Goal: Information Seeking & Learning: Learn about a topic

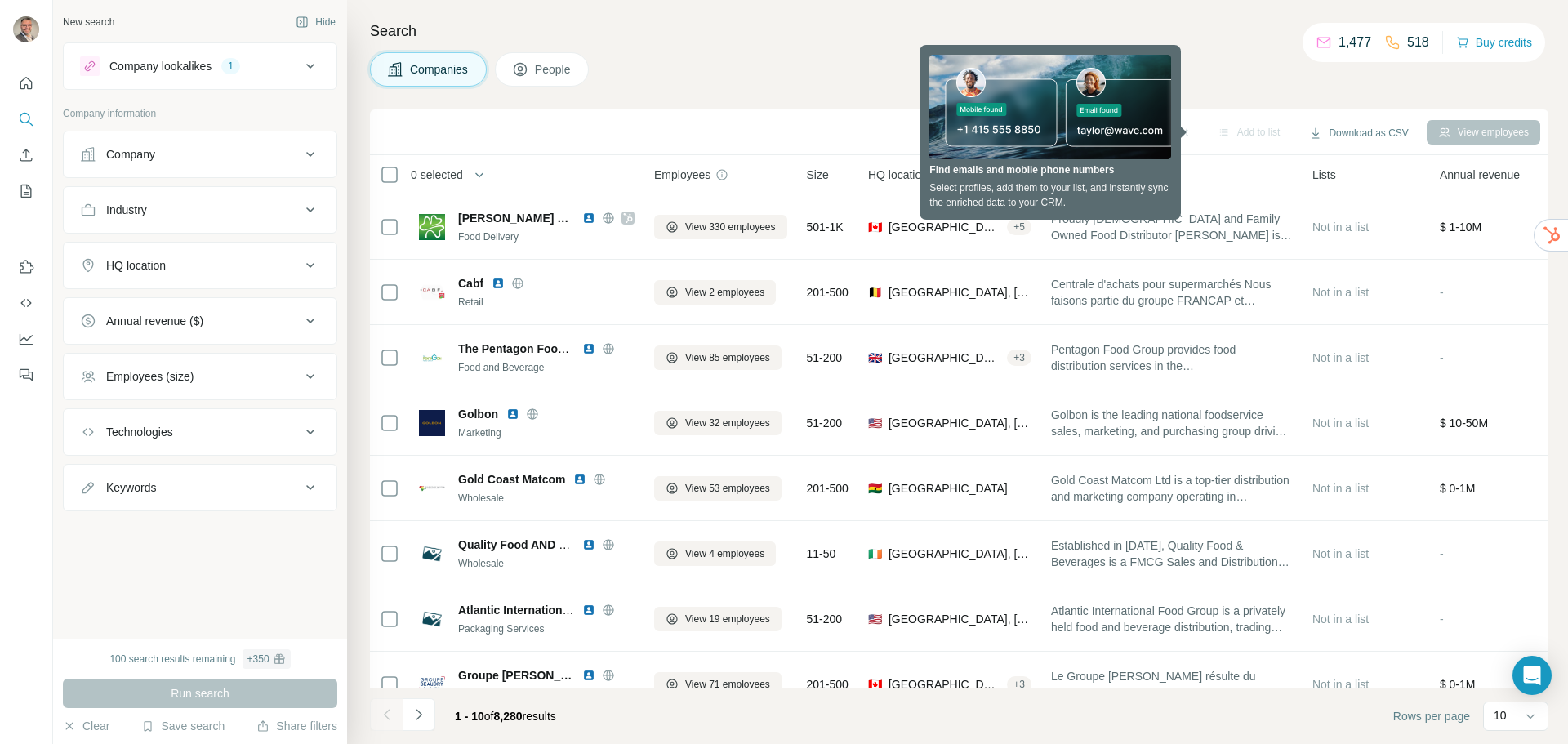
click at [1212, 65] on div "Companies People" at bounding box center [959, 69] width 1179 height 34
click at [1019, 184] on th "HQ location" at bounding box center [950, 175] width 183 height 40
click at [1254, 85] on div "Companies People" at bounding box center [959, 69] width 1179 height 34
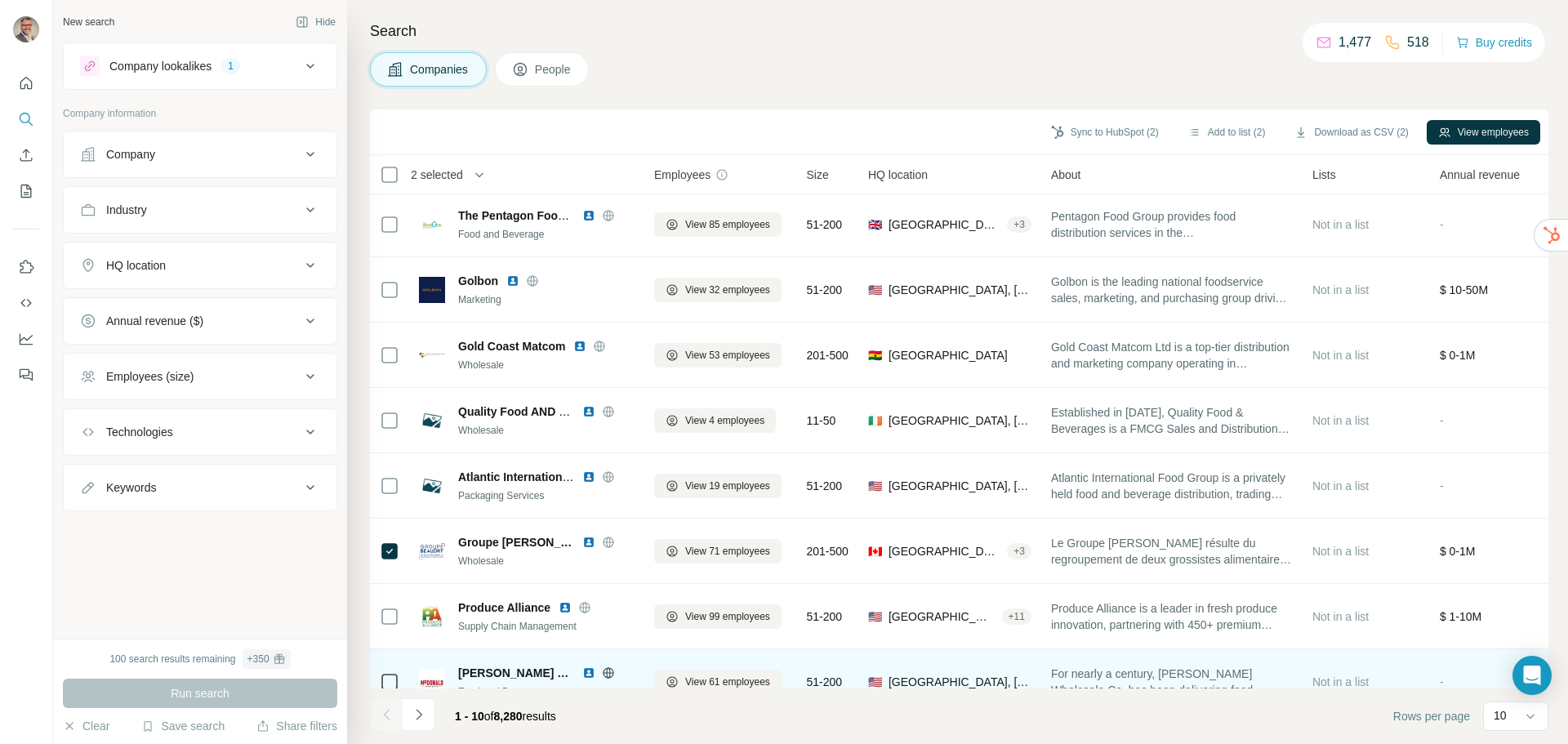
scroll to position [172, 0]
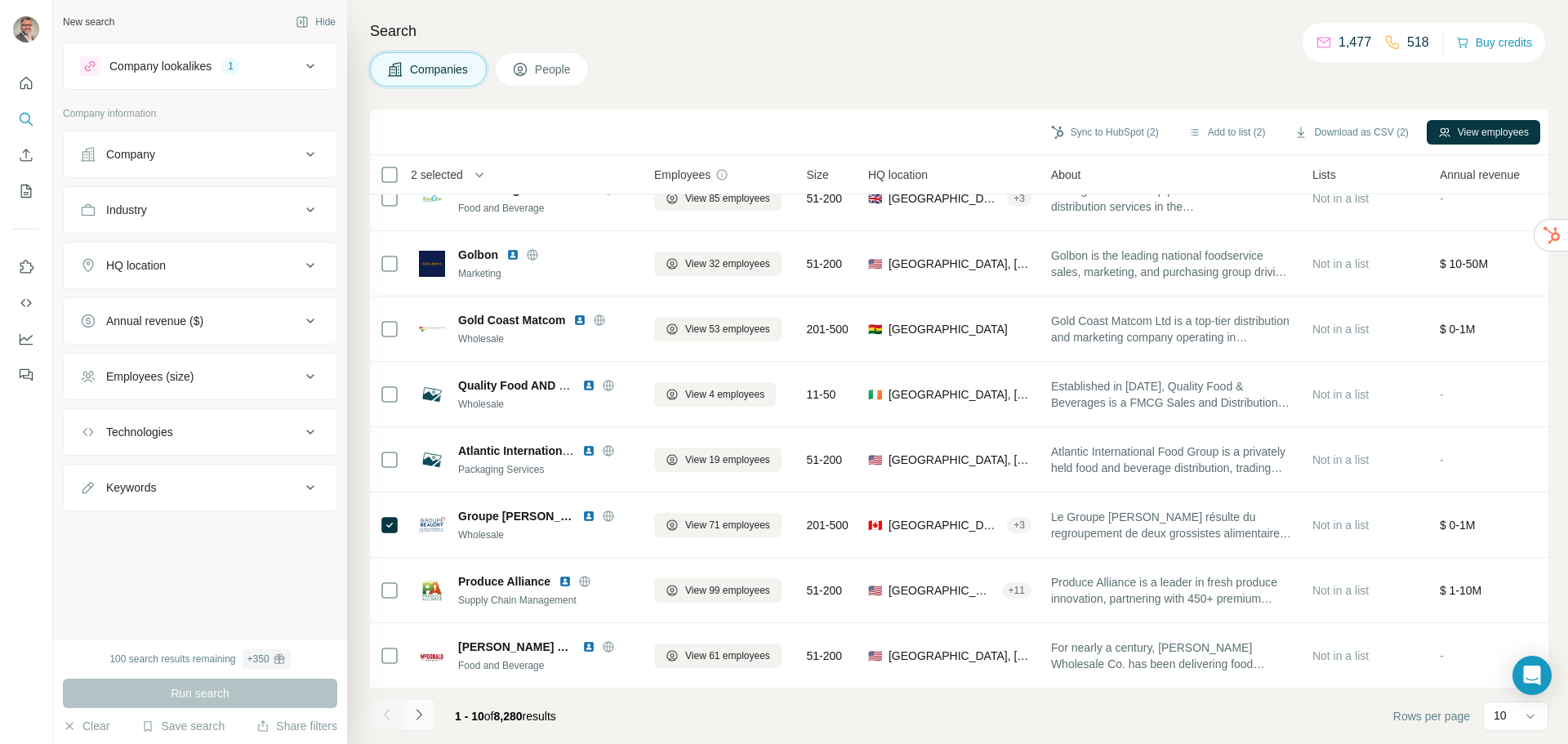
click at [424, 711] on icon "Navigate to next page" at bounding box center [418, 715] width 16 height 16
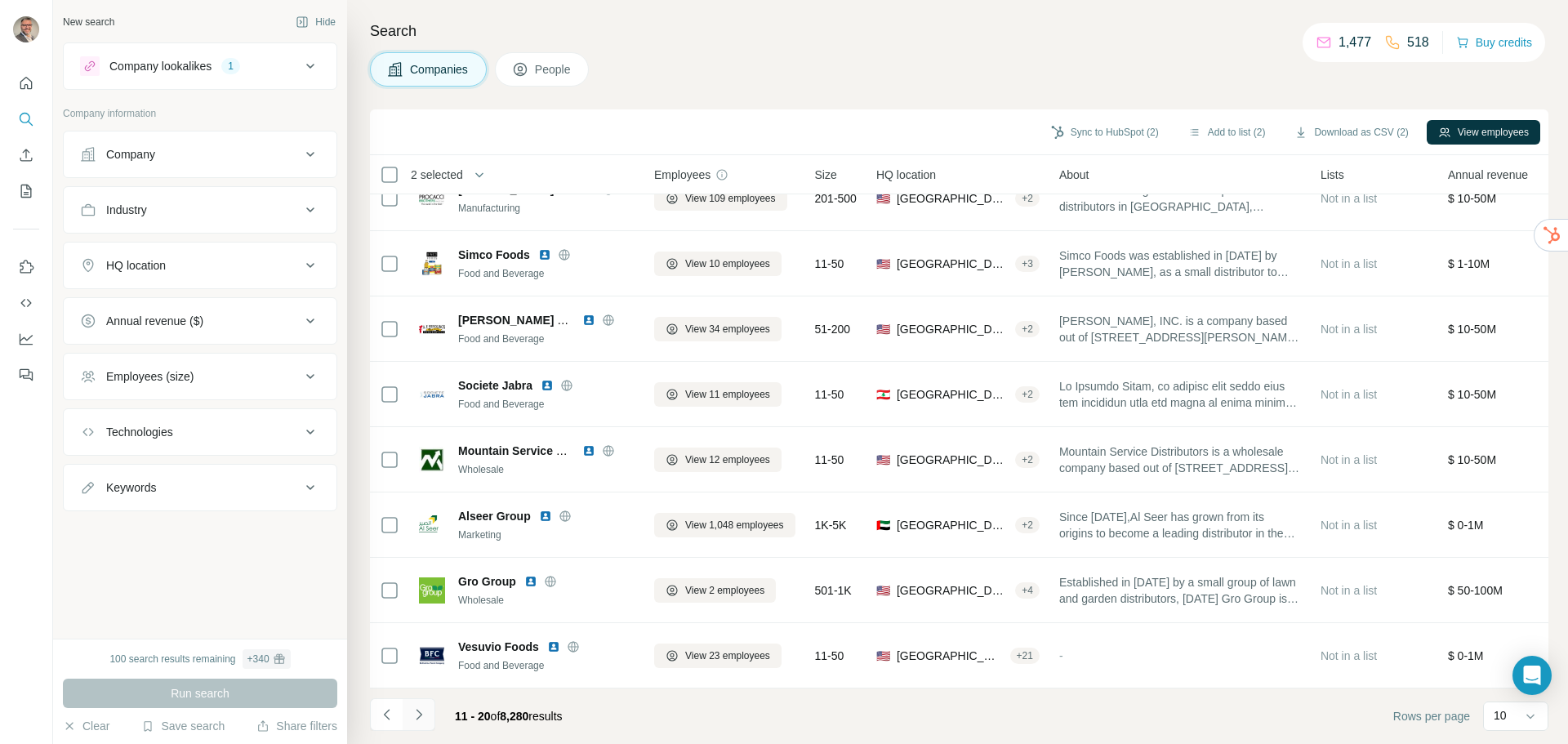
click at [415, 710] on icon "Navigate to next page" at bounding box center [418, 715] width 16 height 16
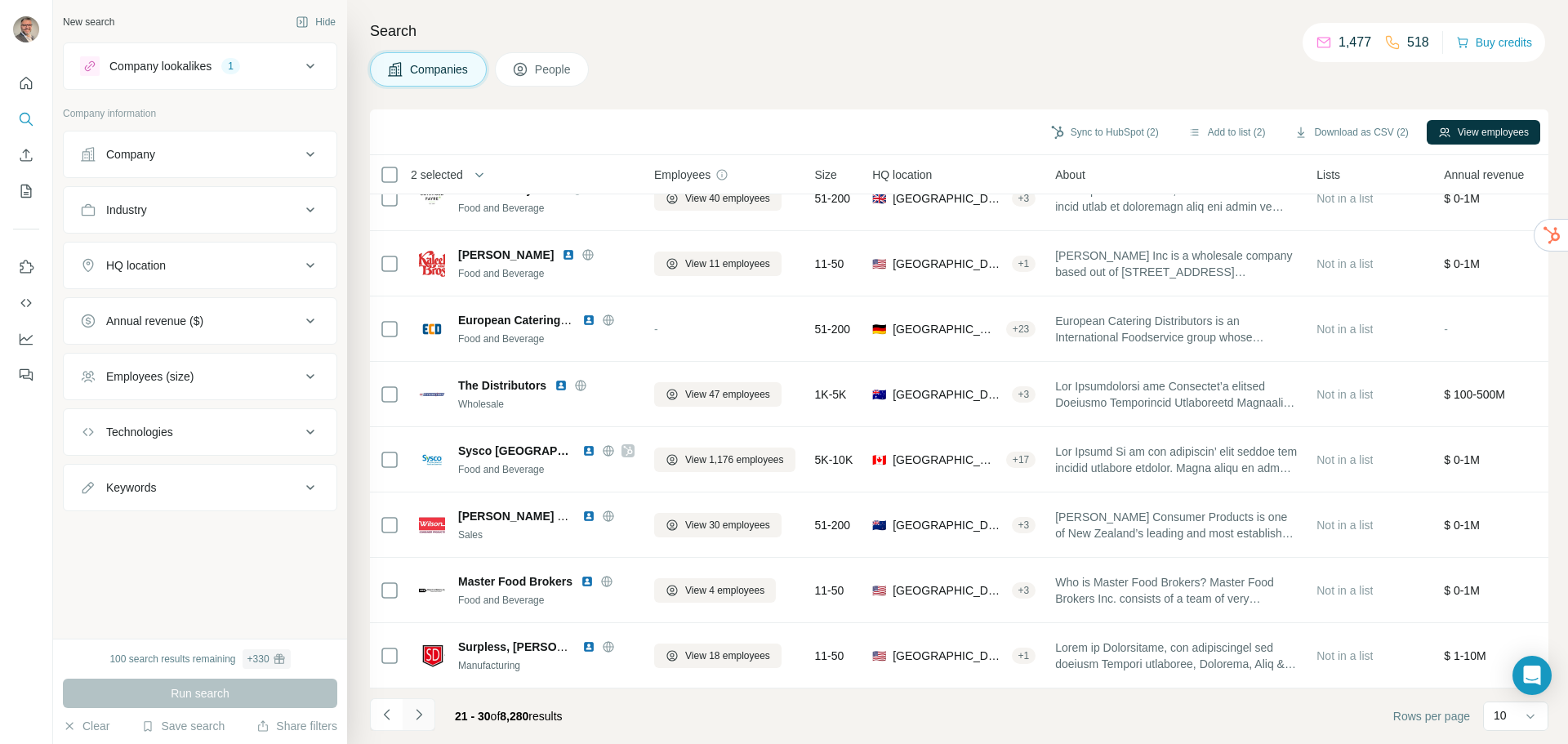
click at [424, 714] on icon "Navigate to next page" at bounding box center [418, 715] width 16 height 16
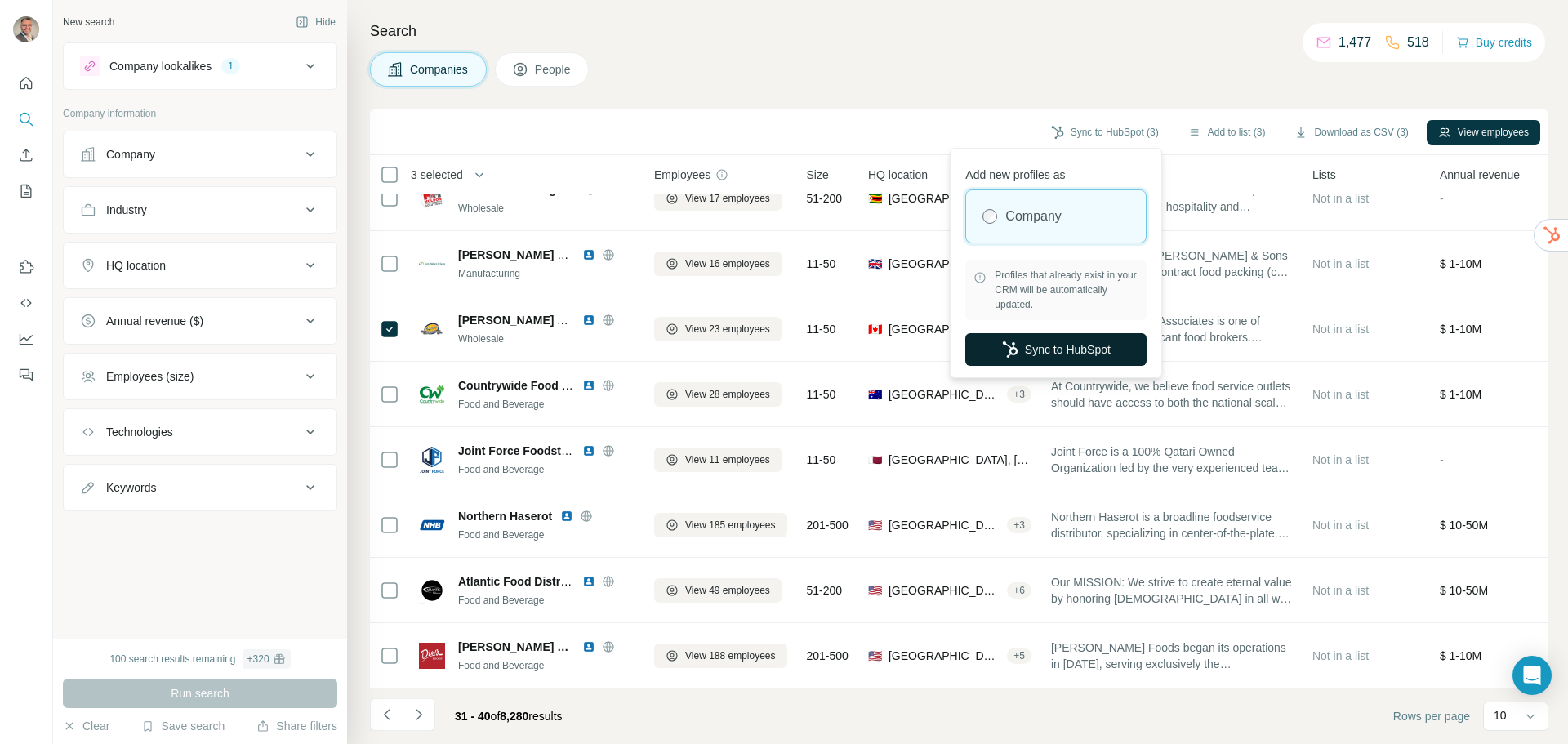
click at [1040, 350] on button "Sync to HubSpot" at bounding box center [1056, 350] width 182 height 33
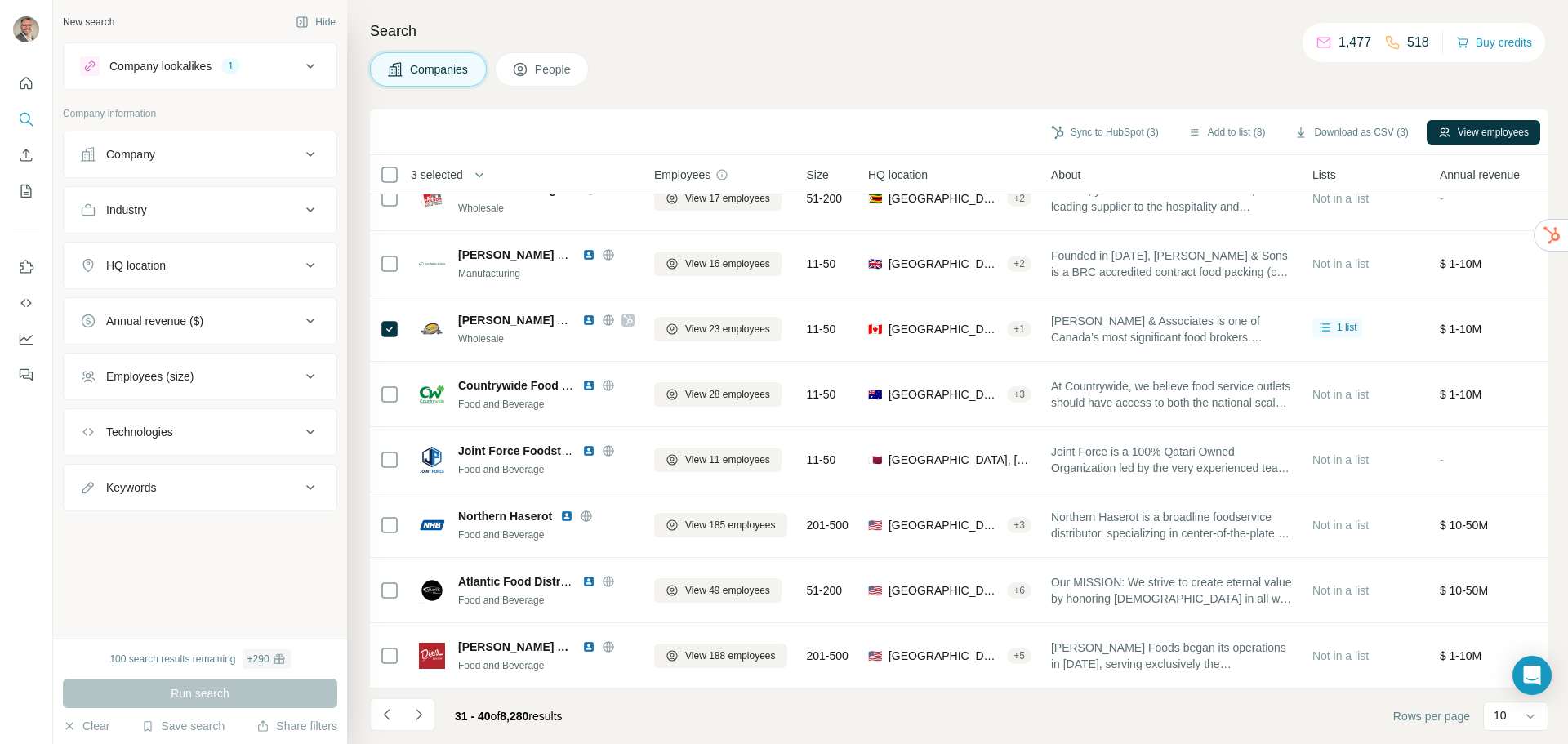
click at [909, 167] on span "HQ location" at bounding box center [897, 174] width 60 height 16
click at [907, 182] on span "HQ location" at bounding box center [897, 174] width 60 height 16
click at [906, 180] on span "HQ location" at bounding box center [897, 174] width 60 height 16
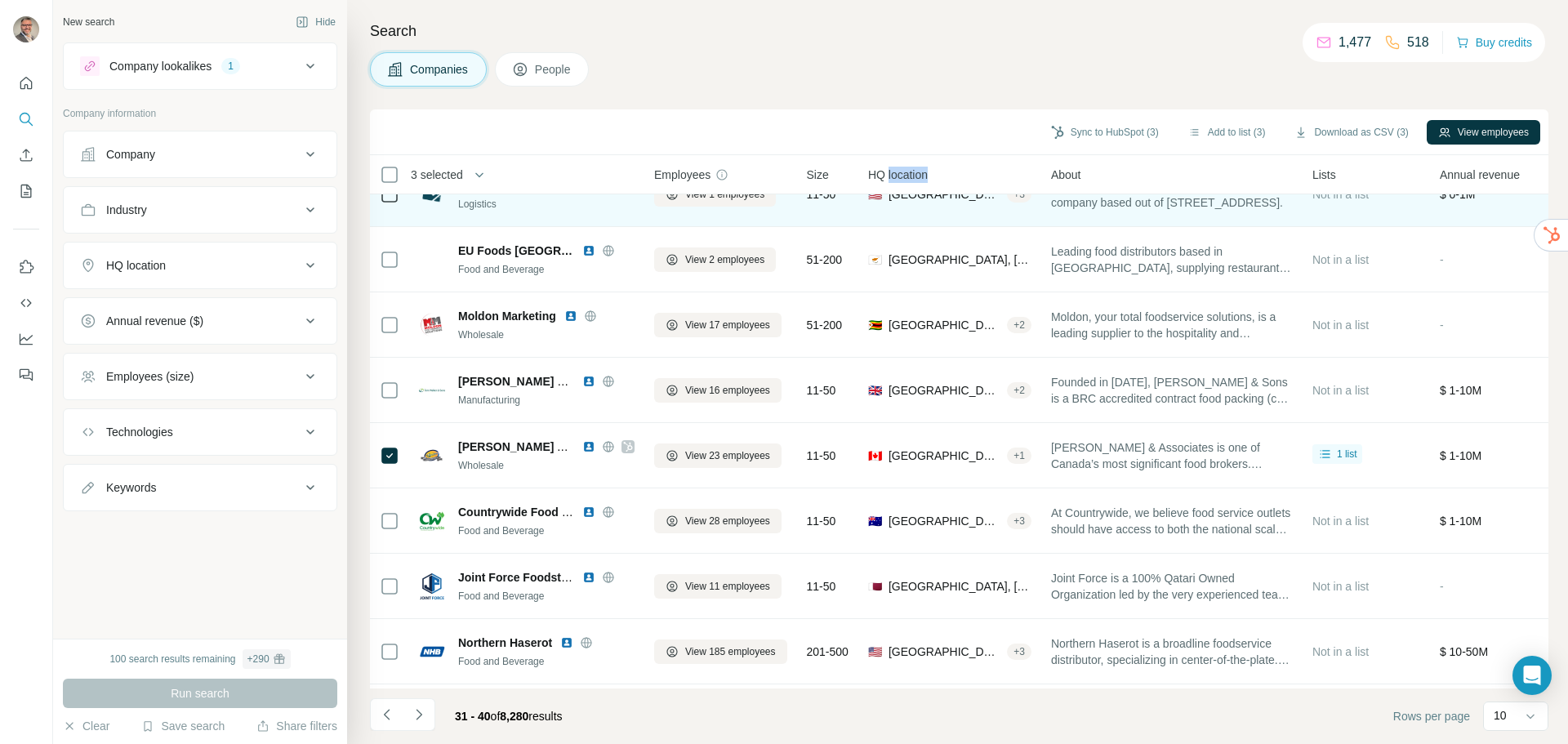
scroll to position [0, 0]
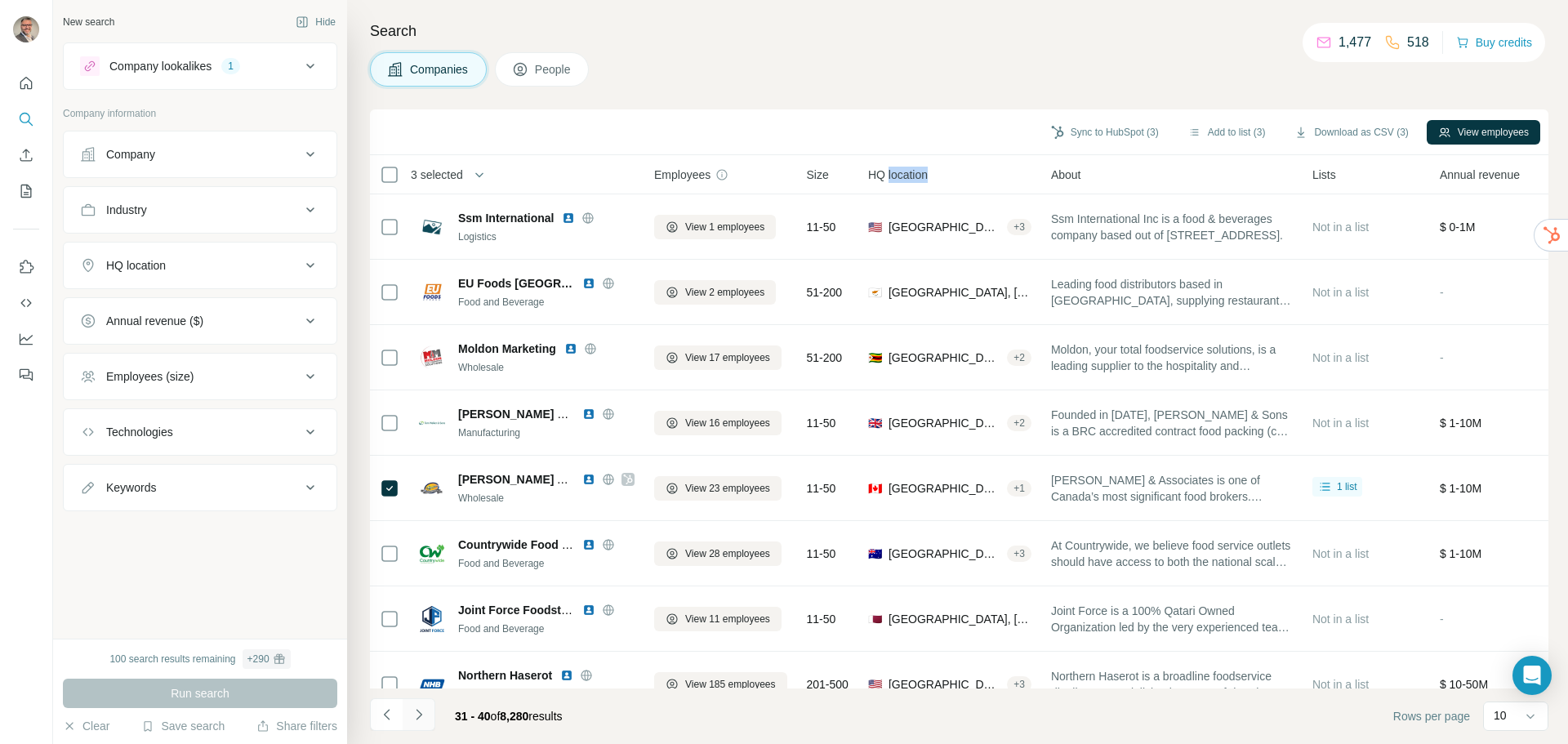
click at [421, 715] on icon "Navigate to next page" at bounding box center [418, 715] width 16 height 16
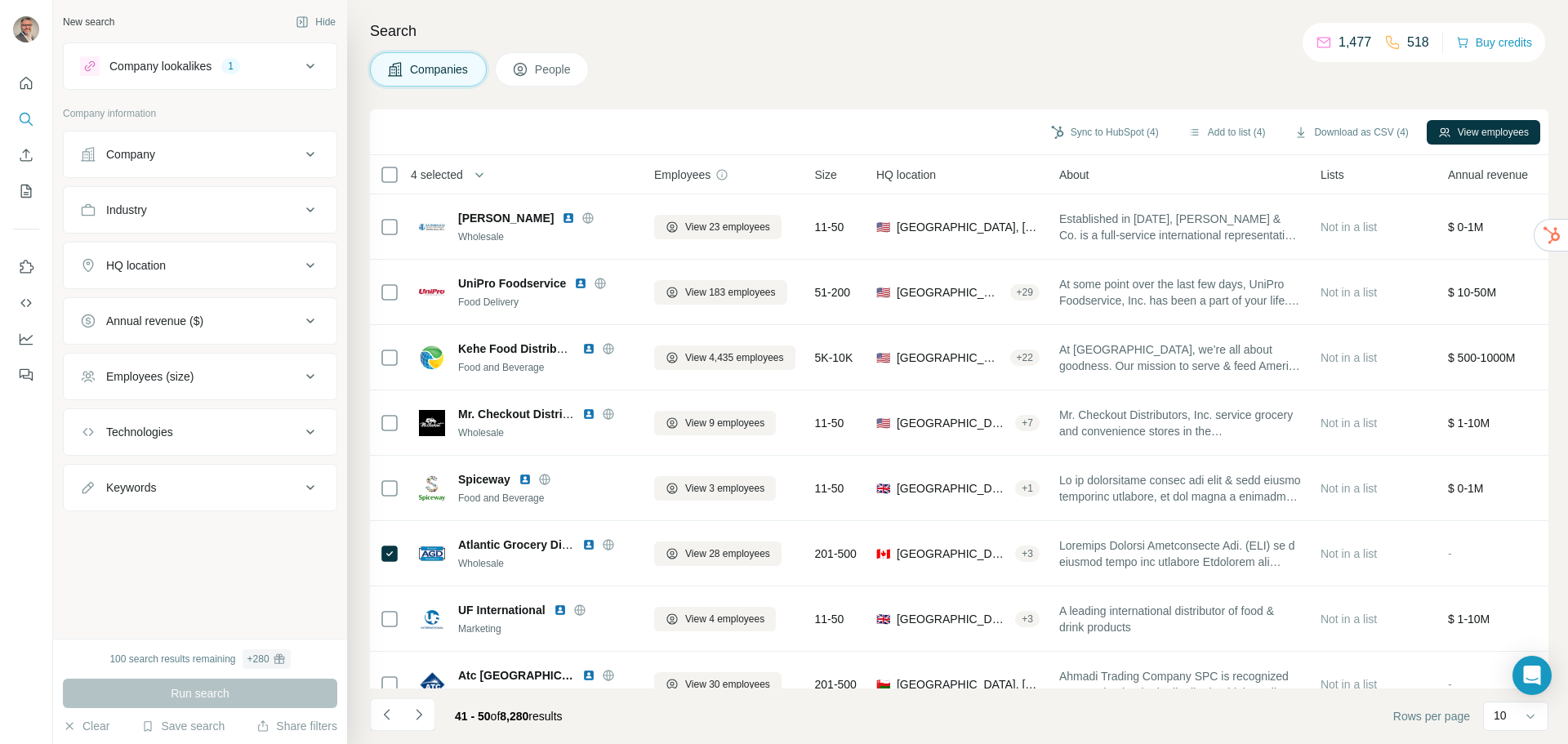
click at [436, 175] on span "4 selected" at bounding box center [437, 174] width 52 height 16
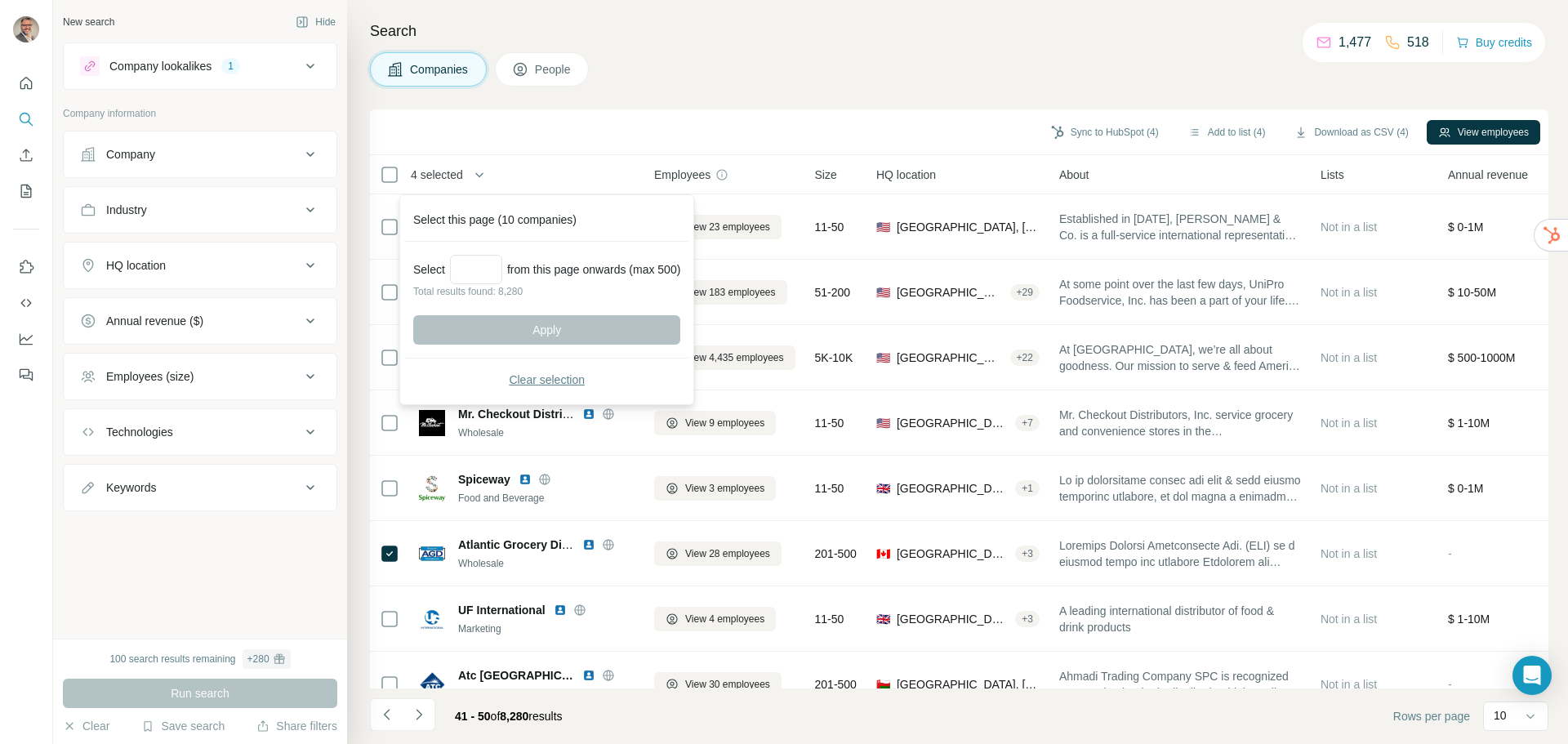
click at [550, 381] on span "Clear selection" at bounding box center [547, 379] width 76 height 16
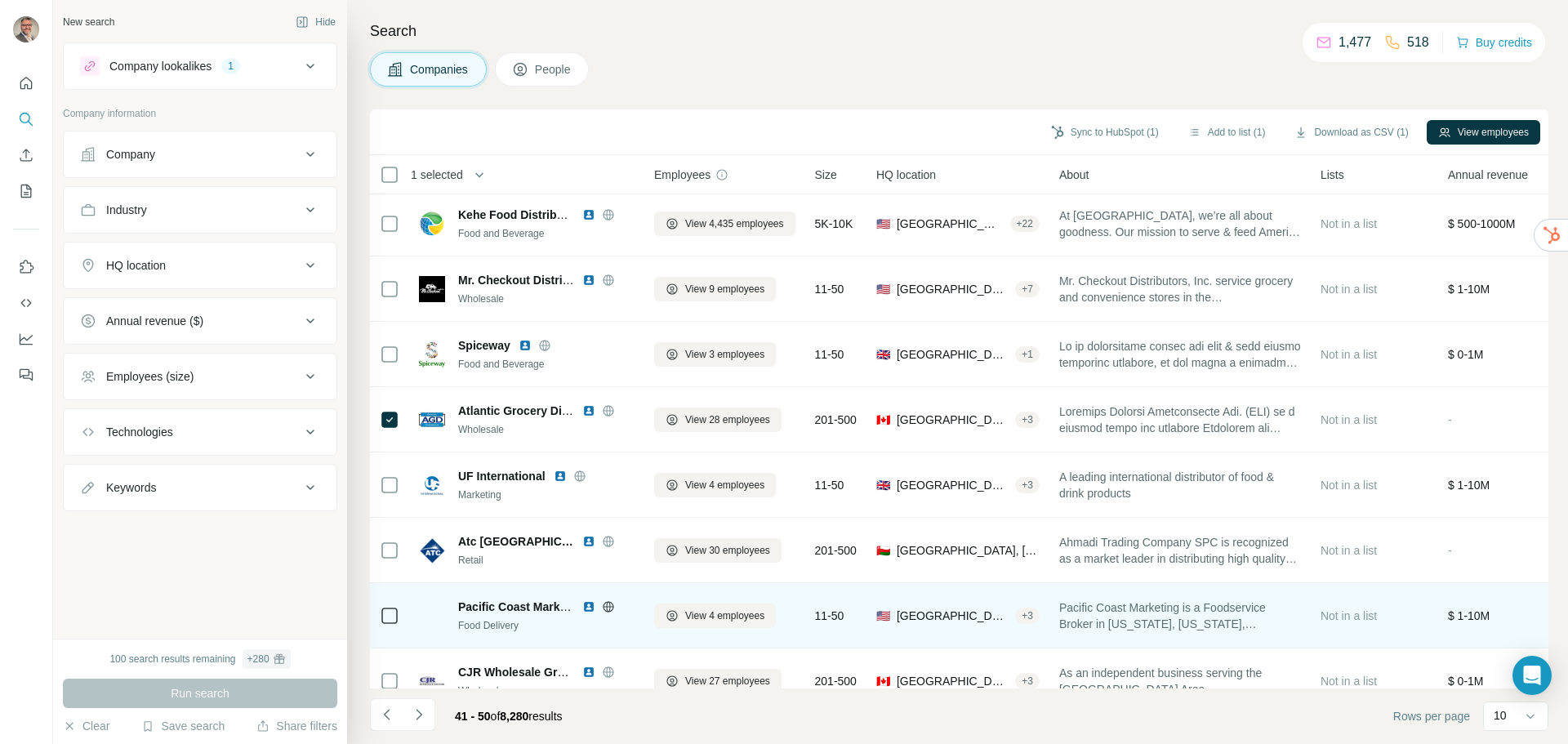
scroll to position [172, 0]
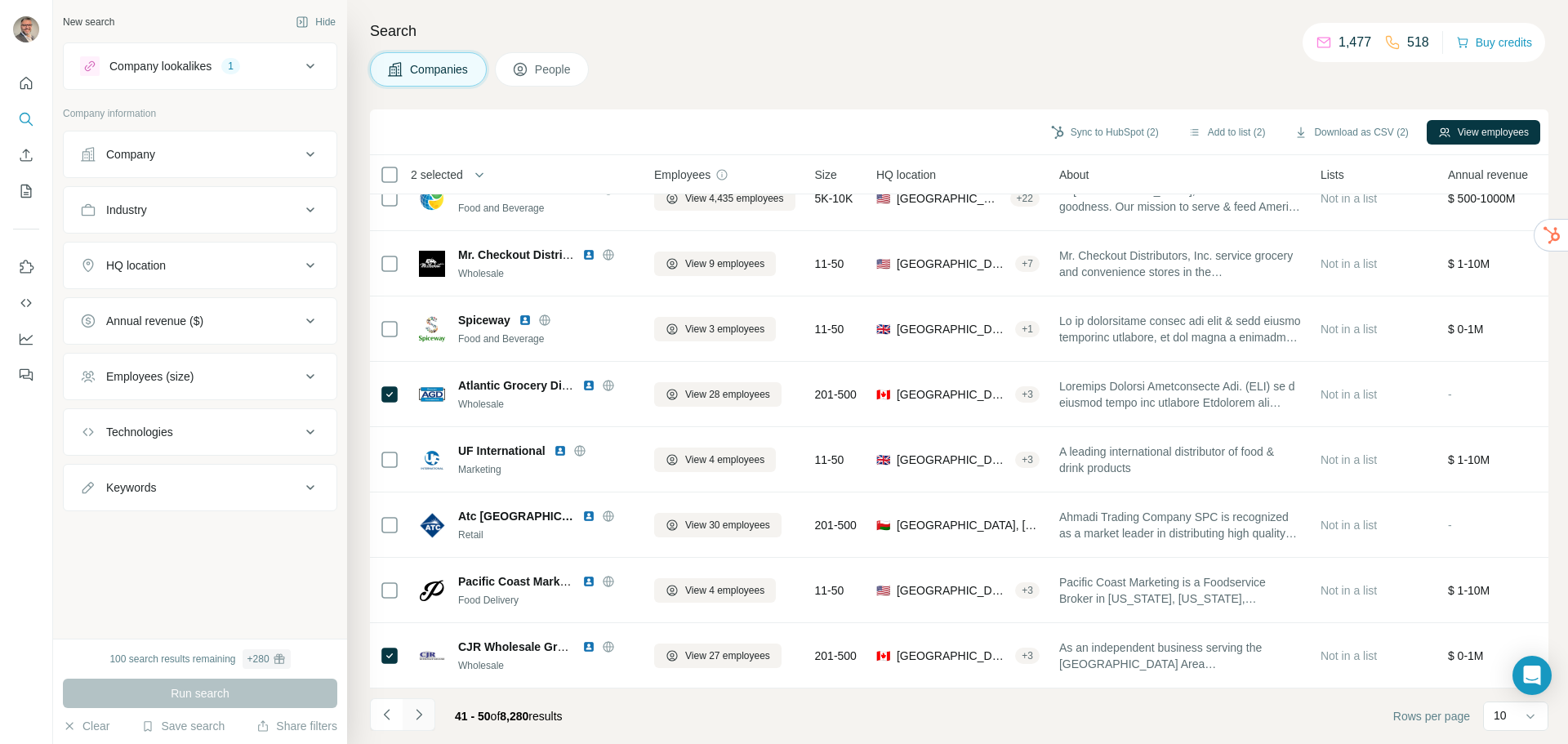
click at [413, 716] on icon "Navigate to next page" at bounding box center [418, 715] width 16 height 16
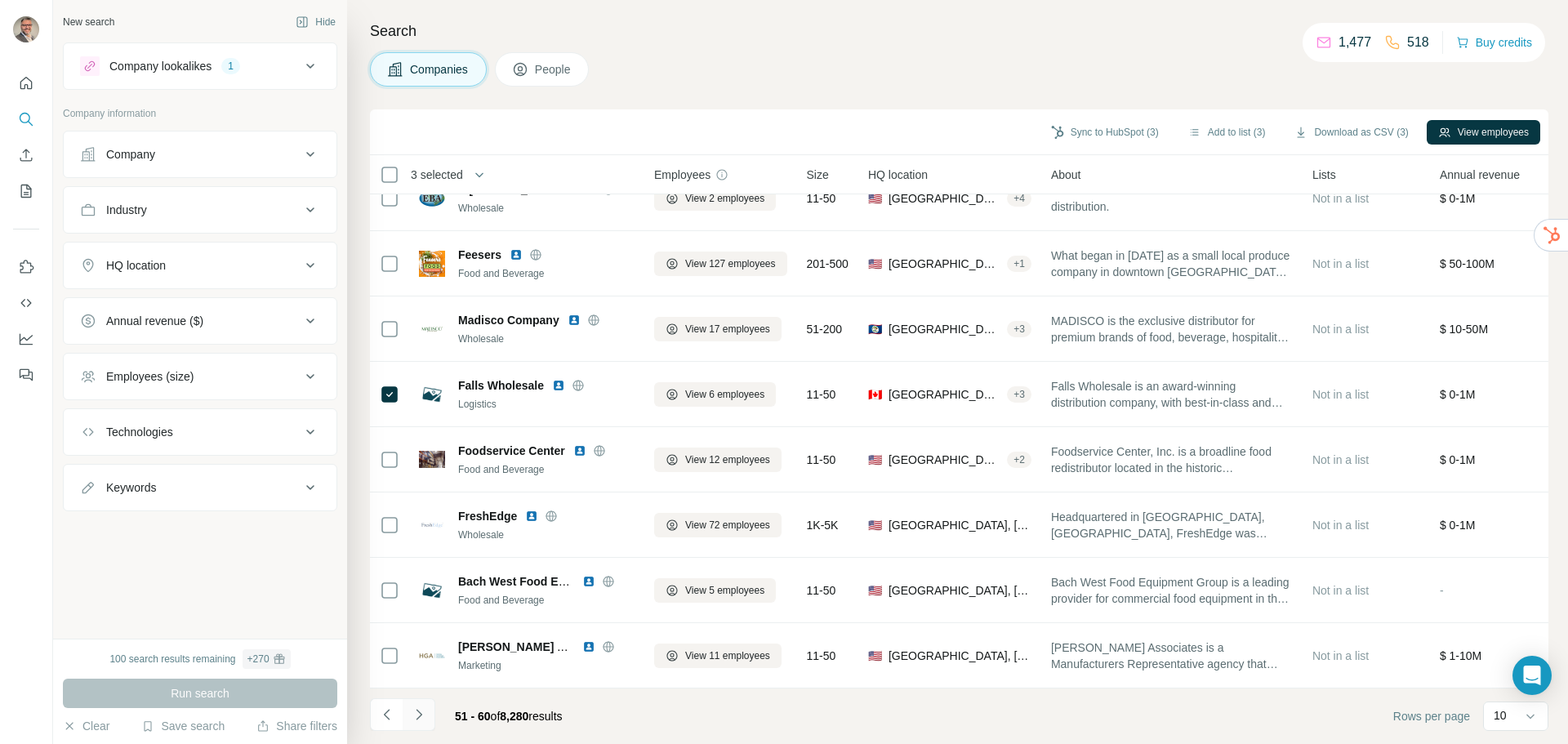
click at [418, 713] on icon "Navigate to next page" at bounding box center [418, 715] width 16 height 16
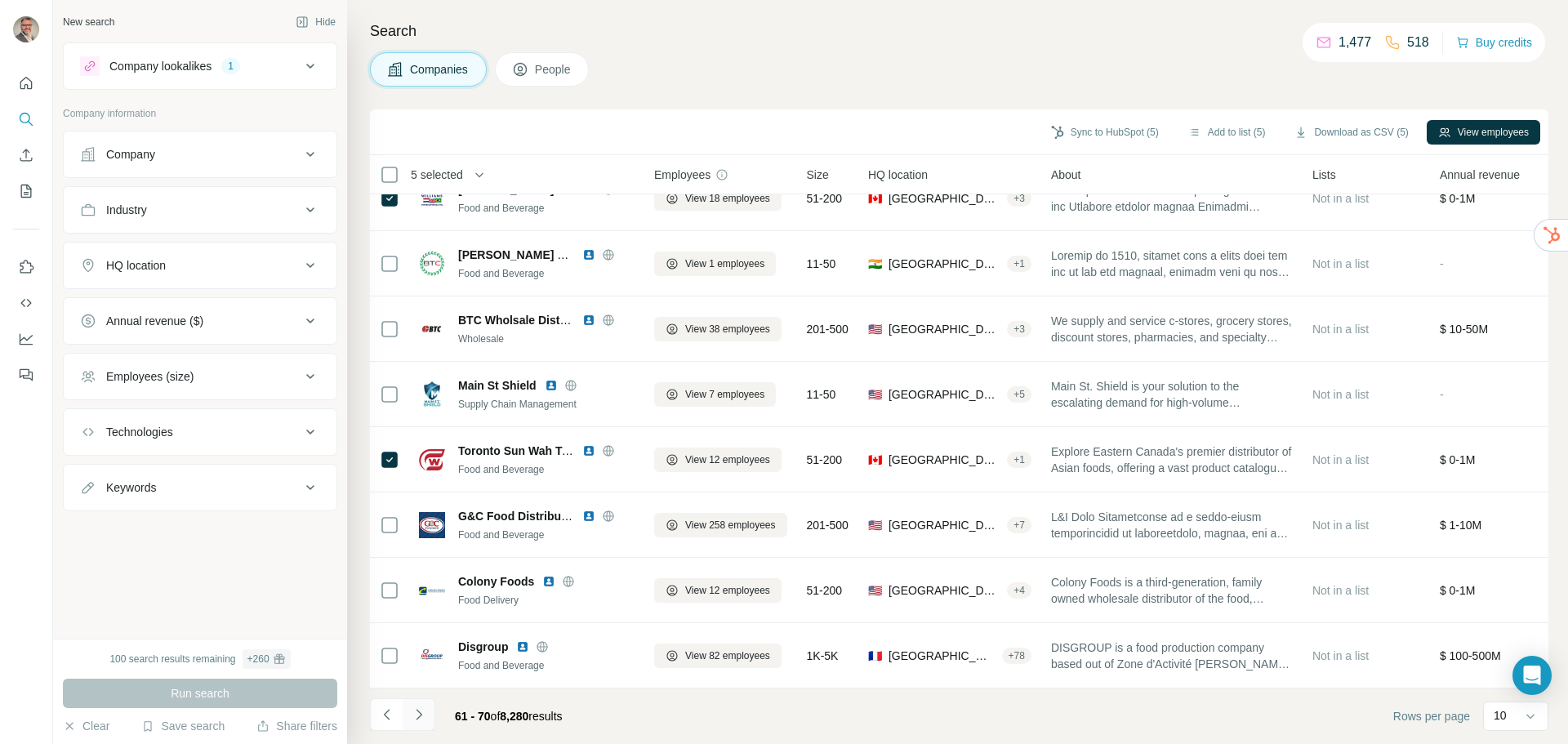
click at [417, 715] on icon "Navigate to next page" at bounding box center [418, 715] width 16 height 16
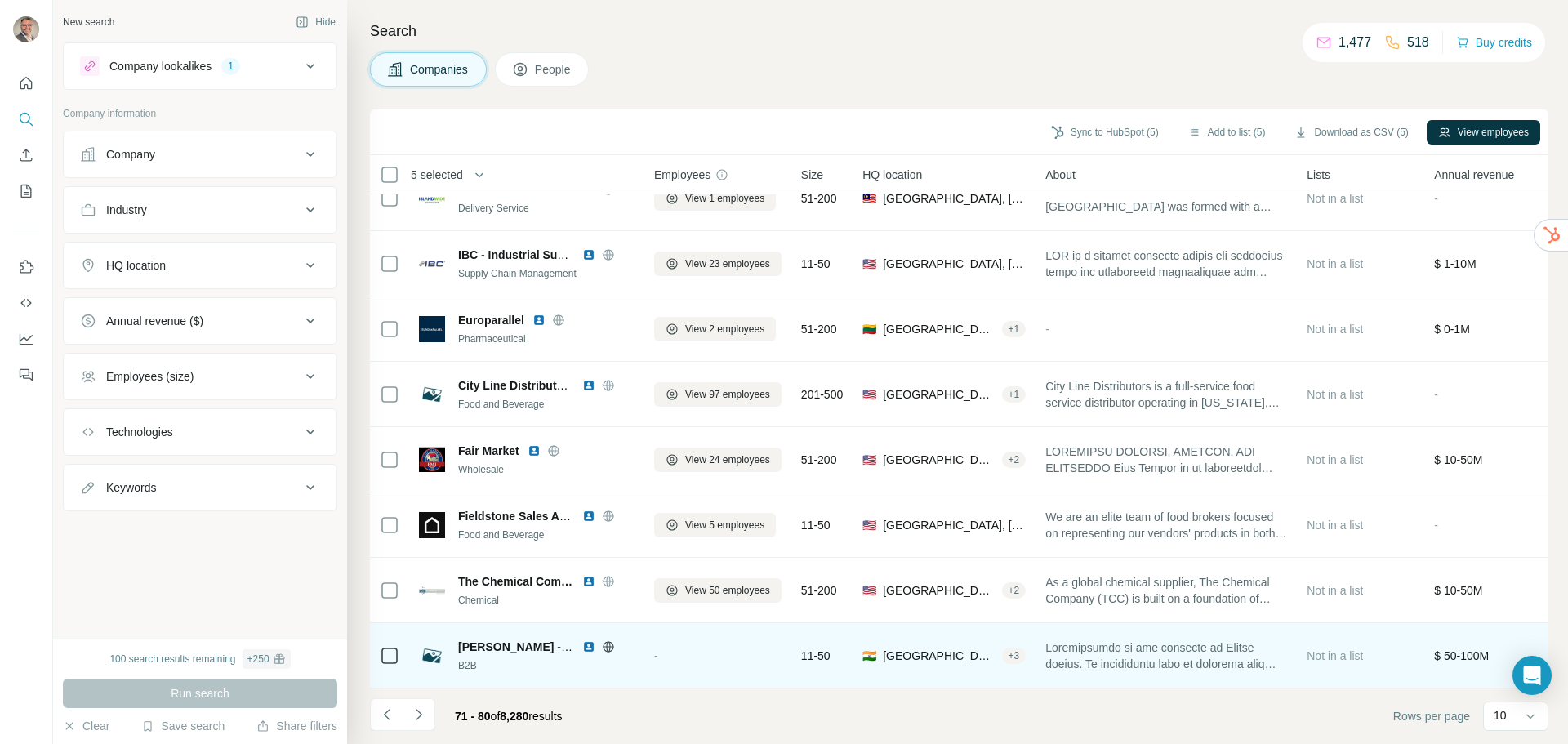
scroll to position [0, 0]
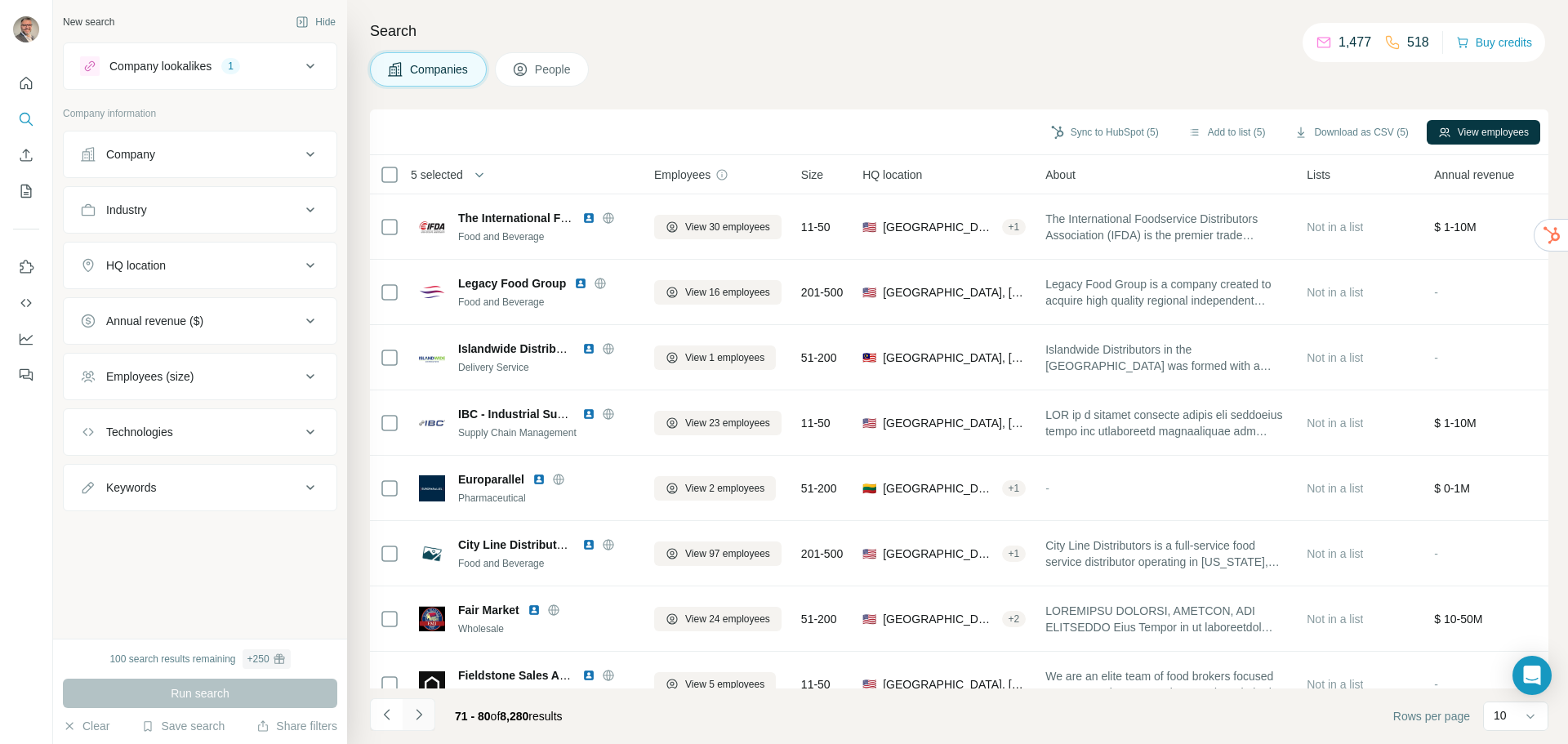
click at [414, 710] on icon "Navigate to next page" at bounding box center [418, 715] width 16 height 16
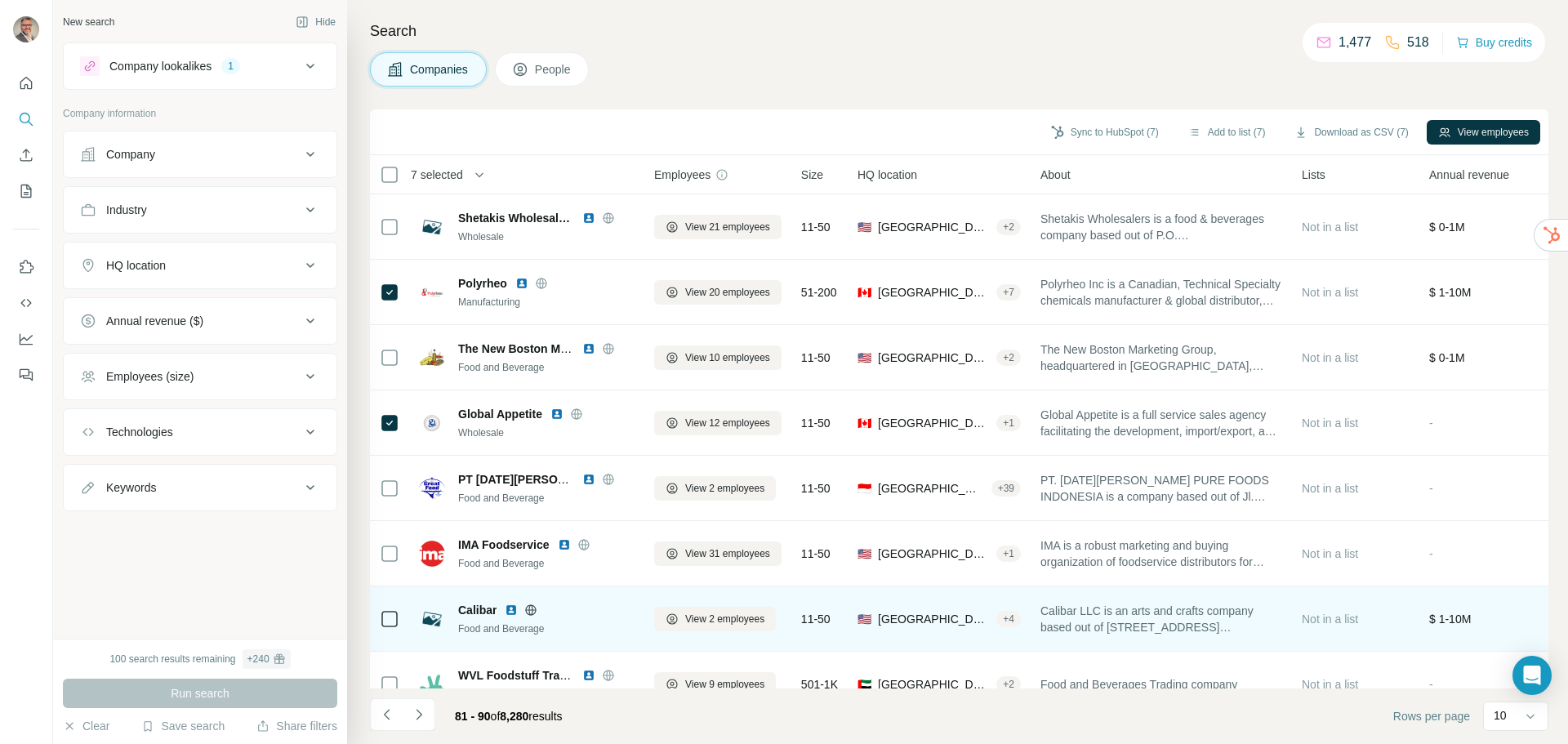
scroll to position [172, 0]
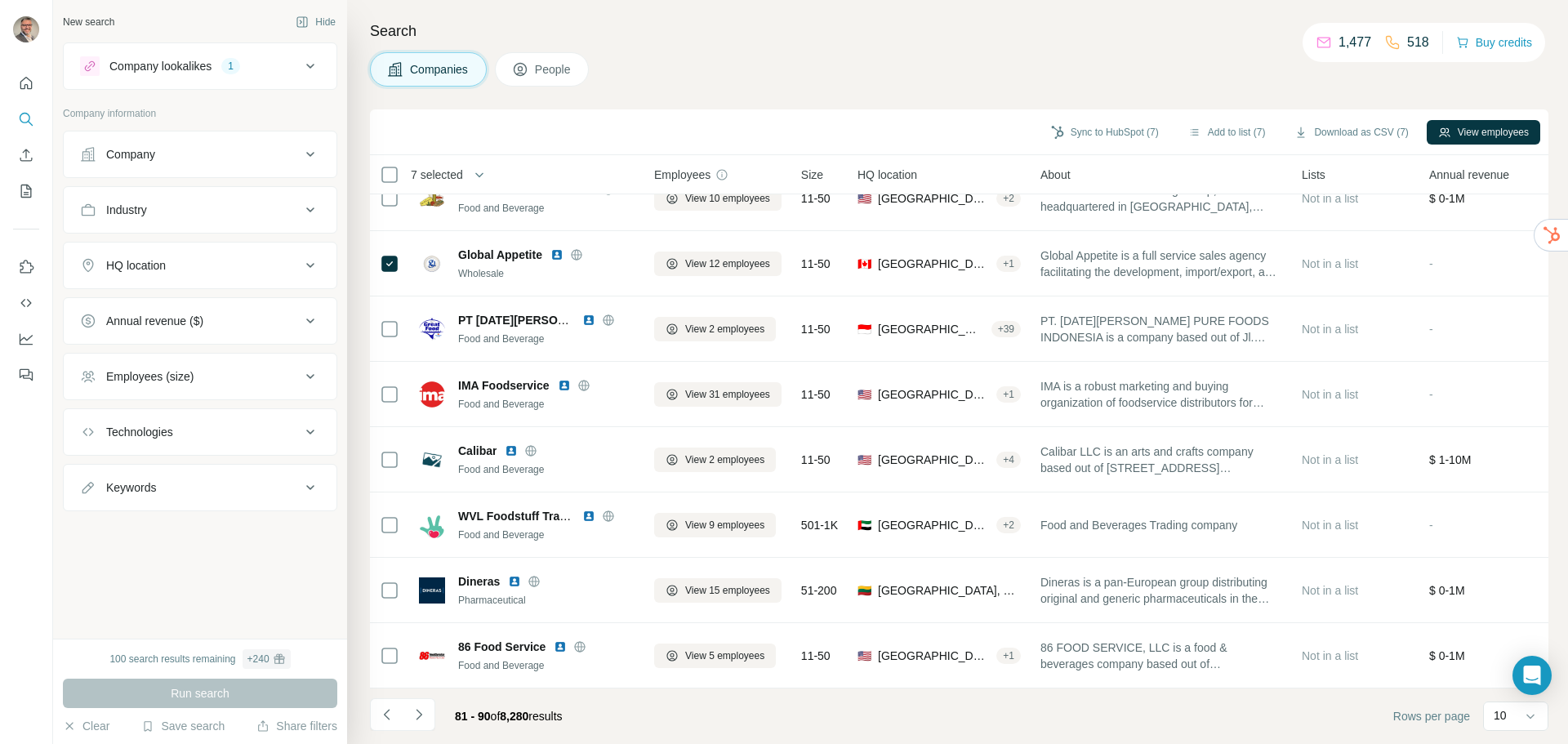
click at [418, 710] on icon "Navigate to next page" at bounding box center [418, 715] width 16 height 16
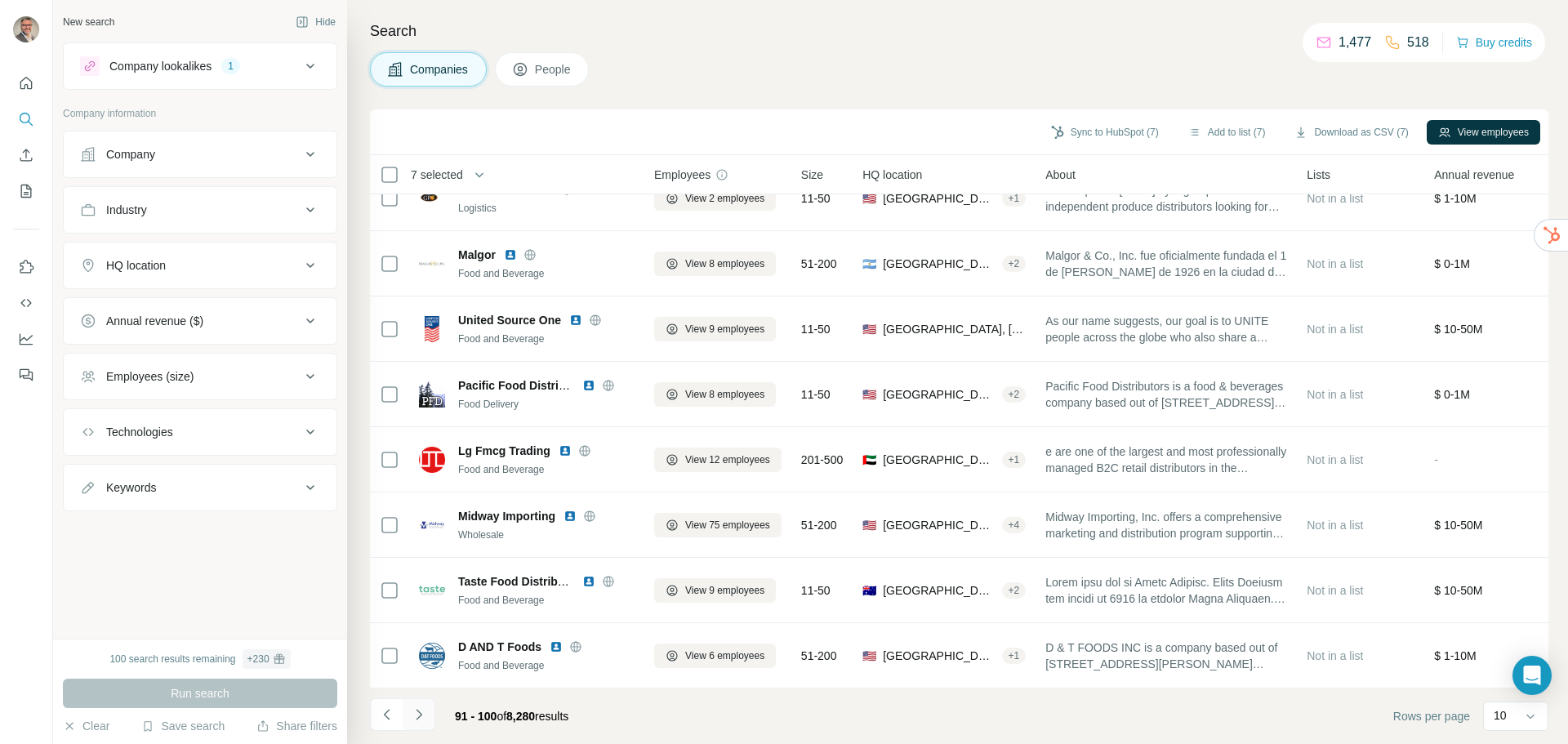
click at [419, 713] on icon "Navigate to next page" at bounding box center [418, 715] width 16 height 16
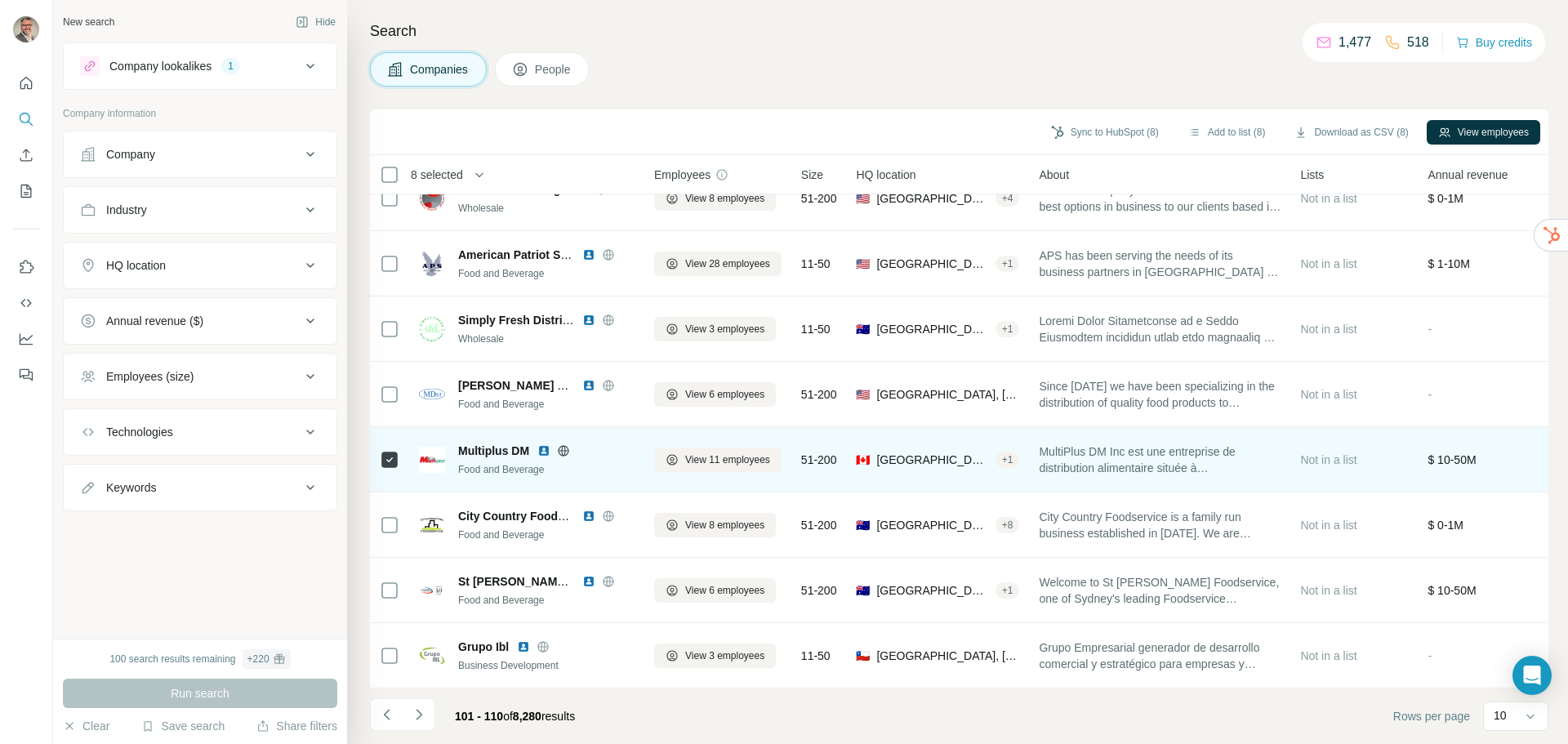
scroll to position [0, 0]
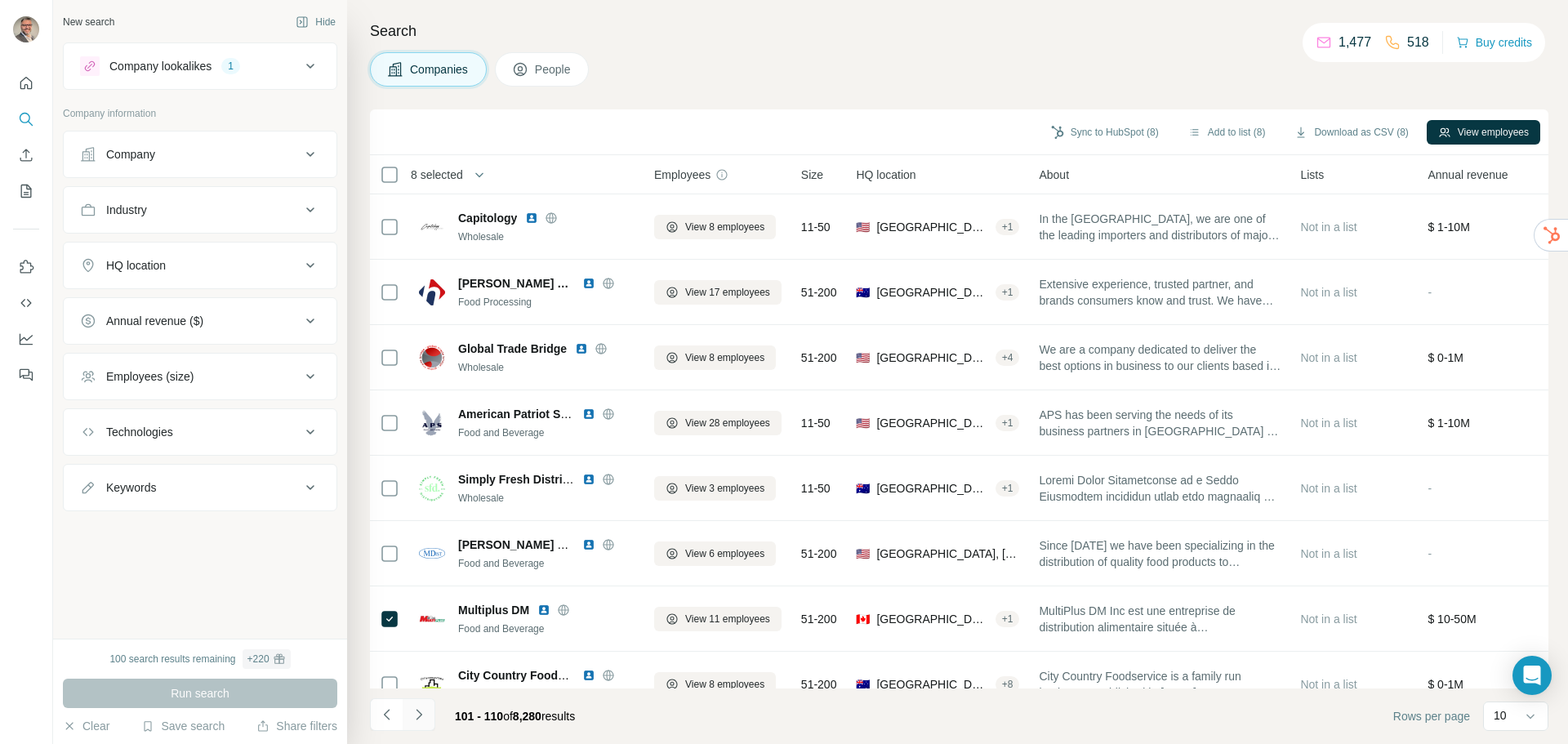
click at [416, 707] on icon "Navigate to next page" at bounding box center [418, 715] width 16 height 16
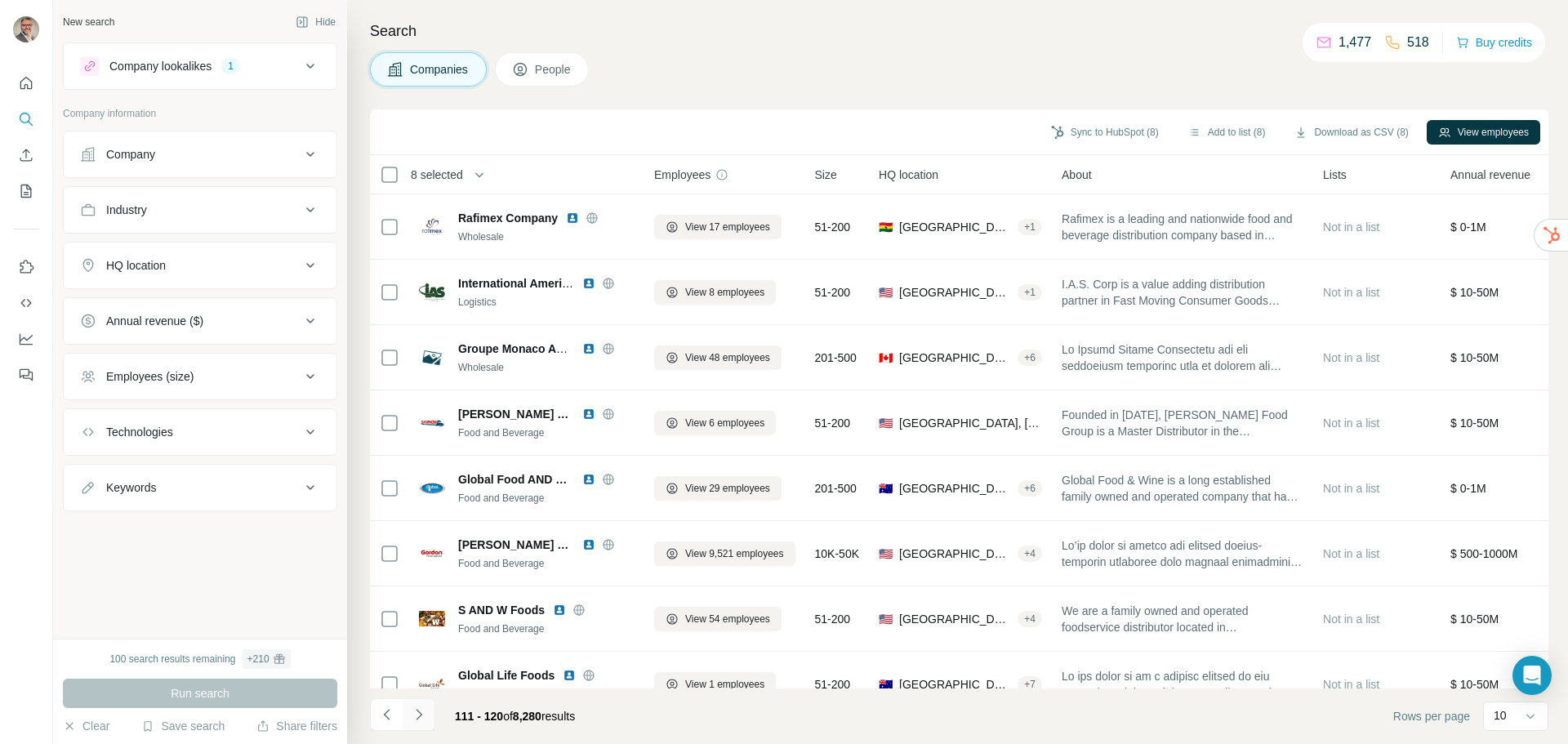
click at [424, 715] on icon "Navigate to next page" at bounding box center [418, 715] width 16 height 16
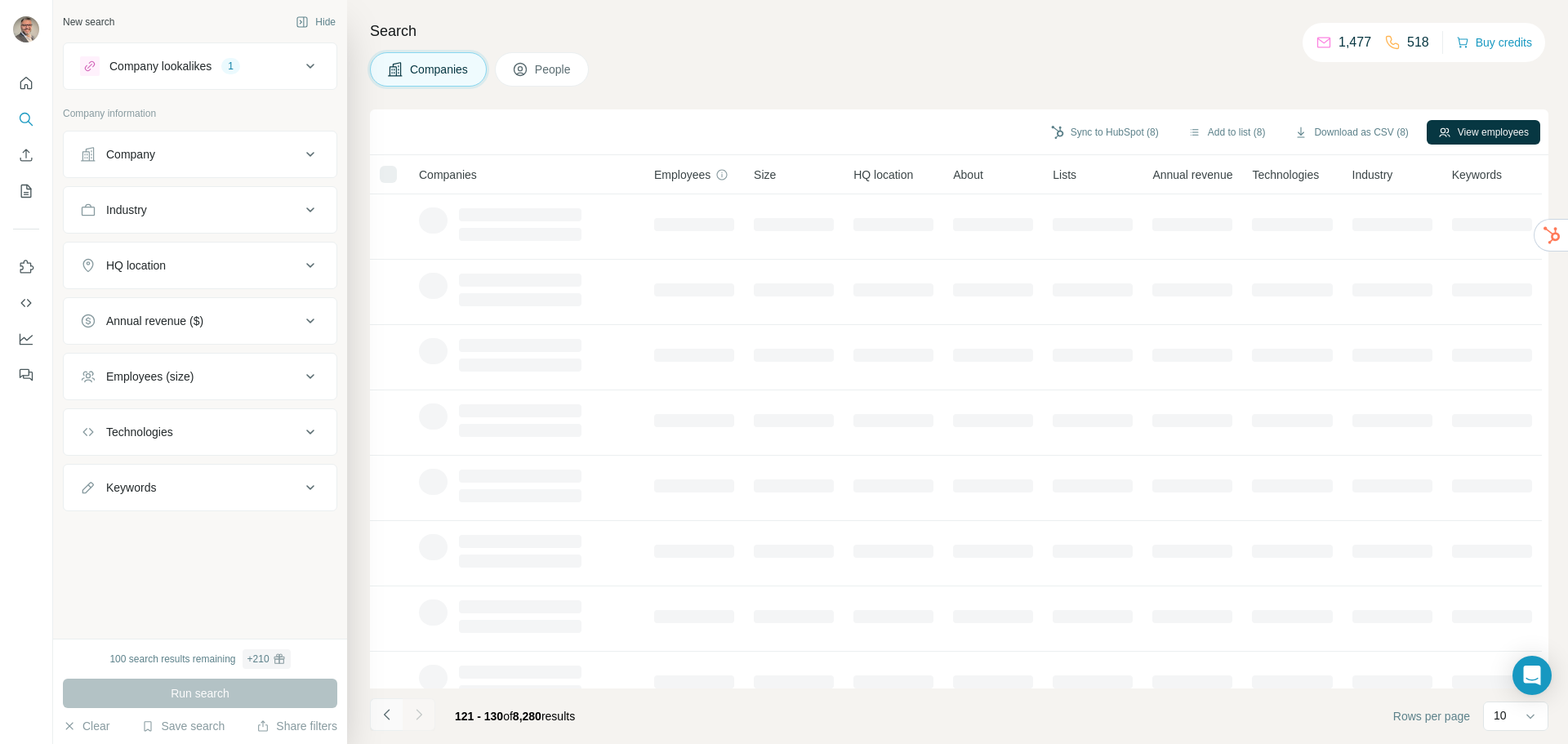
click at [388, 713] on icon "Navigate to previous page" at bounding box center [387, 715] width 16 height 16
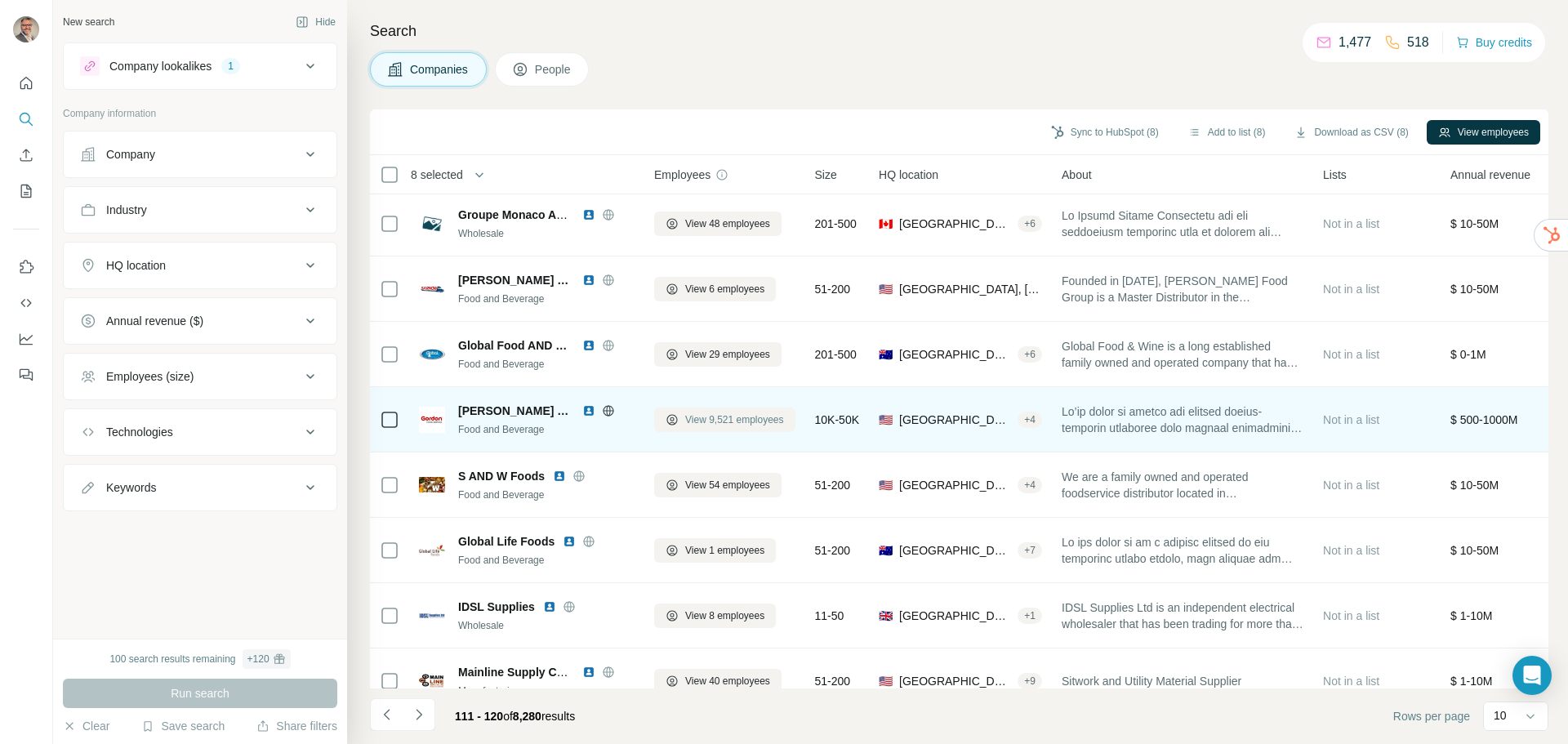
scroll to position [172, 0]
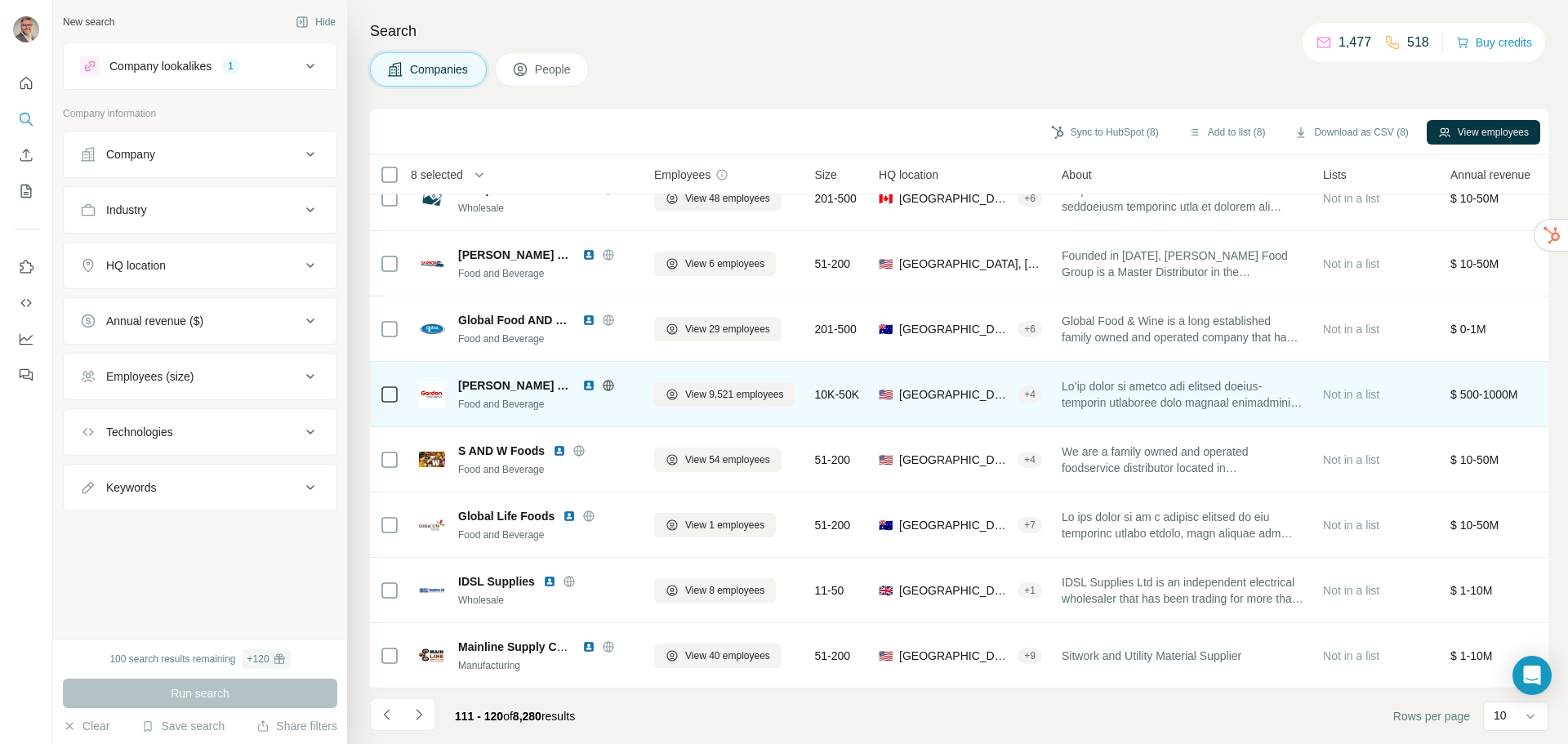
click at [381, 385] on icon at bounding box center [389, 394] width 19 height 19
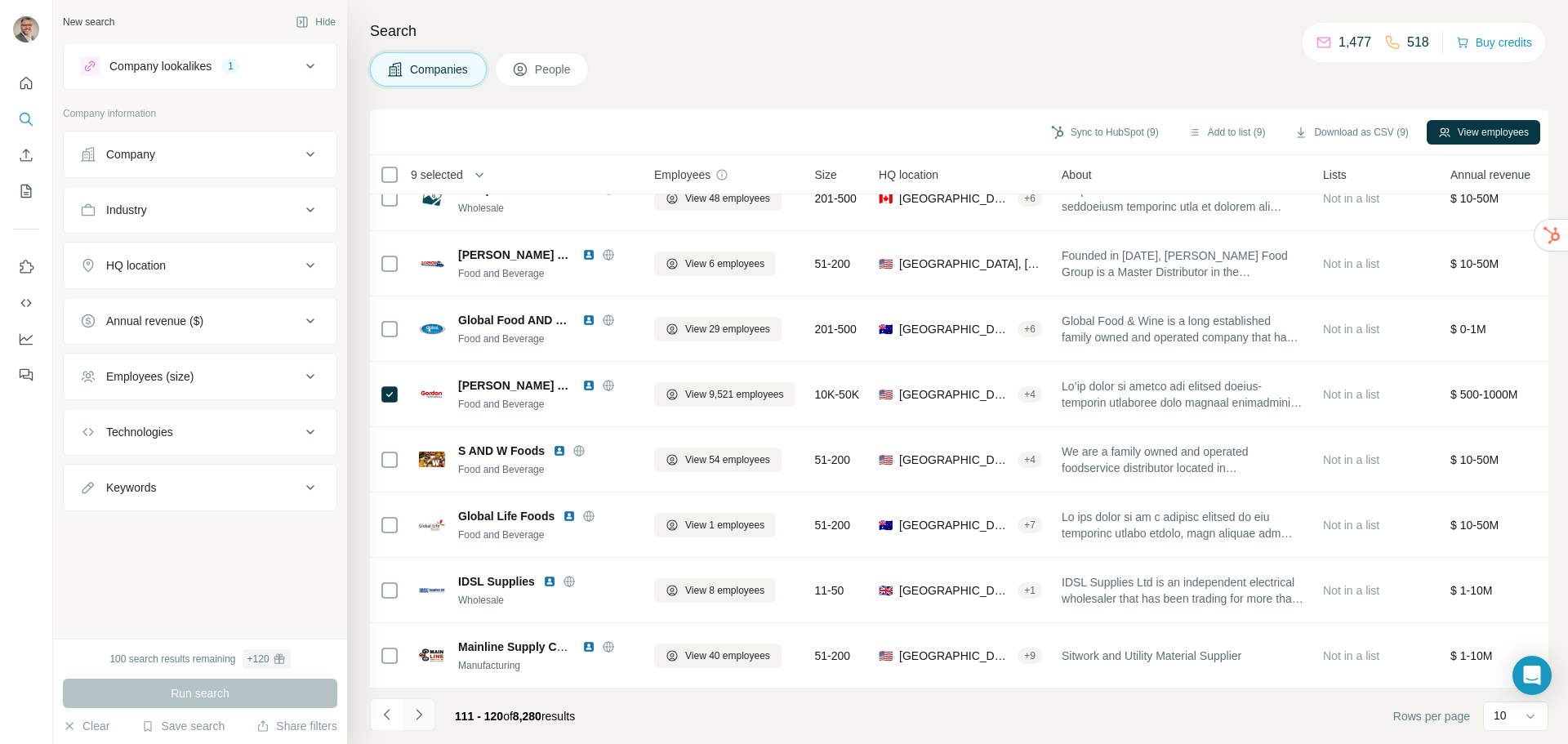
click at [422, 713] on icon "Navigate to next page" at bounding box center [418, 715] width 6 height 11
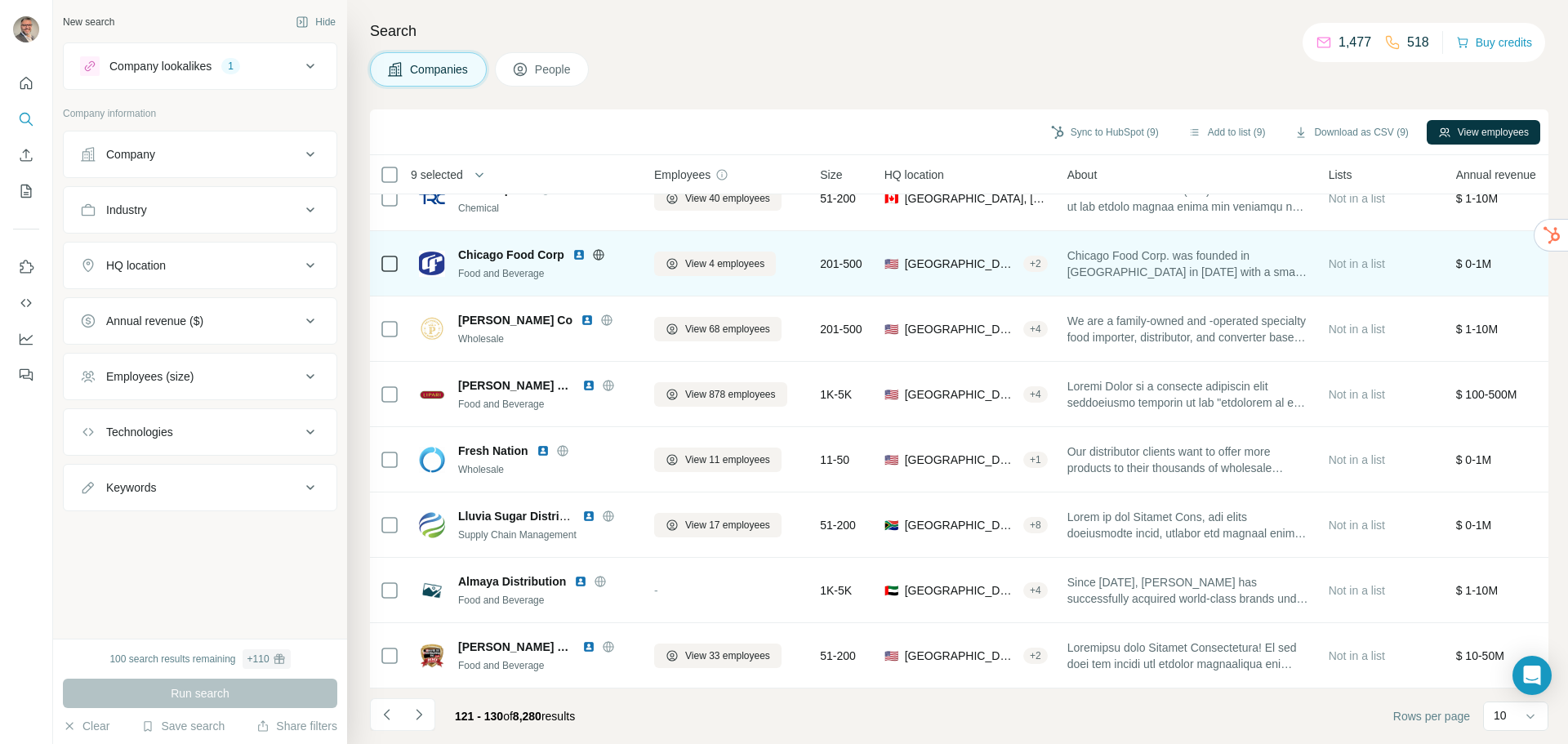
scroll to position [0, 0]
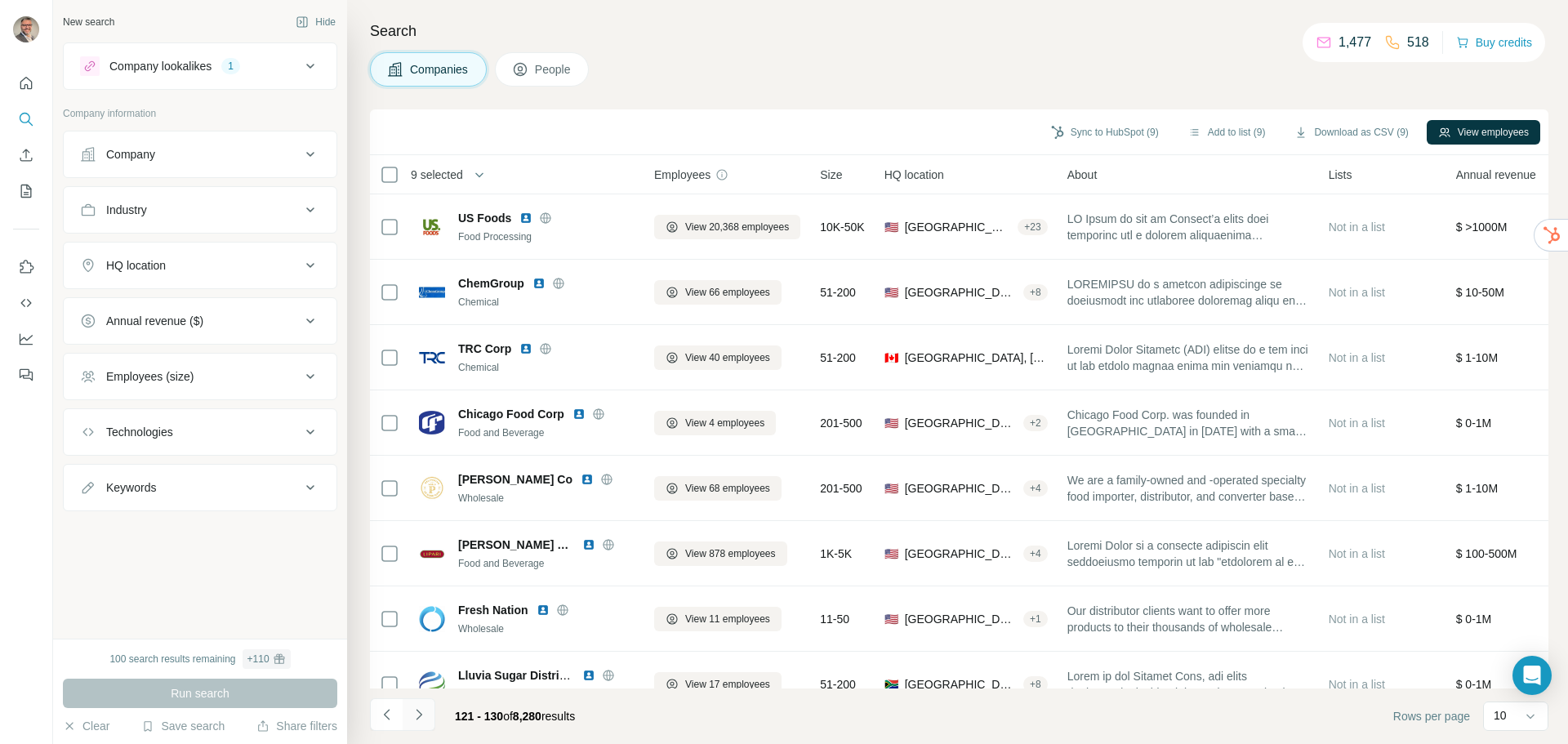
click at [418, 714] on icon "Navigate to next page" at bounding box center [418, 715] width 16 height 16
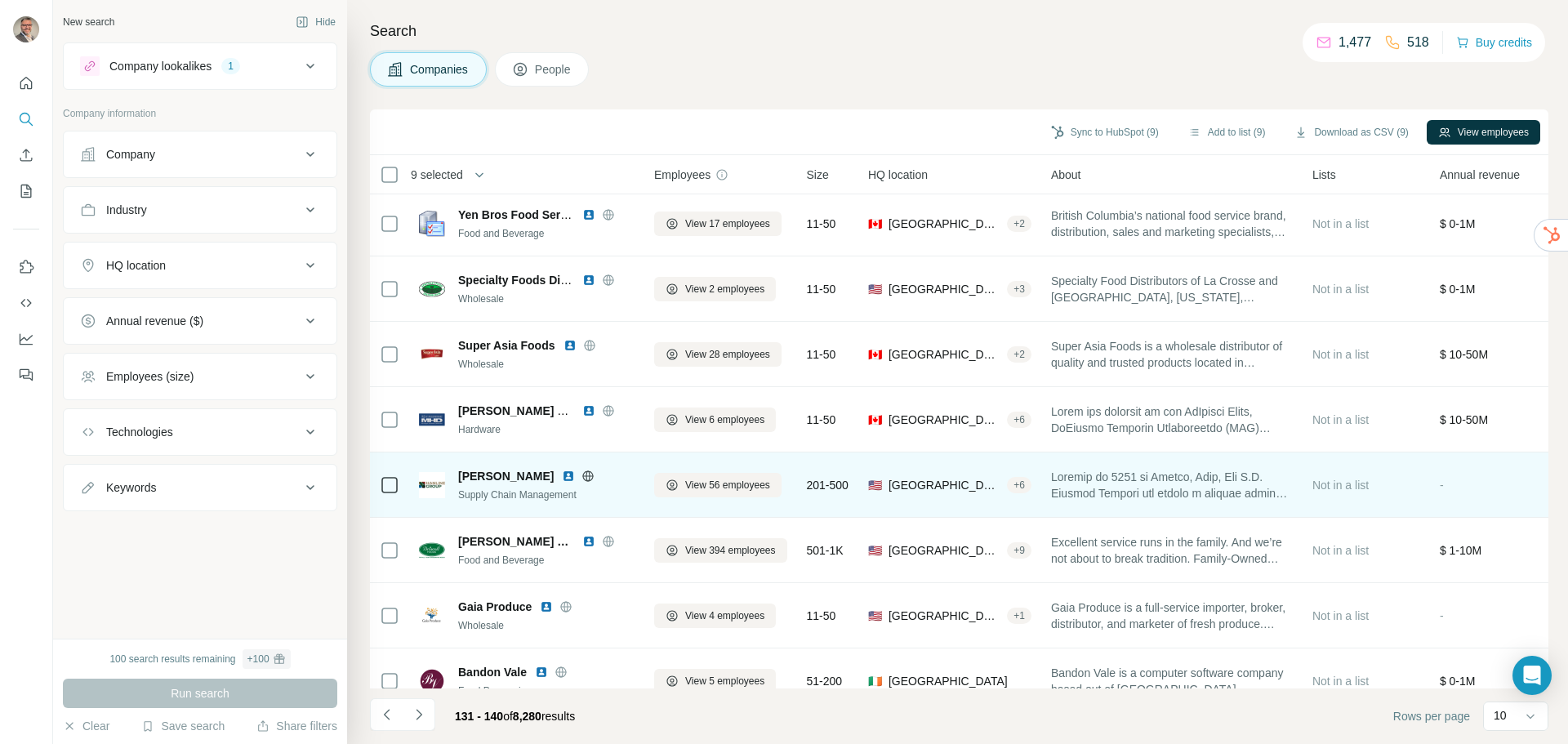
scroll to position [172, 0]
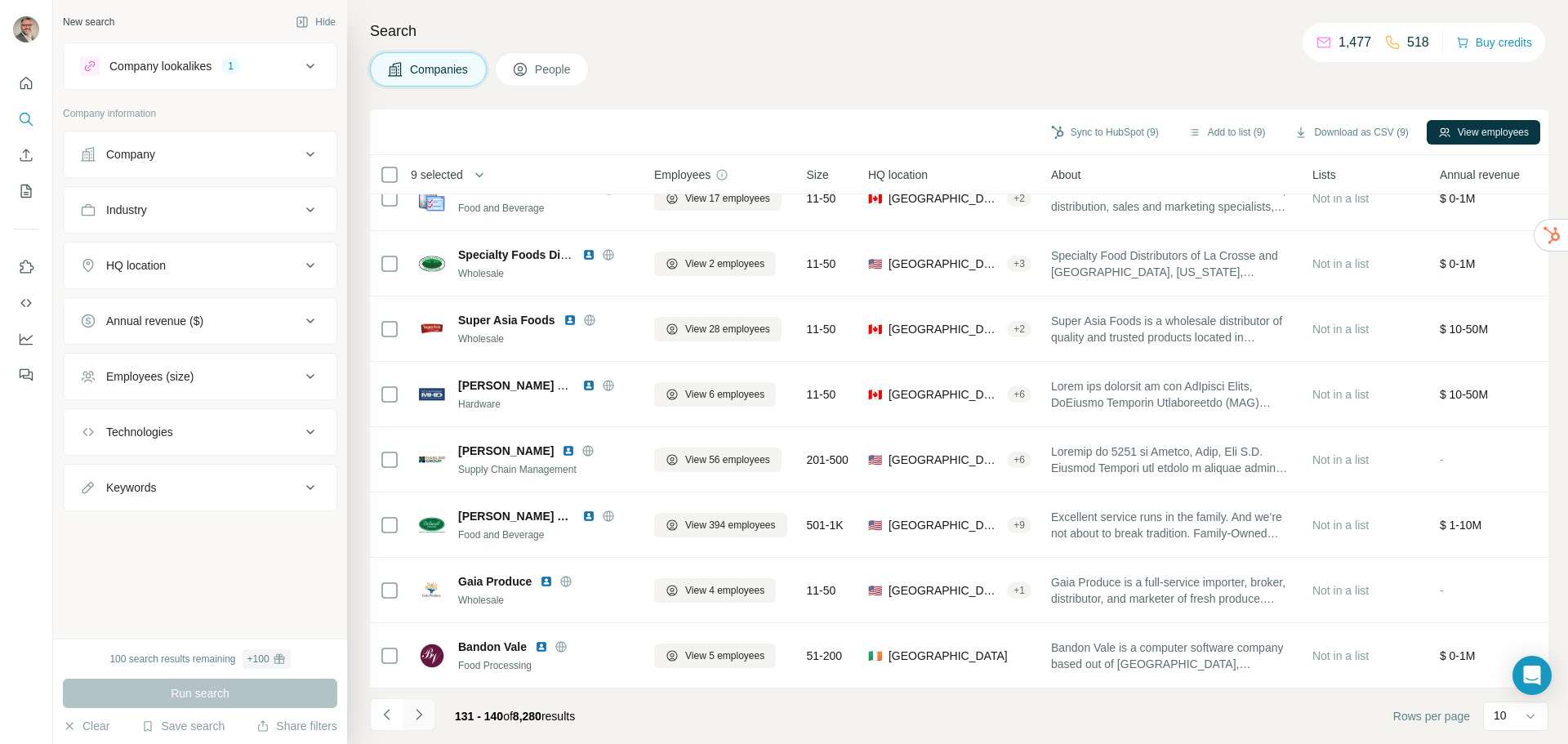
click at [427, 709] on button "Navigate to next page" at bounding box center [418, 715] width 33 height 33
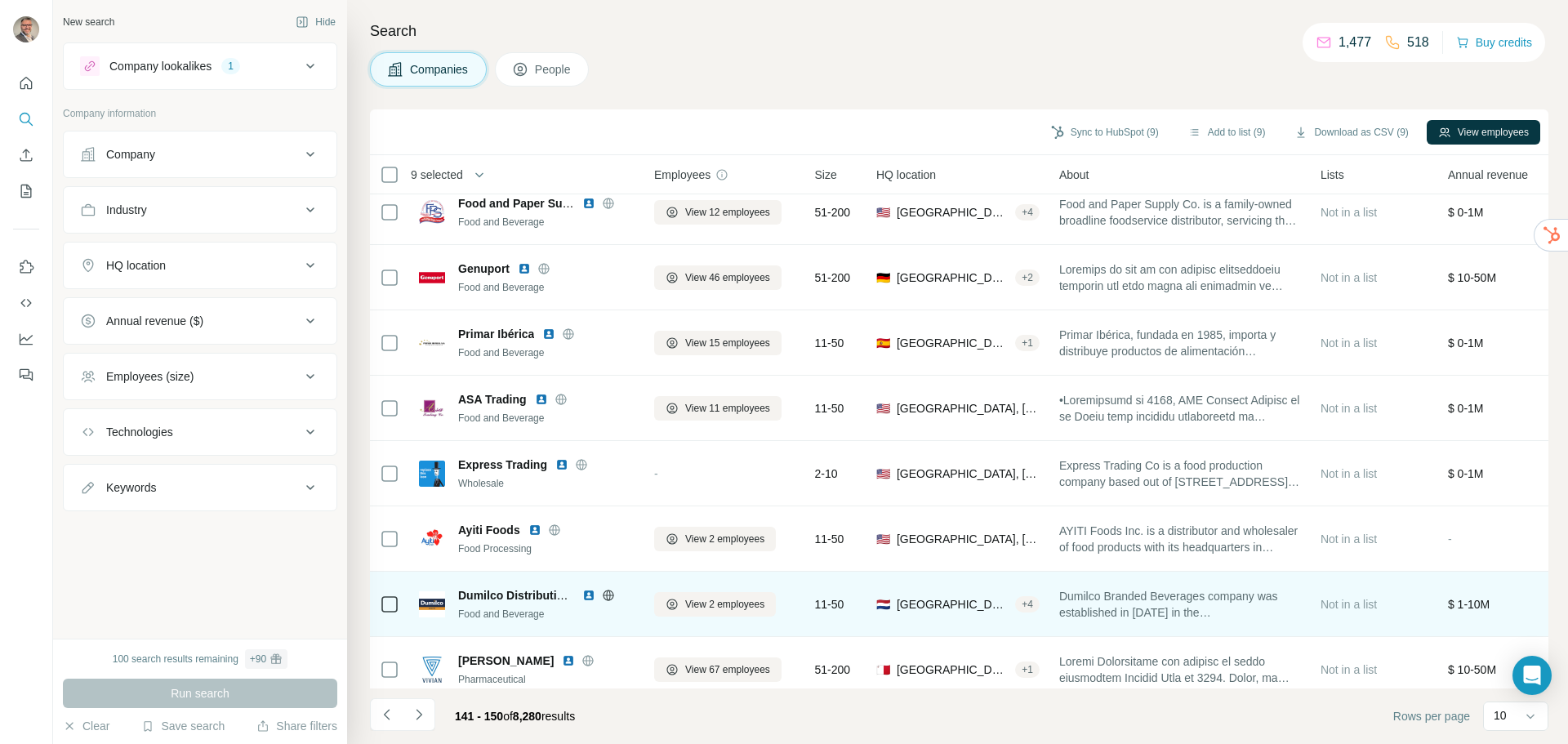
scroll to position [0, 0]
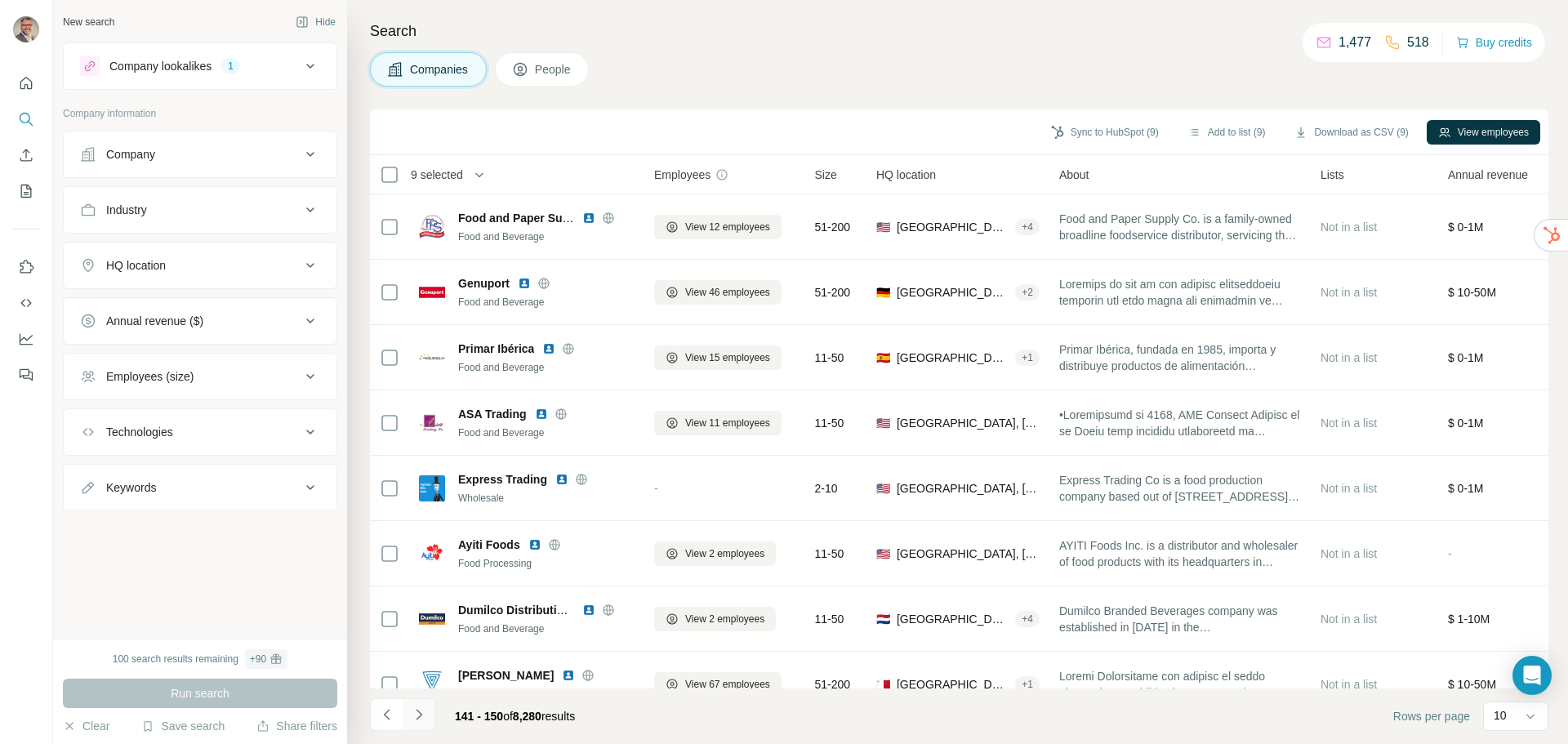
click at [419, 708] on icon "Navigate to next page" at bounding box center [418, 715] width 16 height 16
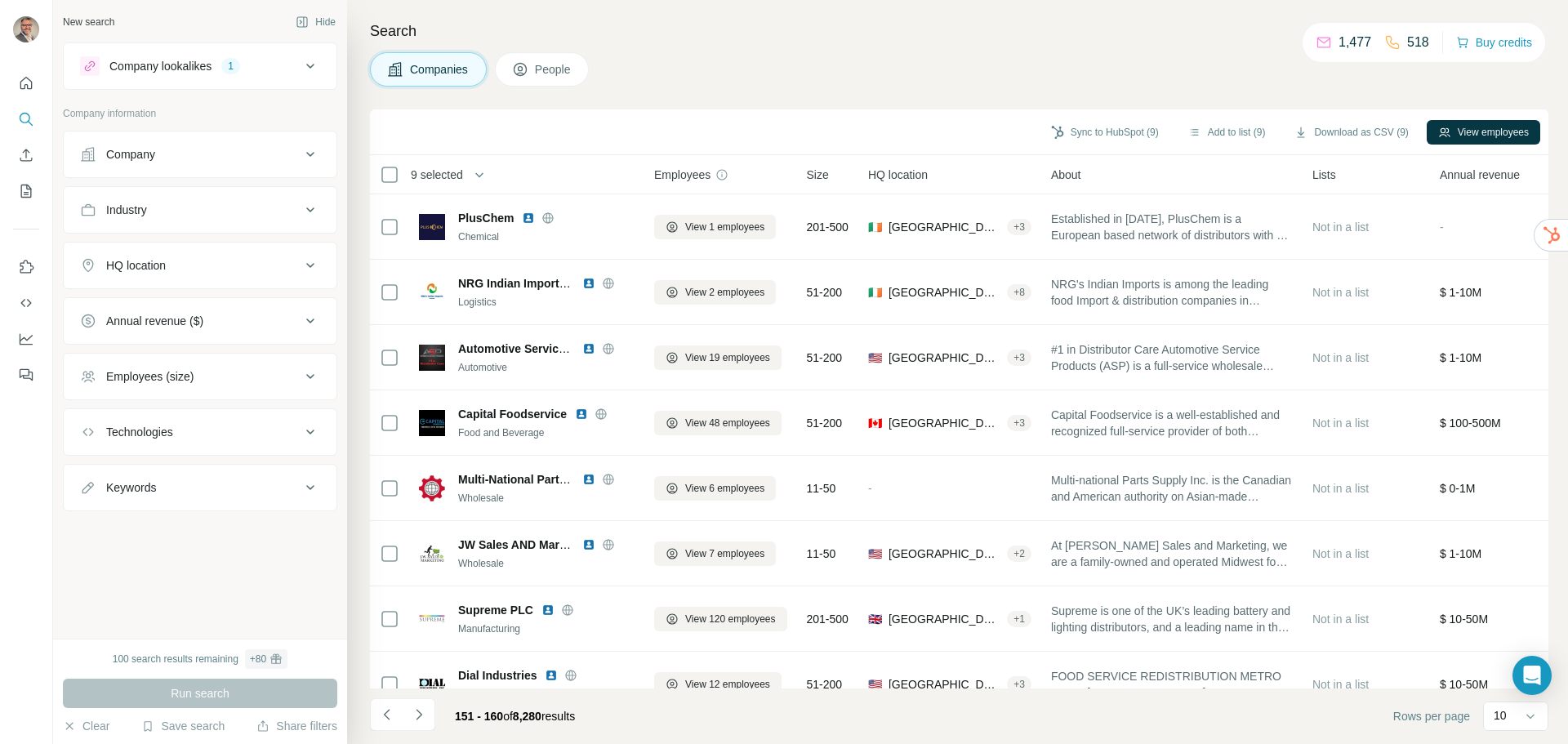
click at [188, 261] on div "HQ location" at bounding box center [190, 265] width 220 height 16
click at [145, 307] on input "text" at bounding box center [200, 306] width 240 height 29
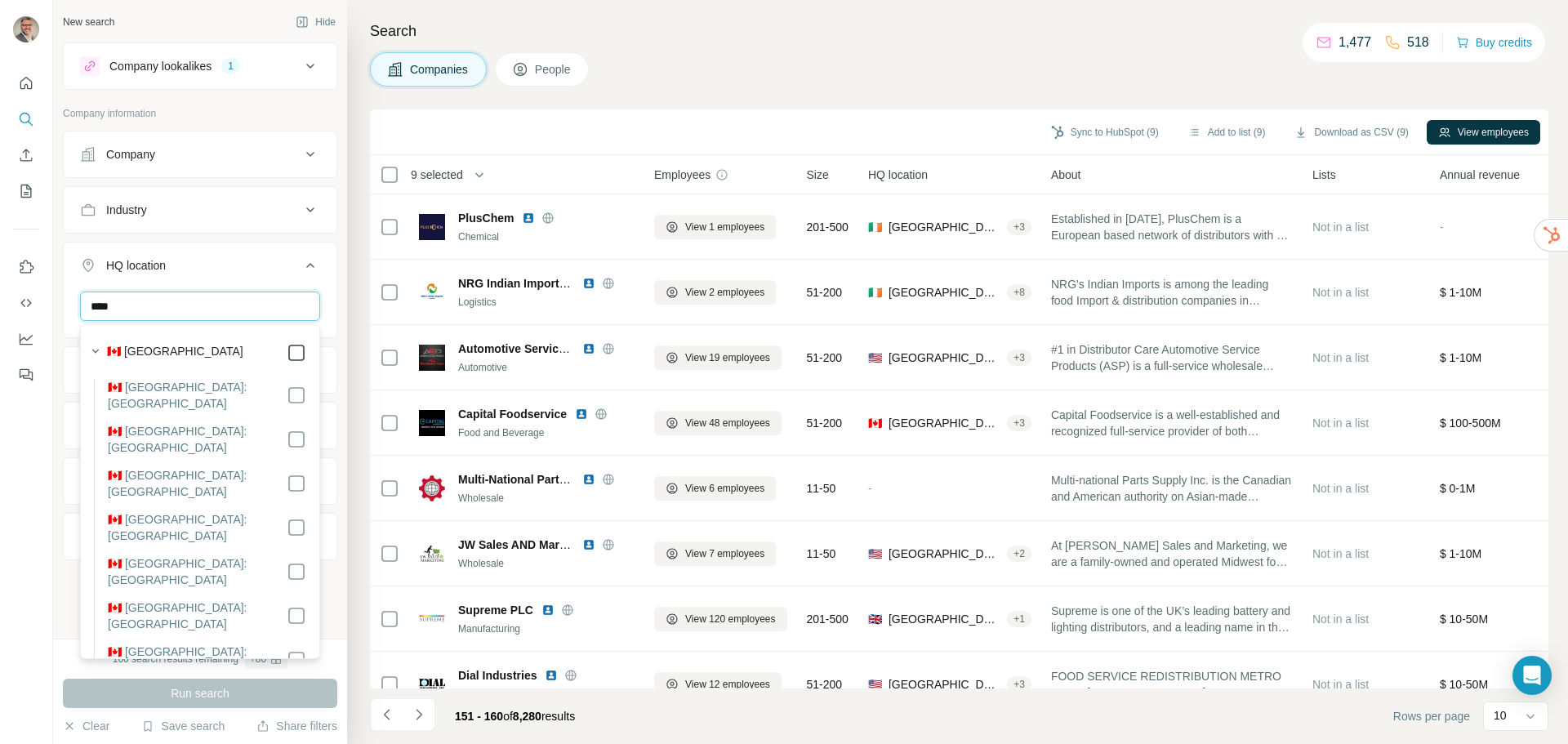
type input "****"
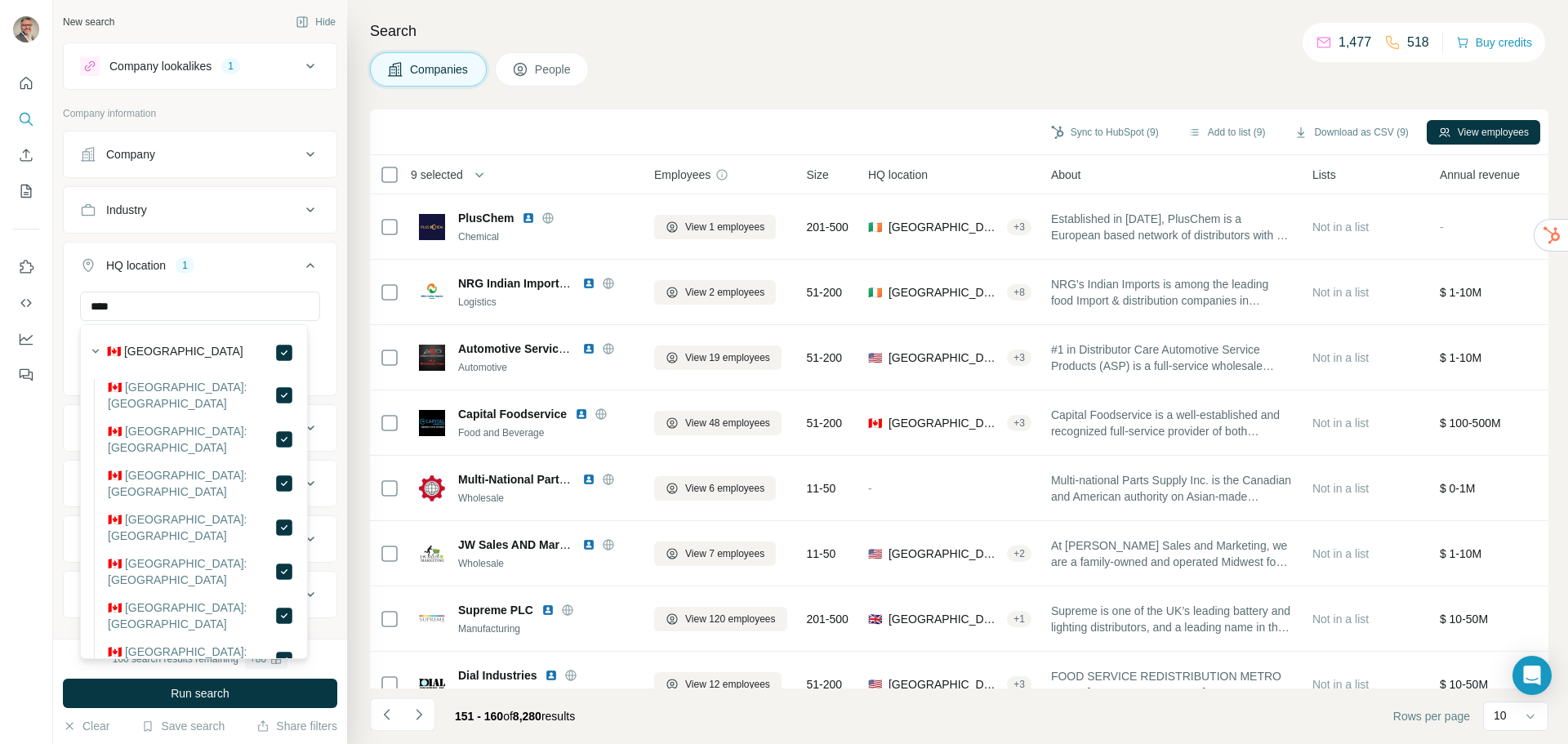
click at [192, 684] on button "Run search" at bounding box center [200, 694] width 275 height 29
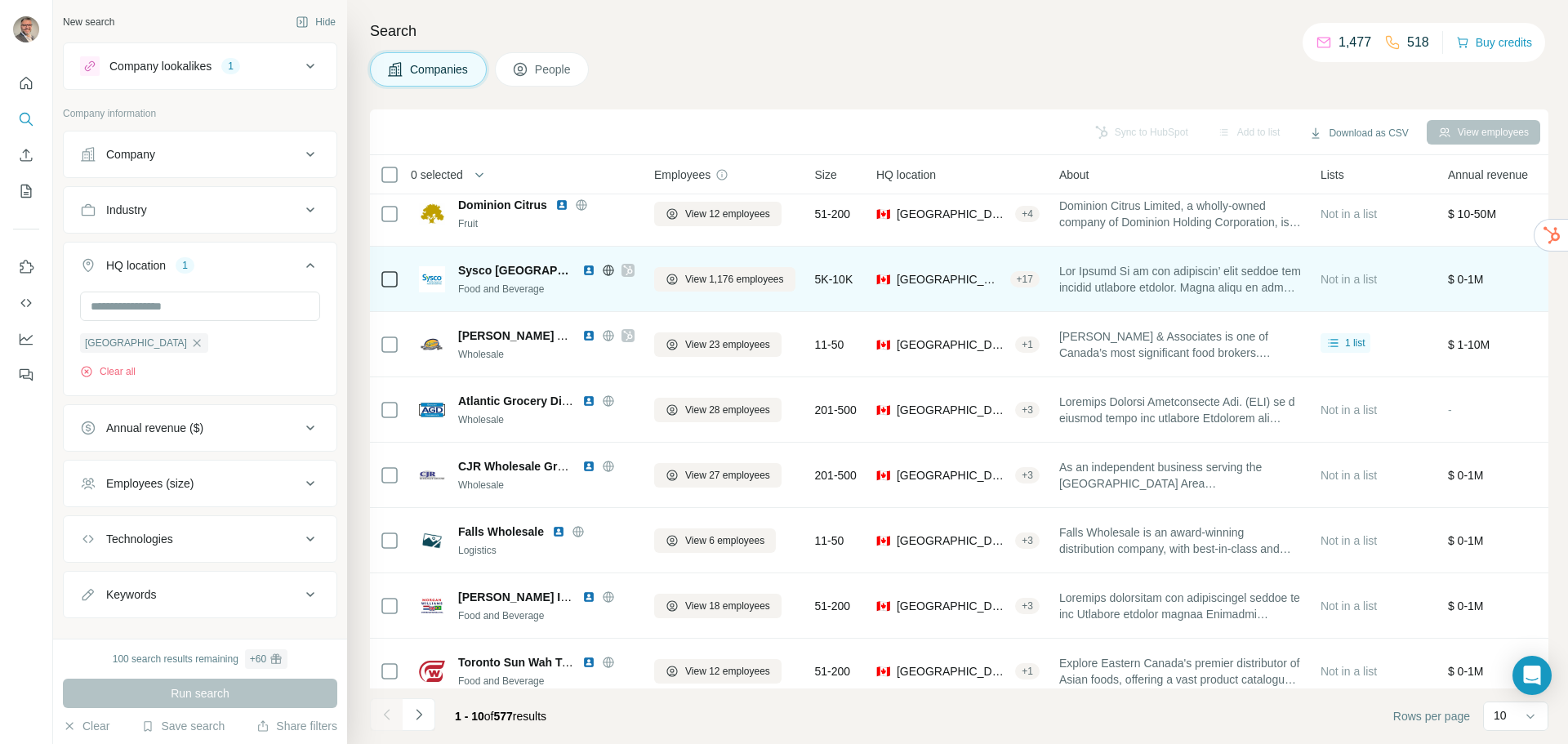
scroll to position [172, 0]
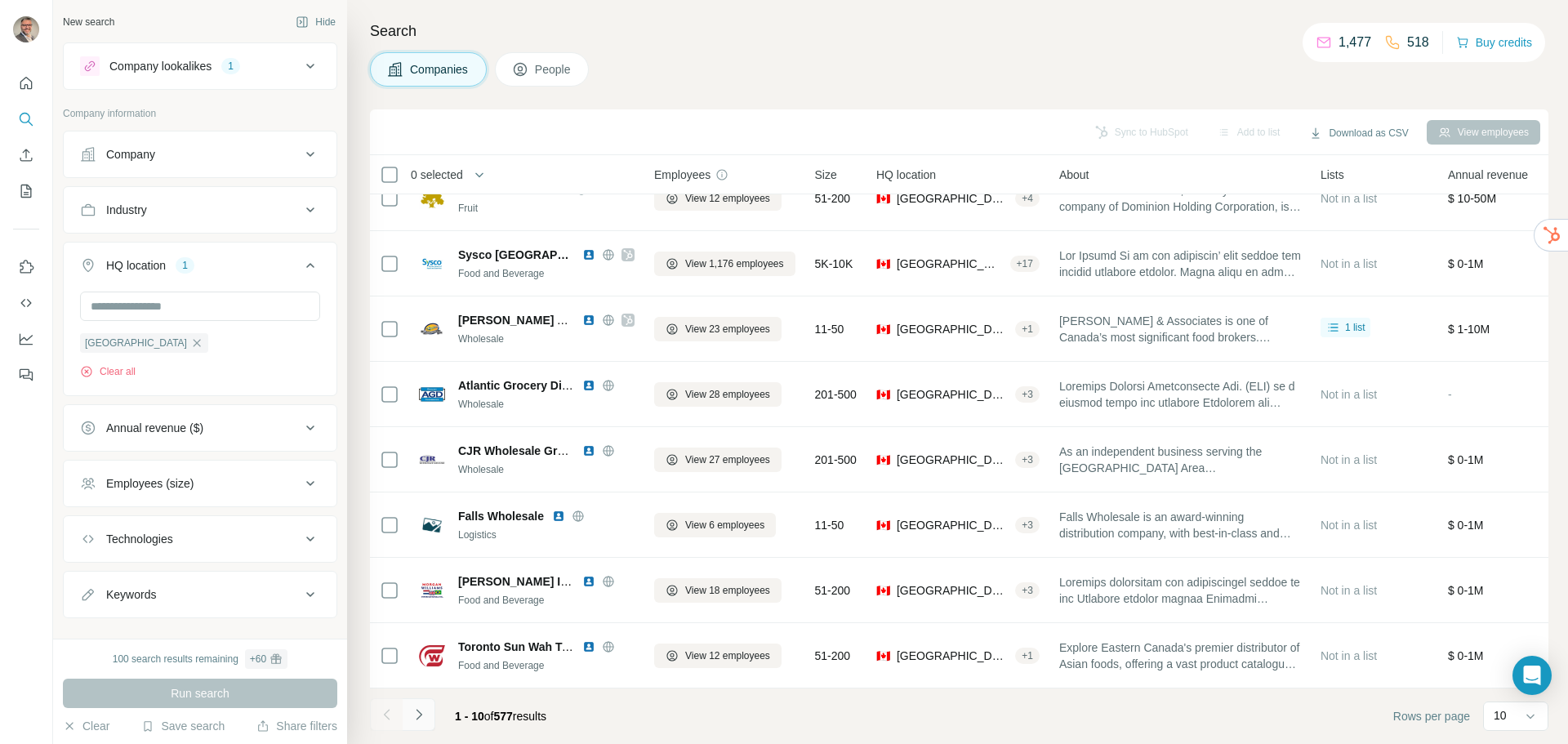
click at [421, 712] on icon "Navigate to next page" at bounding box center [418, 715] width 6 height 11
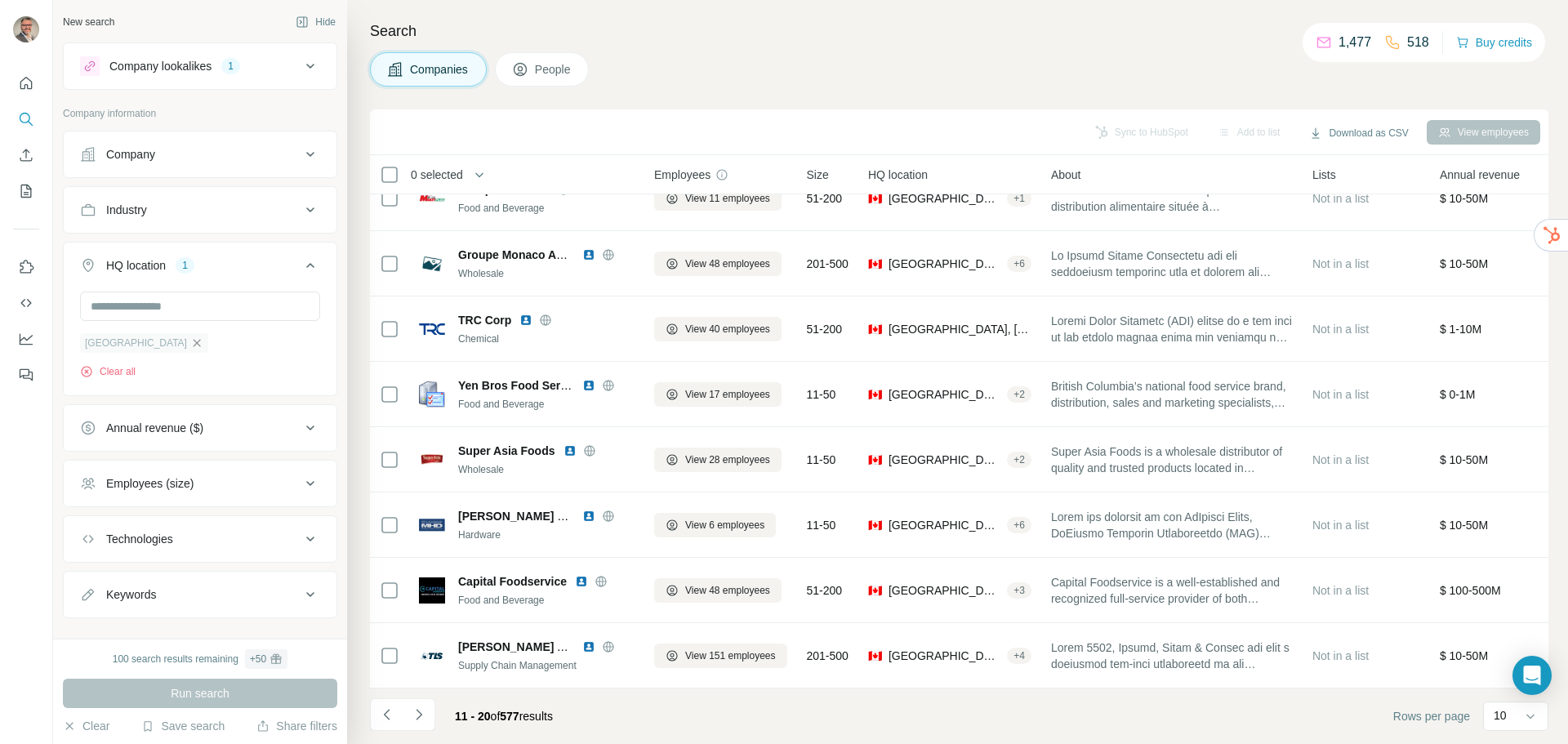
click at [190, 345] on icon "button" at bounding box center [197, 343] width 13 height 13
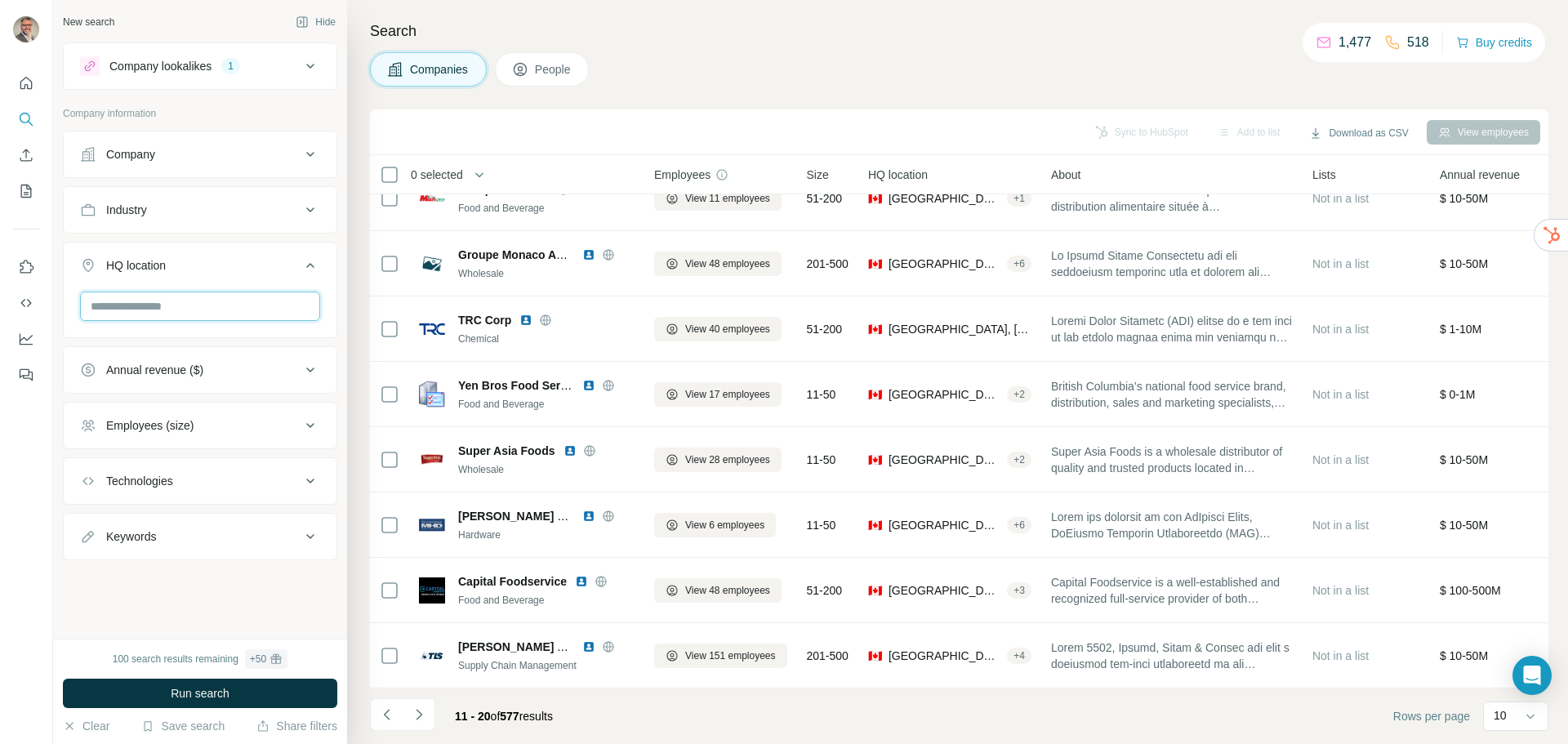
click at [111, 305] on input "text" at bounding box center [200, 306] width 240 height 29
type input "******"
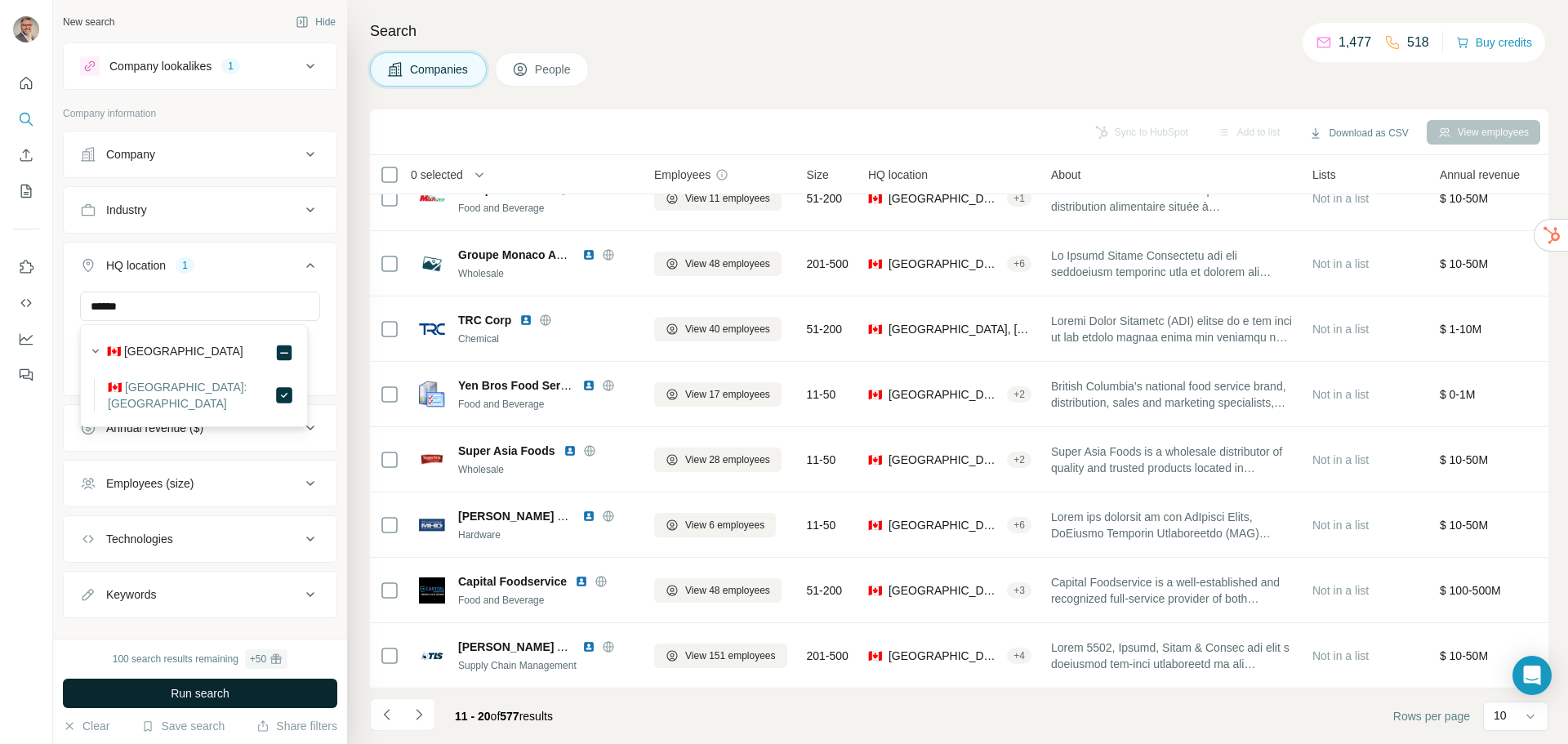
click at [210, 694] on span "Run search" at bounding box center [200, 694] width 59 height 16
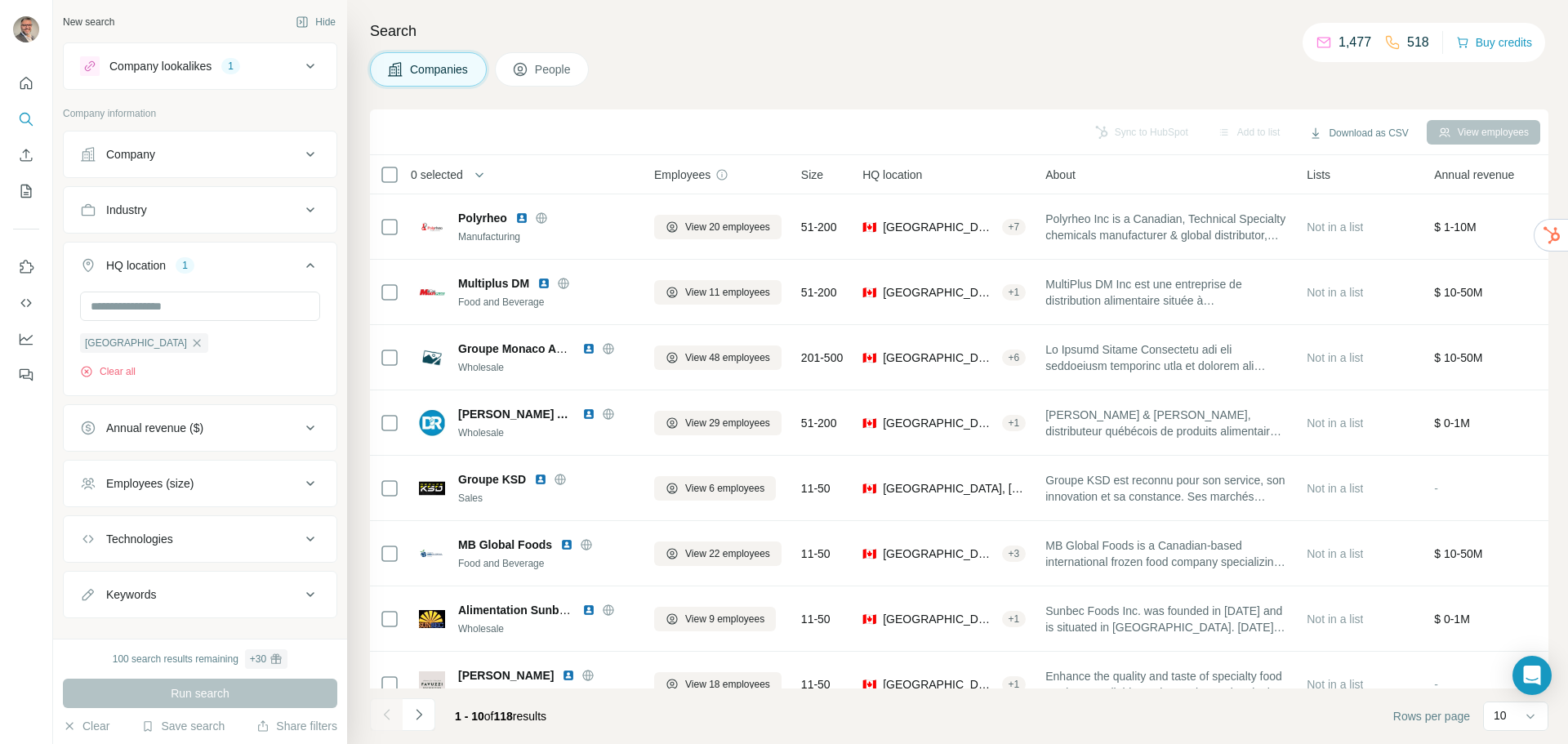
click at [185, 487] on div "Employees (size)" at bounding box center [150, 483] width 87 height 16
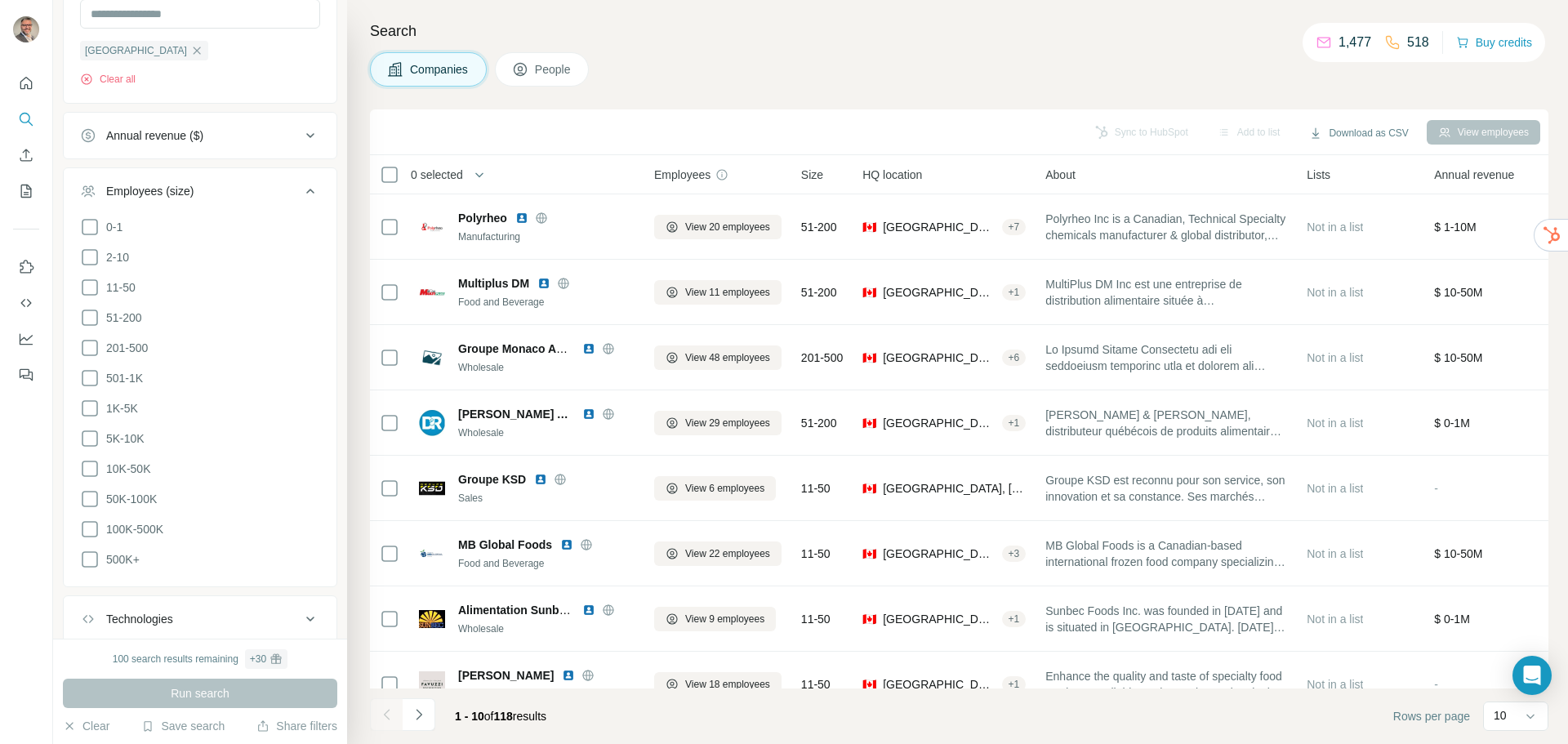
scroll to position [300, 0]
click at [88, 318] on icon at bounding box center [89, 310] width 19 height 19
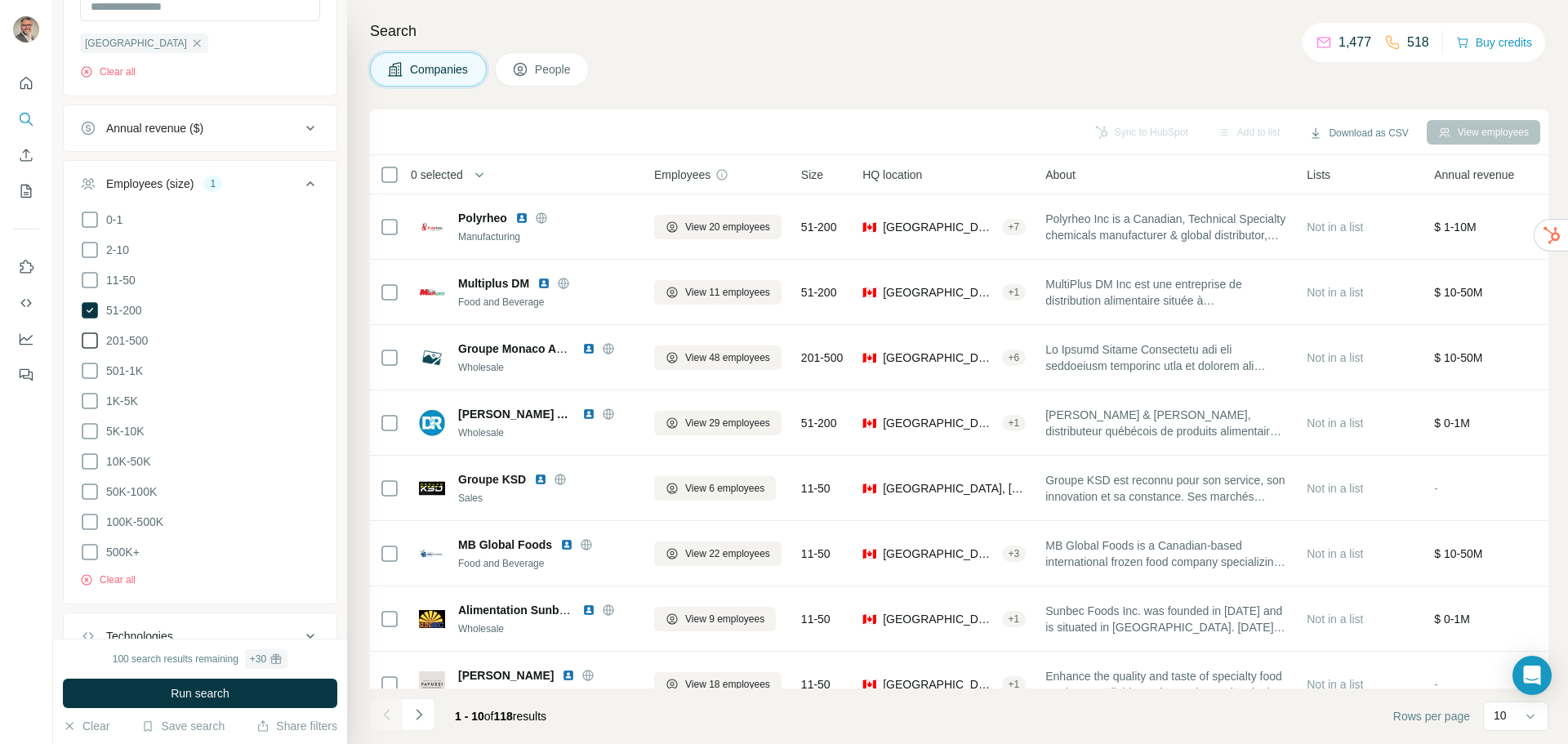
click at [84, 342] on icon at bounding box center [89, 340] width 19 height 19
click at [87, 377] on icon at bounding box center [89, 371] width 19 height 19
click at [93, 405] on icon at bounding box center [89, 401] width 19 height 19
drag, startPoint x: 92, startPoint y: 432, endPoint x: 90, endPoint y: 472, distance: 40.0
click at [92, 433] on icon at bounding box center [89, 431] width 19 height 19
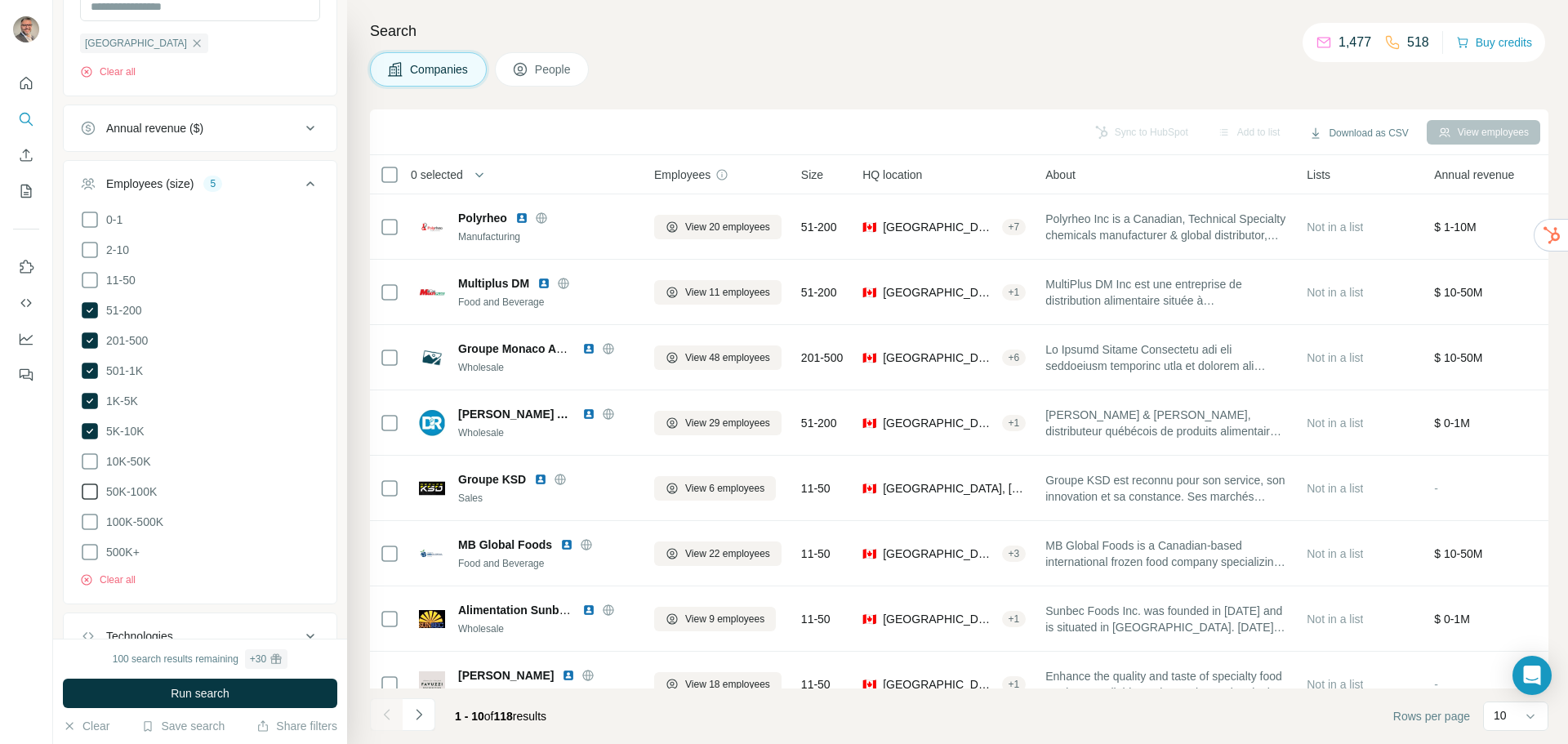
click at [92, 467] on icon at bounding box center [89, 462] width 19 height 19
click at [96, 496] on icon at bounding box center [89, 491] width 19 height 19
click at [171, 692] on span "Run search" at bounding box center [200, 694] width 59 height 16
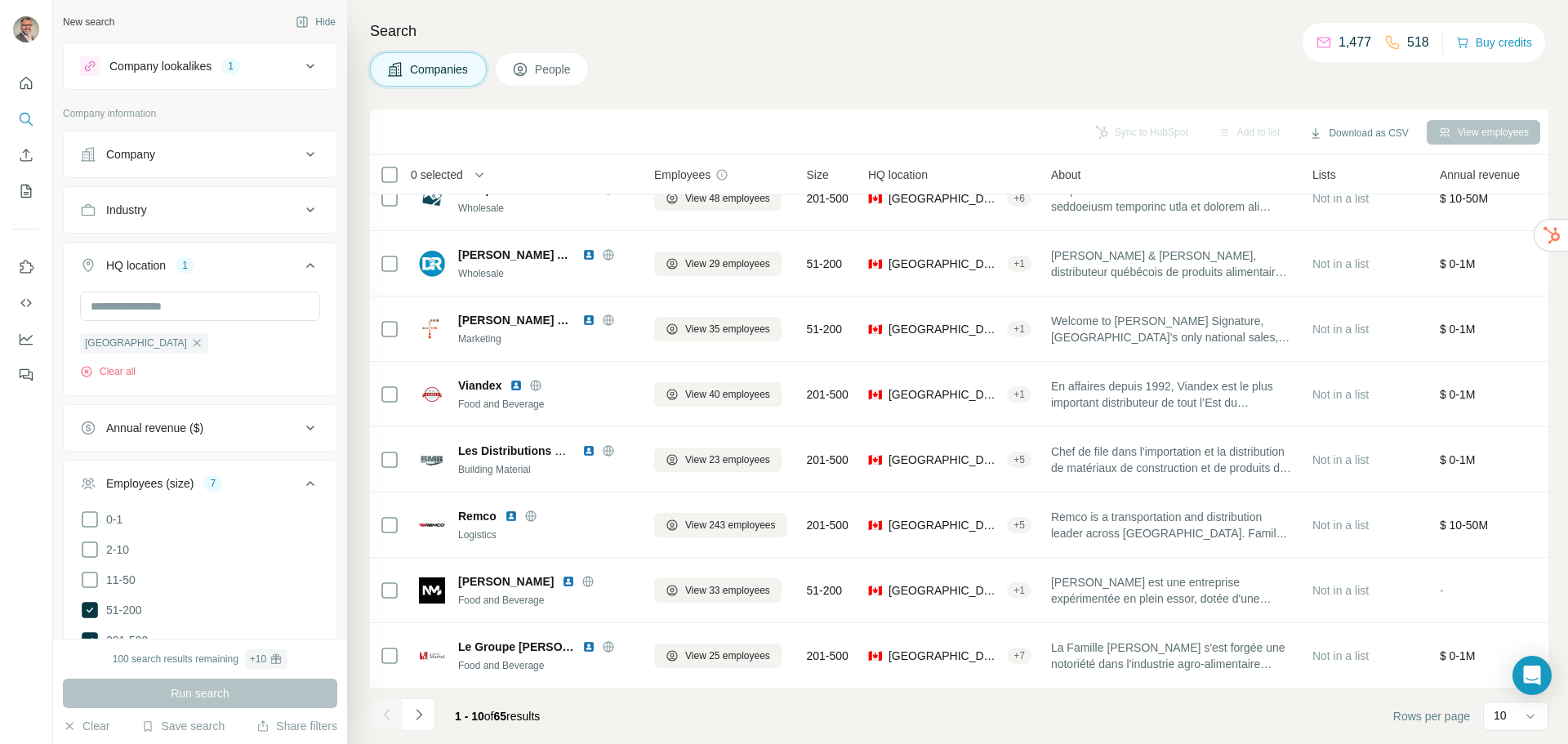
click at [159, 209] on div "Industry" at bounding box center [190, 209] width 220 height 16
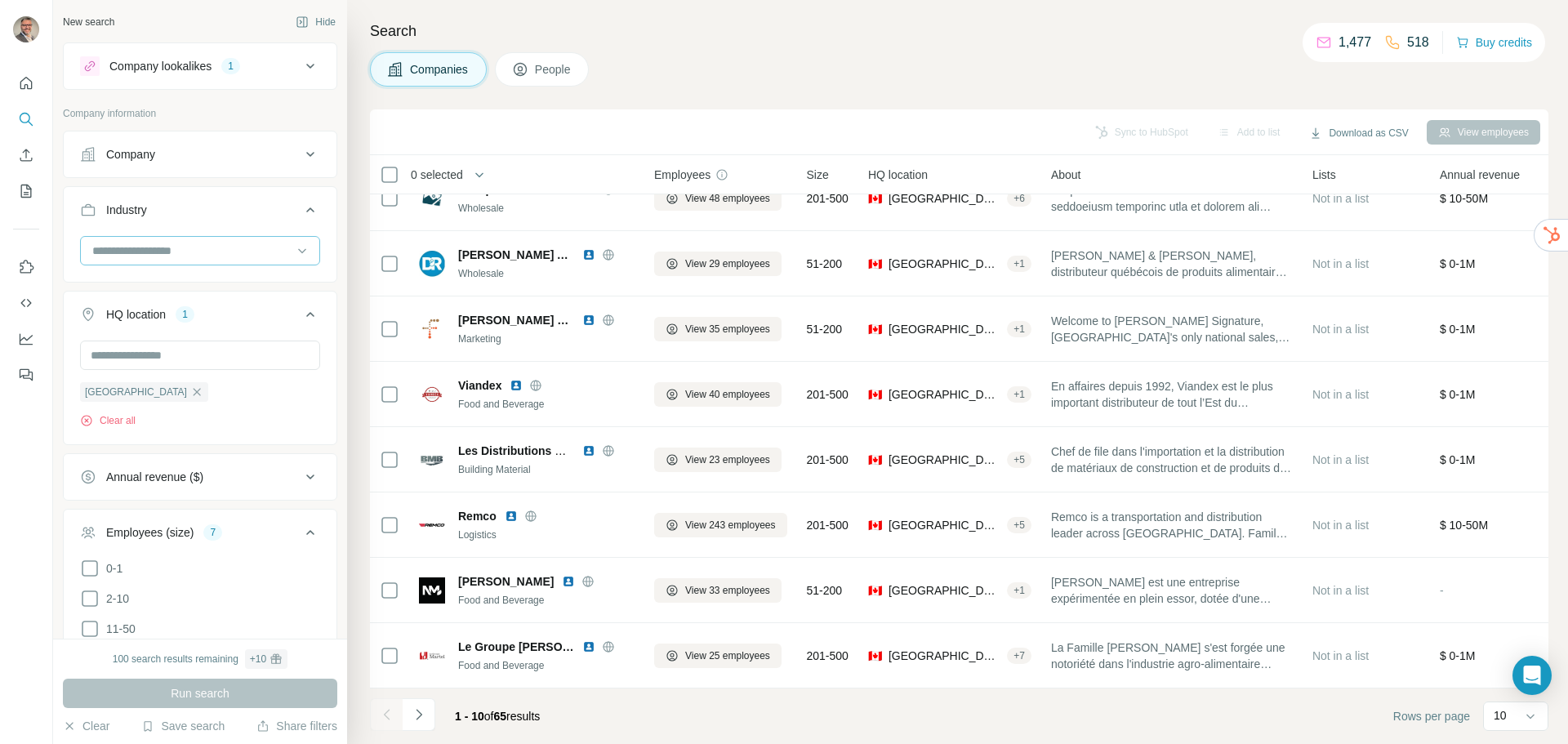
click at [118, 244] on input at bounding box center [192, 251] width 202 height 18
type input "***"
click at [131, 319] on p "Food and Beverage" at bounding box center [145, 316] width 101 height 16
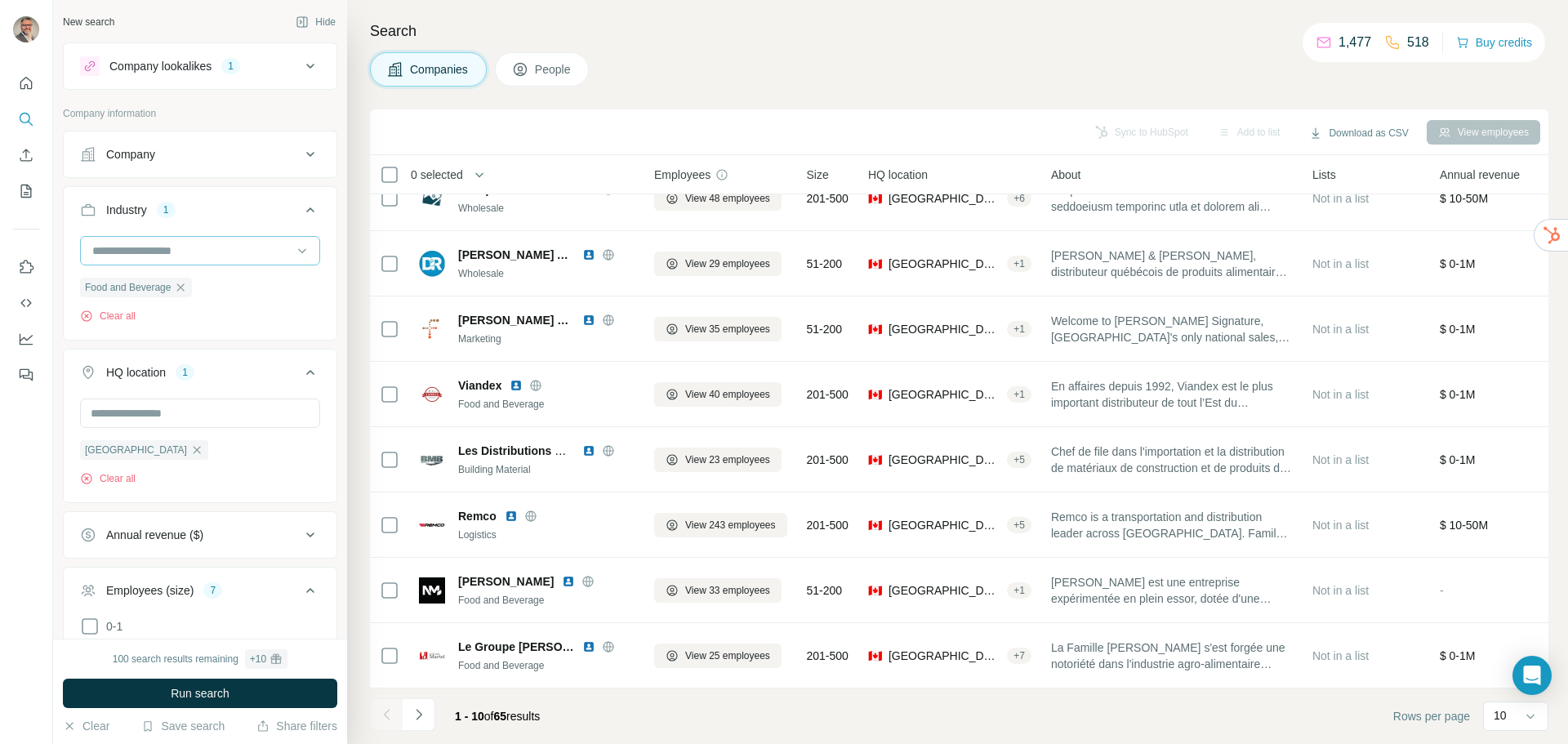
click at [121, 247] on input at bounding box center [192, 251] width 202 height 18
type input "****"
click at [155, 346] on p "Food Processing" at bounding box center [137, 346] width 86 height 16
click at [182, 694] on span "Run search" at bounding box center [200, 694] width 59 height 16
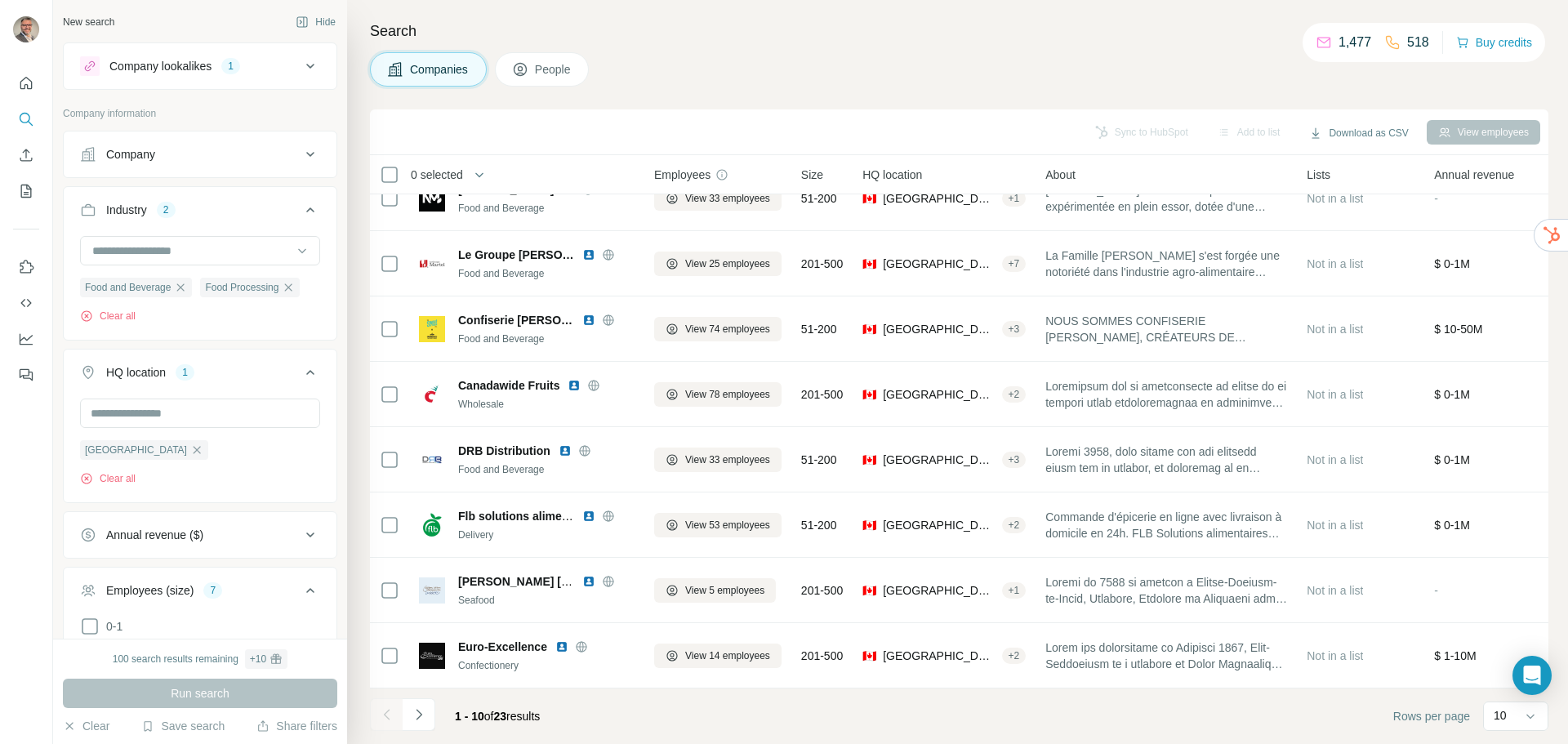
scroll to position [172, 0]
click at [1514, 714] on div "10" at bounding box center [1514, 715] width 41 height 16
click at [1502, 611] on p "40" at bounding box center [1504, 618] width 13 height 16
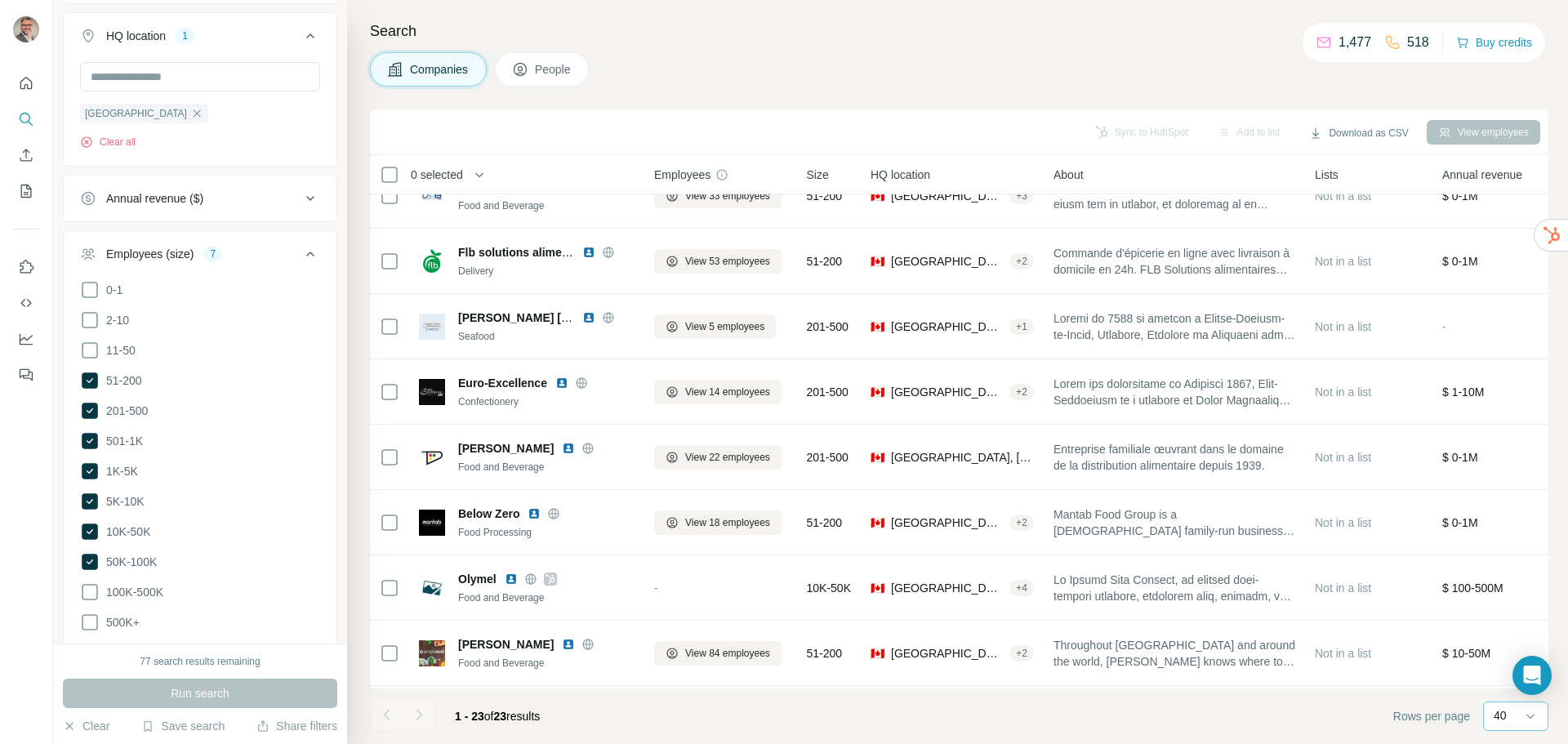
scroll to position [533, 0]
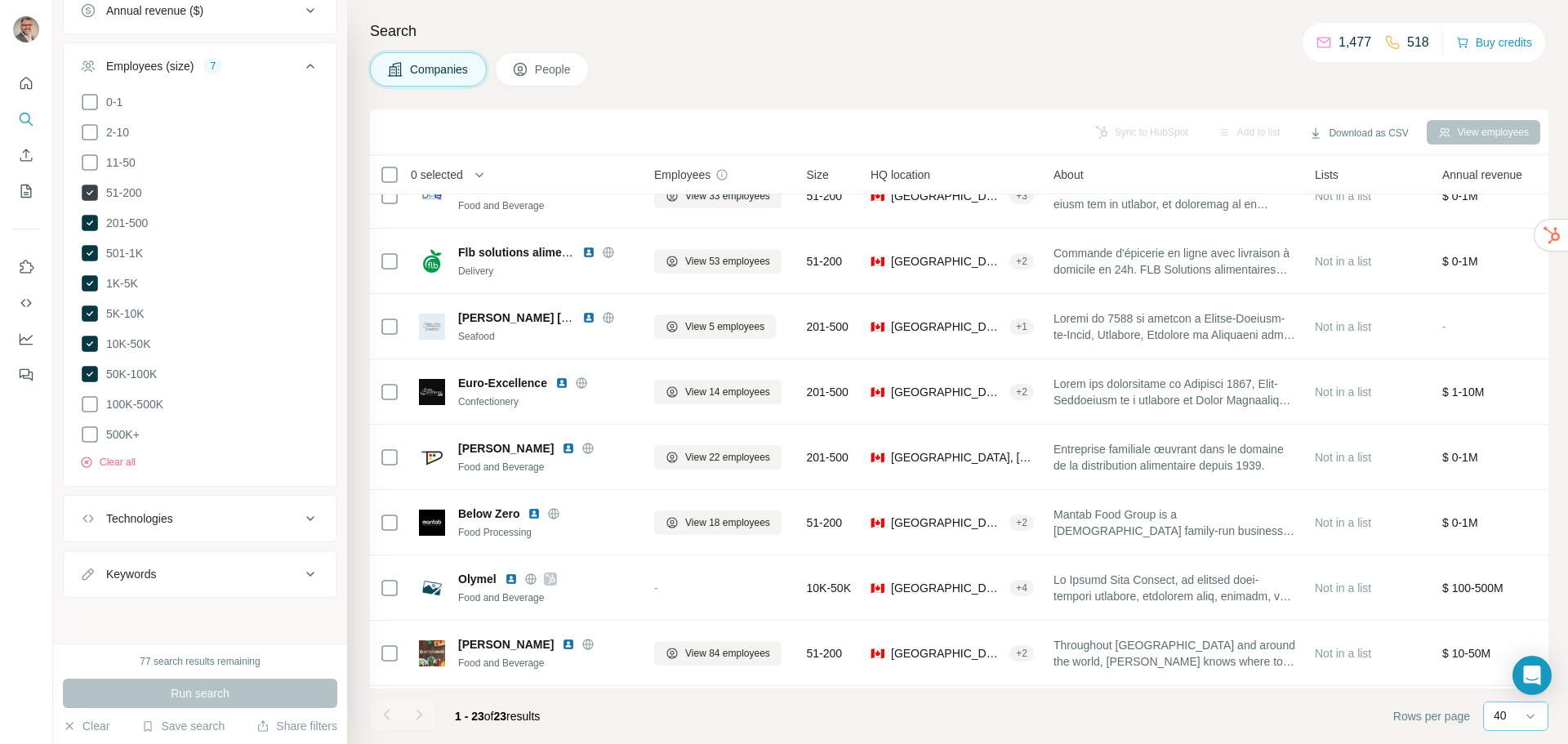
click at [96, 192] on icon at bounding box center [89, 193] width 16 height 16
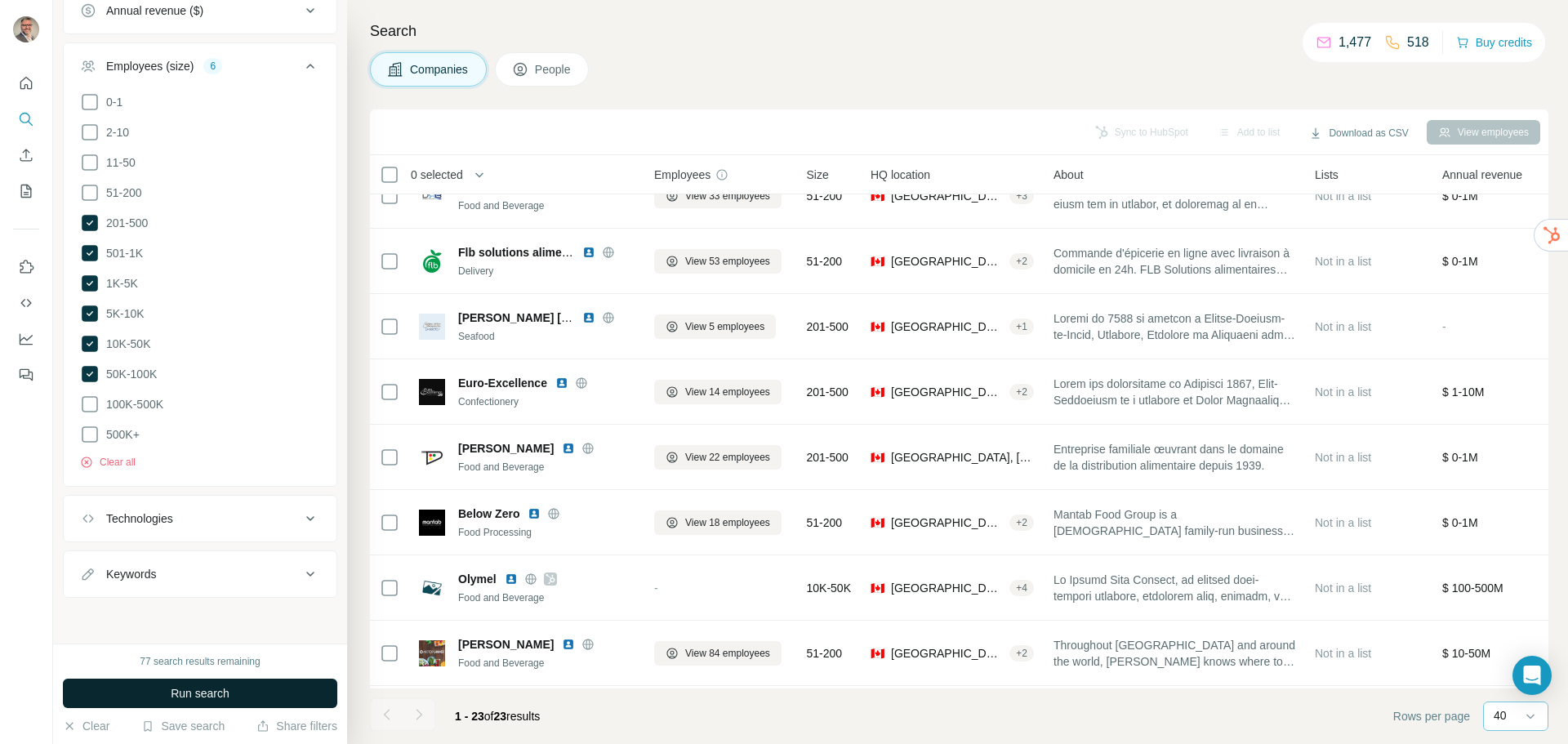
click at [207, 694] on span "Run search" at bounding box center [200, 694] width 59 height 16
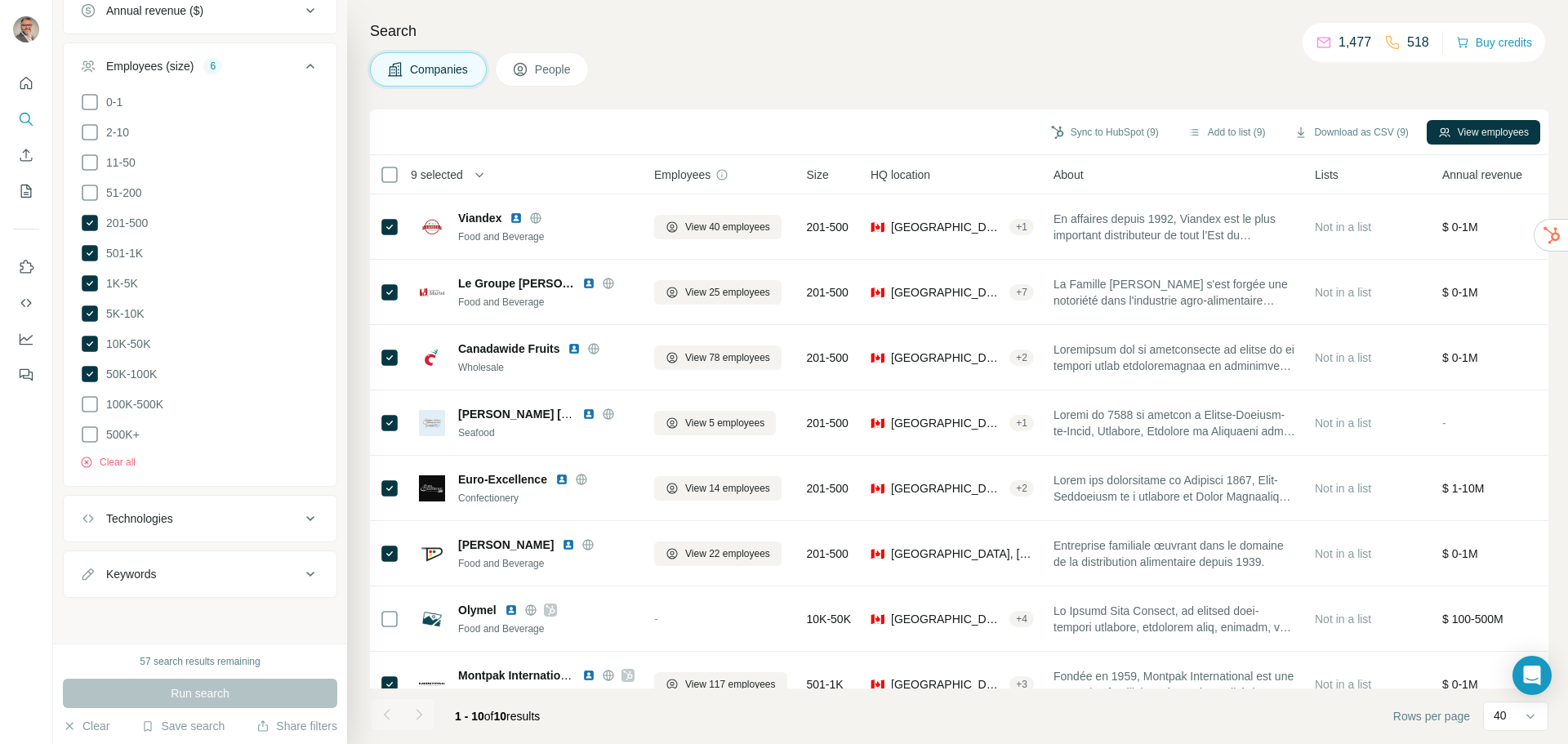
click at [798, 72] on div "Companies People" at bounding box center [959, 69] width 1179 height 34
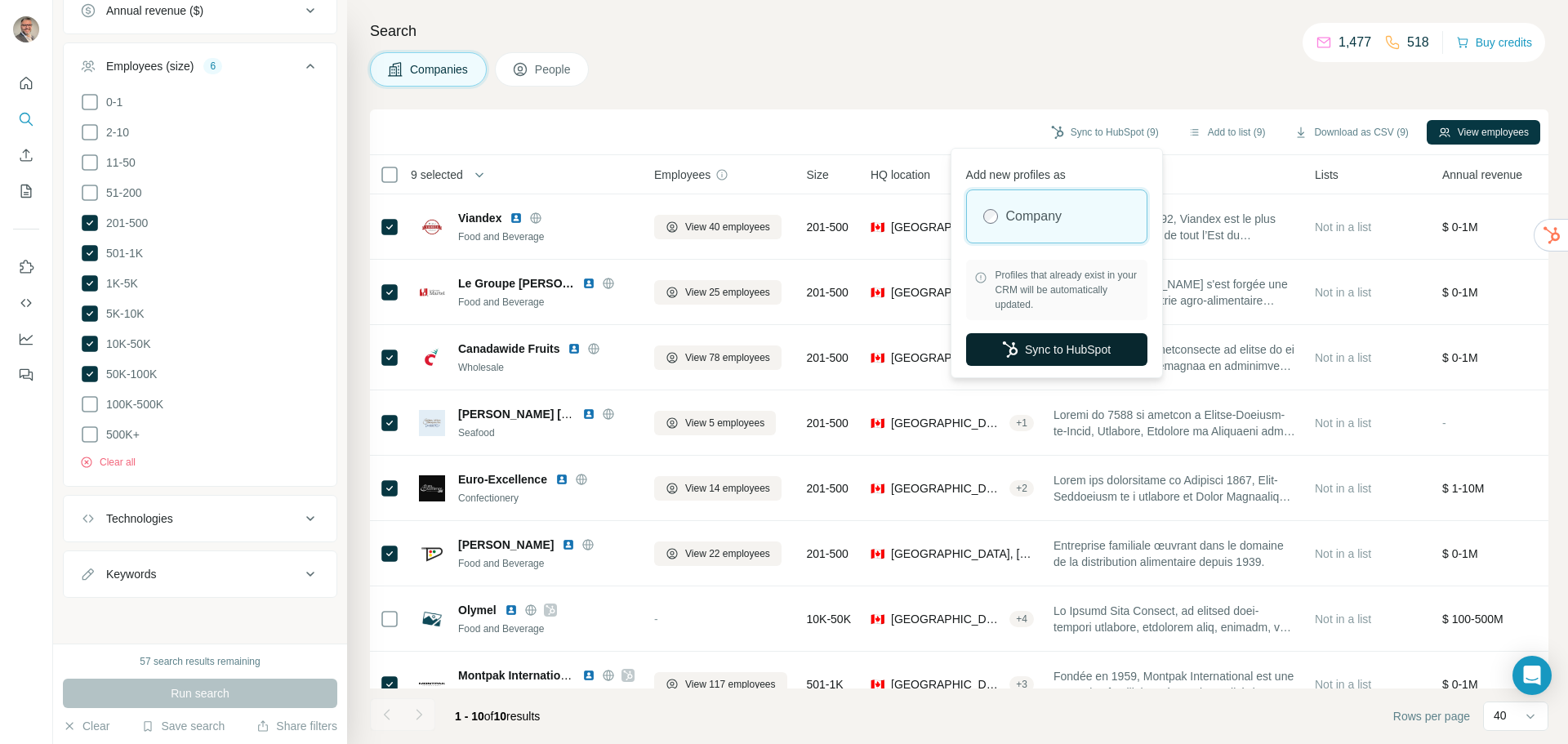
click at [1032, 351] on button "Sync to HubSpot" at bounding box center [1057, 350] width 182 height 33
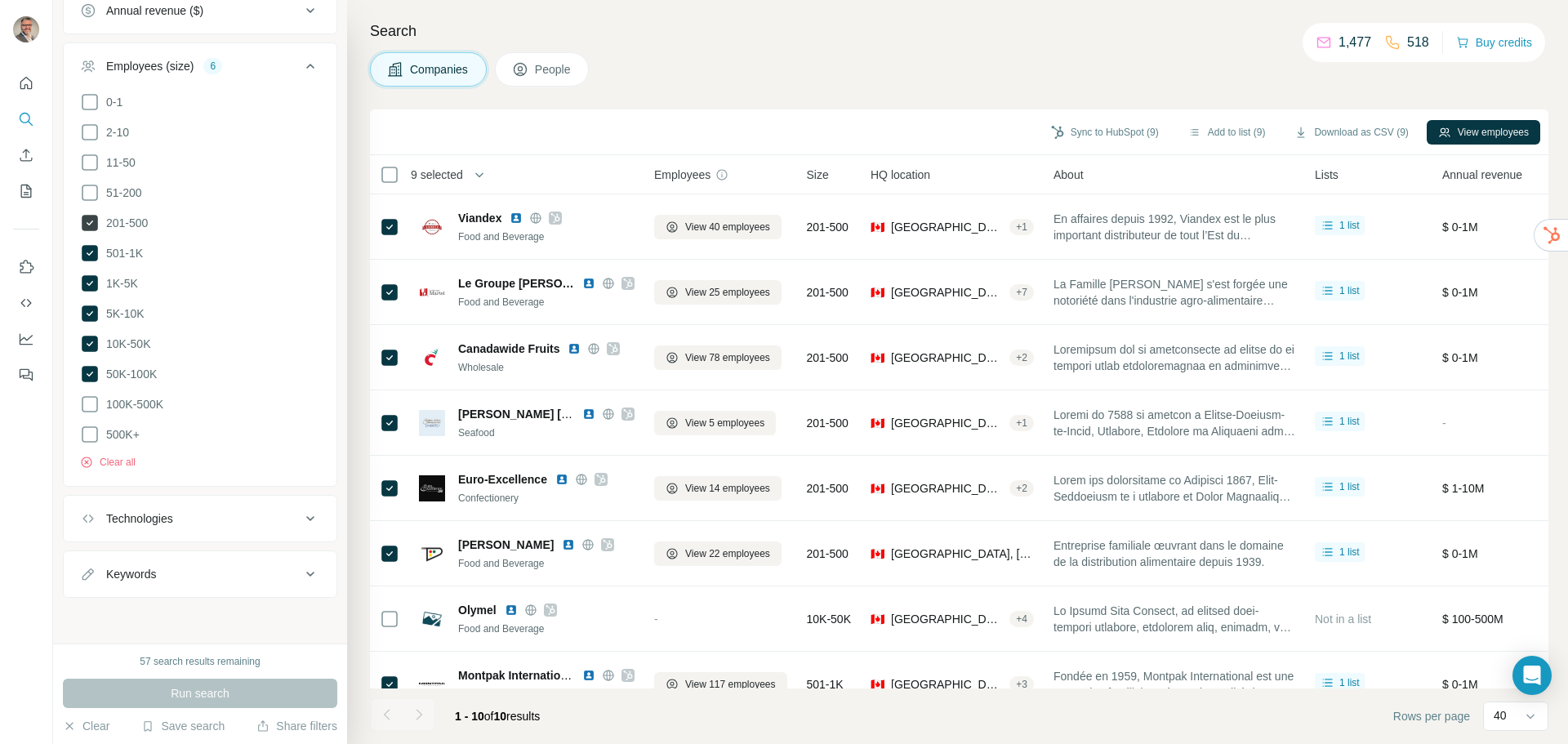
click at [92, 222] on icon at bounding box center [90, 223] width 7 height 5
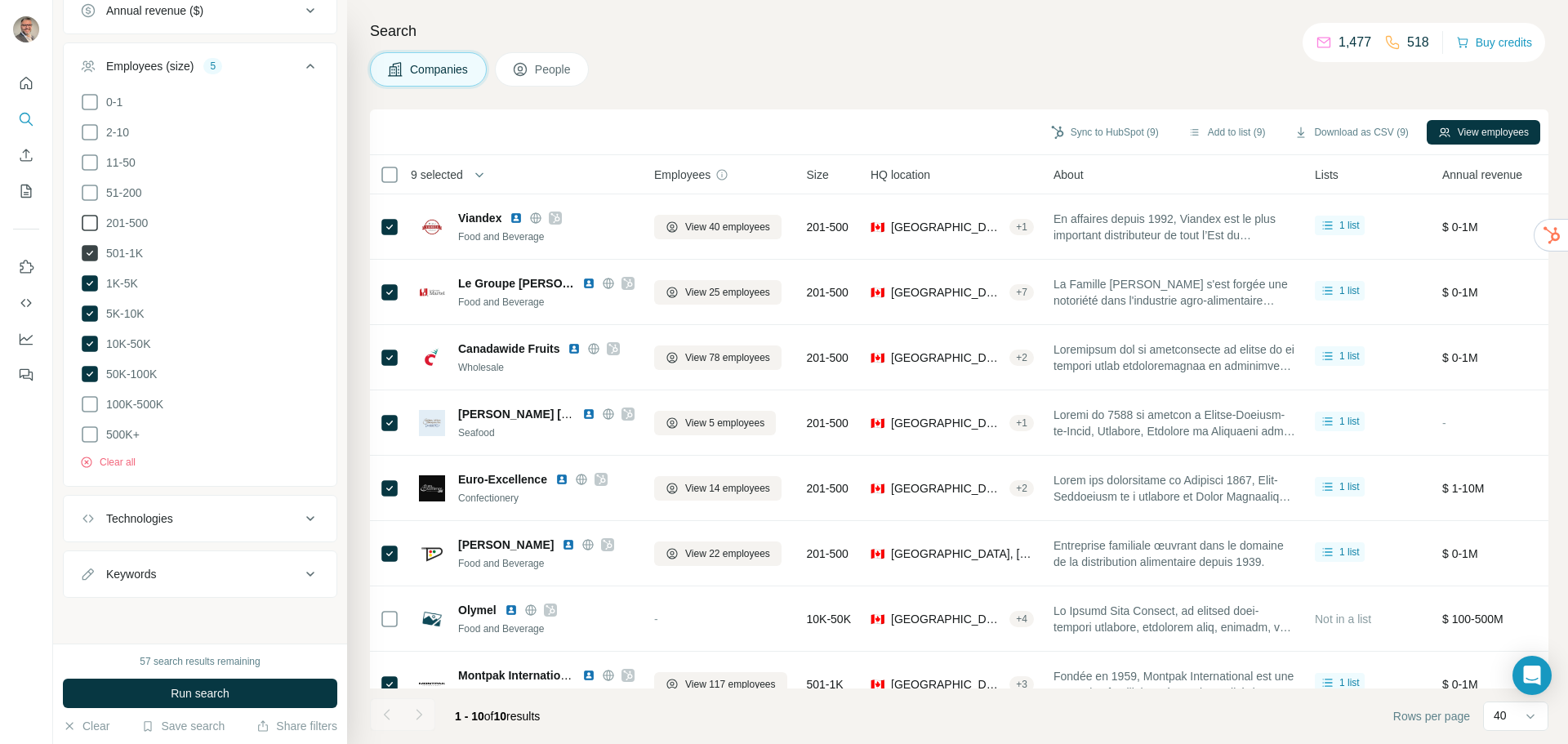
click at [87, 249] on icon at bounding box center [89, 253] width 16 height 16
click at [86, 277] on icon at bounding box center [89, 283] width 16 height 16
click at [89, 309] on icon at bounding box center [89, 314] width 16 height 16
click at [89, 346] on icon at bounding box center [90, 344] width 7 height 5
click at [91, 372] on icon at bounding box center [89, 373] width 16 height 16
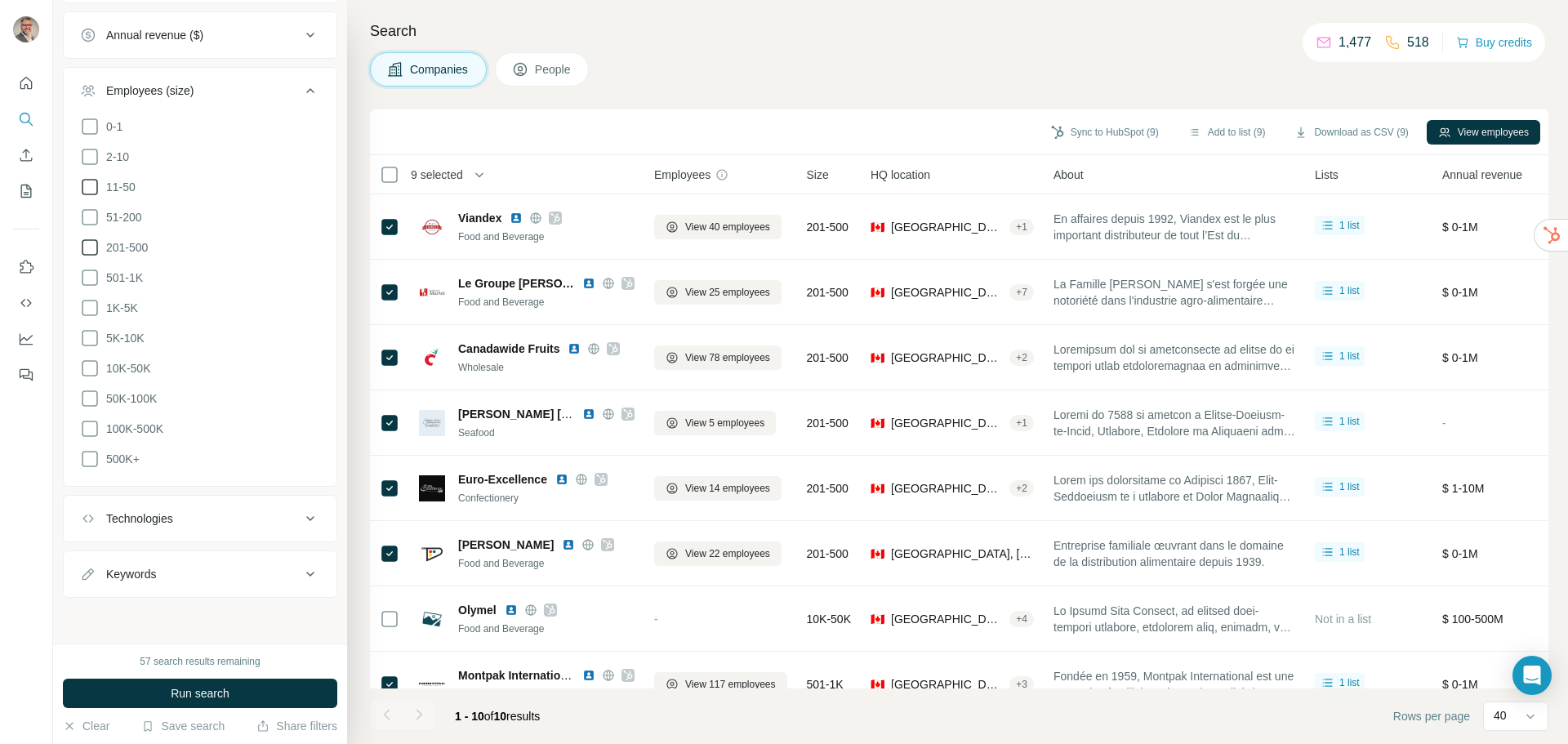
scroll to position [509, 0]
click at [87, 216] on icon at bounding box center [89, 217] width 19 height 19
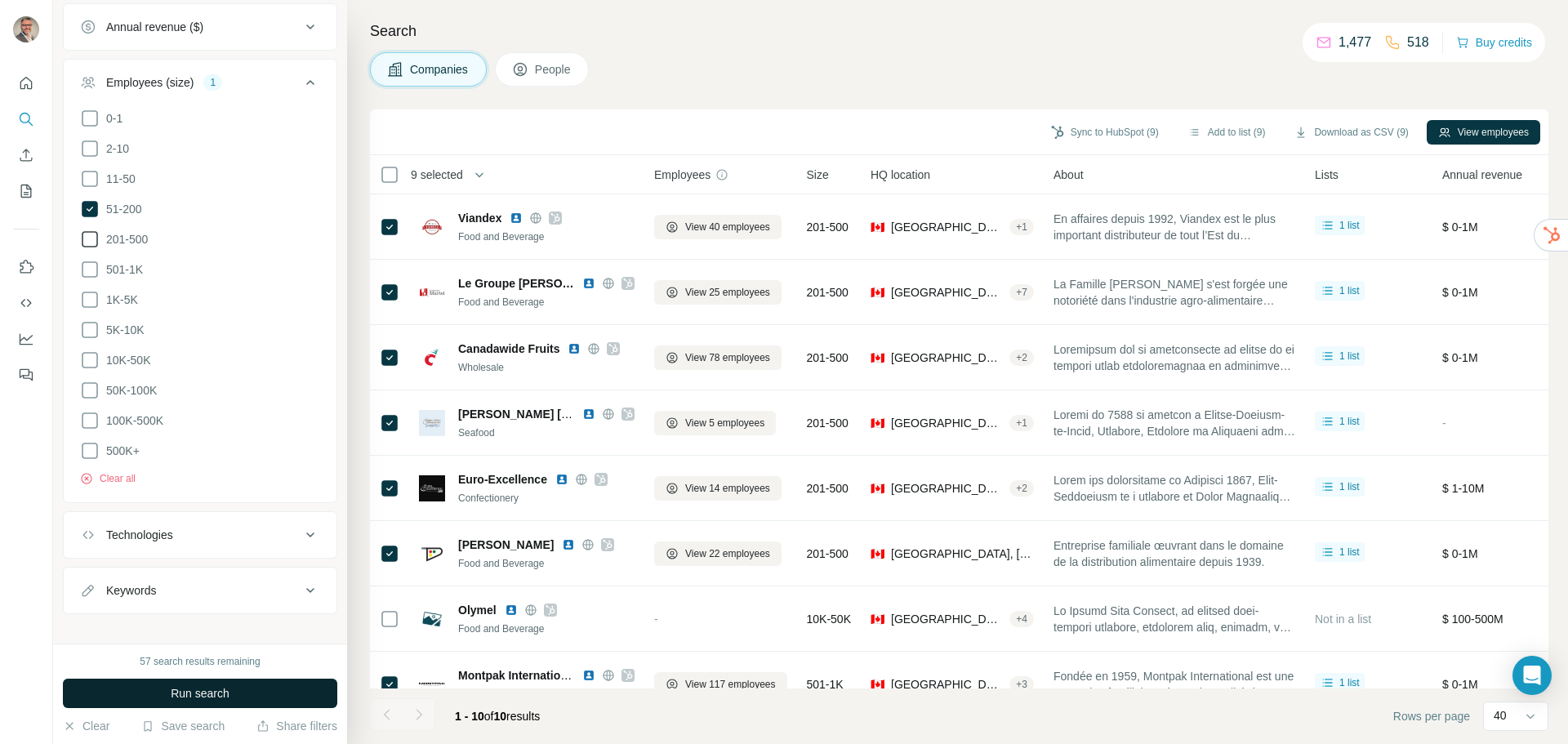
click at [198, 690] on span "Run search" at bounding box center [200, 694] width 59 height 16
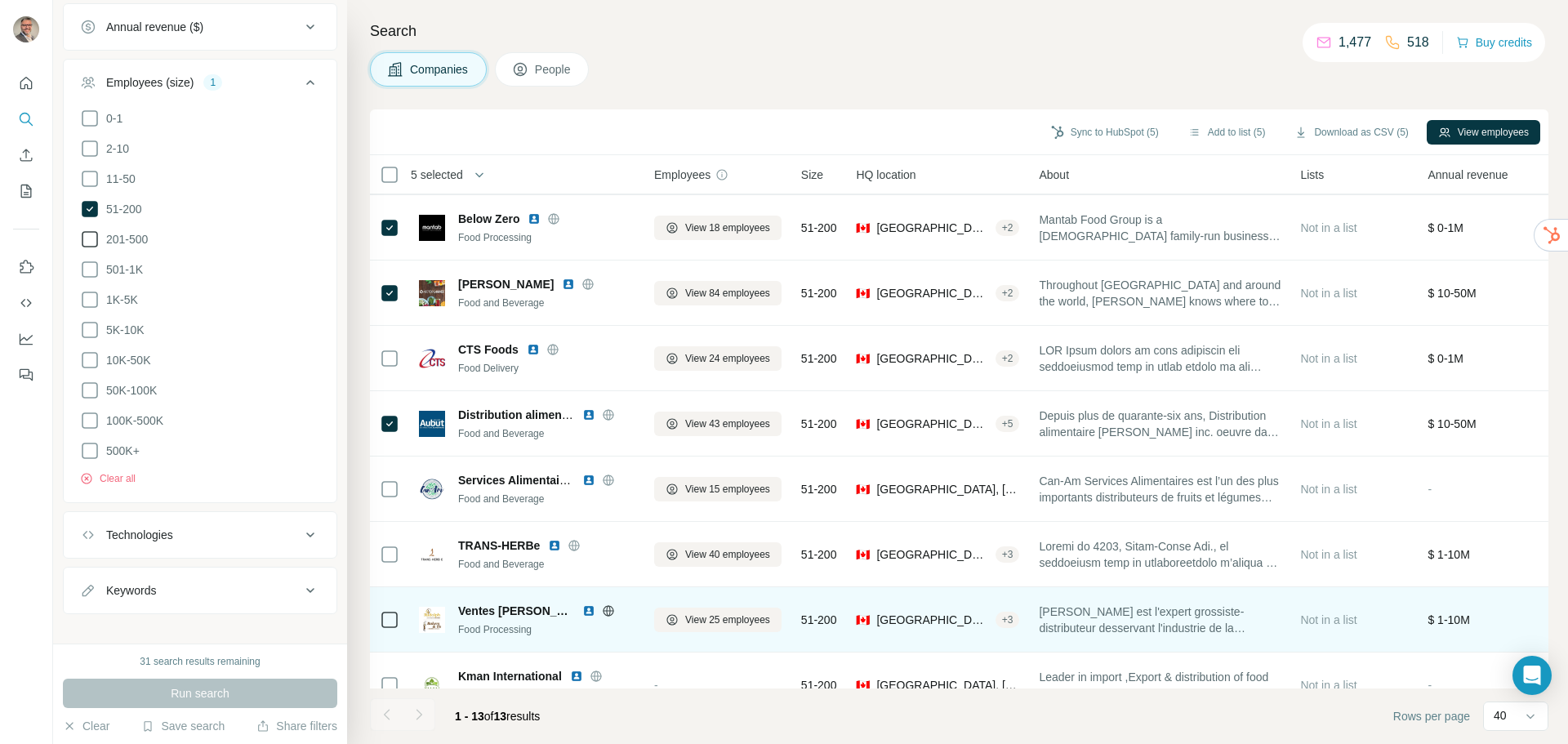
scroll to position [368, 0]
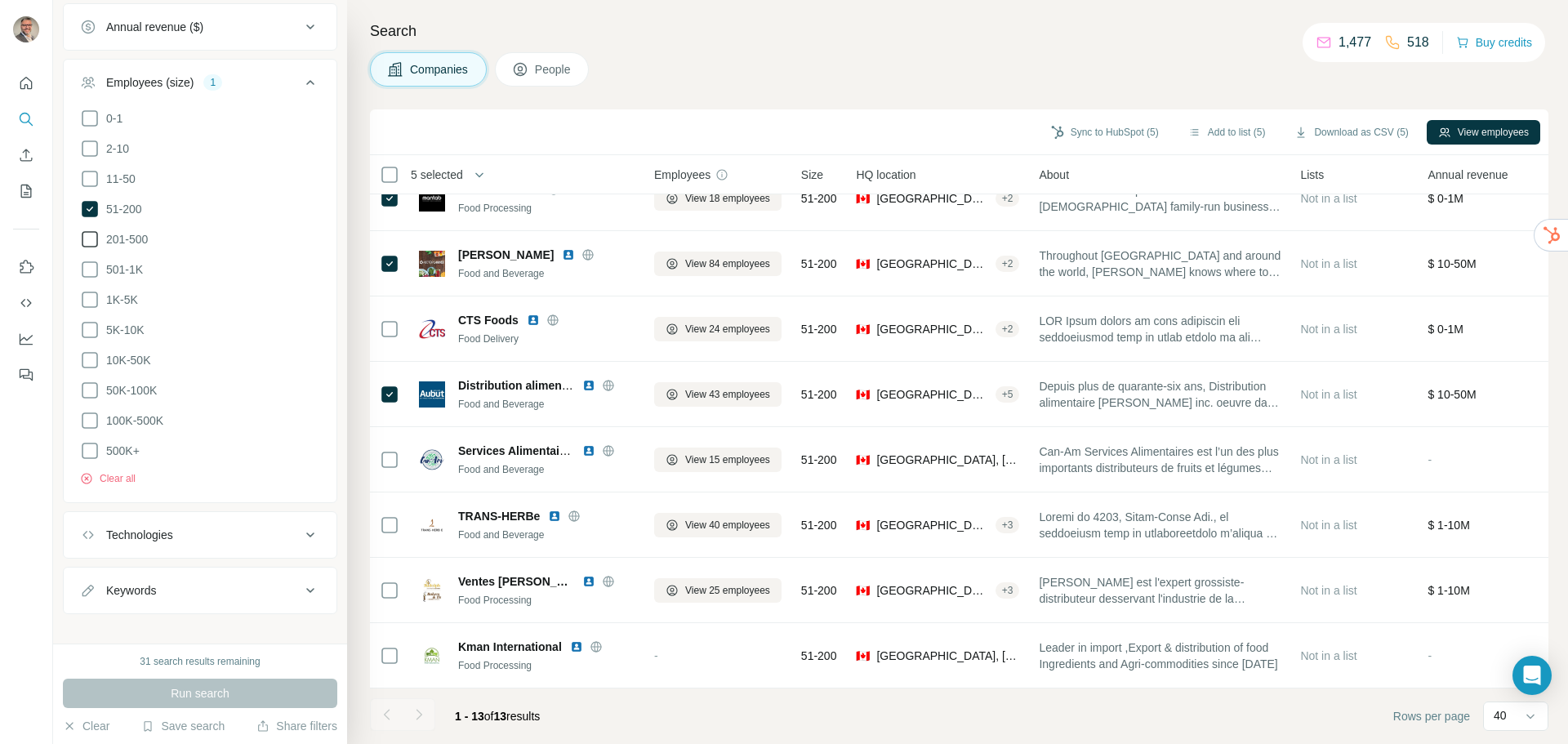
drag, startPoint x: 1044, startPoint y: 277, endPoint x: 334, endPoint y: 317, distance: 711.1
click at [282, 377] on body "New search Hide Company lookalikes 1 Company information Company Industry 2 Foo…" at bounding box center [784, 372] width 1568 height 744
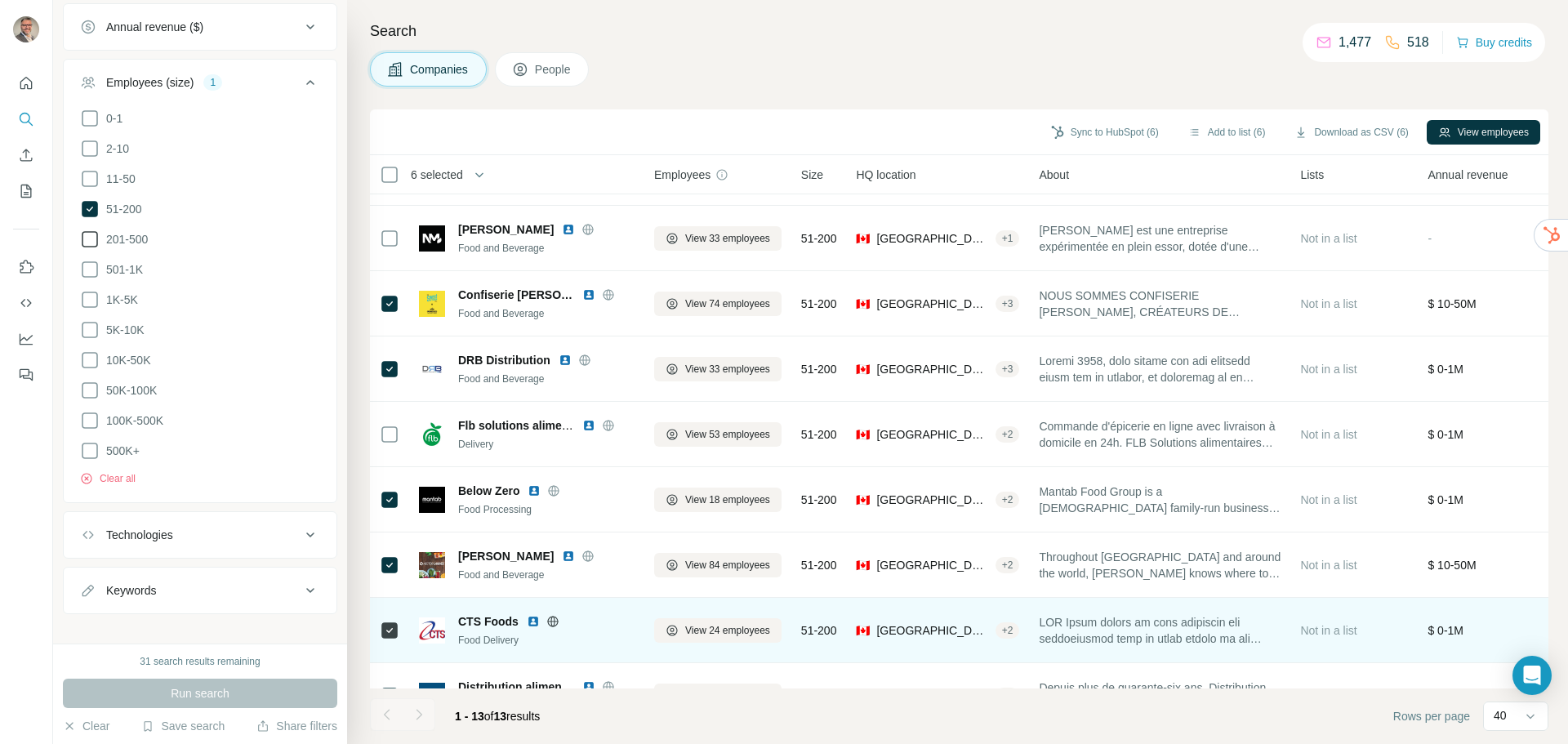
scroll to position [0, 0]
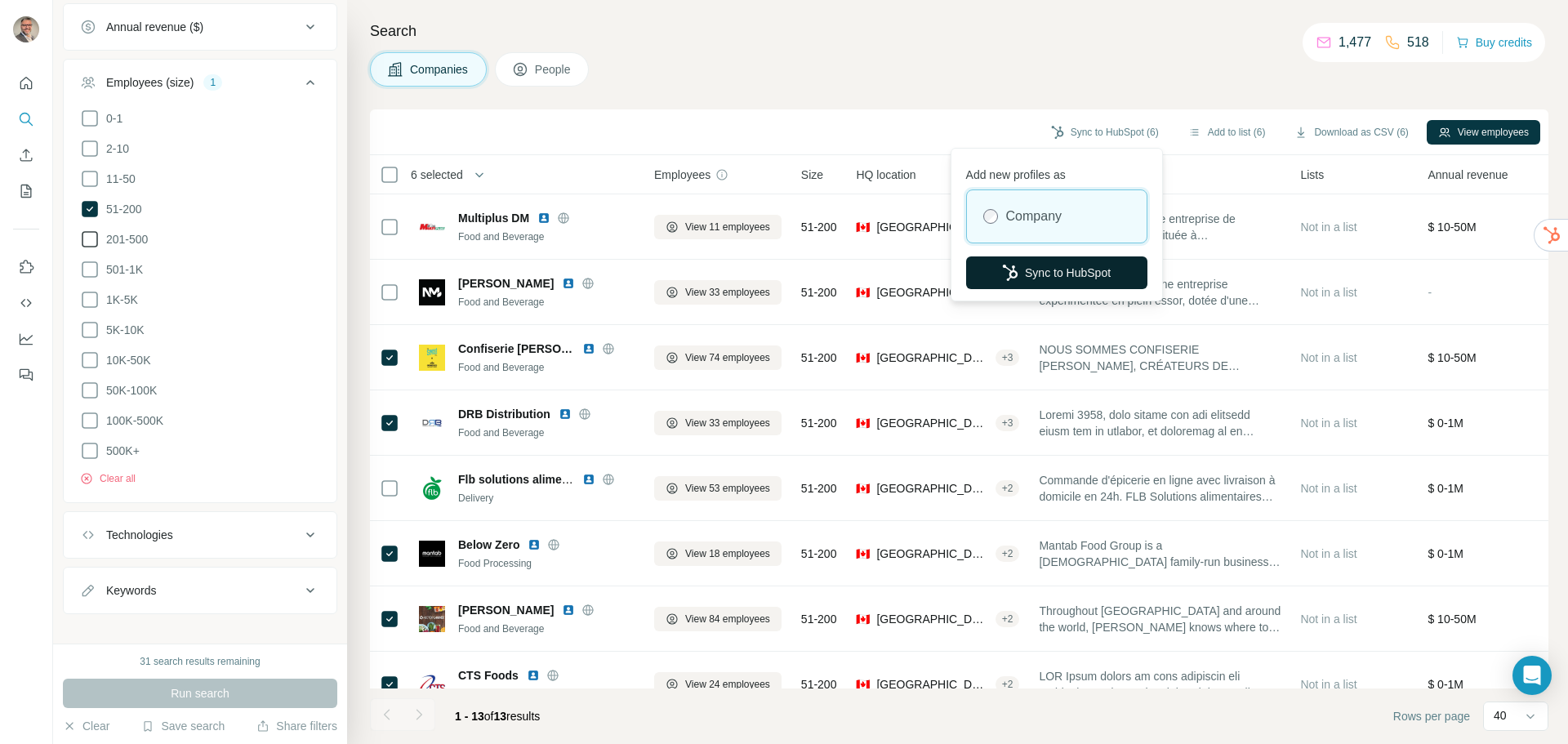
click at [1054, 272] on button "Sync to HubSpot" at bounding box center [1057, 272] width 182 height 33
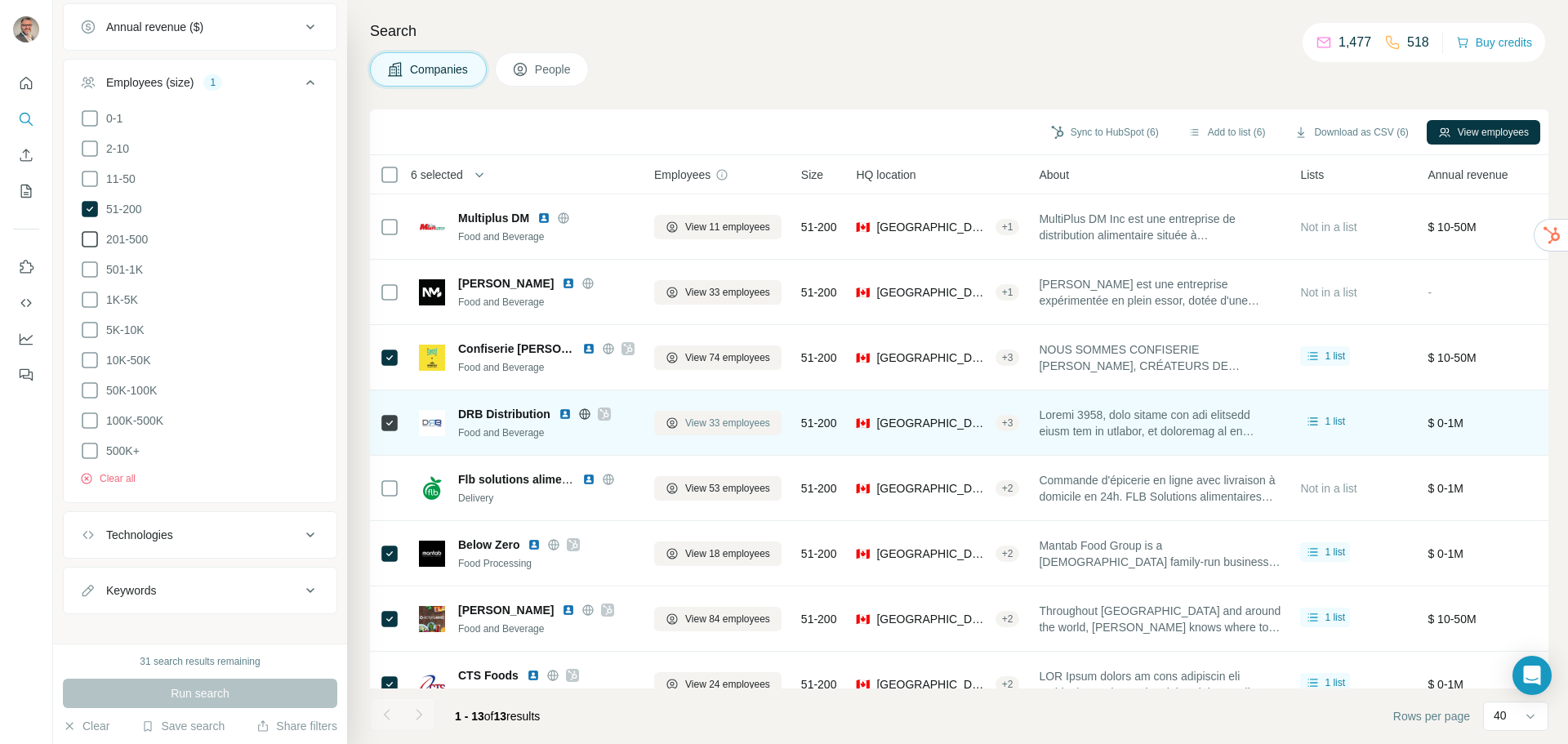
click at [735, 425] on span "View 33 employees" at bounding box center [728, 423] width 85 height 14
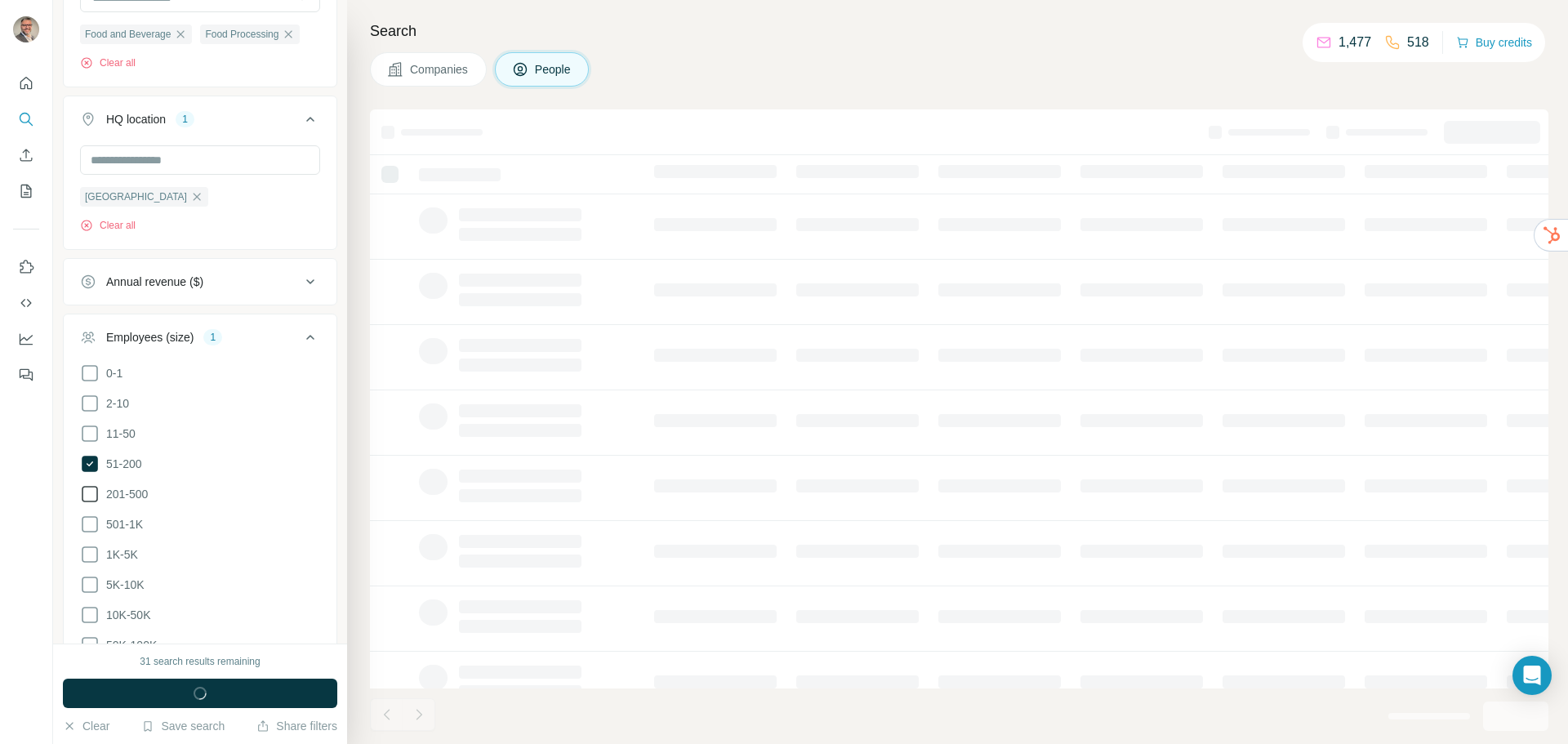
scroll to position [763, 0]
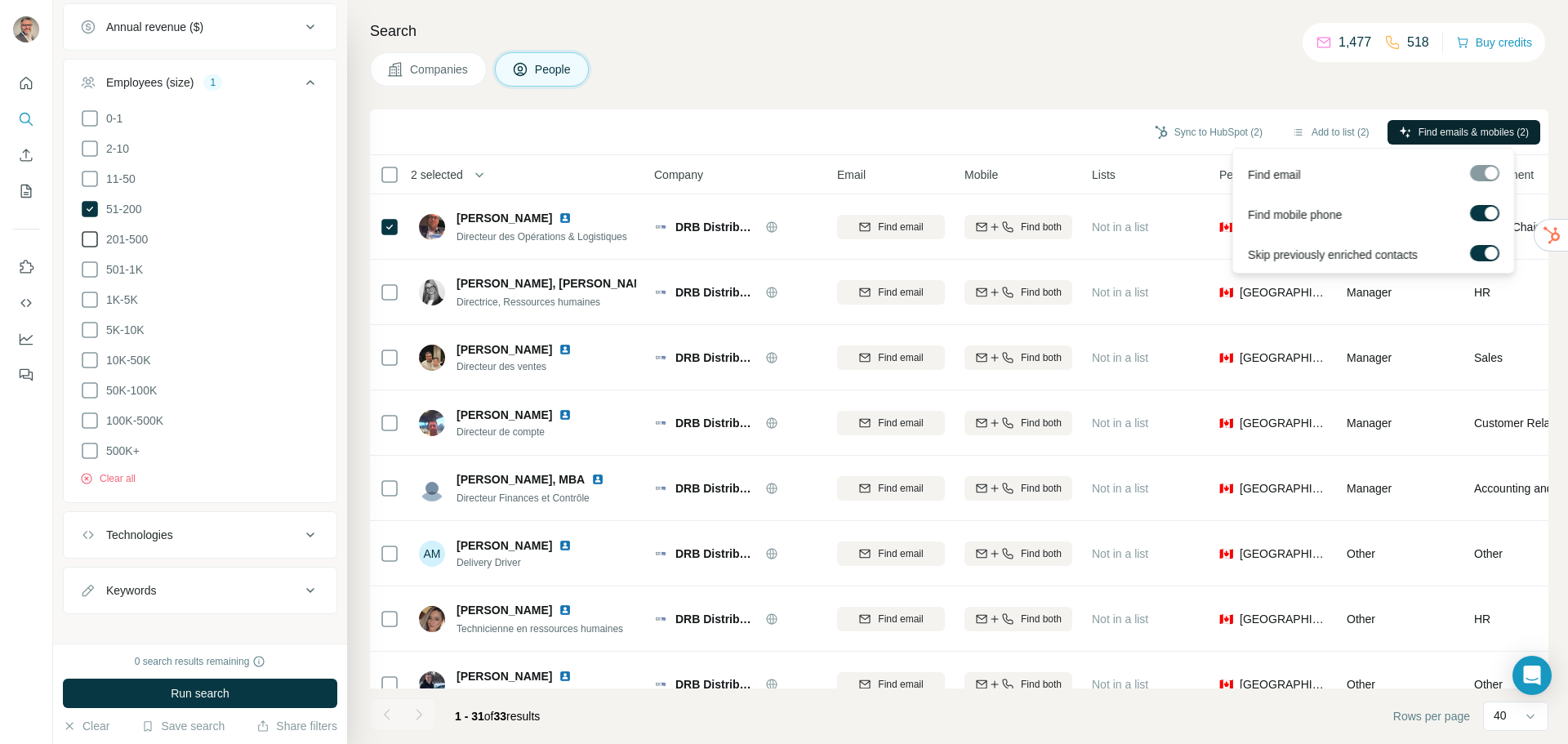
click at [1454, 129] on span "Find emails & mobiles (2)" at bounding box center [1473, 132] width 110 height 14
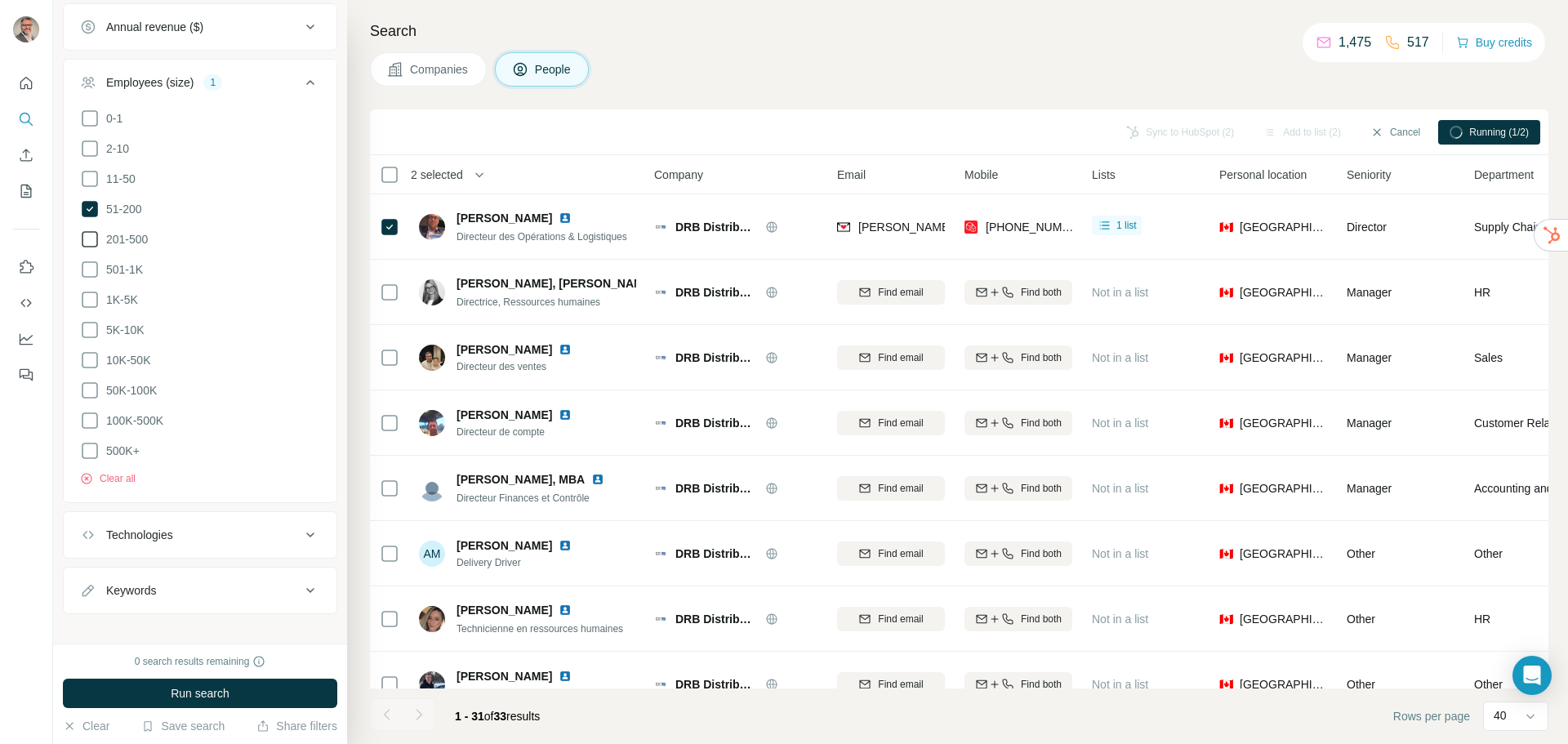
click at [756, 33] on h4 "Search" at bounding box center [959, 30] width 1179 height 23
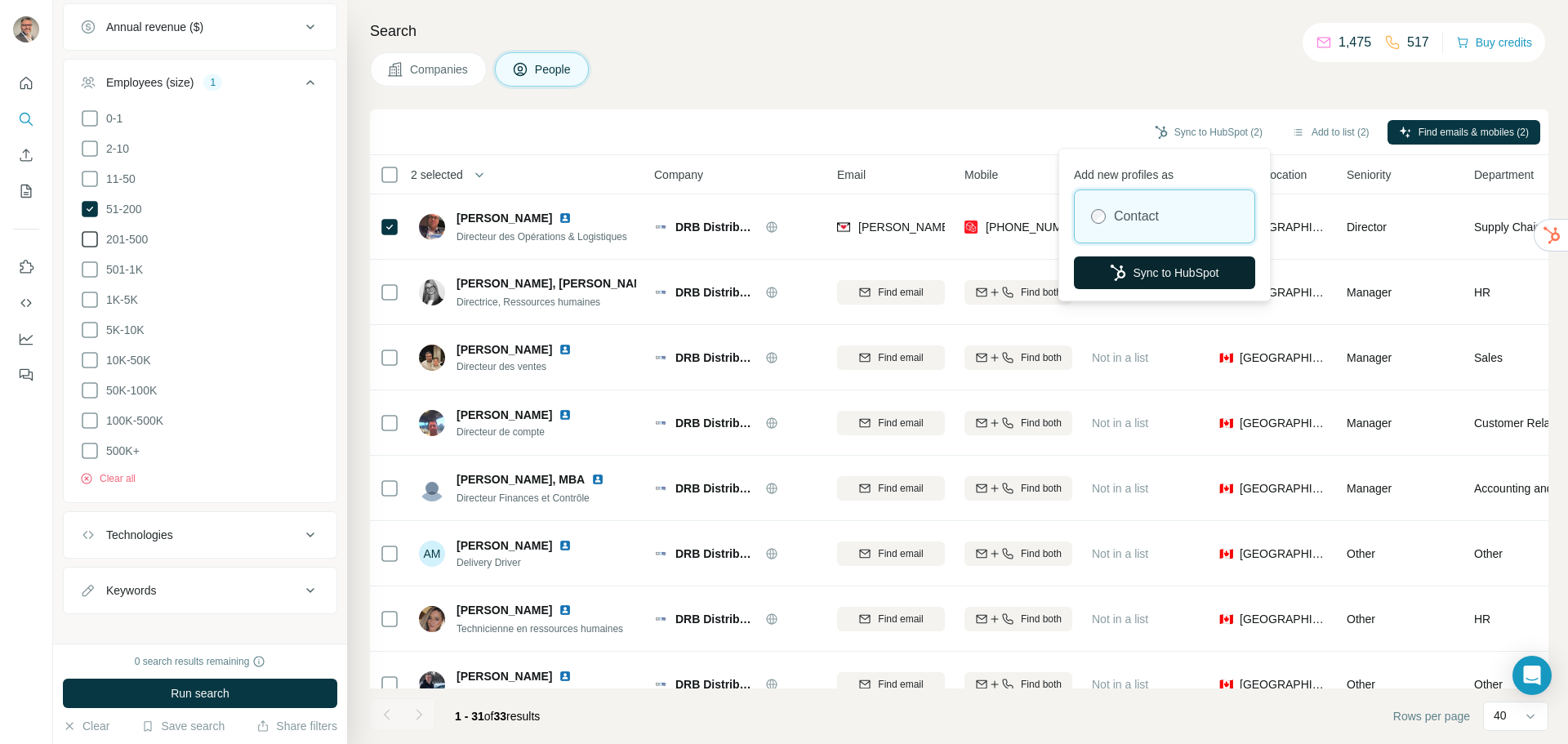
click at [1142, 265] on button "Sync to HubSpot" at bounding box center [1165, 272] width 182 height 33
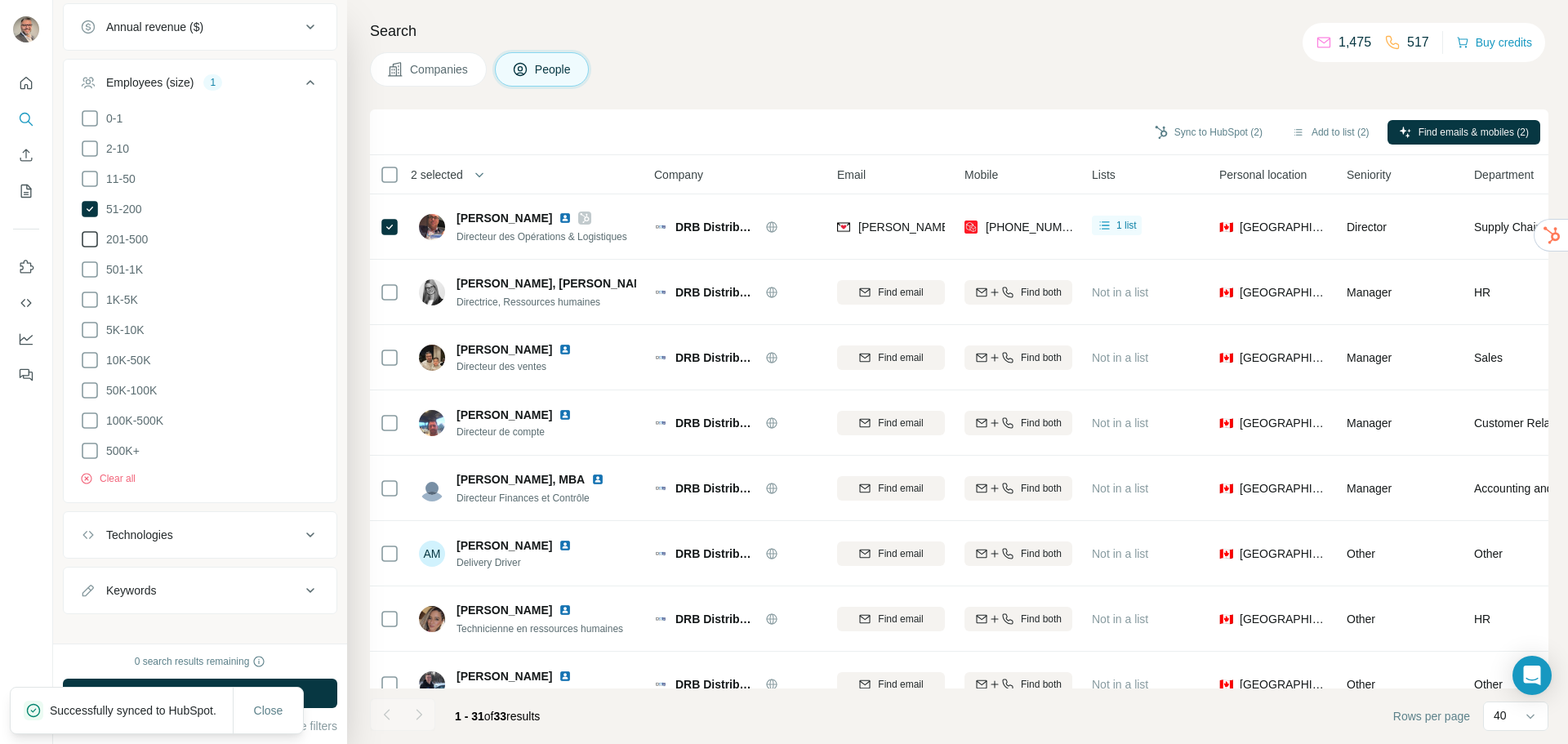
click at [425, 72] on span "Companies" at bounding box center [439, 69] width 60 height 16
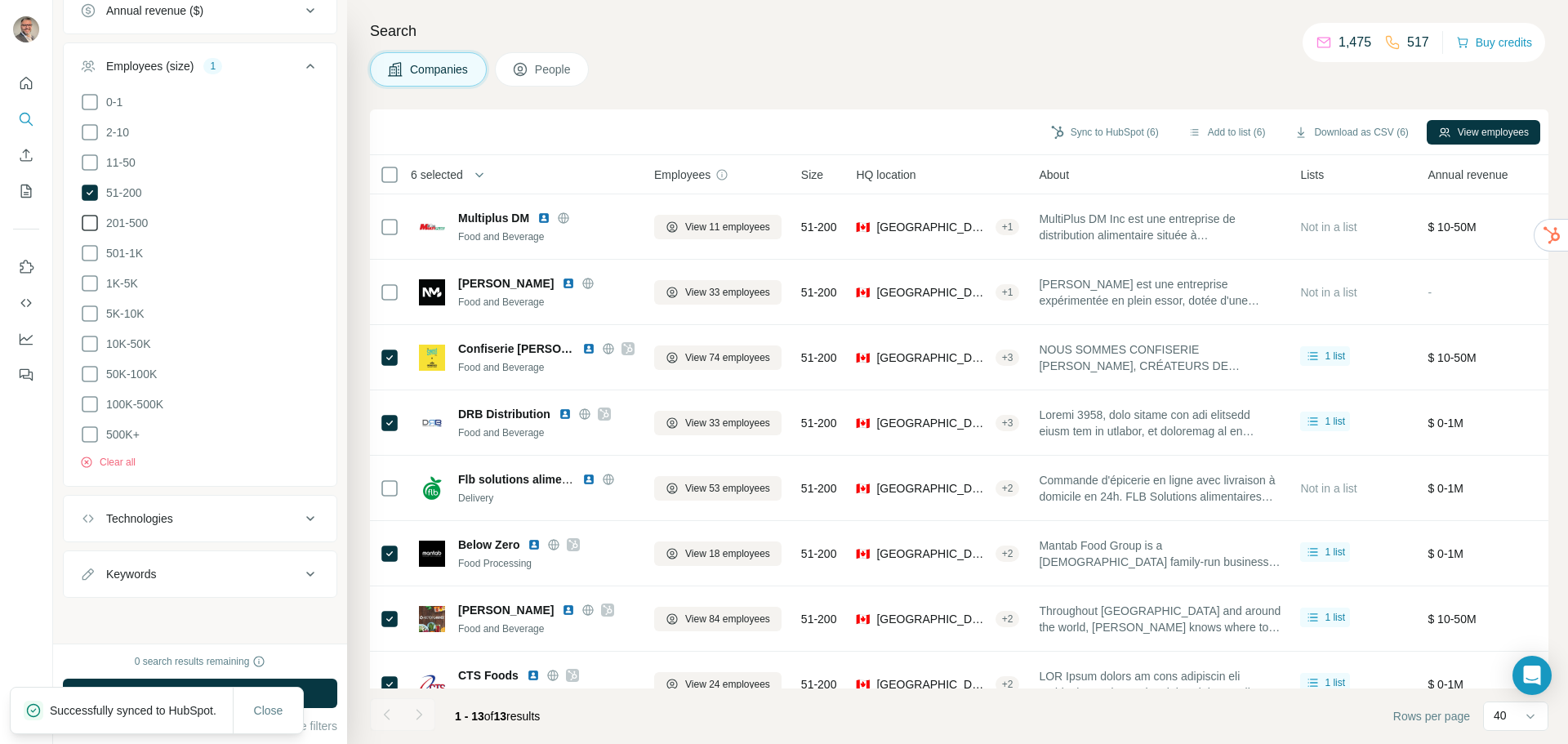
scroll to position [509, 0]
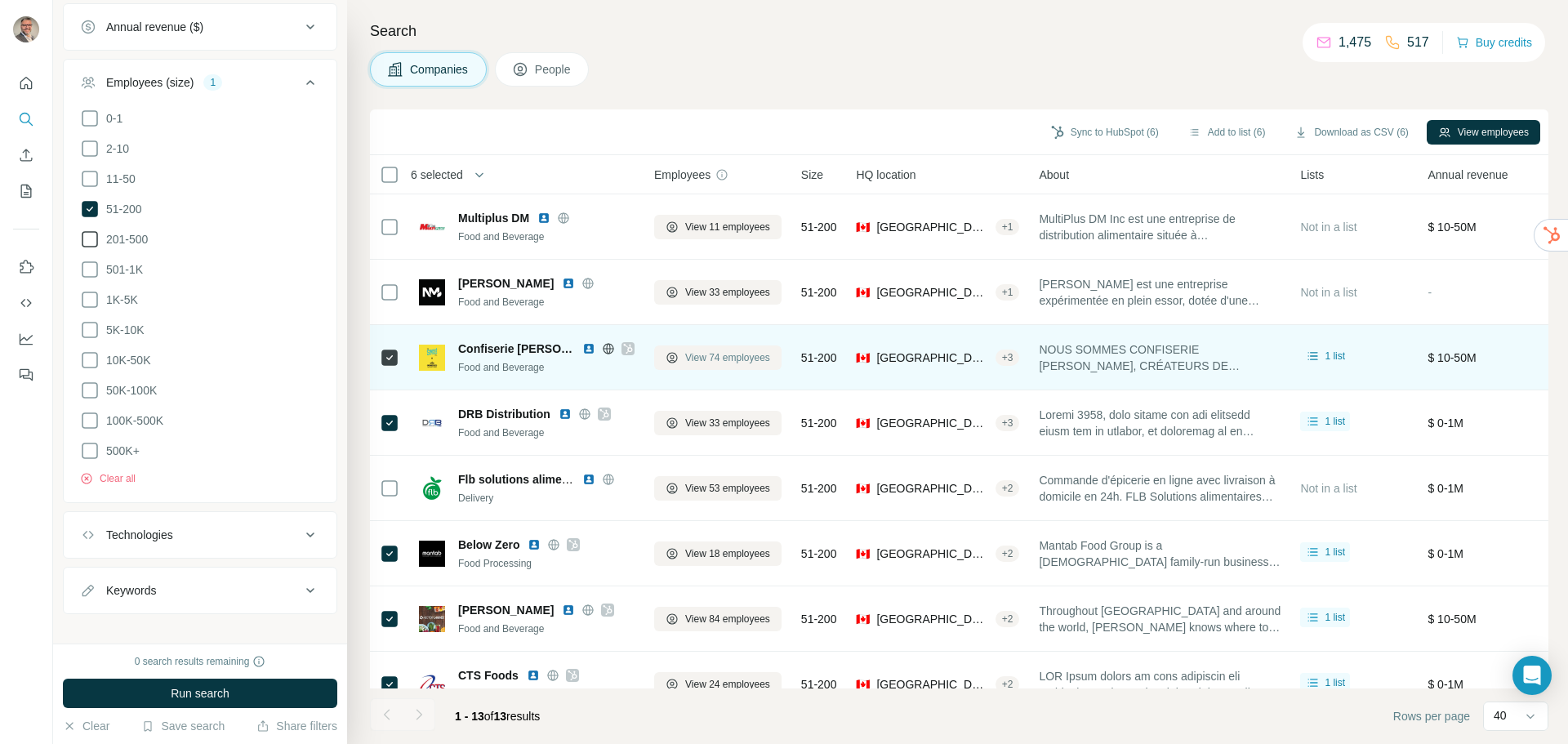
click at [731, 357] on span "View 74 employees" at bounding box center [728, 357] width 85 height 14
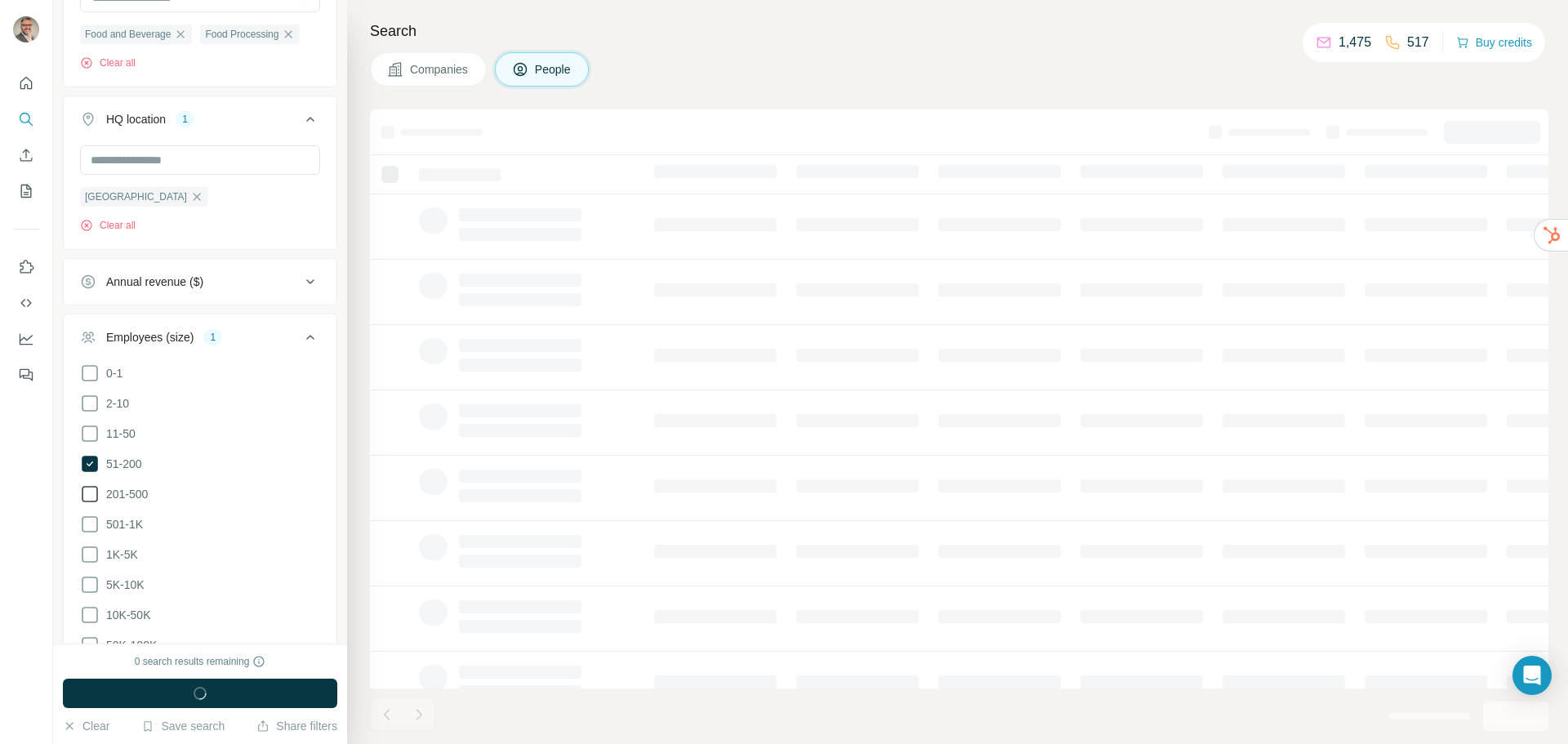
scroll to position [763, 0]
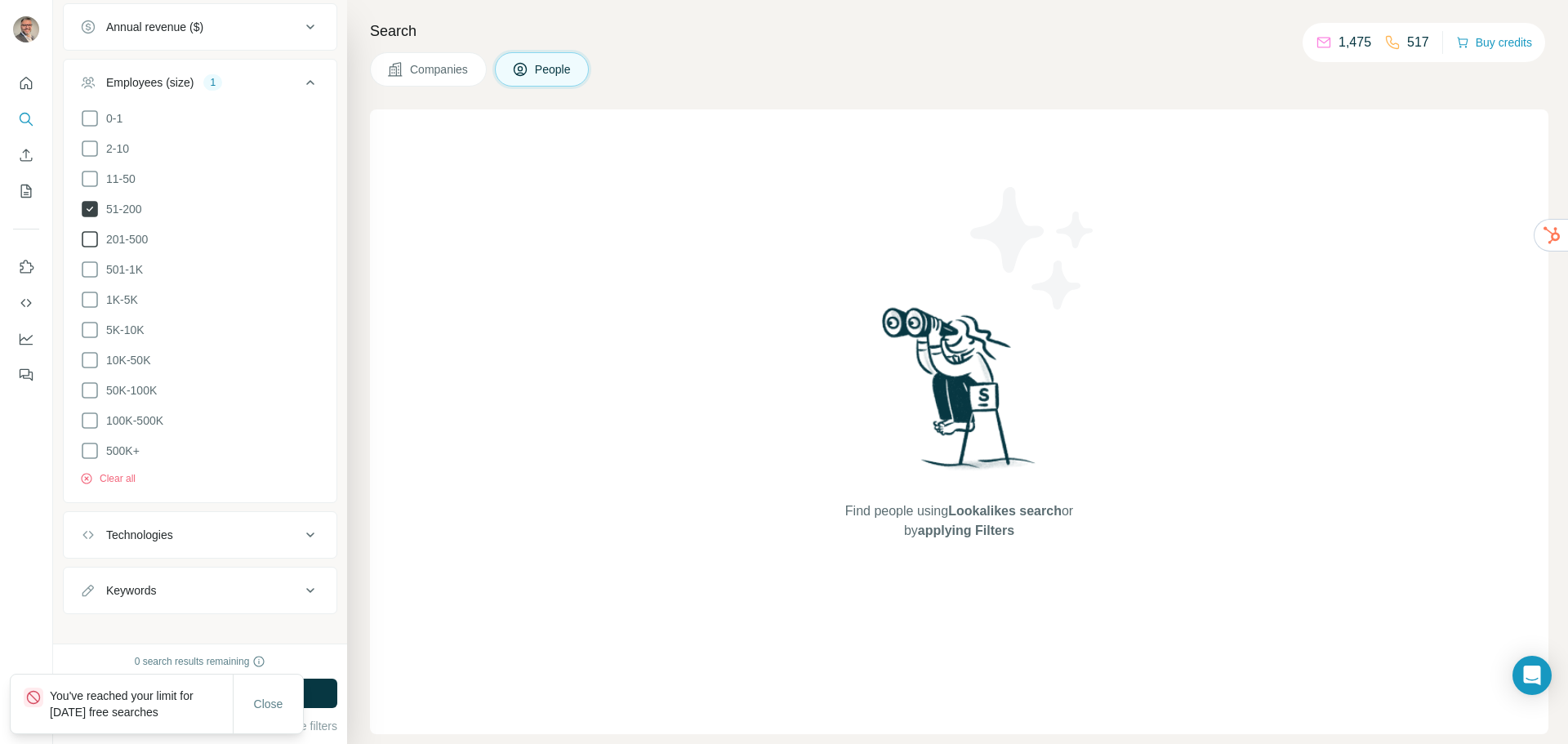
click at [89, 218] on icon at bounding box center [89, 208] width 16 height 16
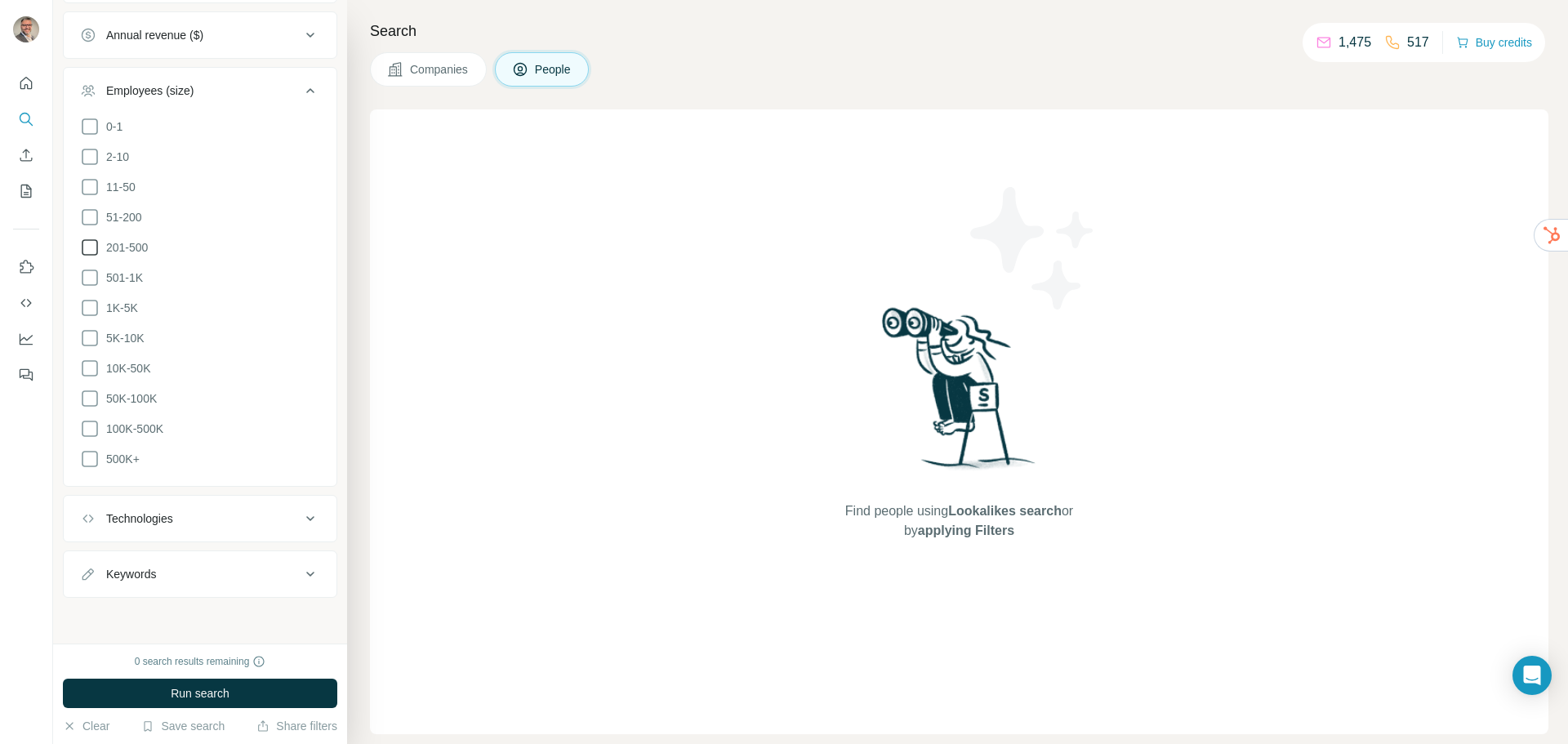
click at [437, 70] on span "Companies" at bounding box center [439, 69] width 60 height 16
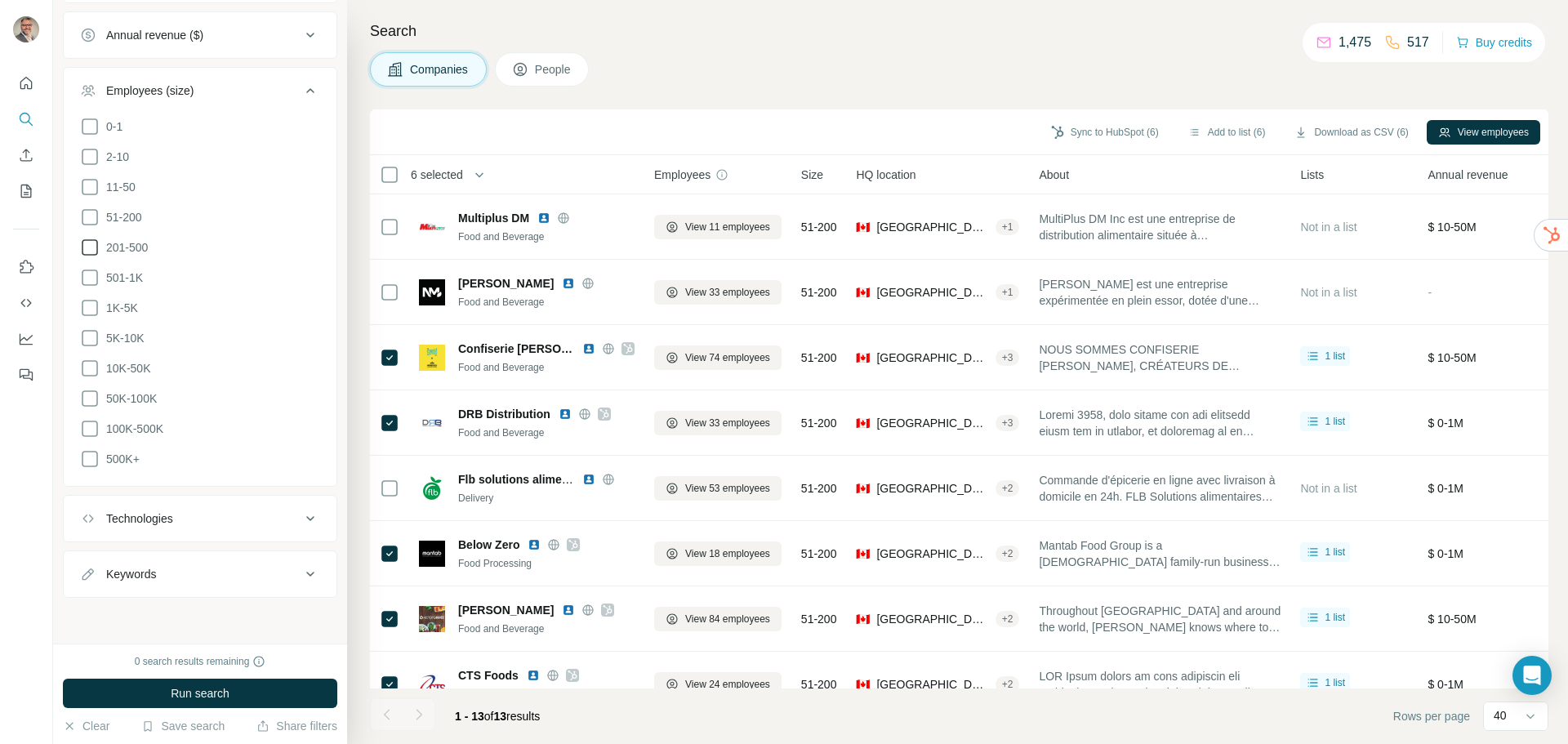
scroll to position [509, 0]
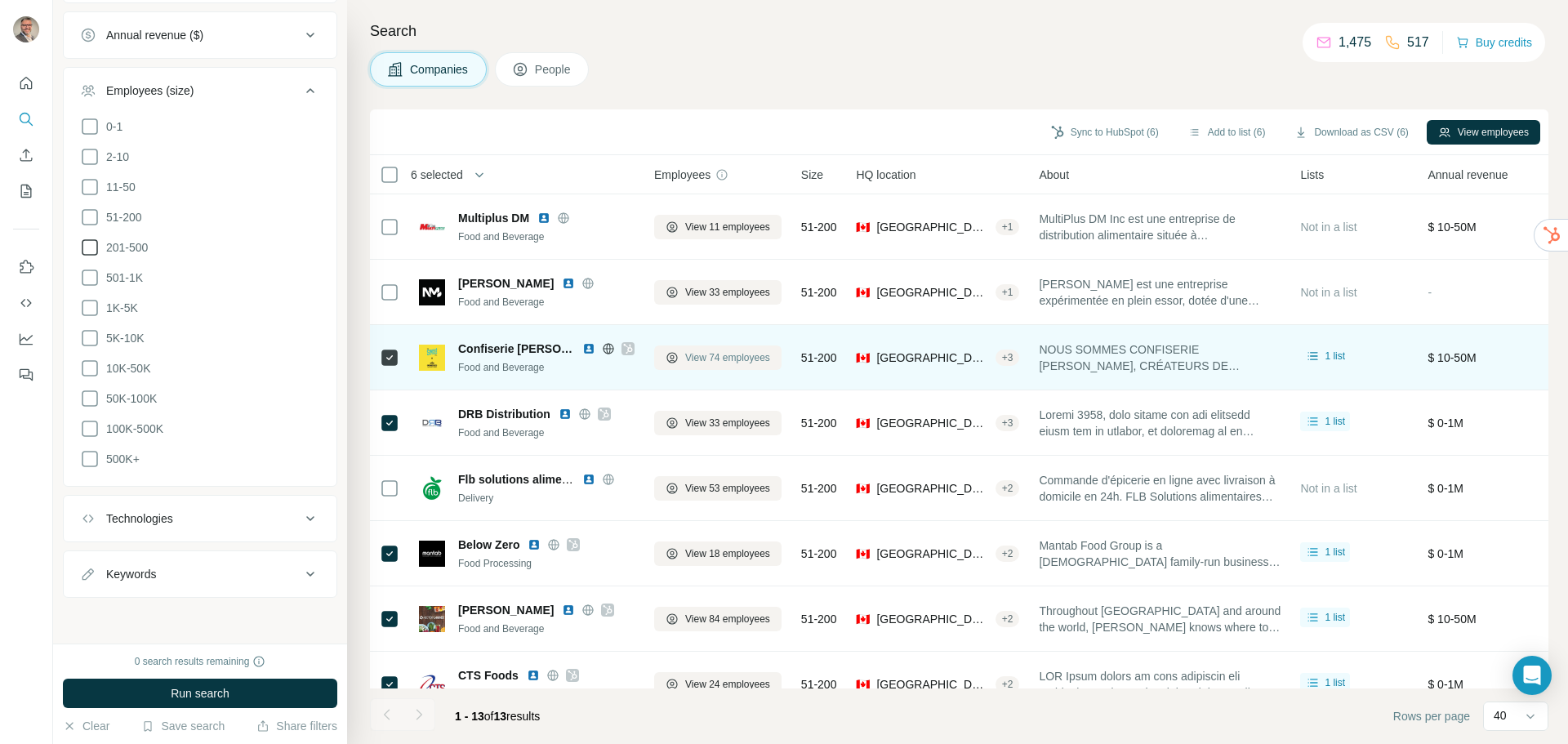
click at [724, 357] on span "View 74 employees" at bounding box center [728, 357] width 85 height 14
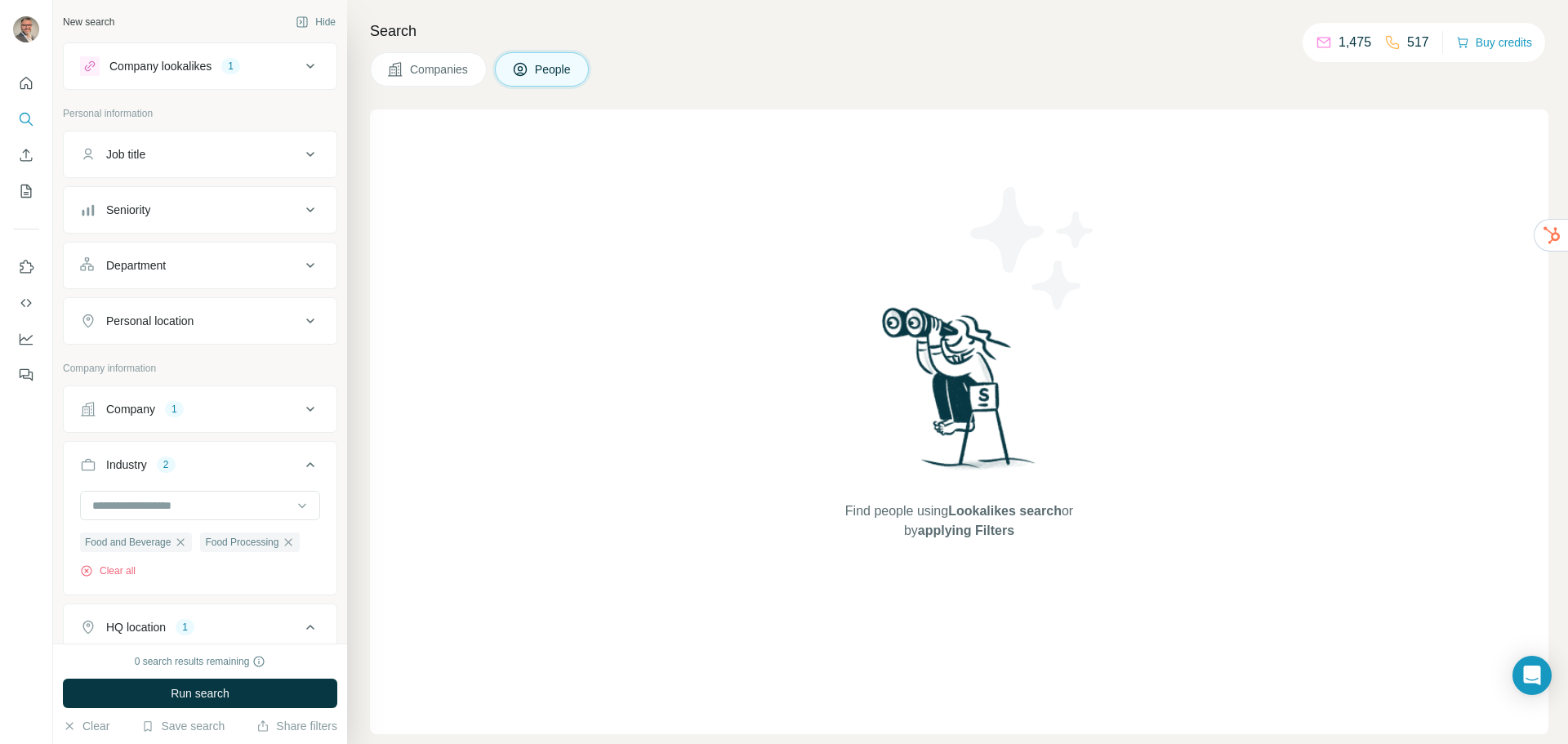
click at [431, 69] on span "Companies" at bounding box center [439, 69] width 60 height 16
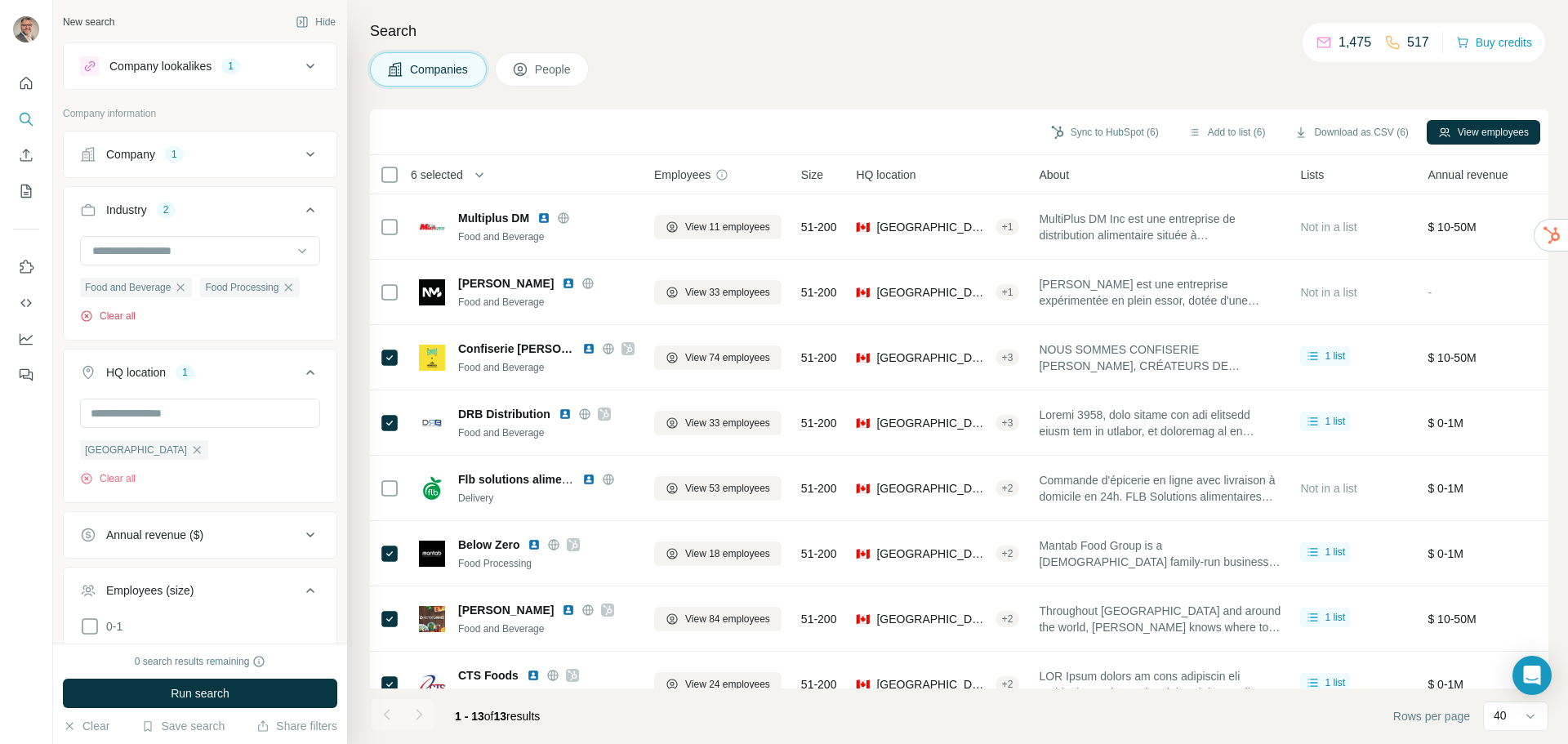
click at [122, 321] on button "Clear all" at bounding box center [108, 315] width 55 height 14
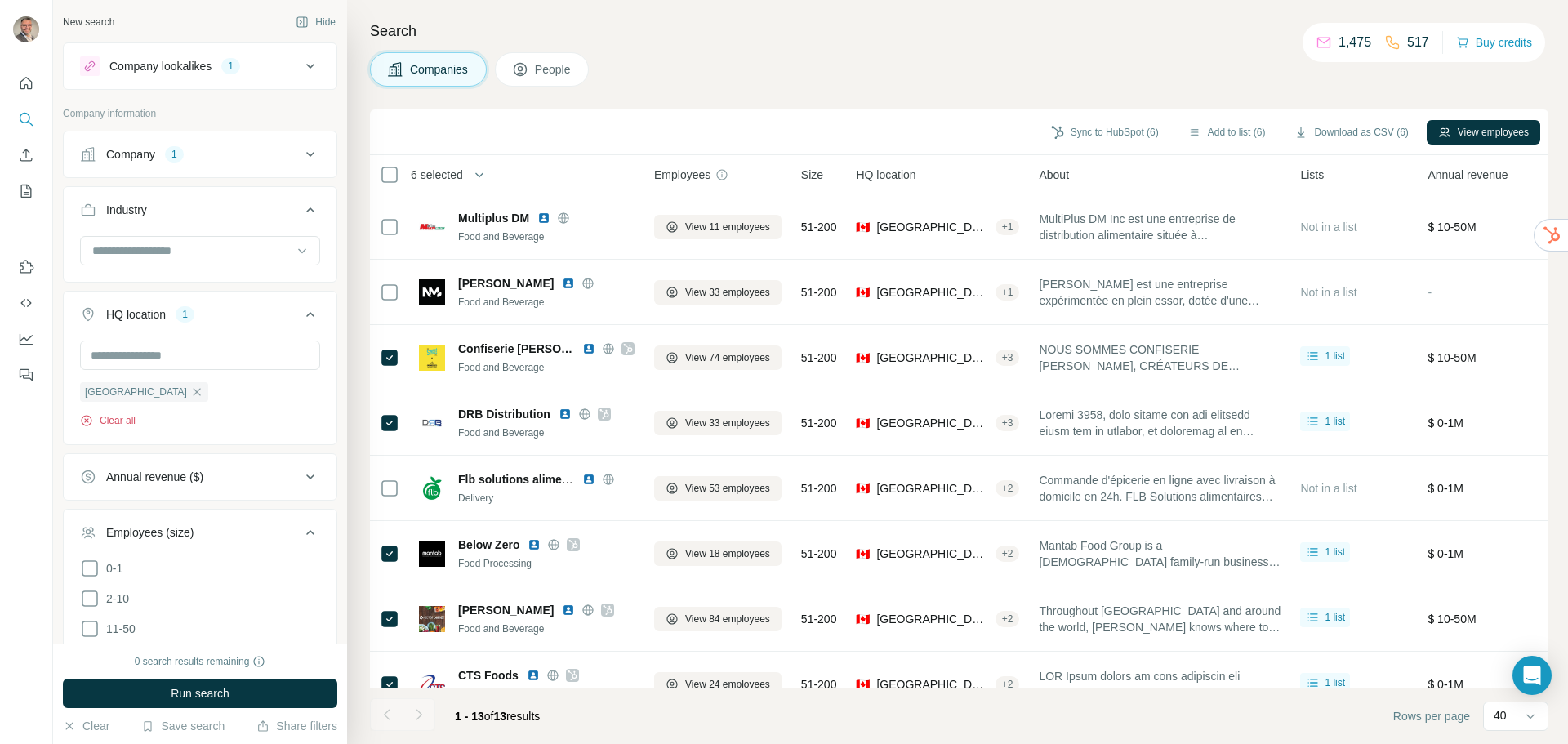
click at [115, 425] on button "Clear all" at bounding box center [108, 420] width 55 height 14
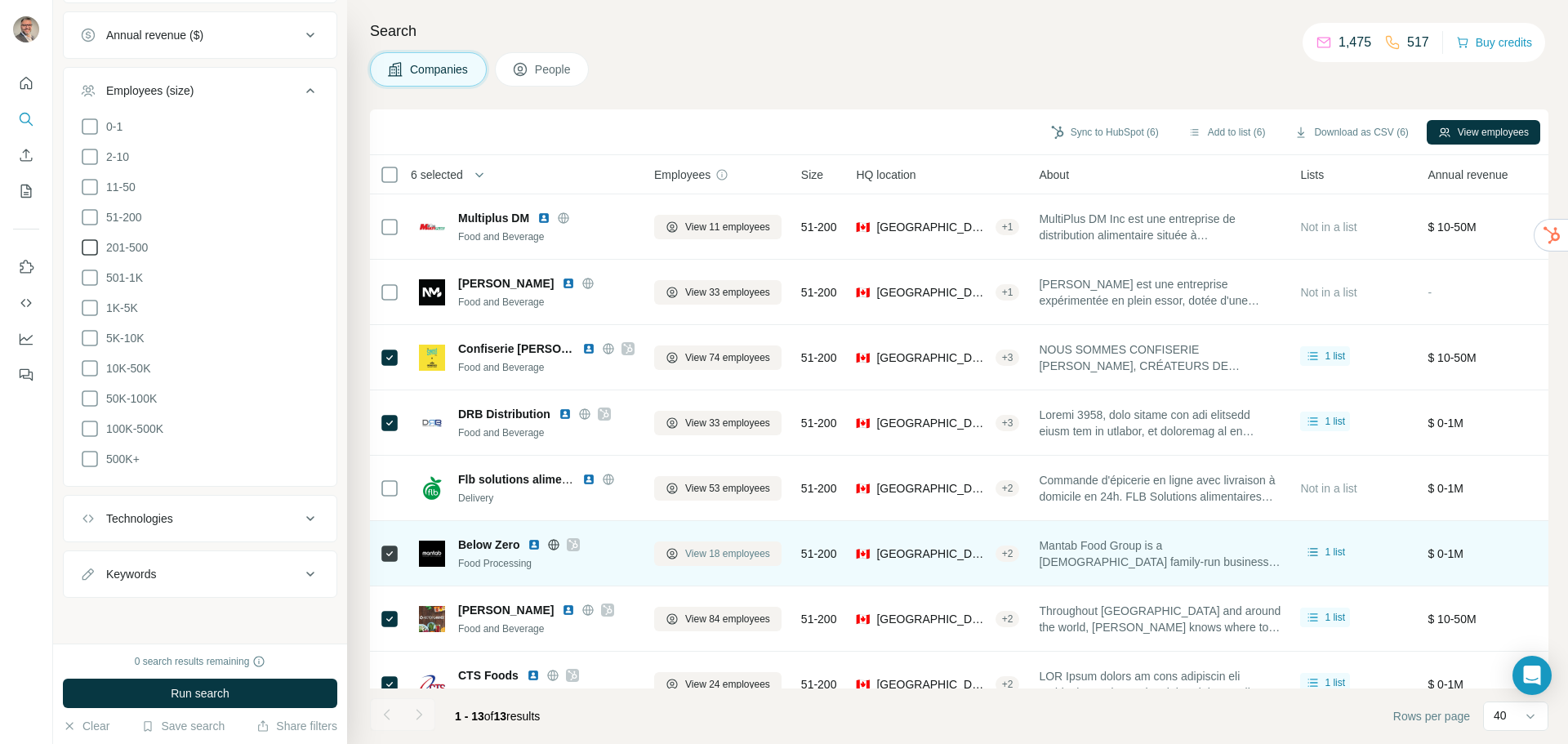
click at [726, 555] on span "View 18 employees" at bounding box center [728, 553] width 85 height 14
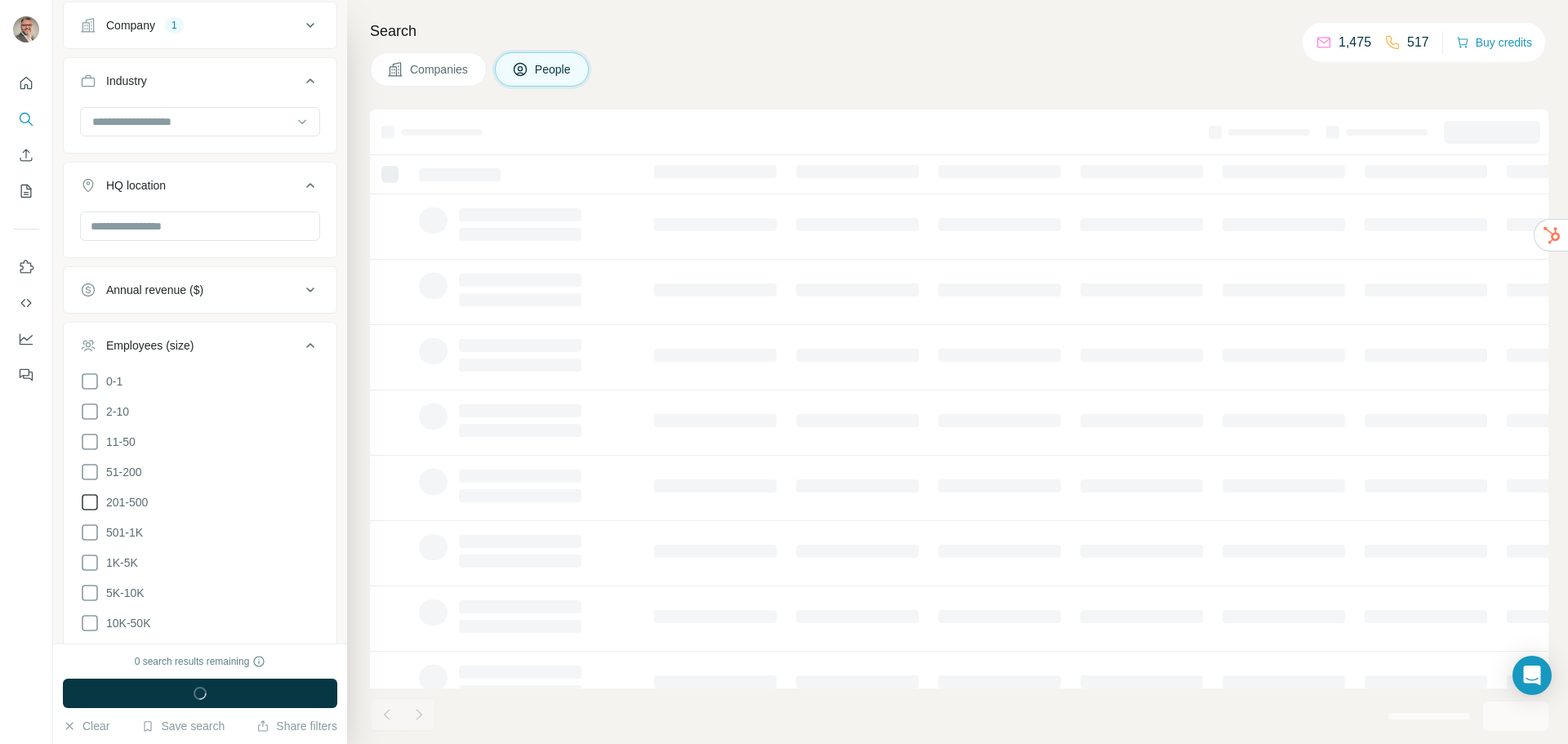
scroll to position [639, 0]
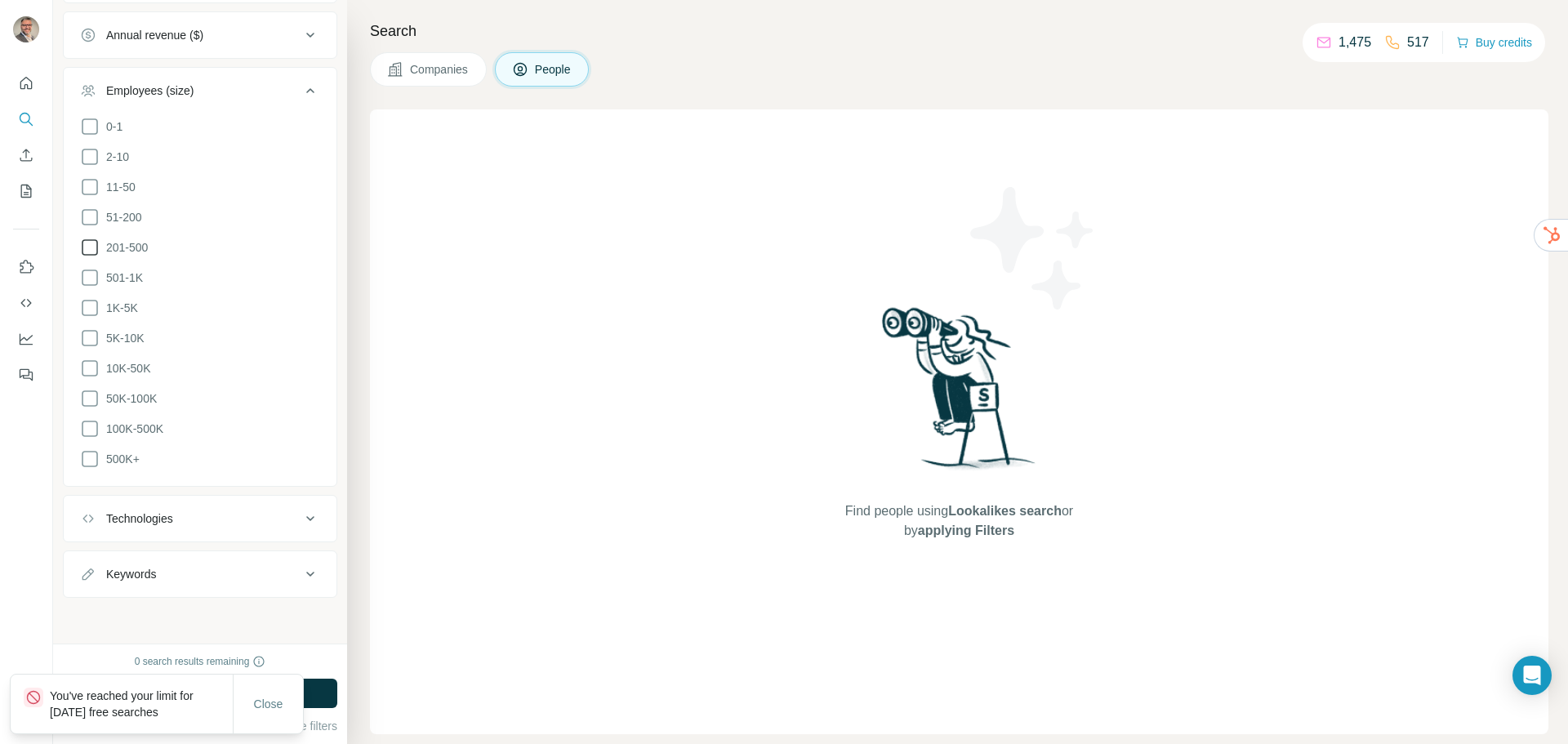
click at [434, 77] on span "Companies" at bounding box center [439, 69] width 60 height 16
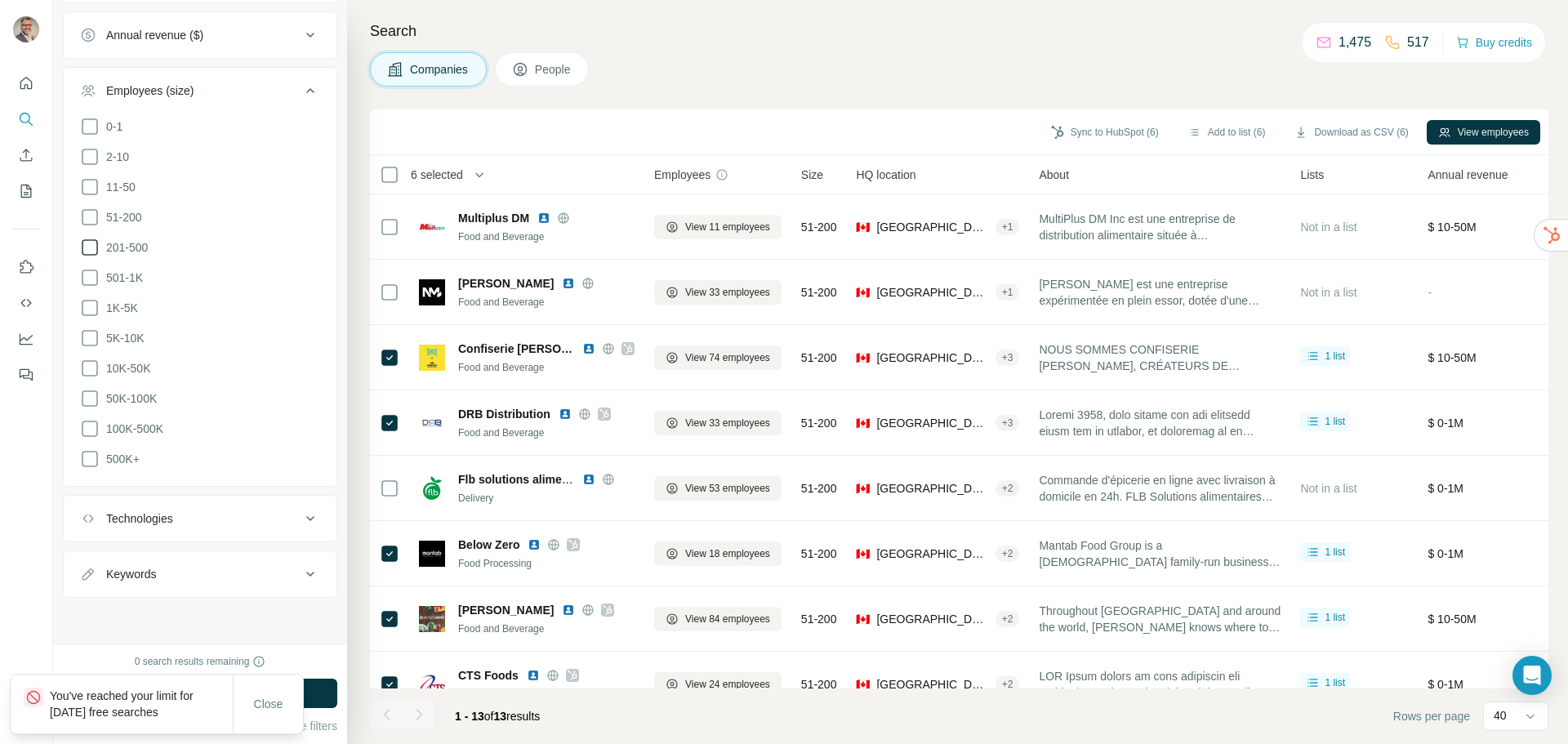
scroll to position [384, 0]
click at [1465, 131] on button "View employees" at bounding box center [1483, 132] width 113 height 24
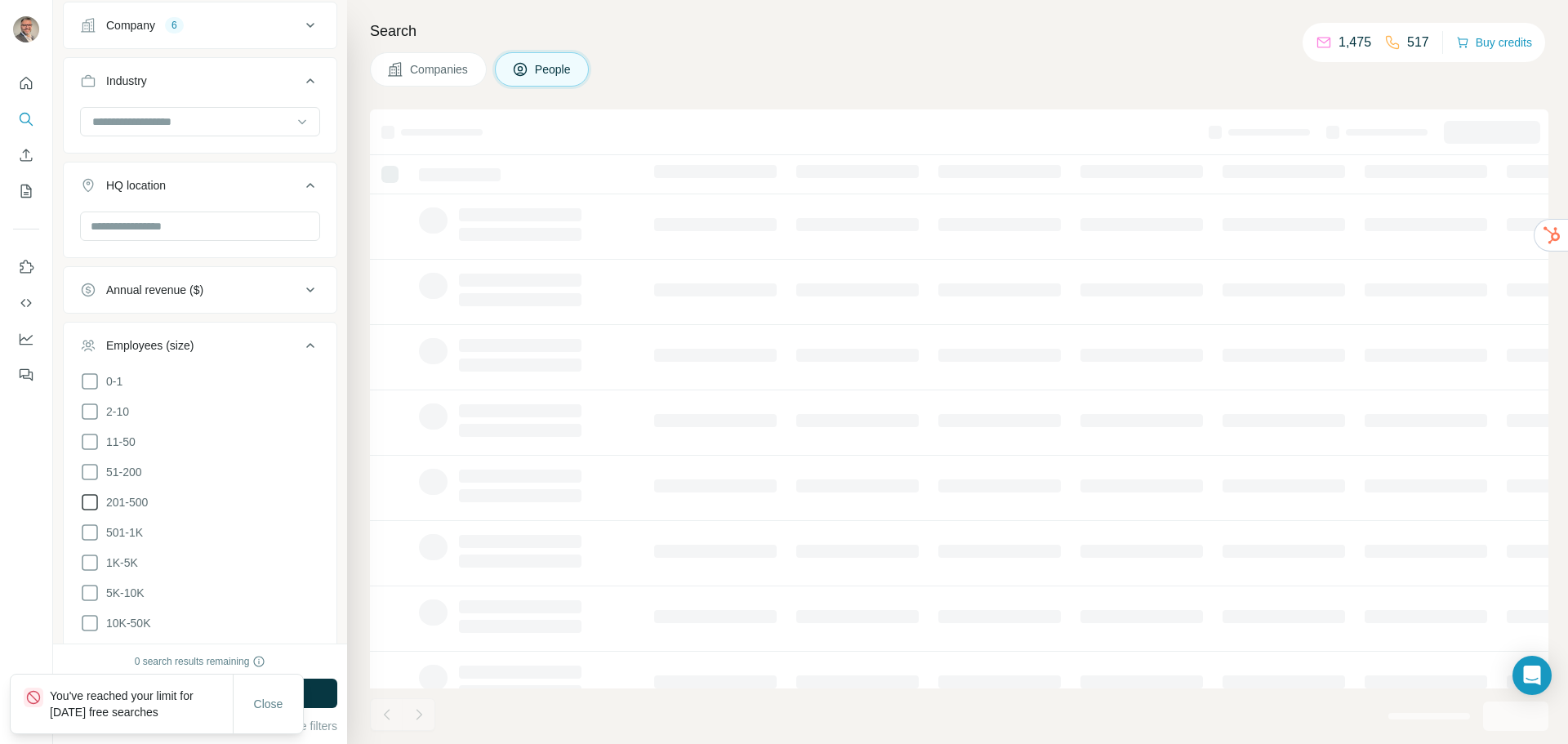
scroll to position [639, 0]
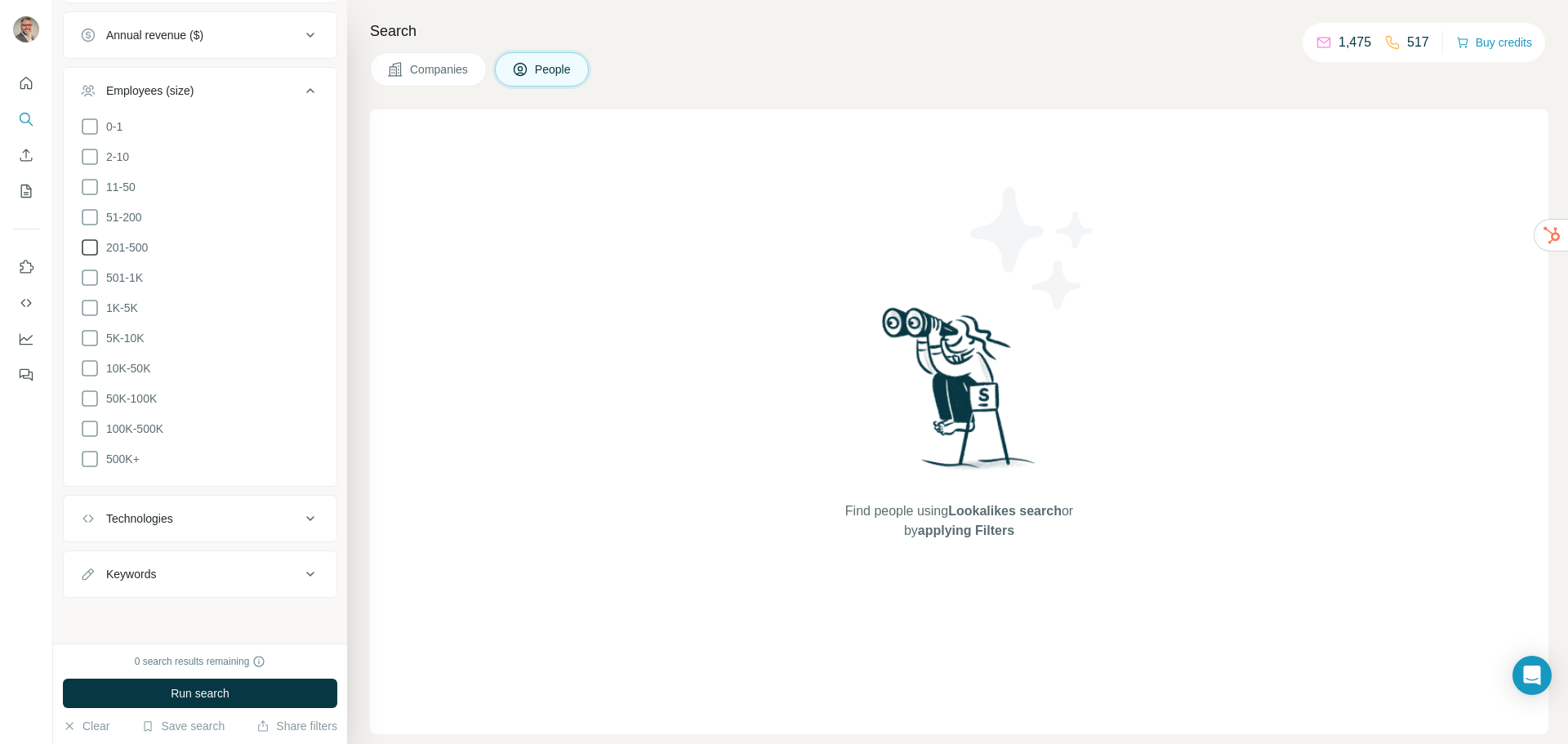
click at [443, 71] on span "Companies" at bounding box center [439, 69] width 60 height 16
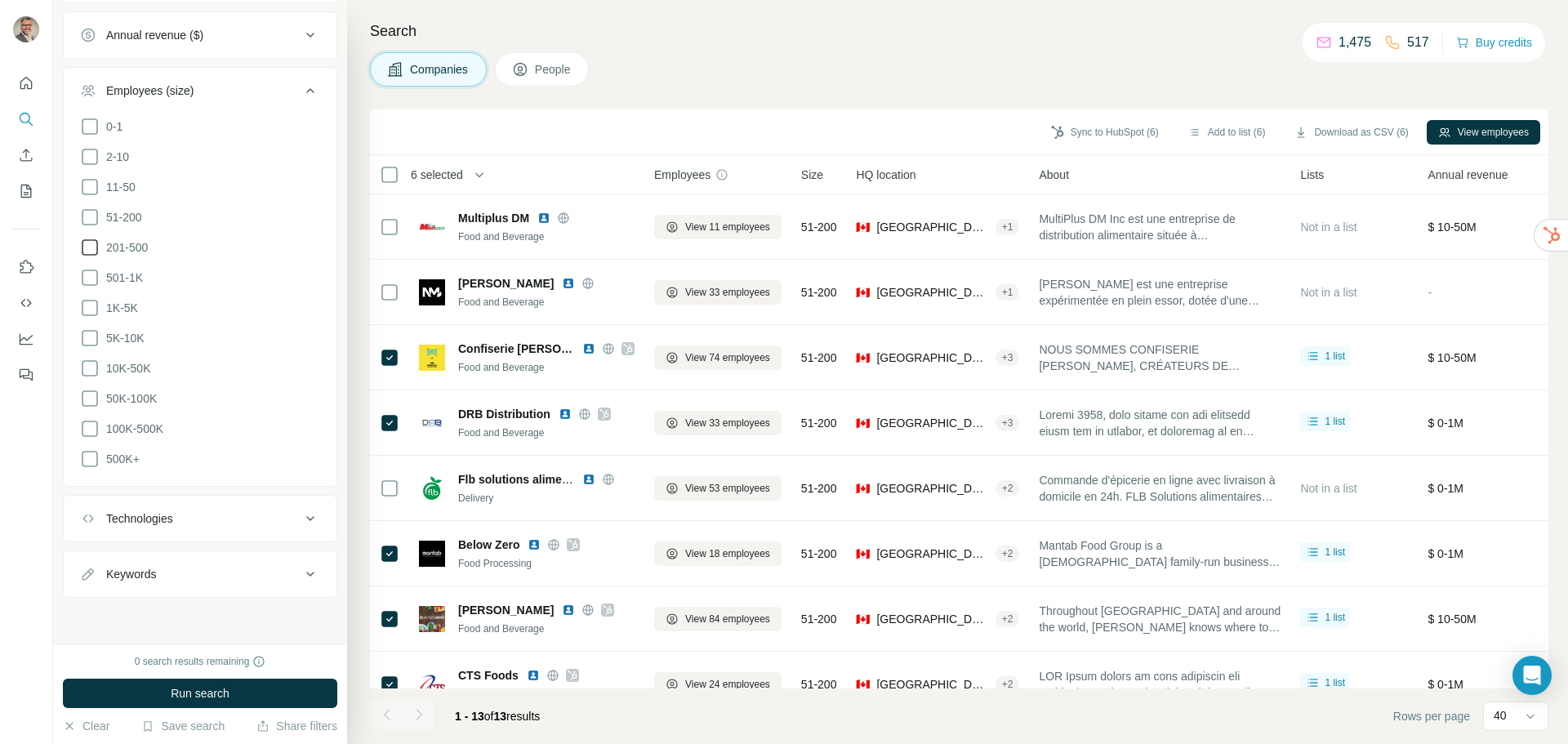
scroll to position [384, 0]
drag, startPoint x: 93, startPoint y: 218, endPoint x: 92, endPoint y: 240, distance: 22.0
click at [93, 220] on icon at bounding box center [89, 217] width 19 height 19
click at [93, 244] on icon at bounding box center [89, 247] width 19 height 19
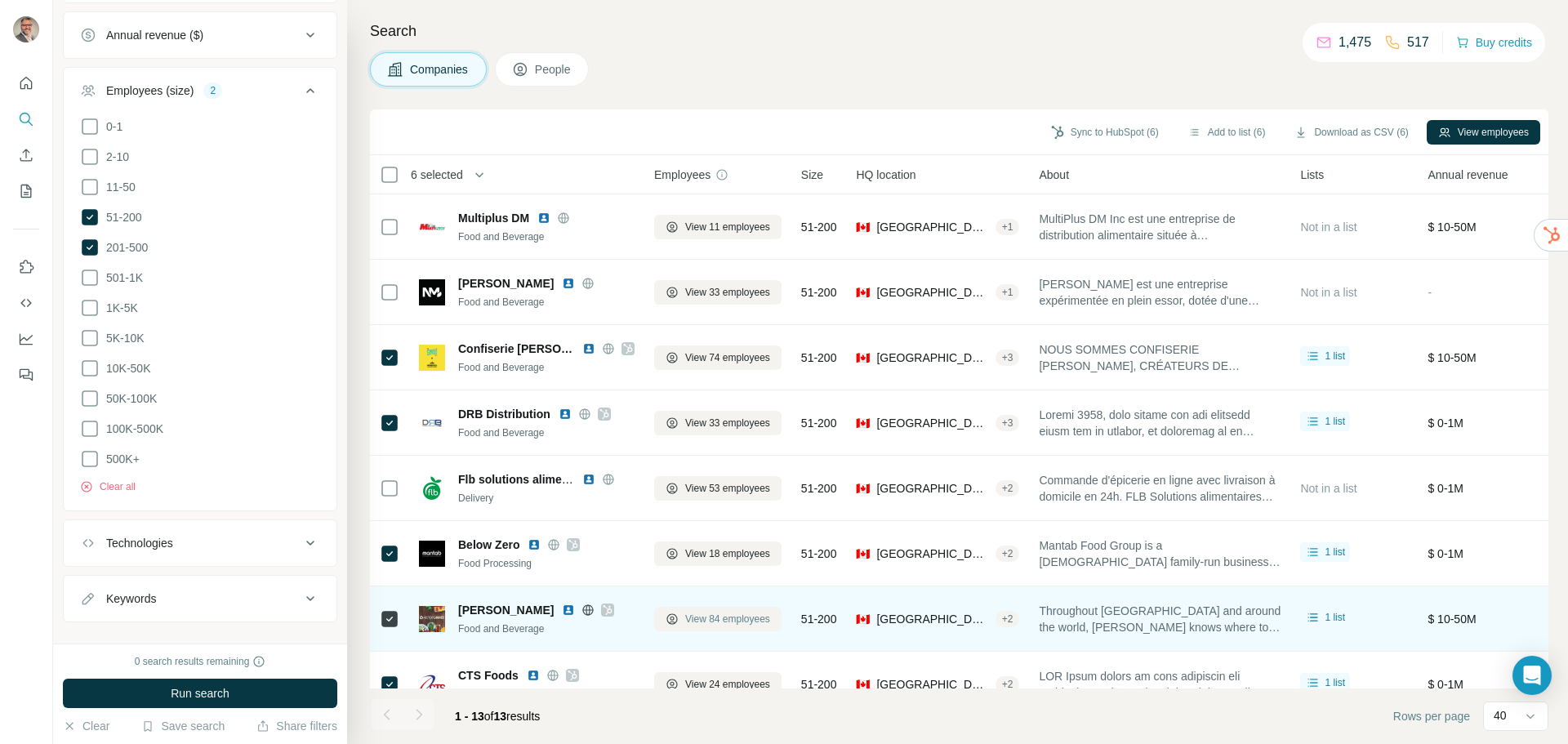
click at [702, 623] on span "View 84 employees" at bounding box center [728, 619] width 85 height 14
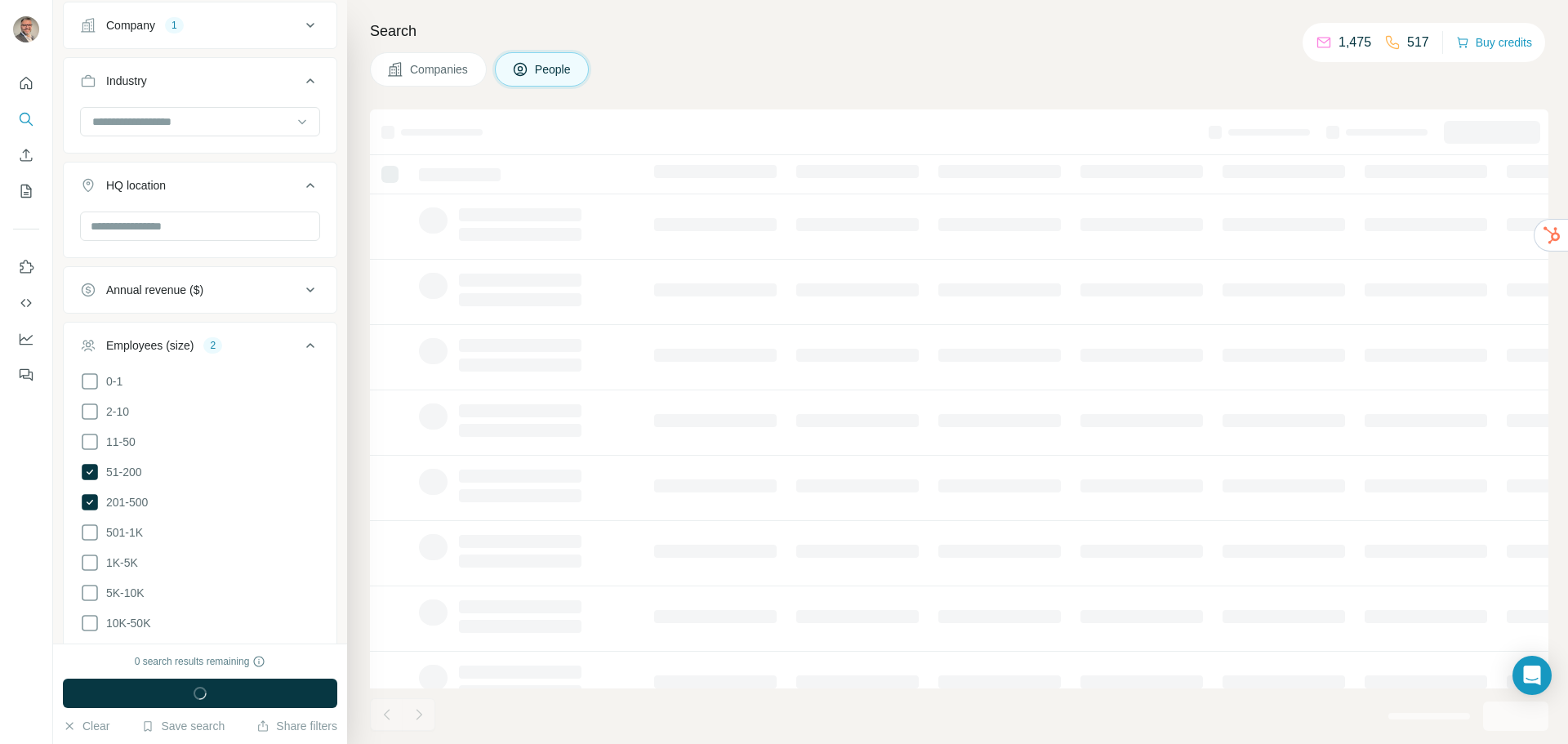
scroll to position [639, 0]
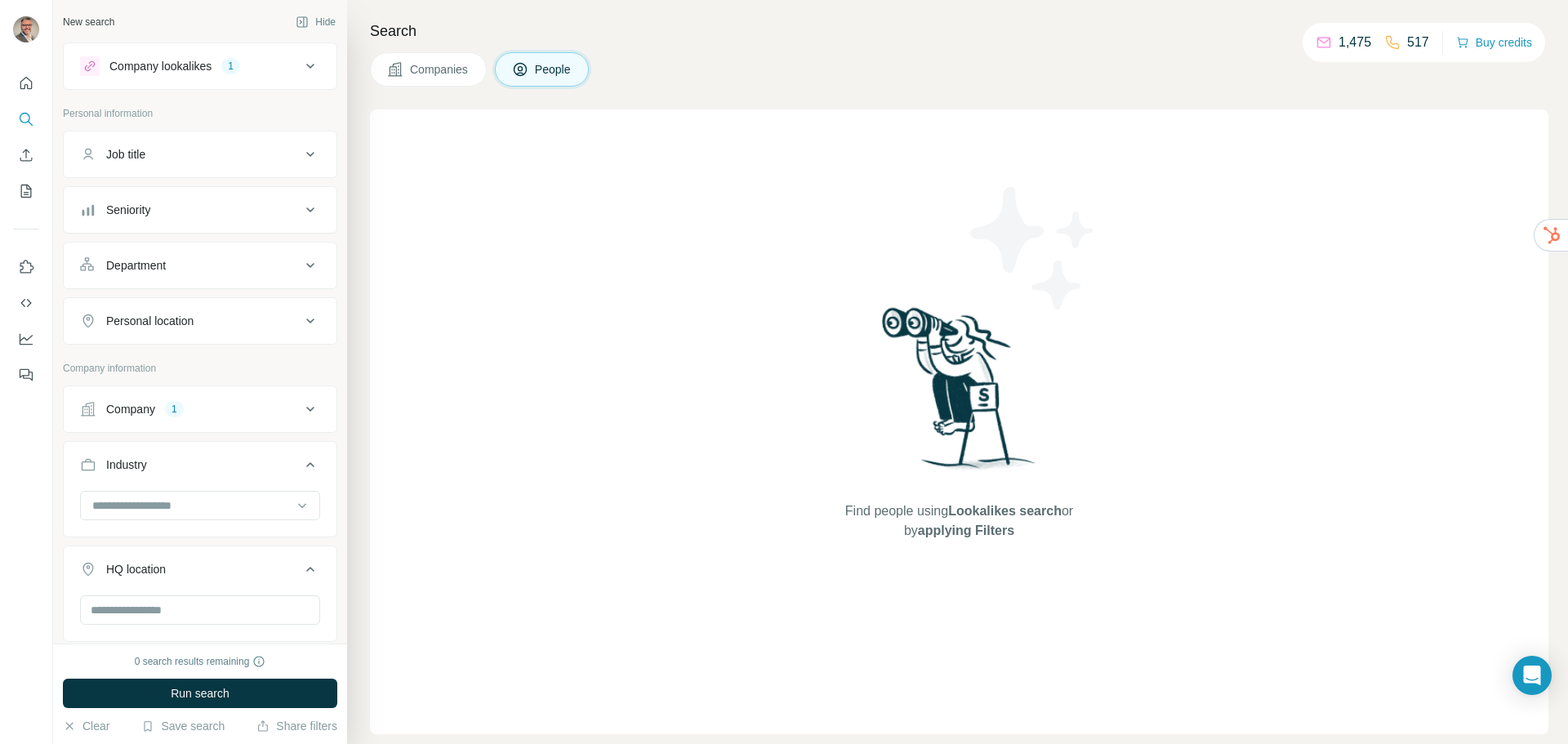
click at [306, 66] on icon at bounding box center [310, 66] width 8 height 5
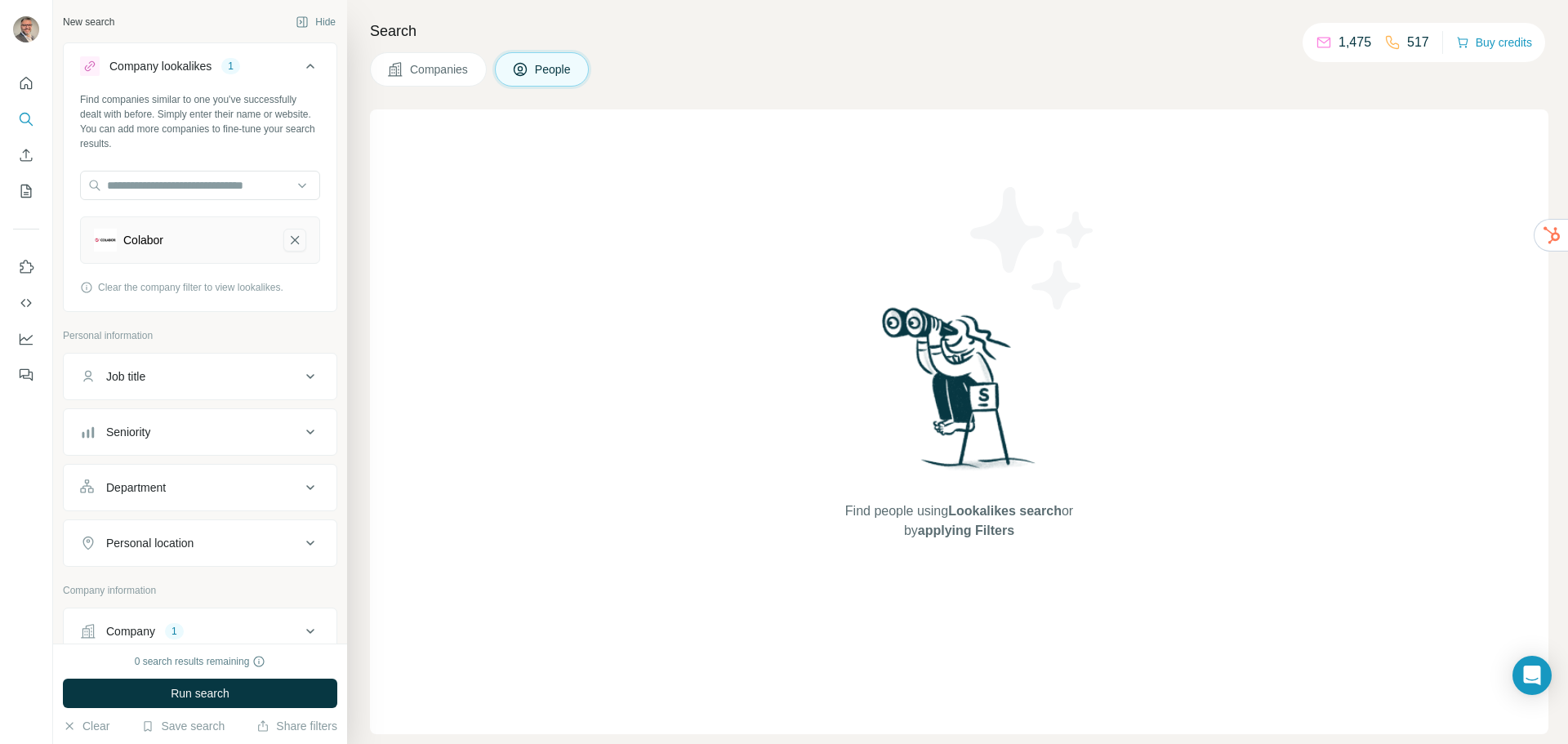
click at [291, 241] on icon "Colabor-remove-button" at bounding box center [295, 240] width 8 height 8
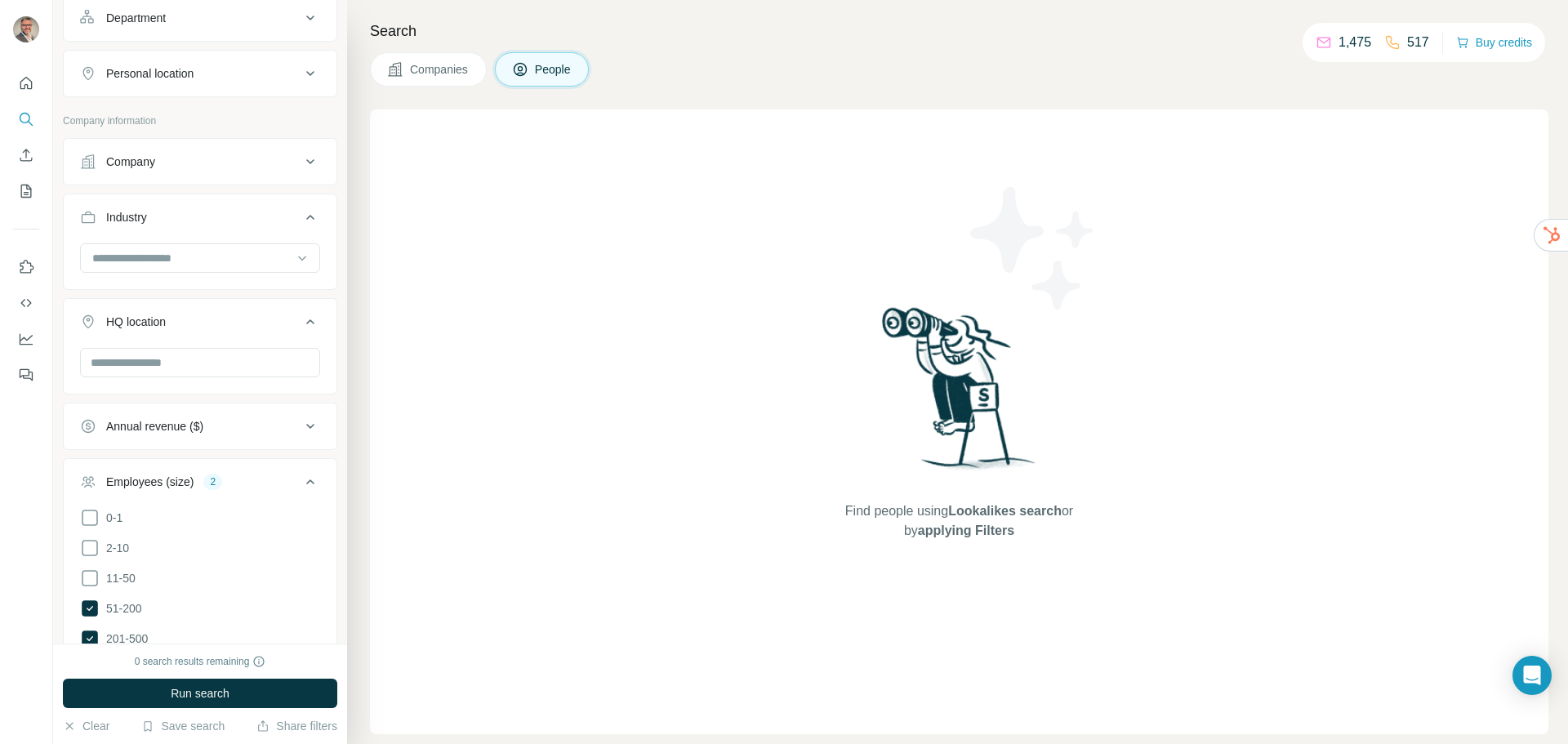
scroll to position [599, 0]
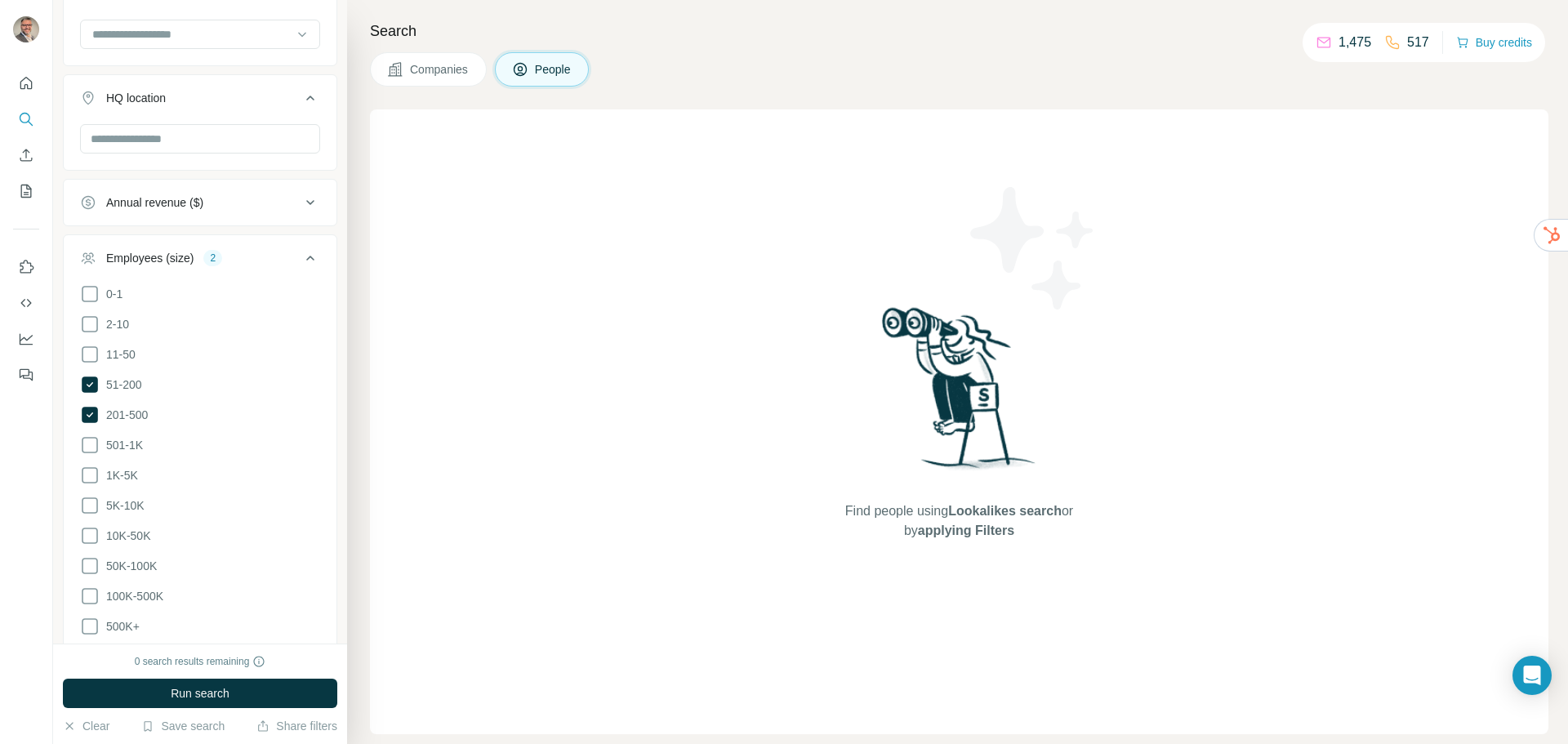
click at [698, 61] on div "Companies People" at bounding box center [959, 69] width 1179 height 34
click at [424, 61] on button "Companies" at bounding box center [428, 69] width 117 height 34
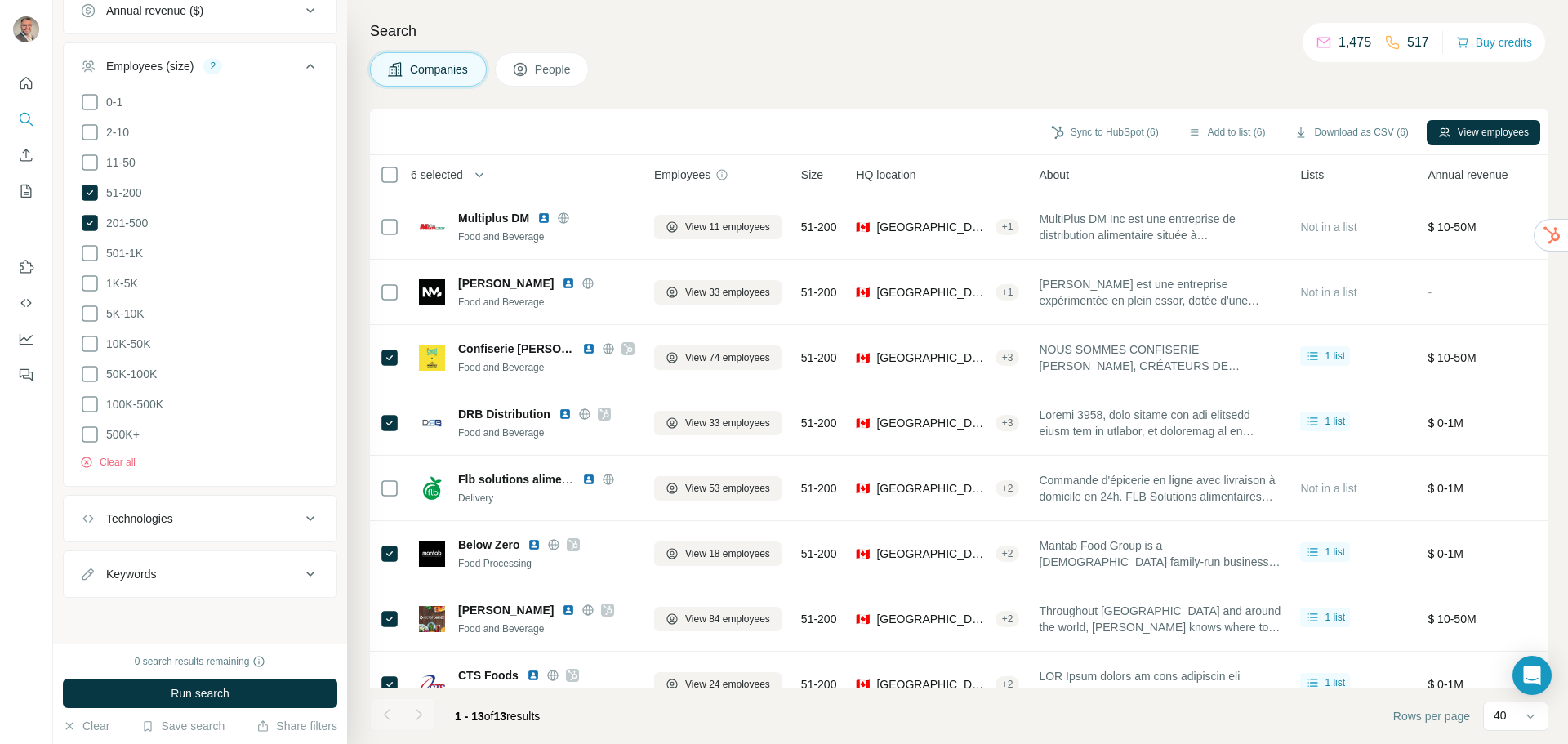
scroll to position [344, 0]
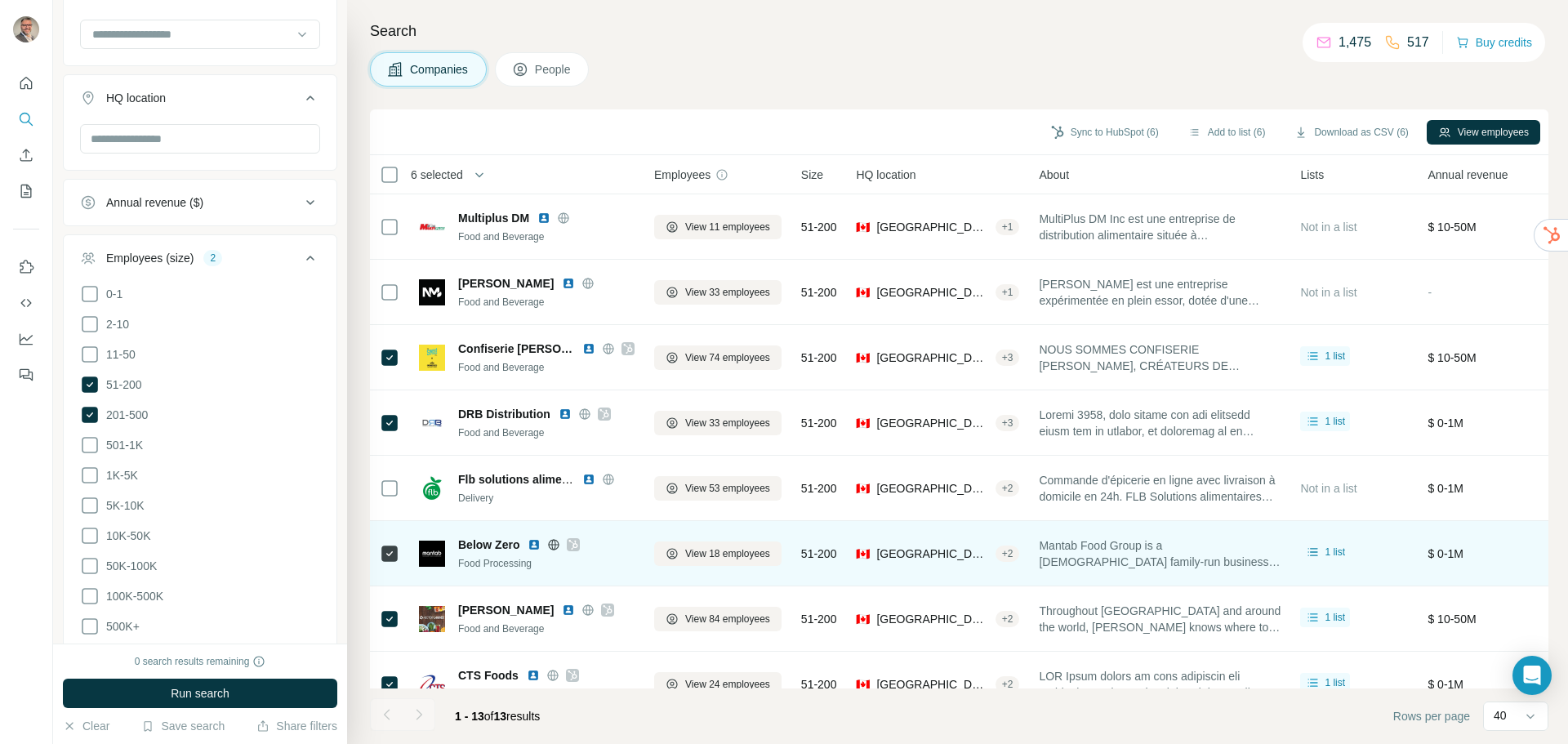
click at [534, 546] on img at bounding box center [534, 546] width 13 height 13
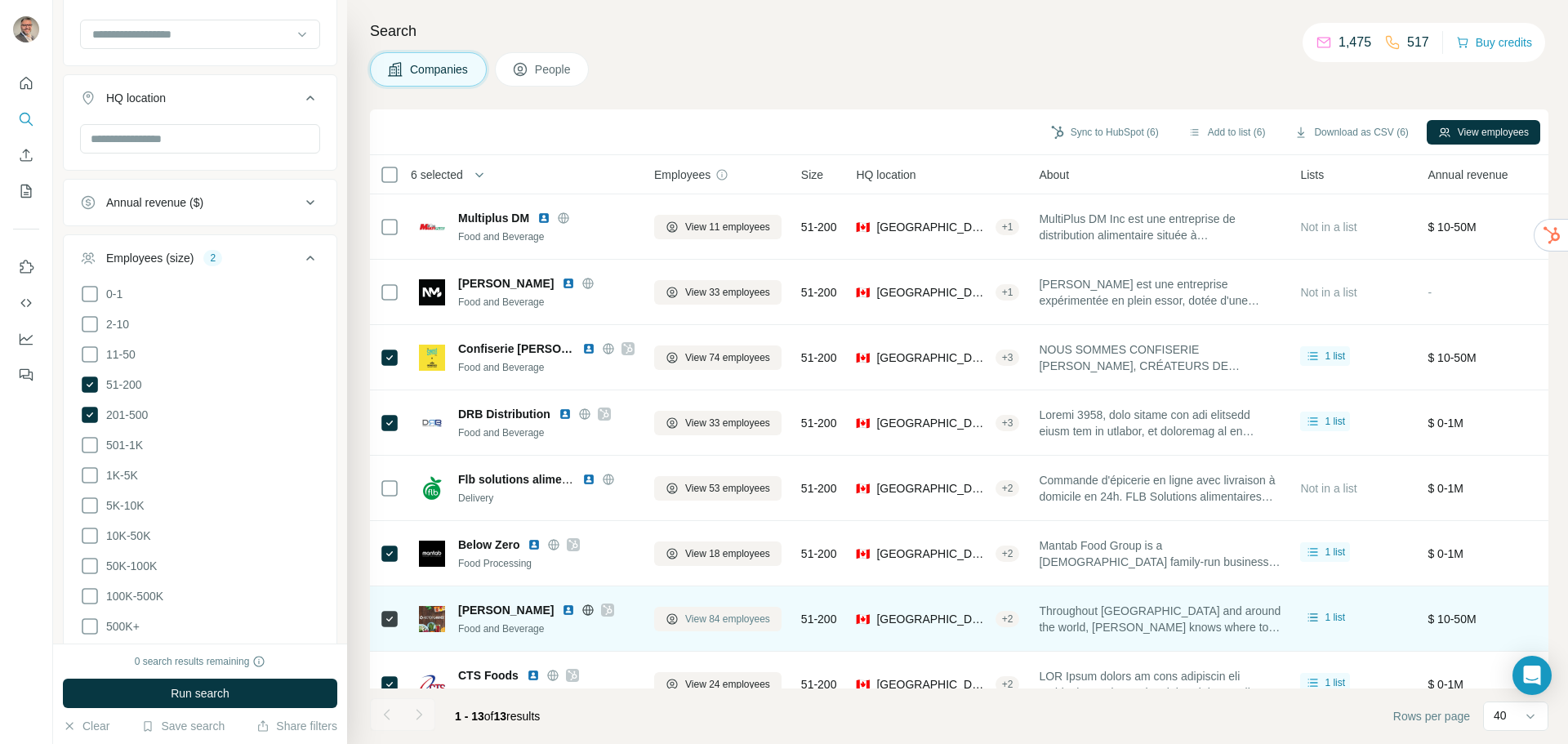
click at [744, 615] on span "View 84 employees" at bounding box center [728, 619] width 85 height 14
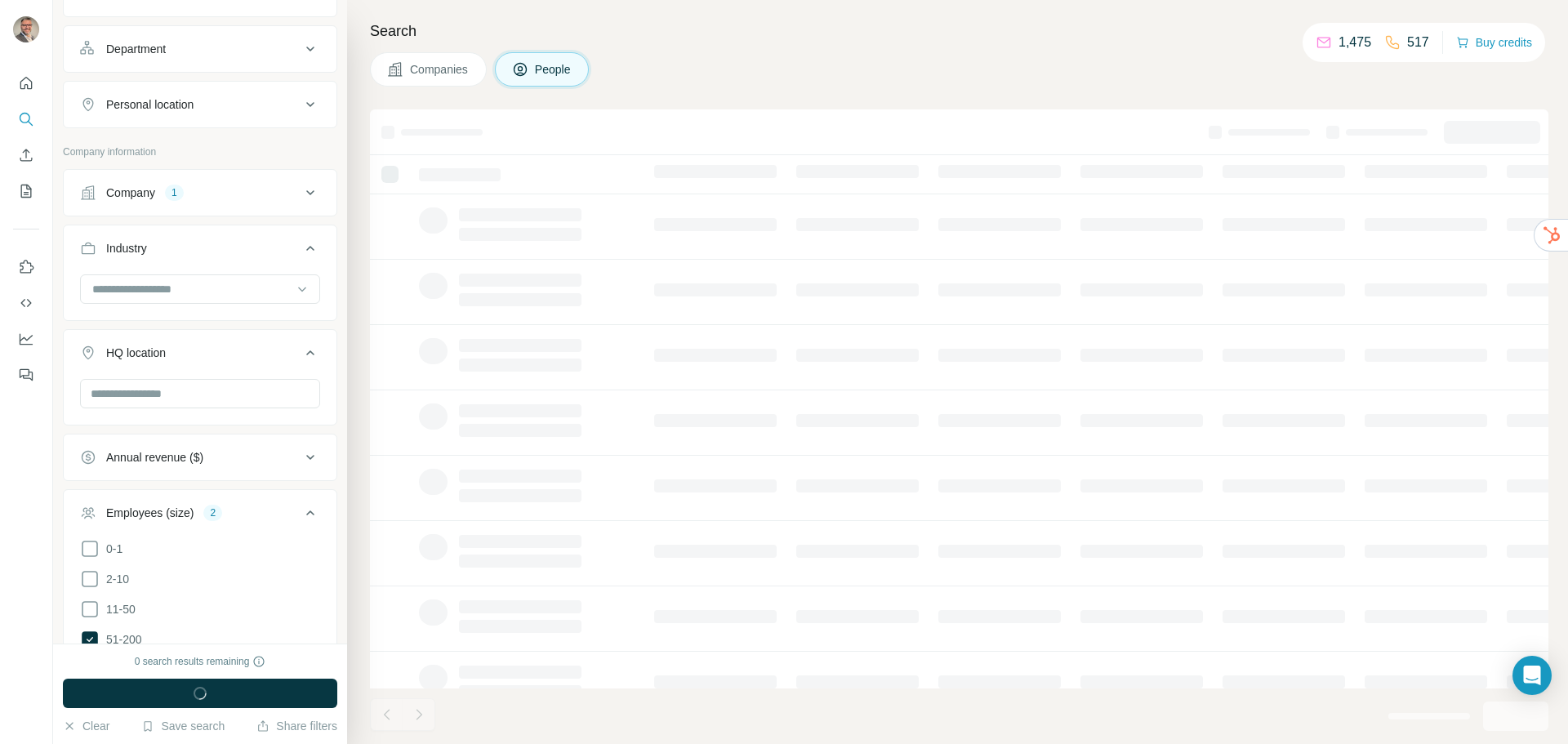
scroll to position [599, 0]
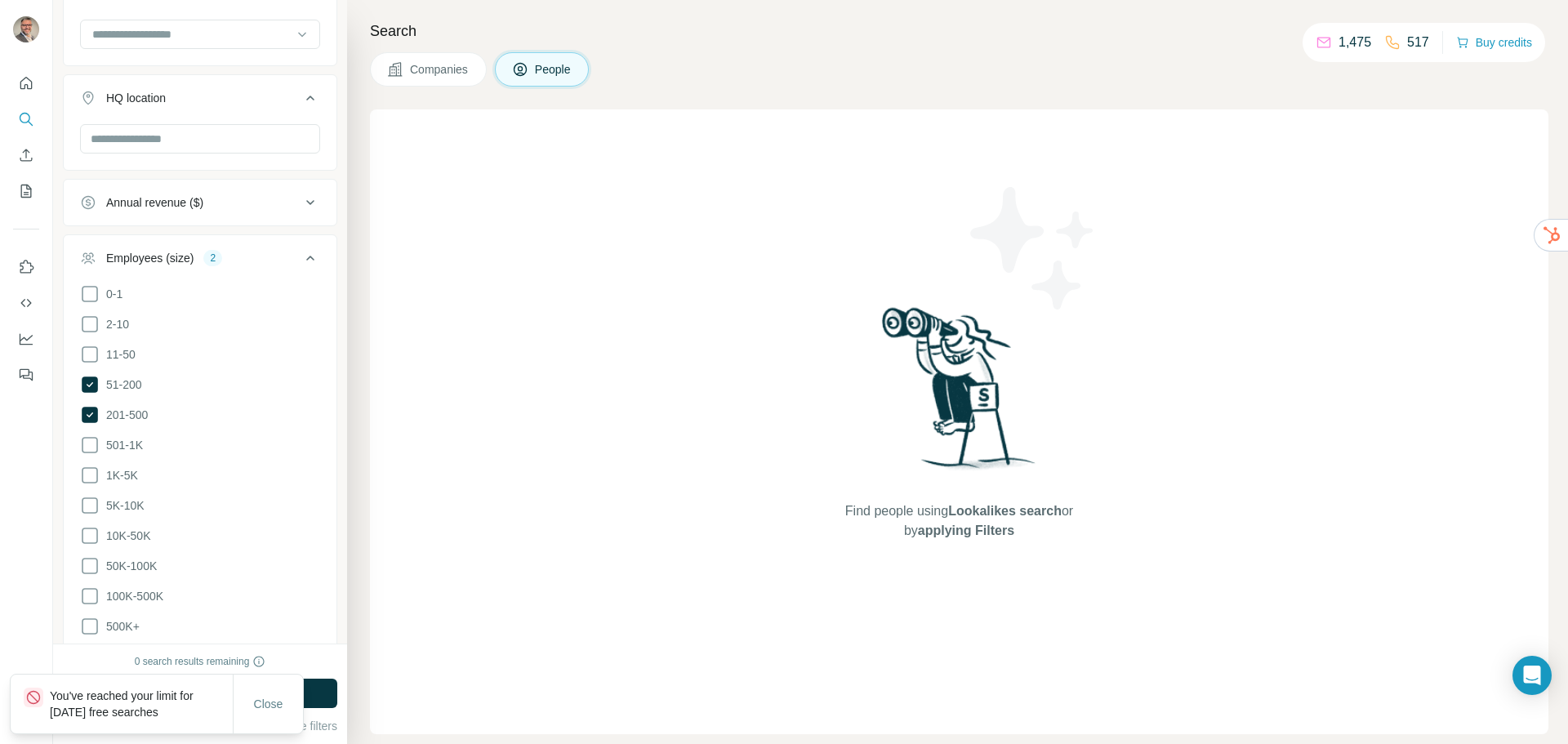
click at [441, 71] on span "Companies" at bounding box center [439, 69] width 60 height 16
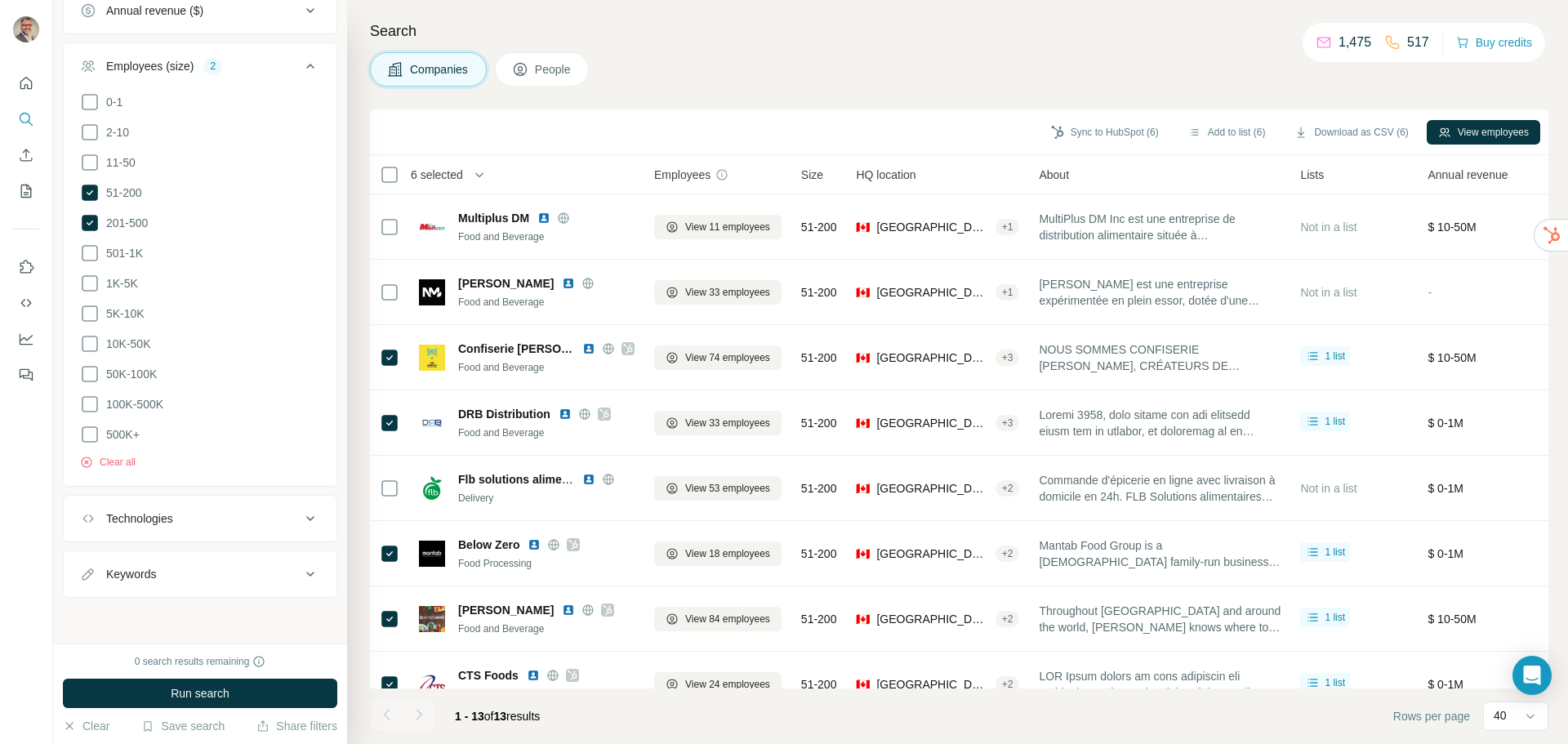
scroll to position [344, 0]
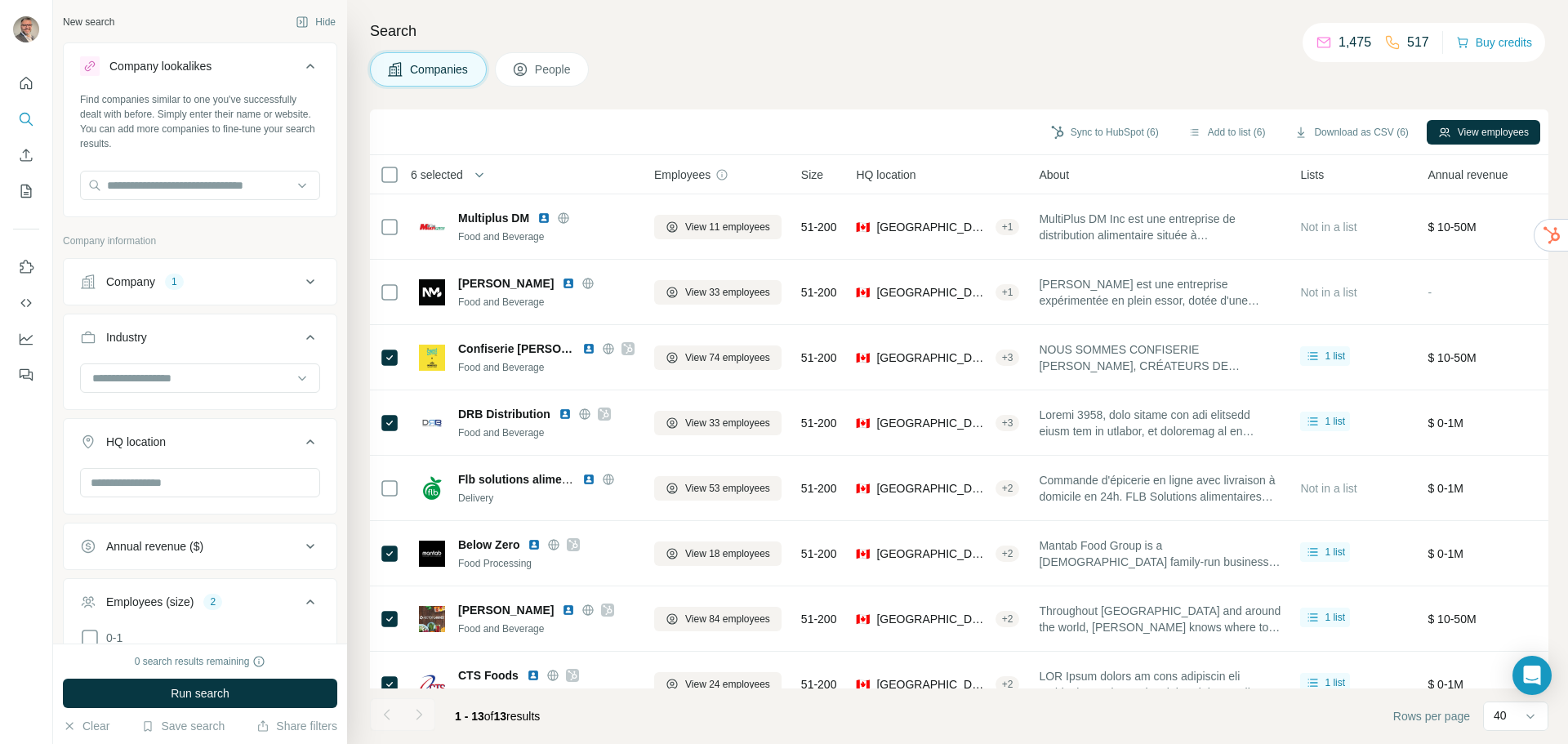
click at [306, 280] on icon at bounding box center [310, 282] width 8 height 5
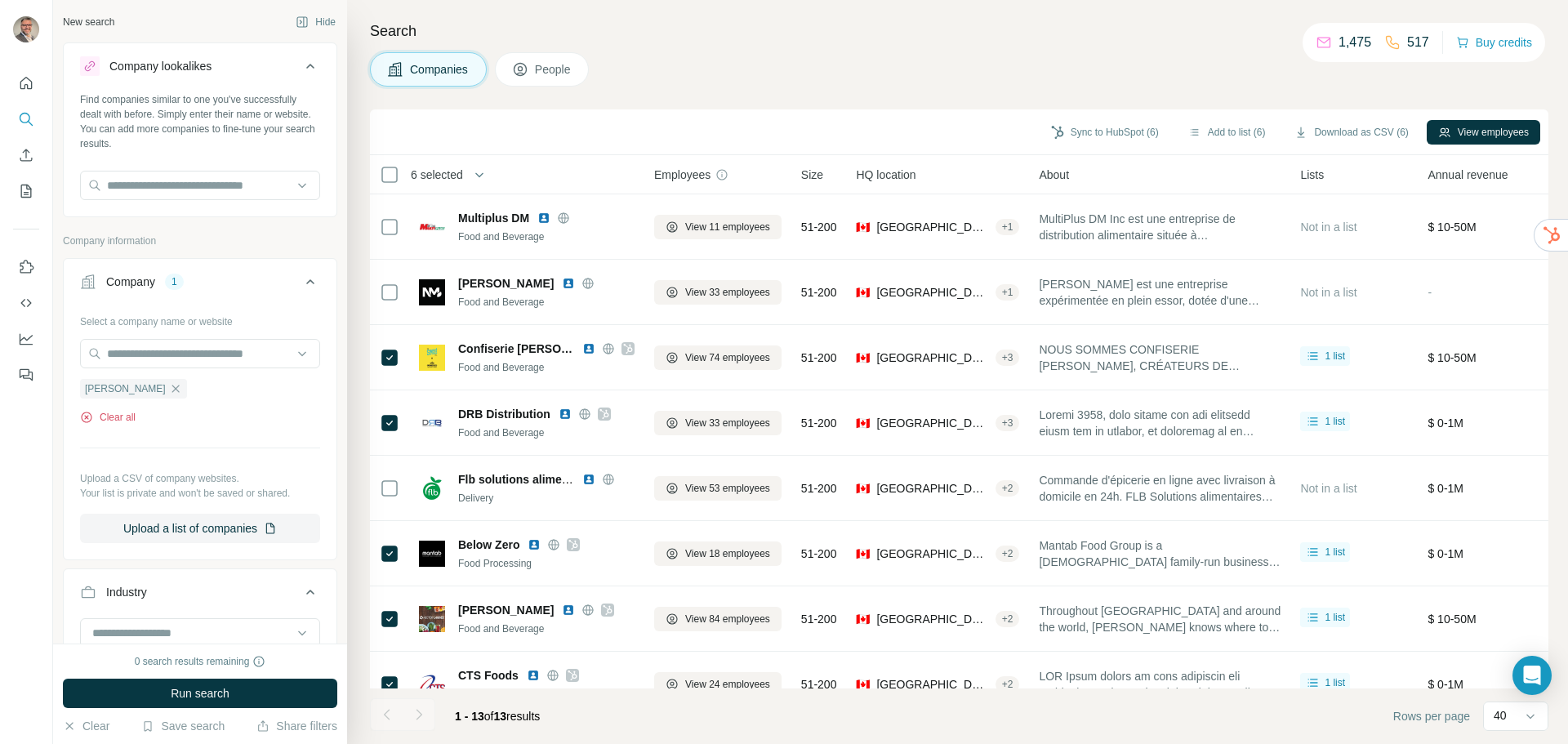
click at [118, 422] on button "Clear all" at bounding box center [108, 417] width 55 height 14
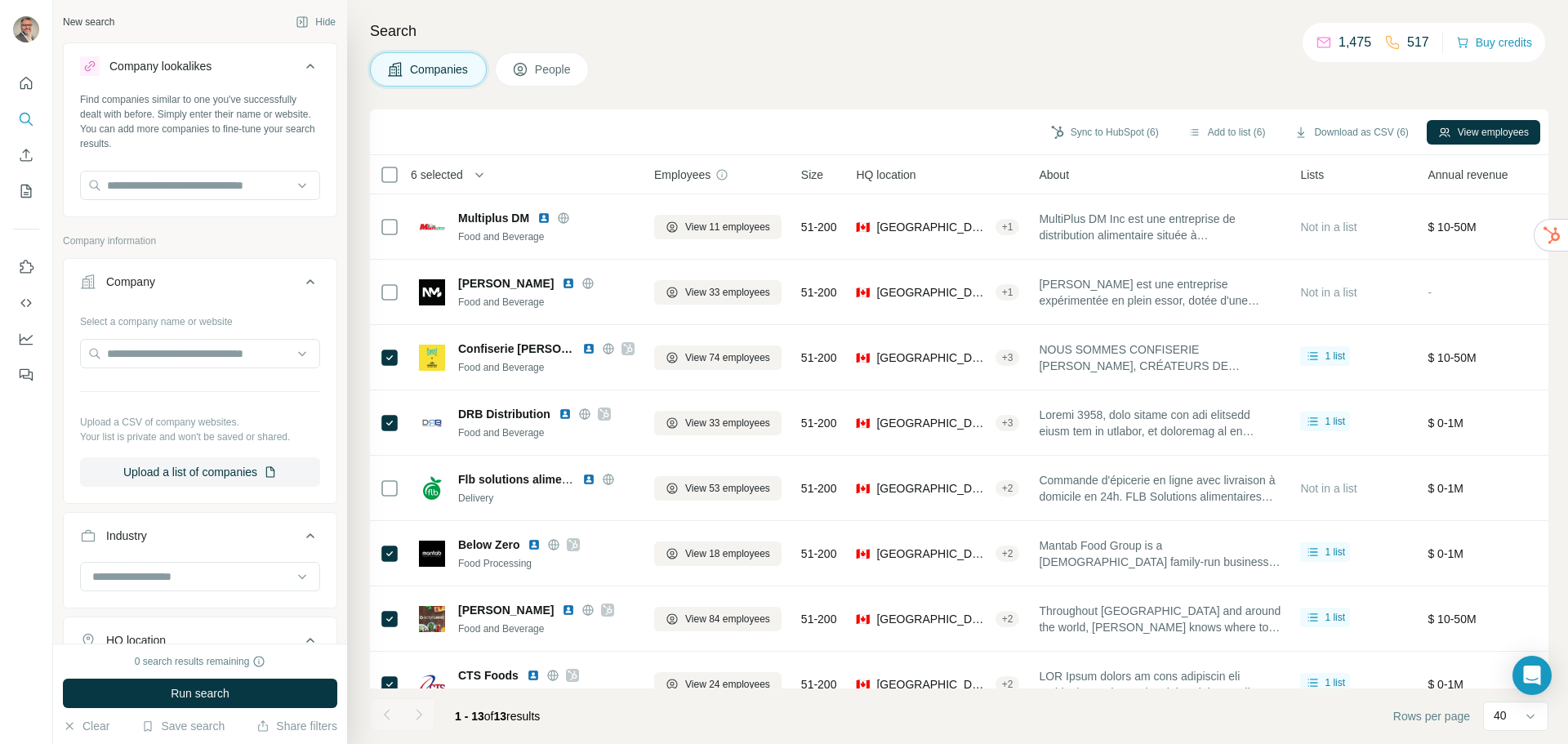
scroll to position [300, 0]
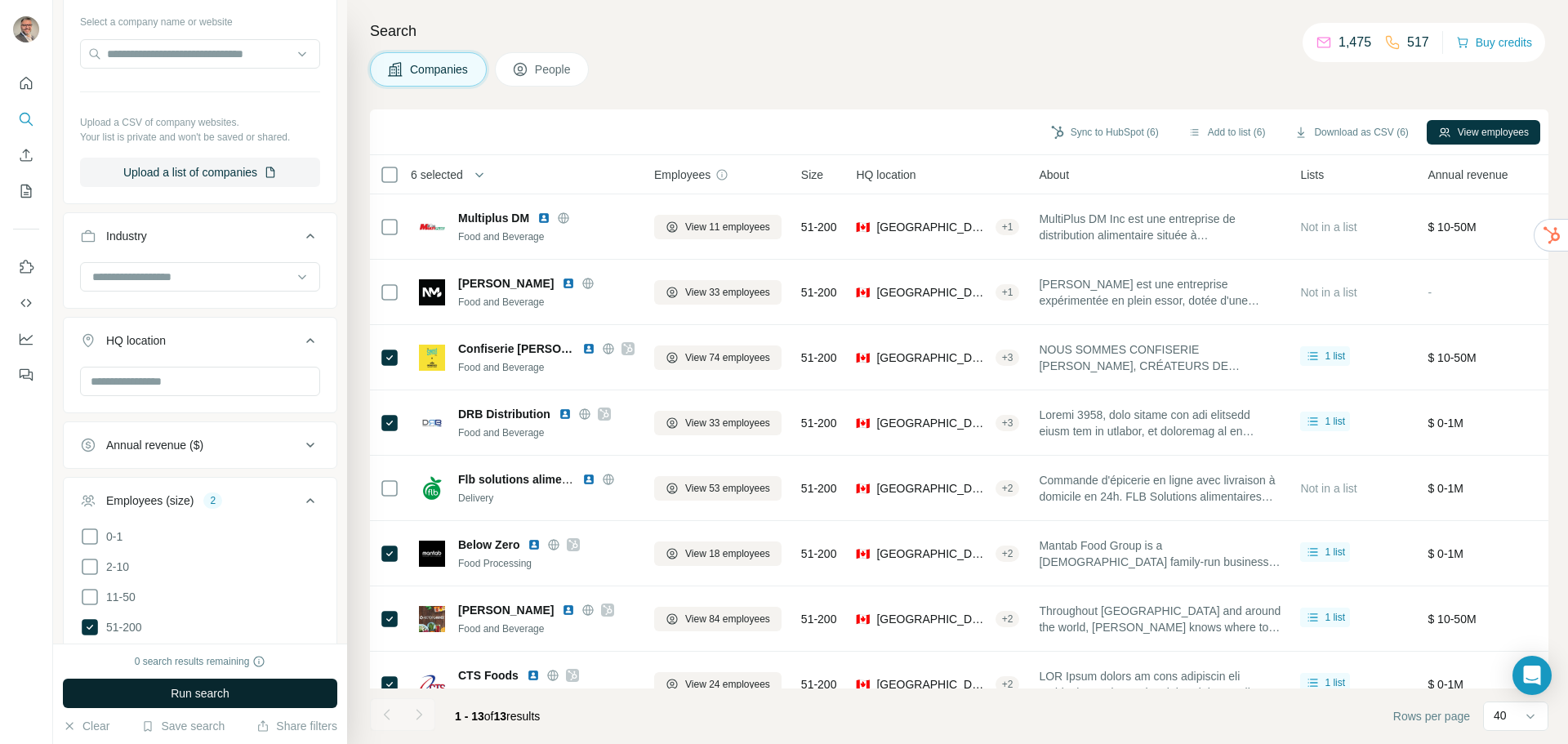
click at [180, 698] on span "Run search" at bounding box center [200, 694] width 59 height 16
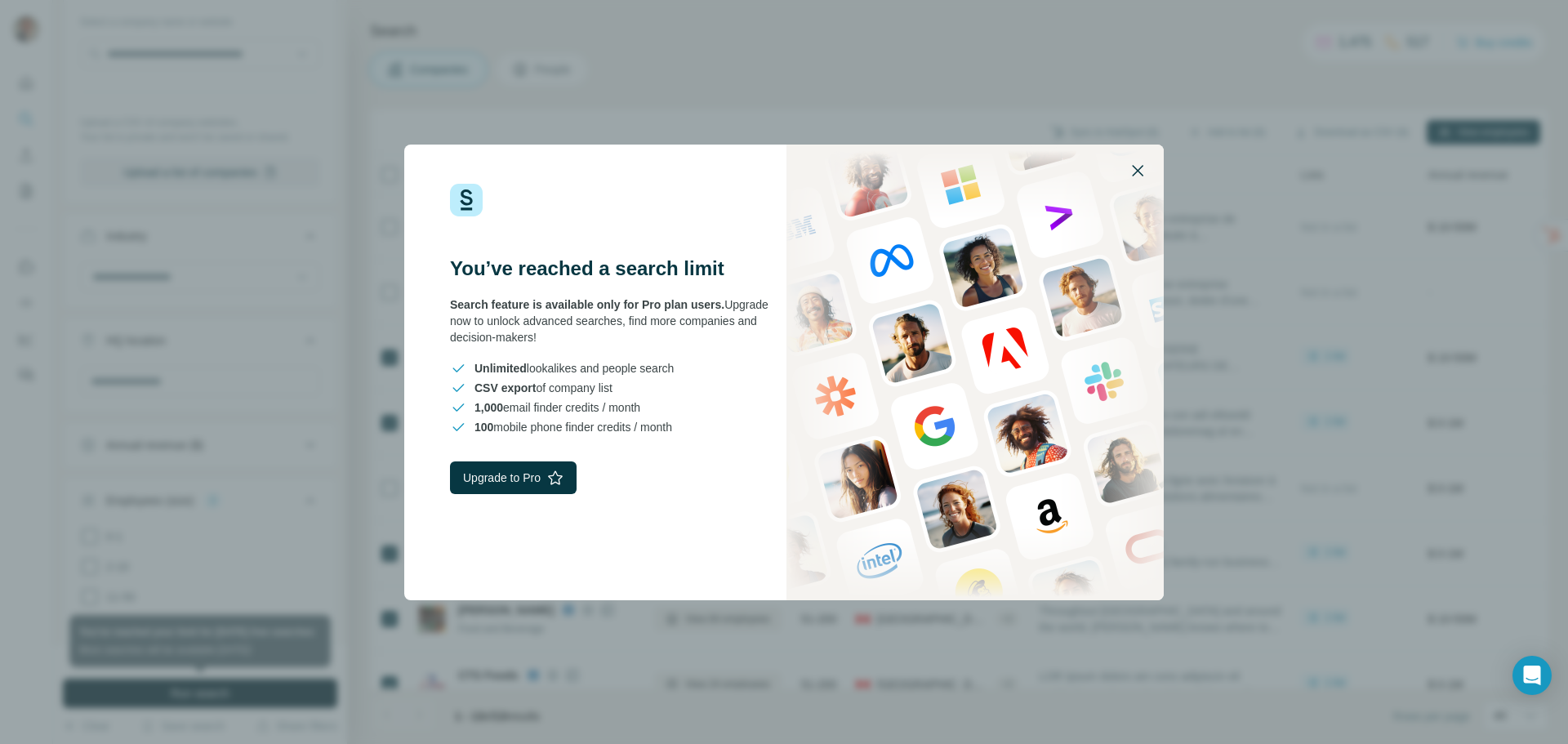
click at [1139, 170] on icon "button" at bounding box center [1138, 171] width 12 height 12
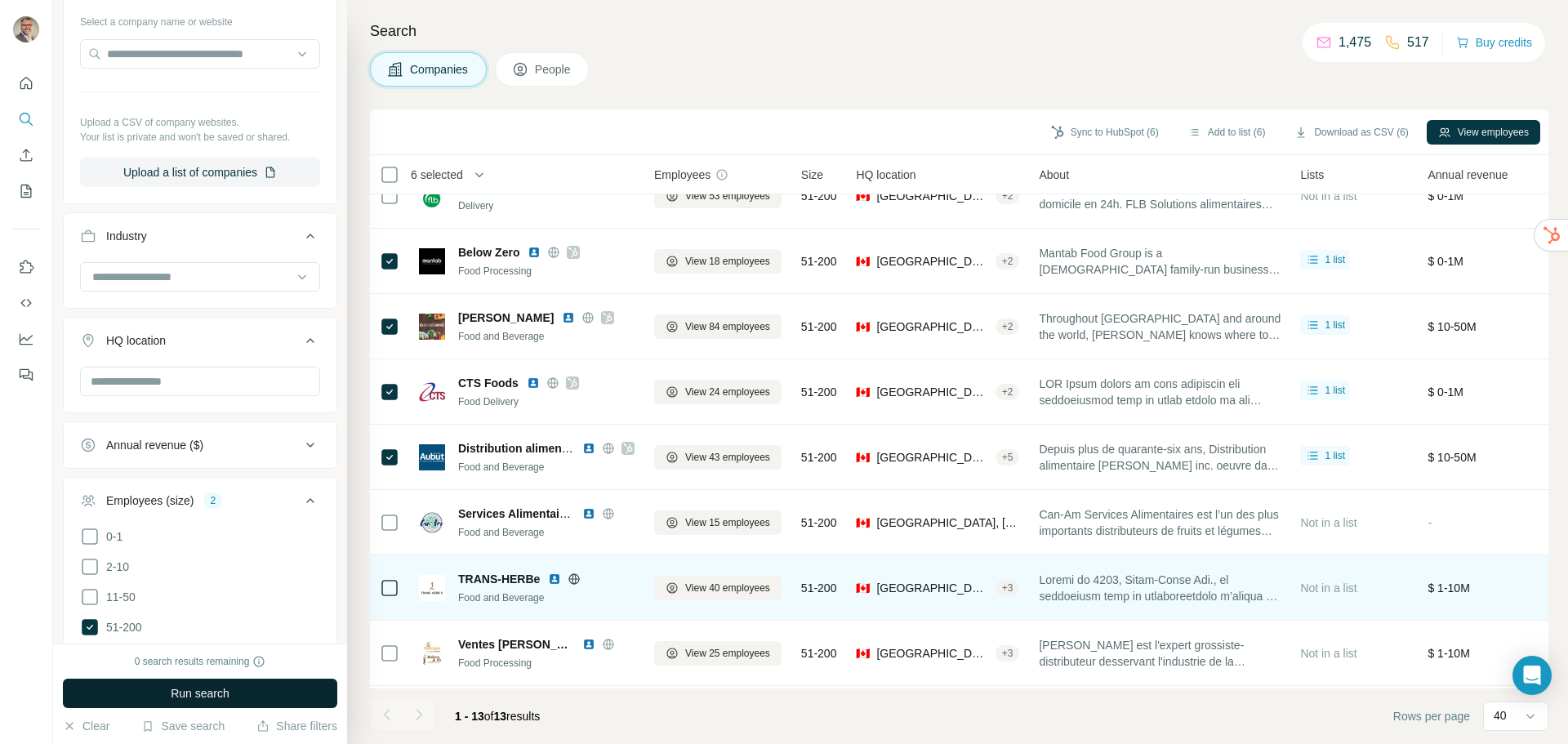
scroll to position [368, 0]
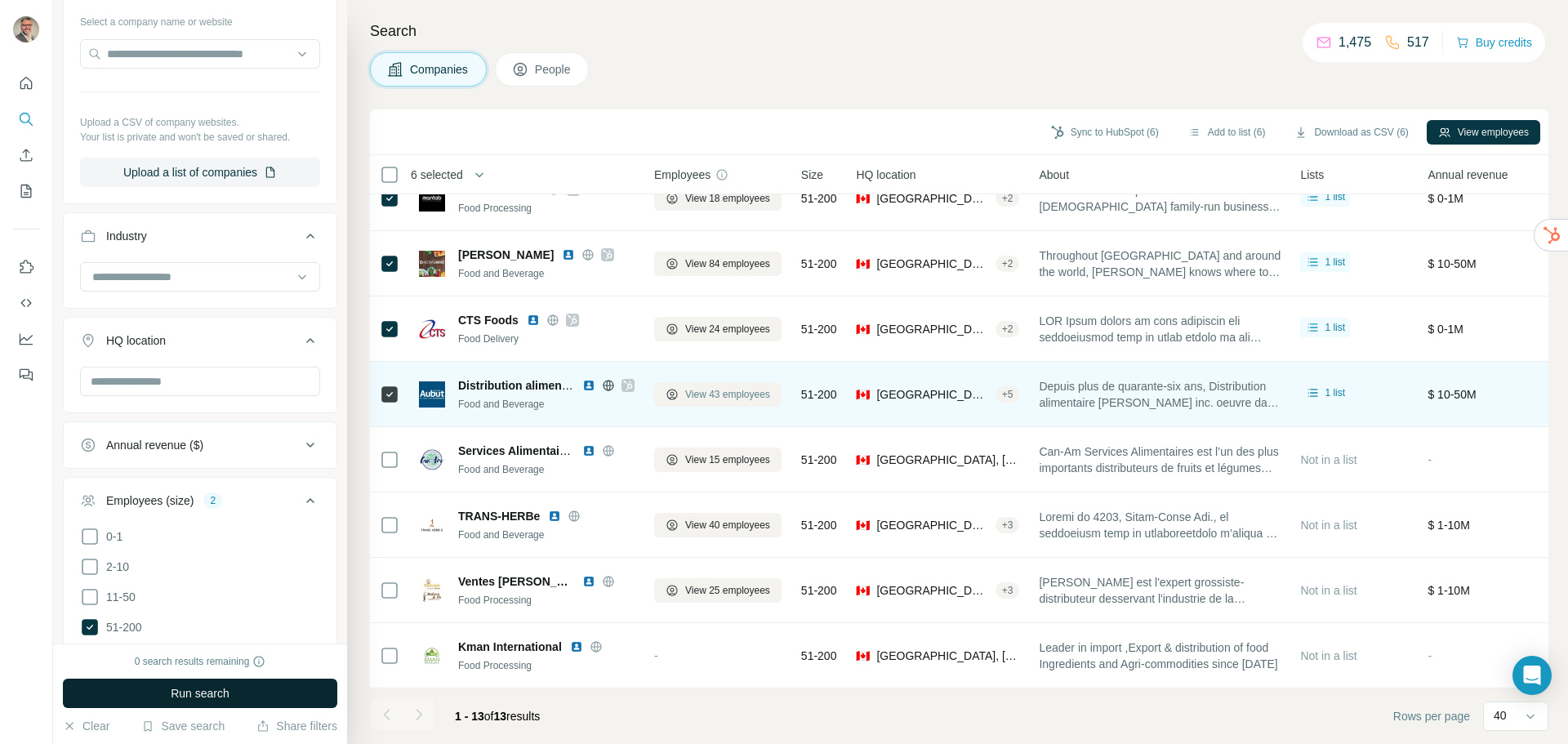
click at [719, 388] on span "View 43 employees" at bounding box center [728, 394] width 85 height 14
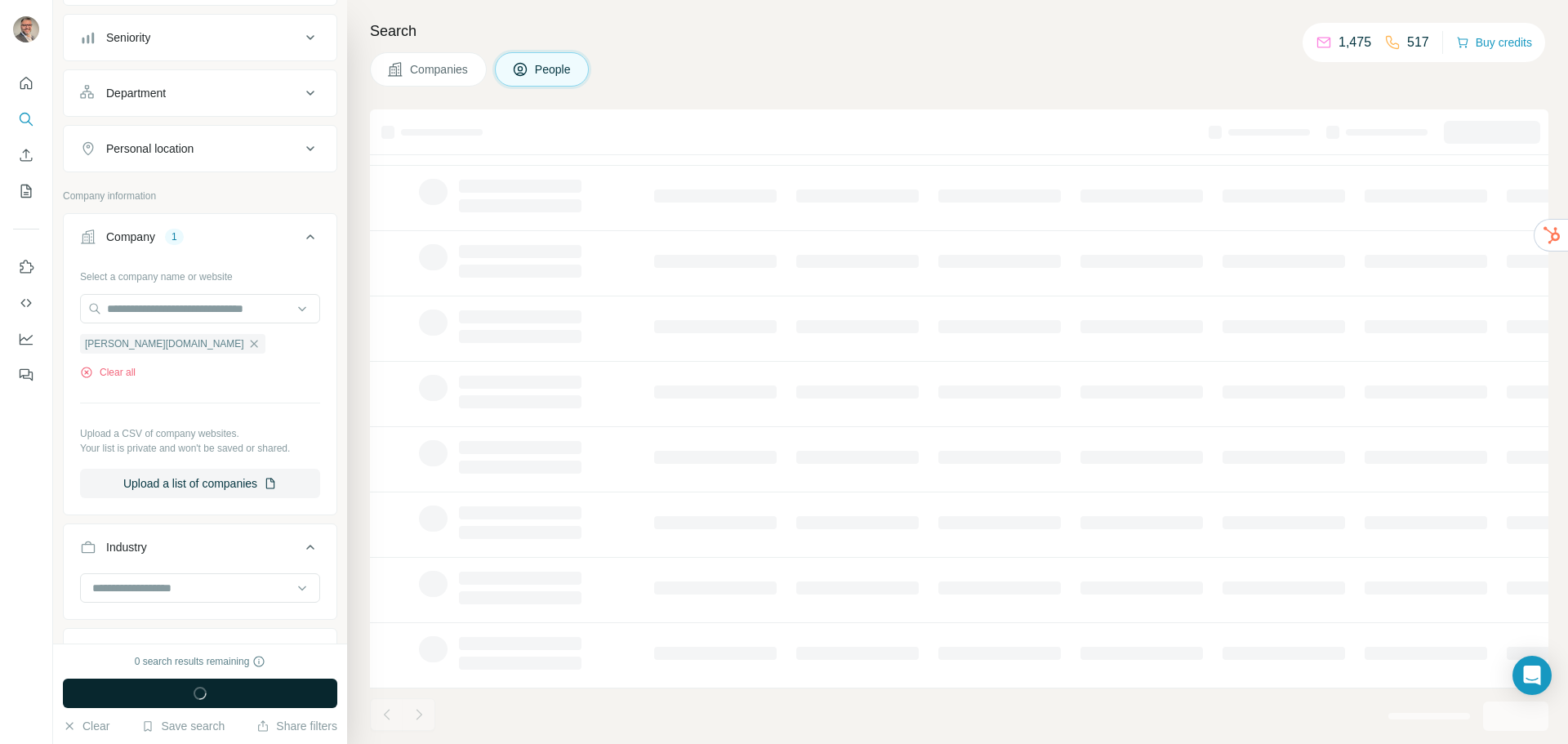
scroll to position [555, 0]
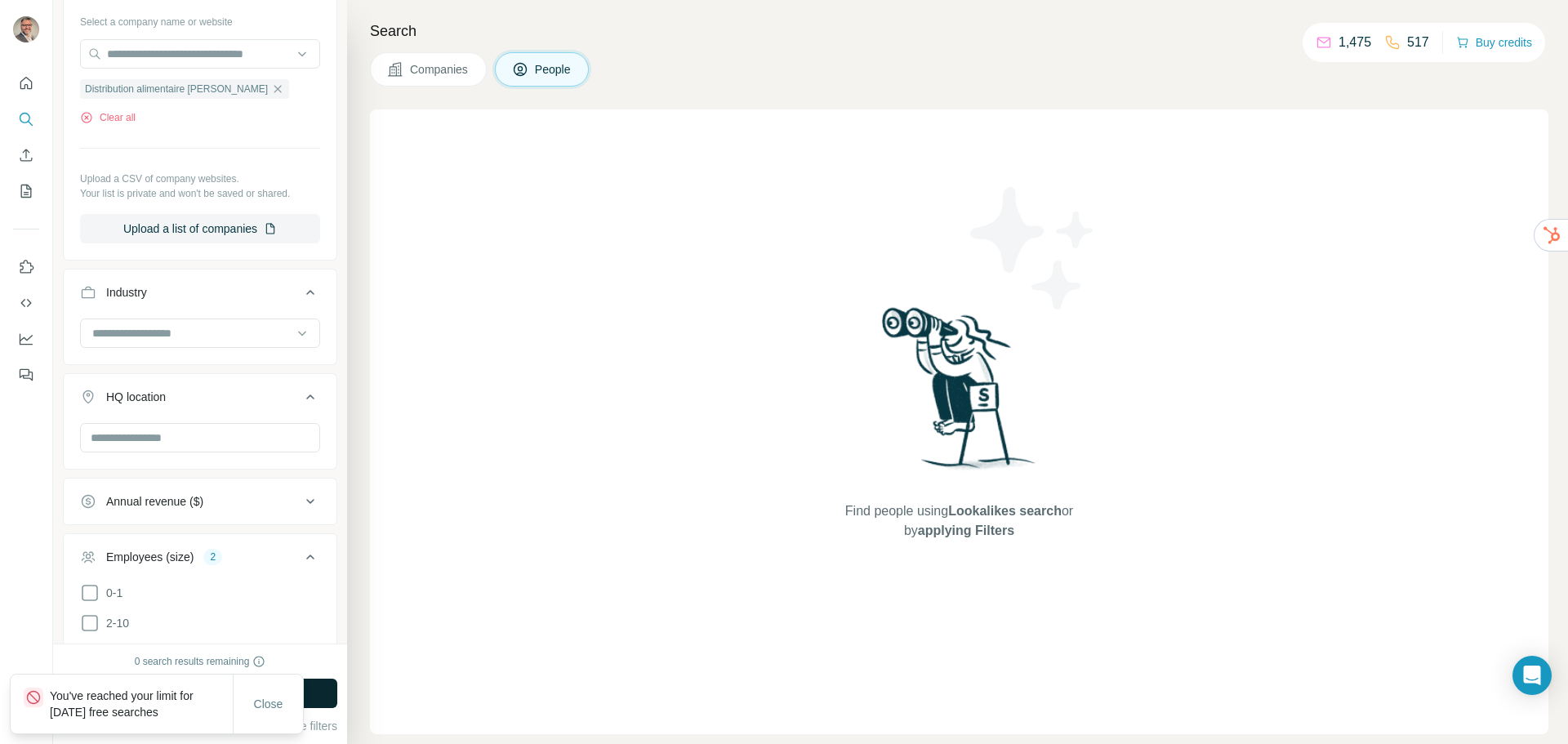
click at [871, 76] on div "Companies People" at bounding box center [959, 69] width 1179 height 34
click at [430, 79] on button "Companies" at bounding box center [428, 69] width 117 height 34
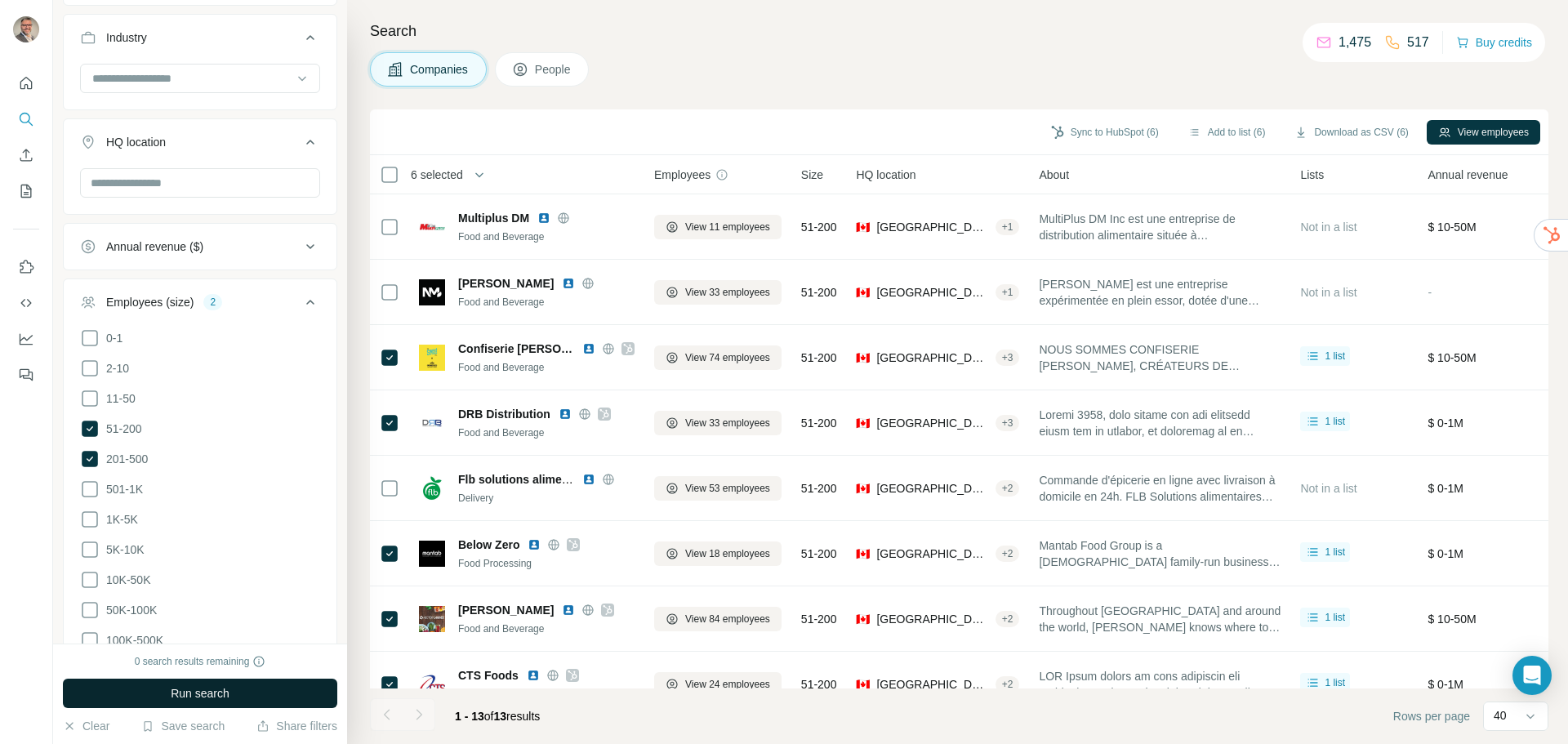
scroll to position [300, 0]
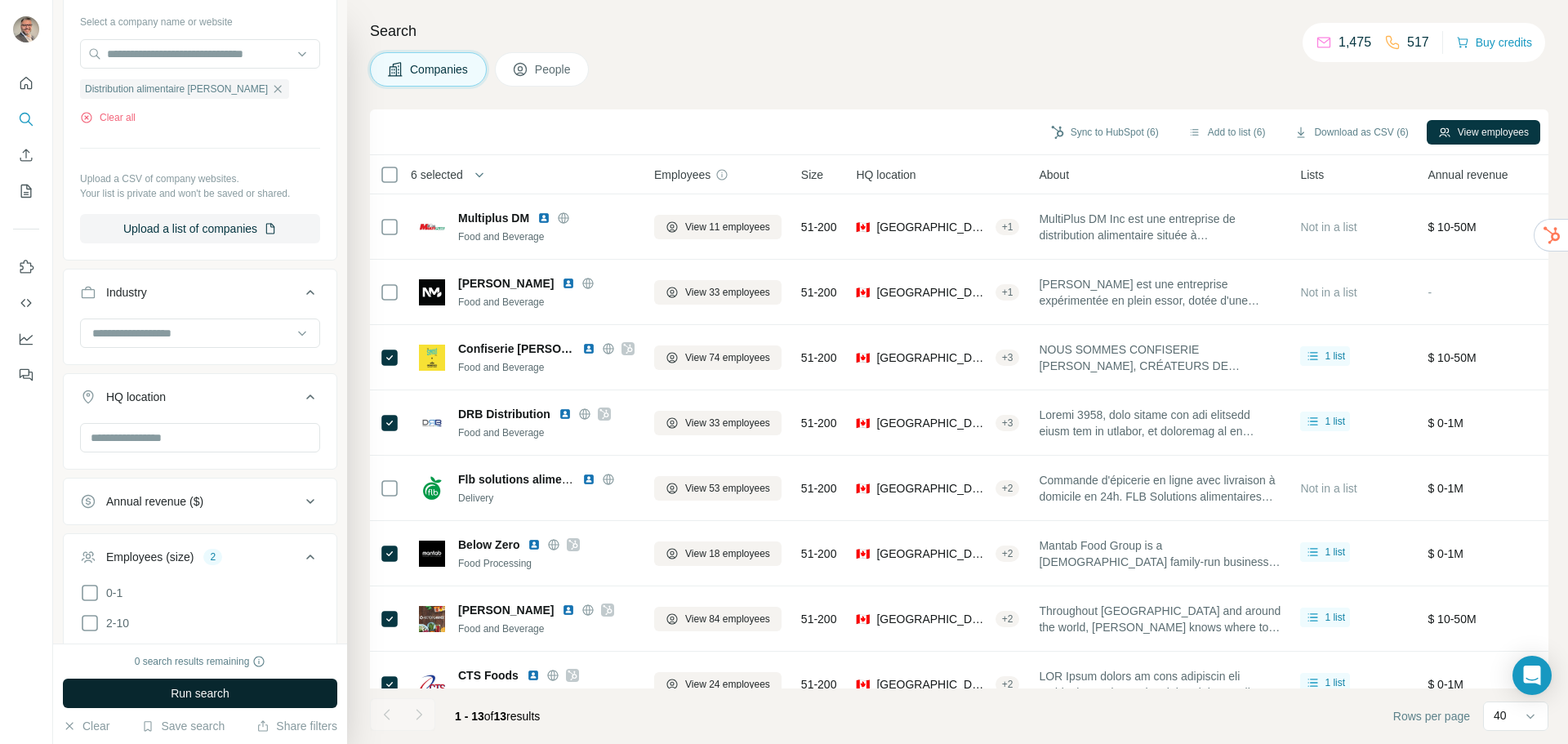
scroll to position [300, 0]
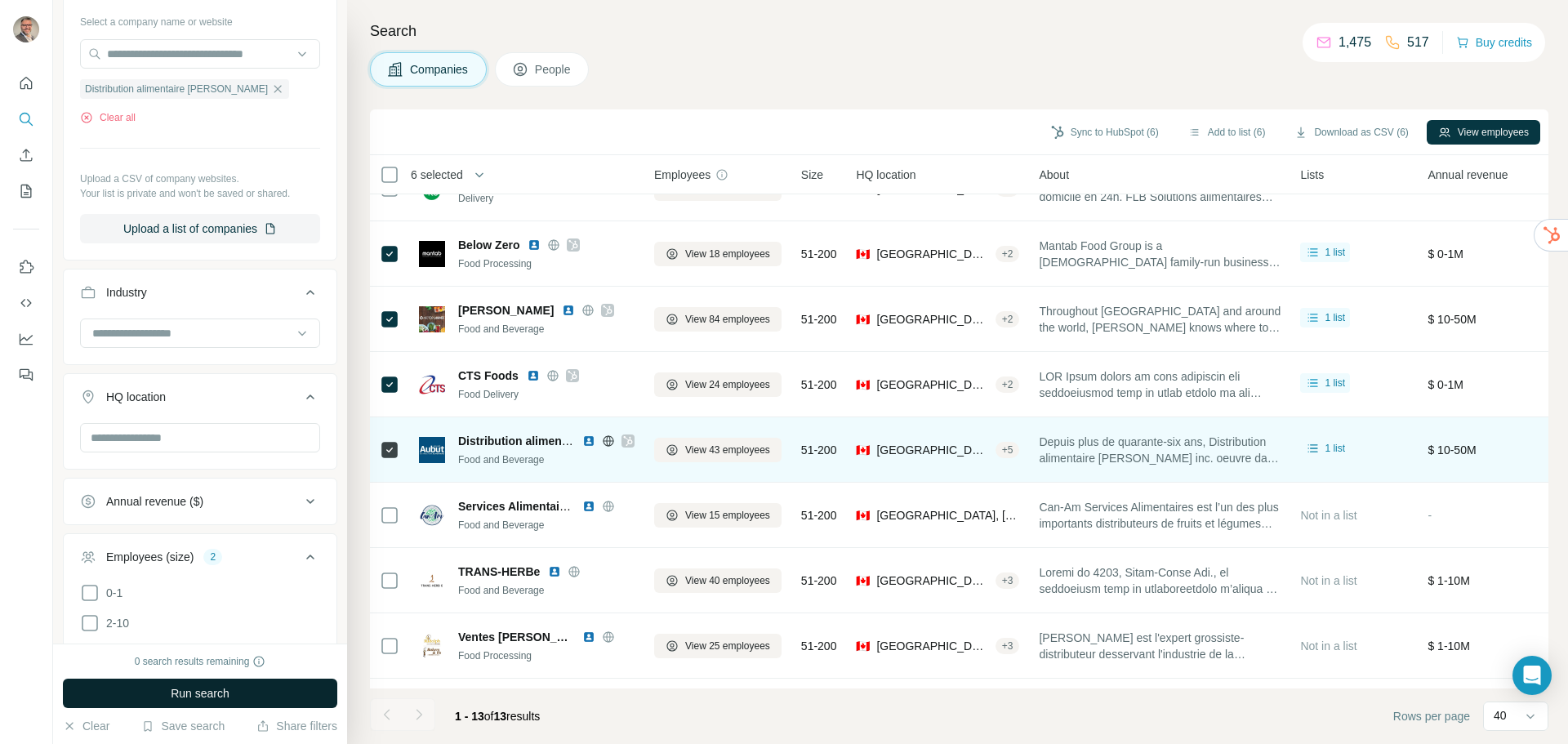
click at [590, 441] on img at bounding box center [589, 441] width 13 height 13
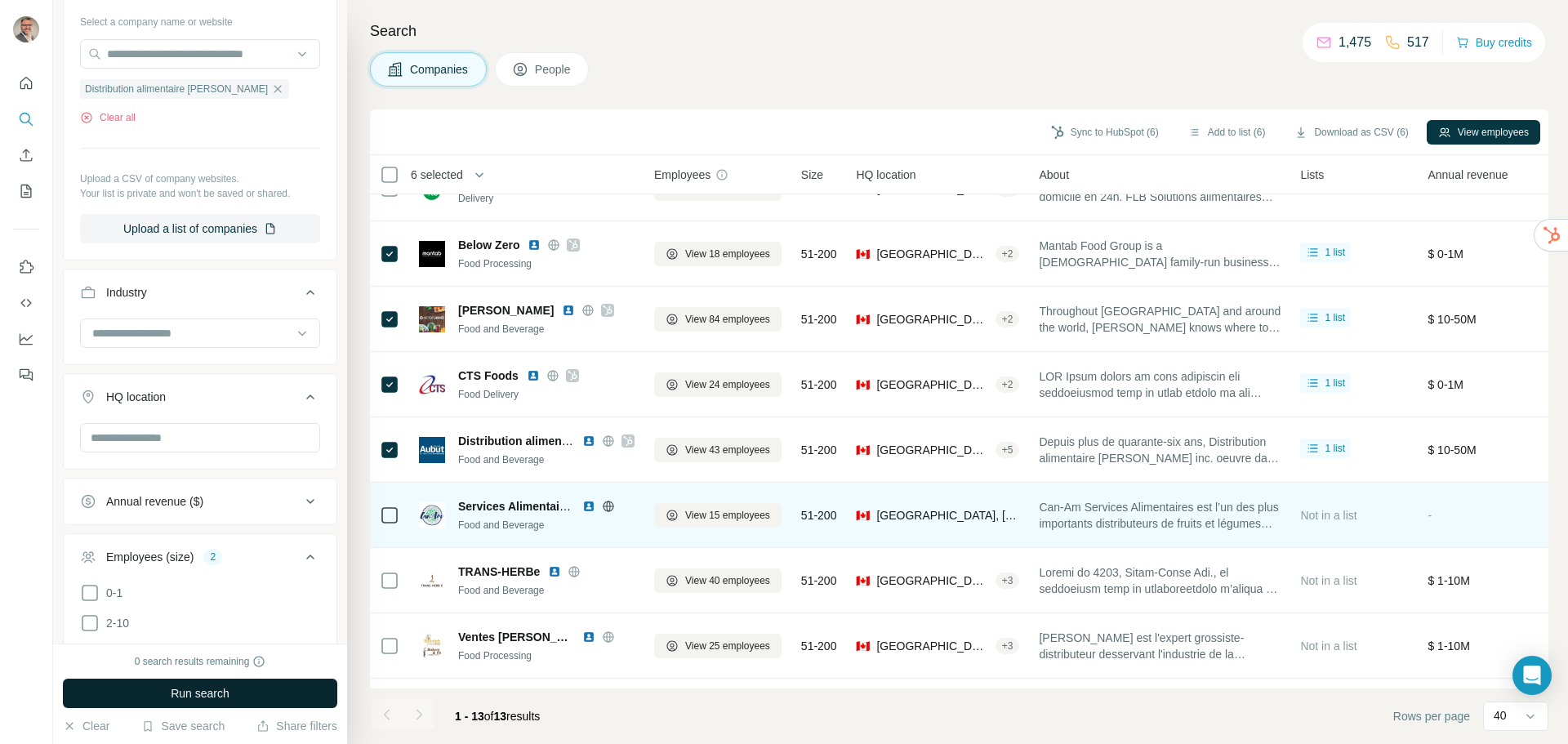
click at [589, 507] on img at bounding box center [589, 507] width 13 height 13
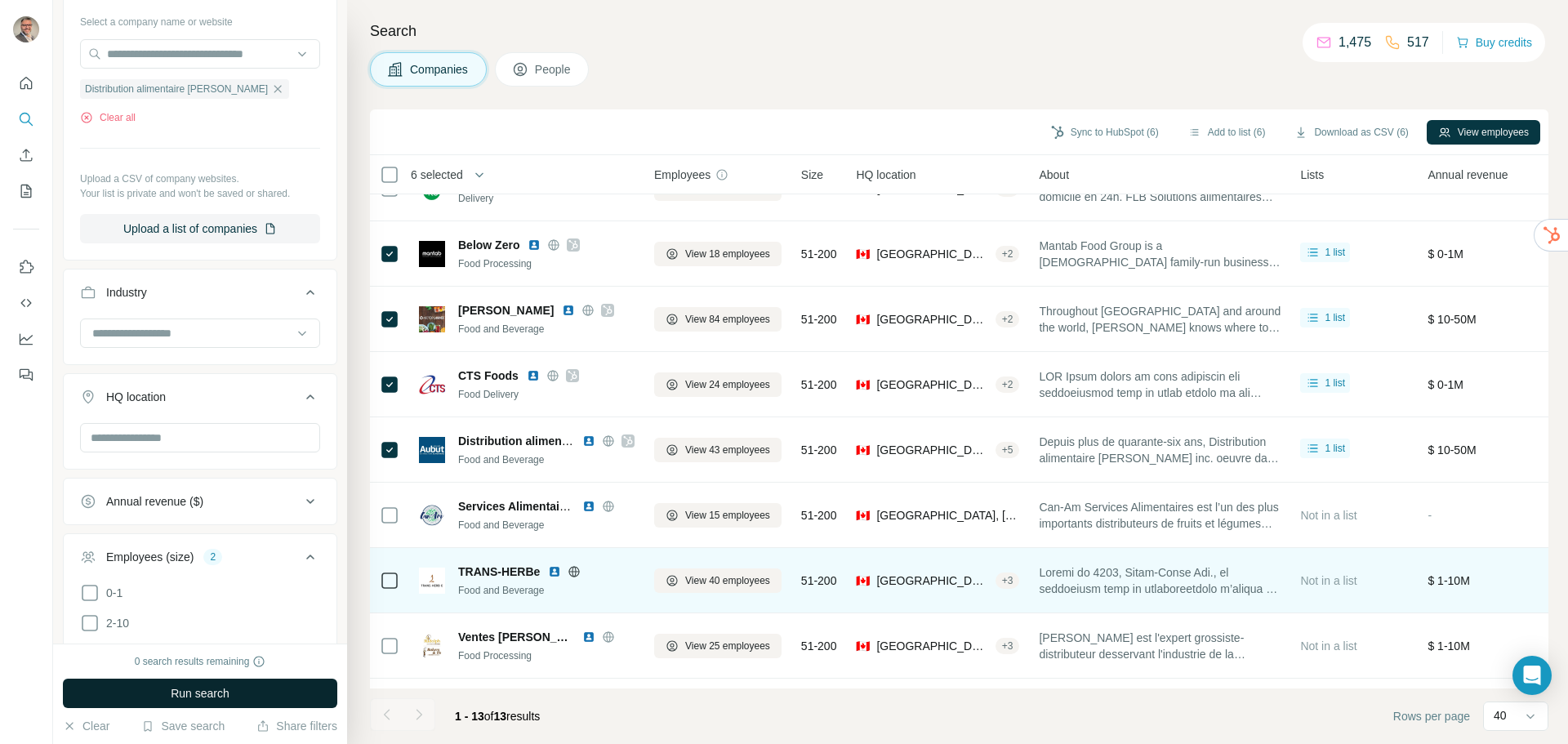
click at [556, 568] on img at bounding box center [555, 573] width 13 height 13
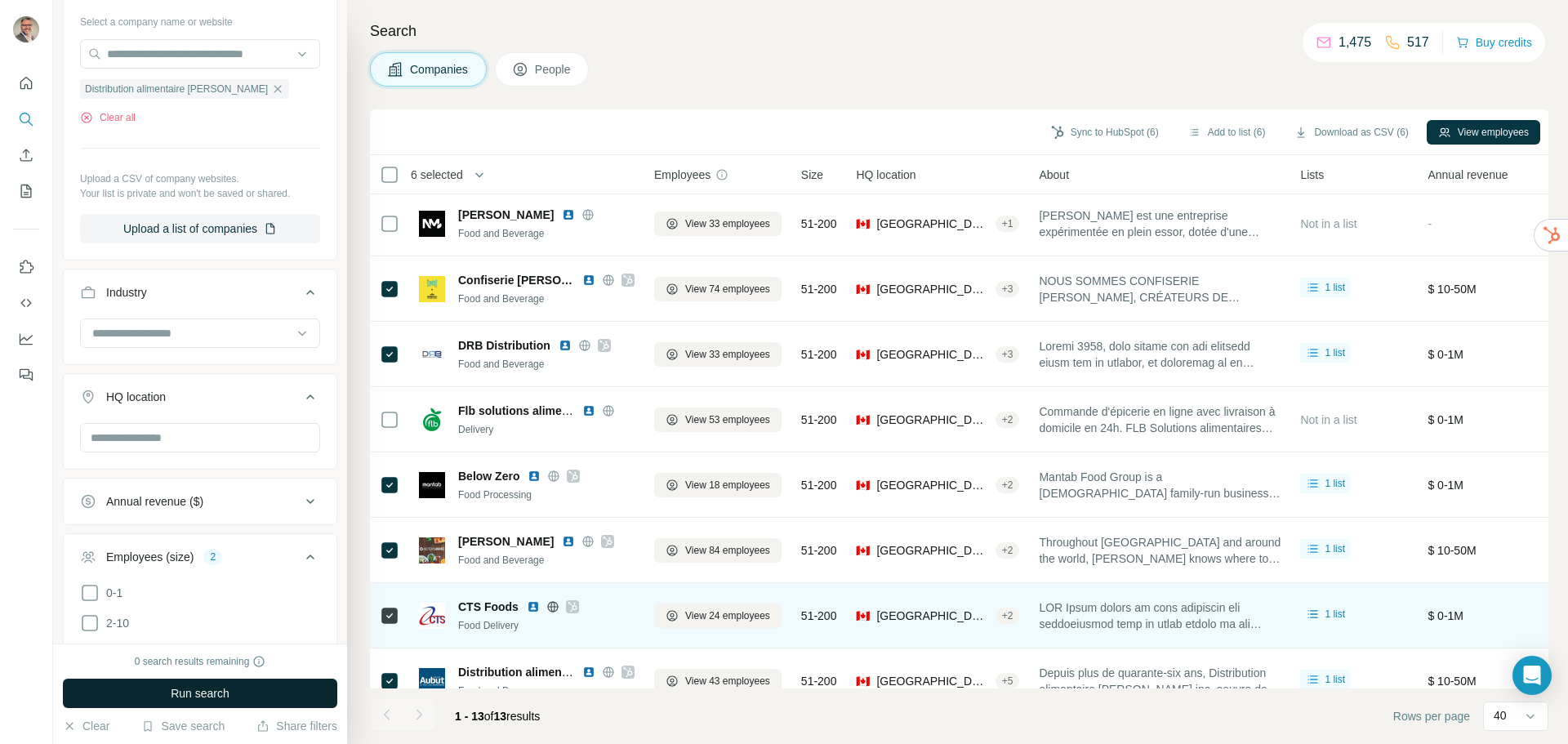
scroll to position [0, 0]
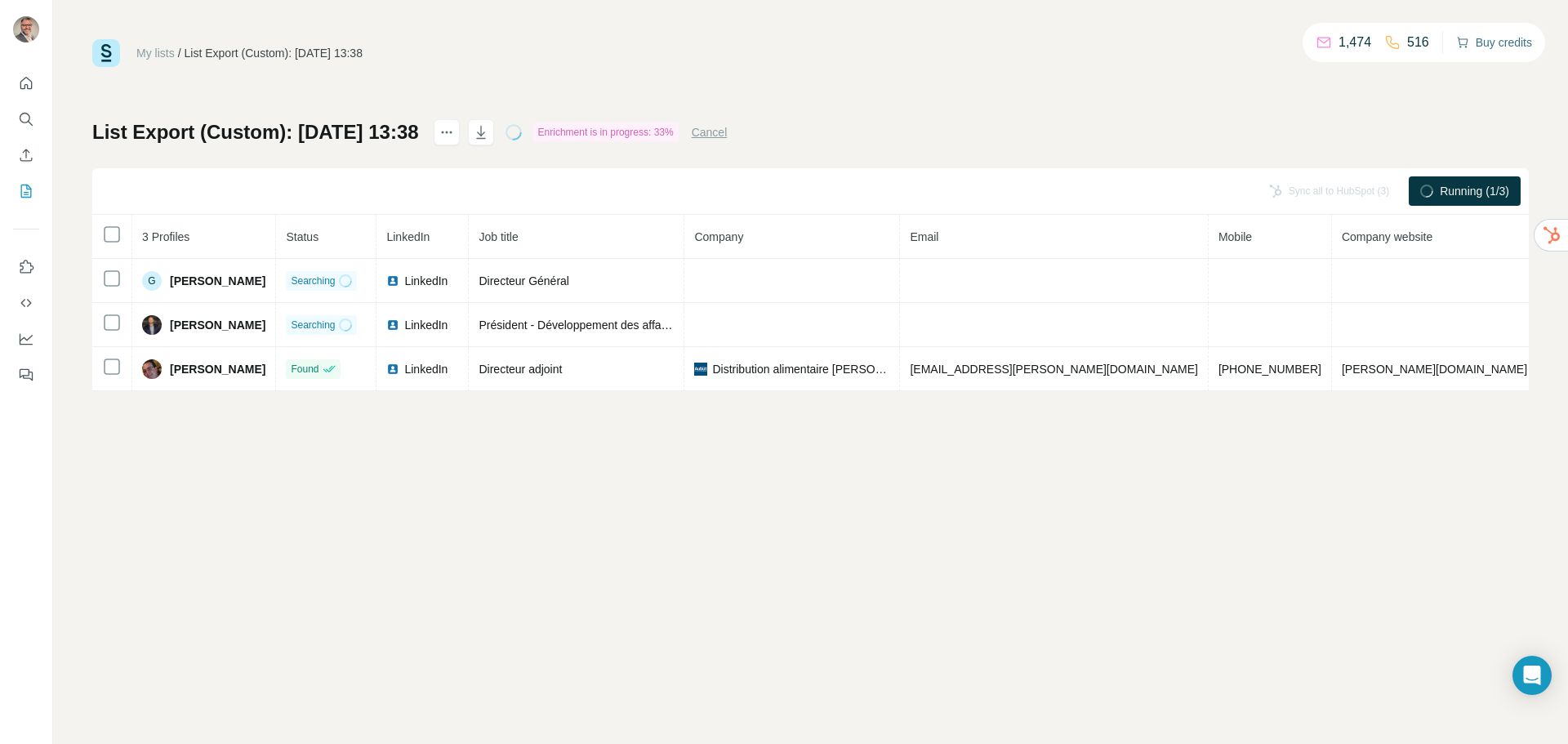
click at [1486, 44] on button "Buy credits" at bounding box center [1494, 42] width 76 height 23
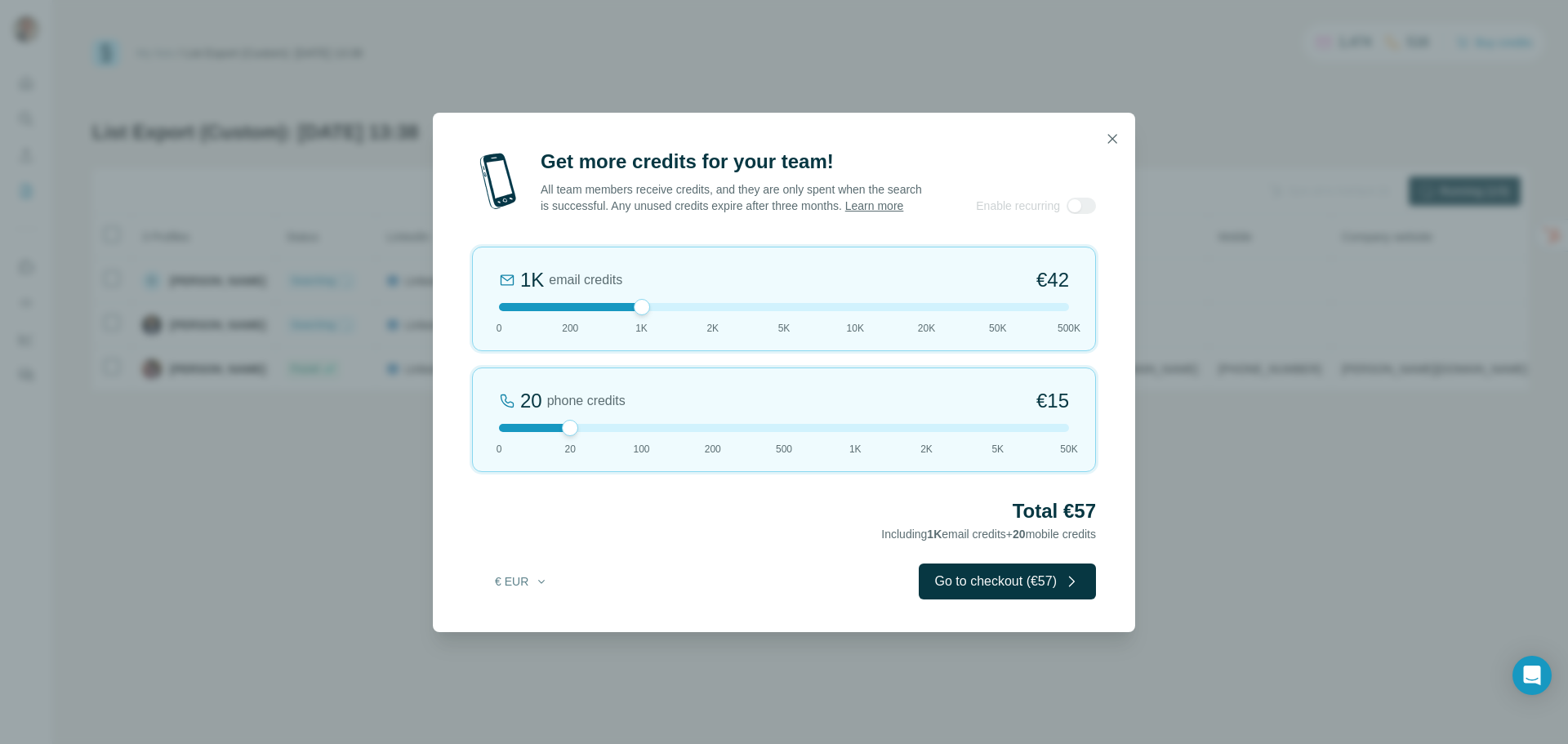
drag, startPoint x: 564, startPoint y: 316, endPoint x: 641, endPoint y: 329, distance: 78.1
click at [641, 329] on div "1K email credits €42 0 200 1K 2K 5K 10K 20K 50K 500K" at bounding box center [784, 299] width 624 height 104
drag, startPoint x: 564, startPoint y: 425, endPoint x: 734, endPoint y: 441, distance: 170.8
click at [729, 444] on div "20 phone credits €15 0 20 100 200 500 1K 2K 5K 50K" at bounding box center [784, 419] width 624 height 104
click at [523, 593] on button "€ EUR" at bounding box center [521, 582] width 76 height 29
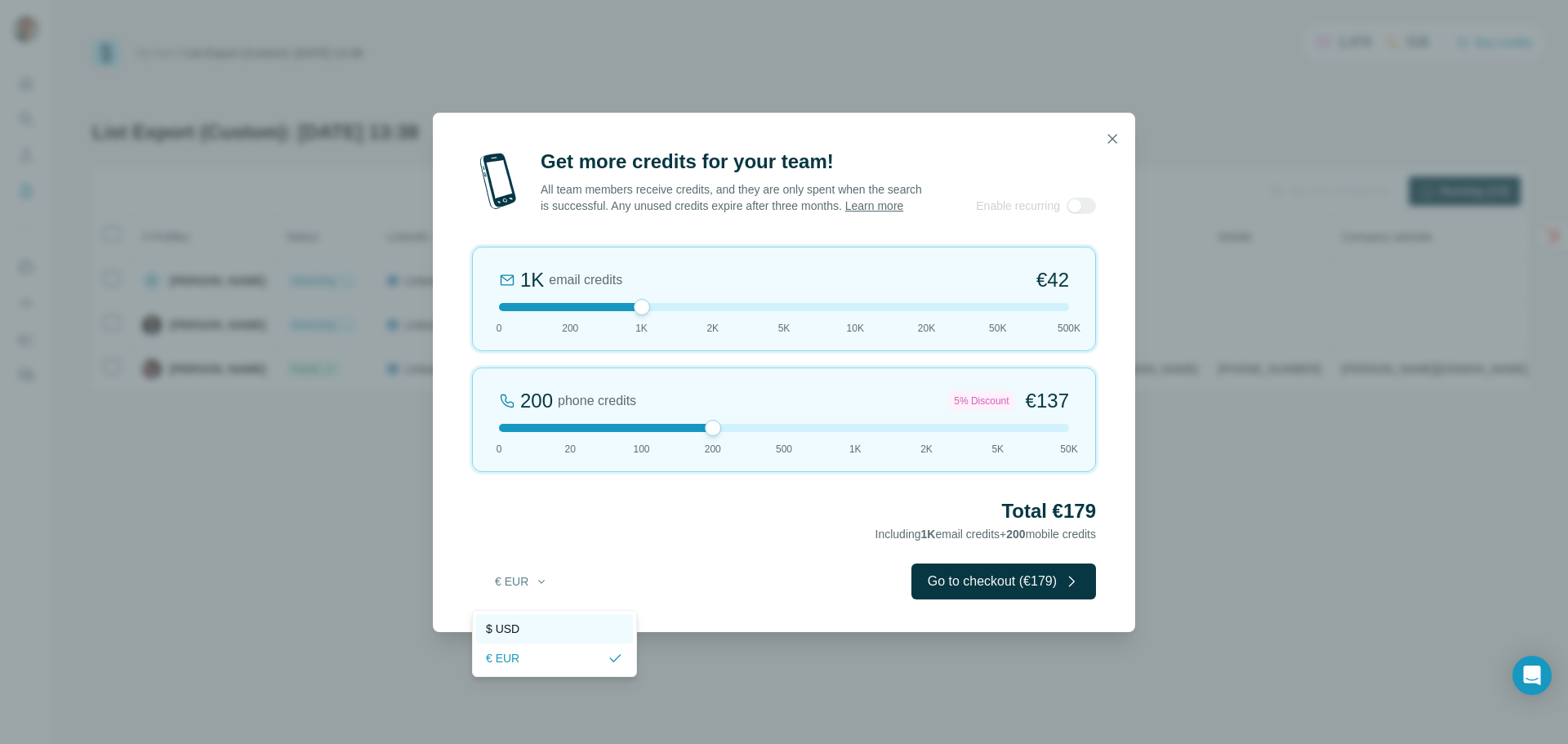
click at [509, 625] on span "$ USD" at bounding box center [502, 629] width 34 height 16
click at [1107, 131] on icon "button" at bounding box center [1112, 139] width 16 height 16
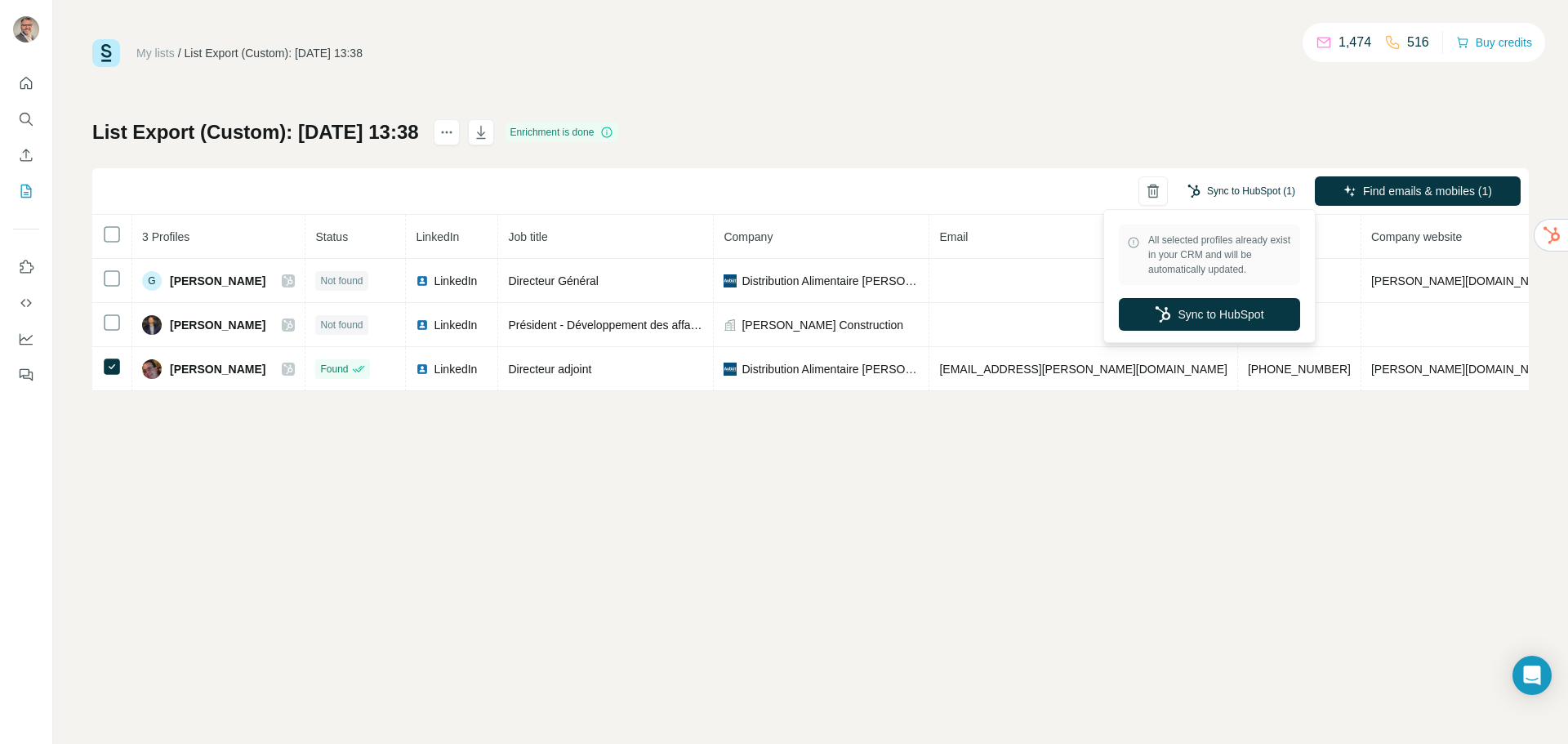
click at [1221, 189] on button "Sync to HubSpot (1)" at bounding box center [1242, 191] width 131 height 24
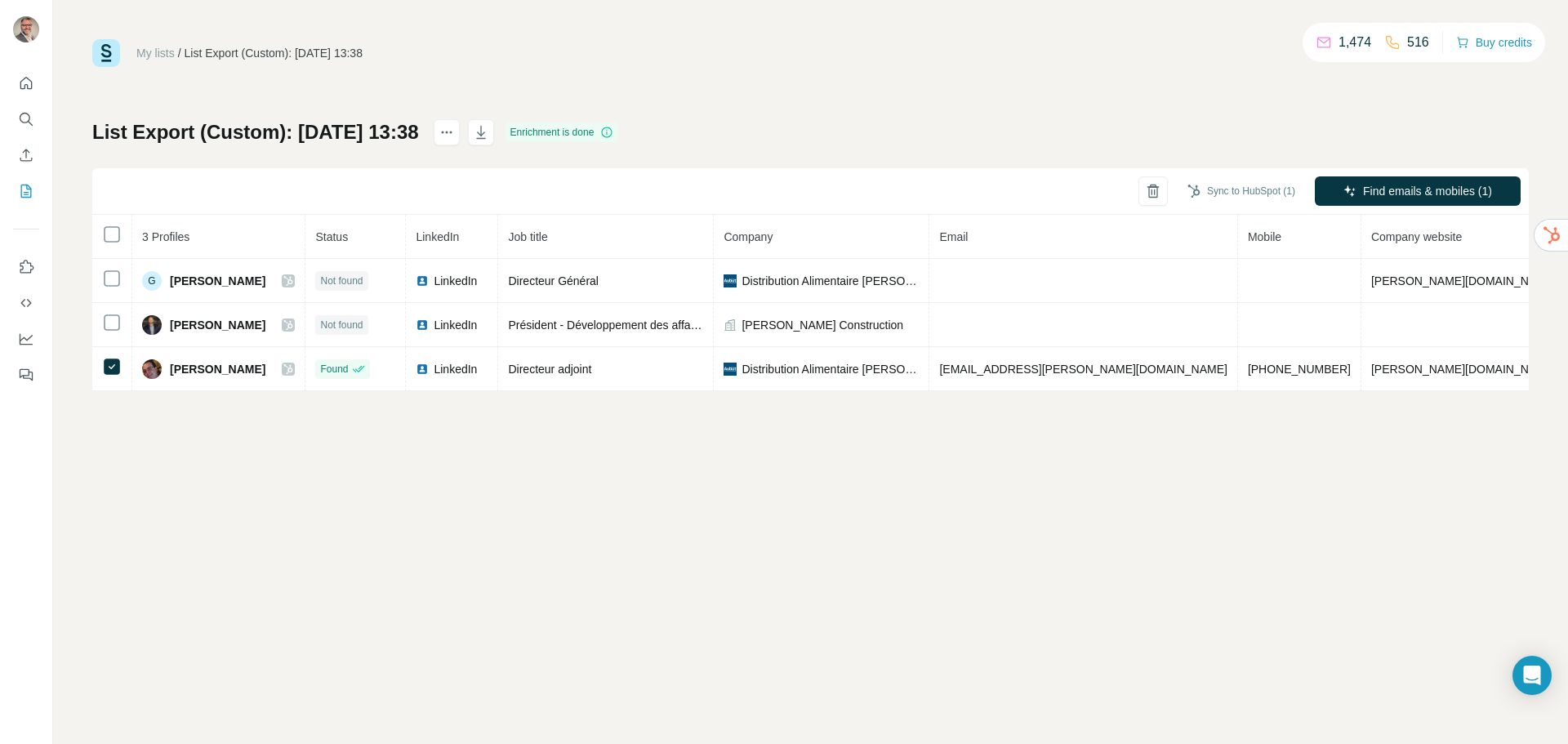
click at [989, 103] on div "My lists / List Export (Custom): 19/08/2025 13:38 1,474 516 Buy credits List Ex…" at bounding box center [811, 215] width 1437 height 352
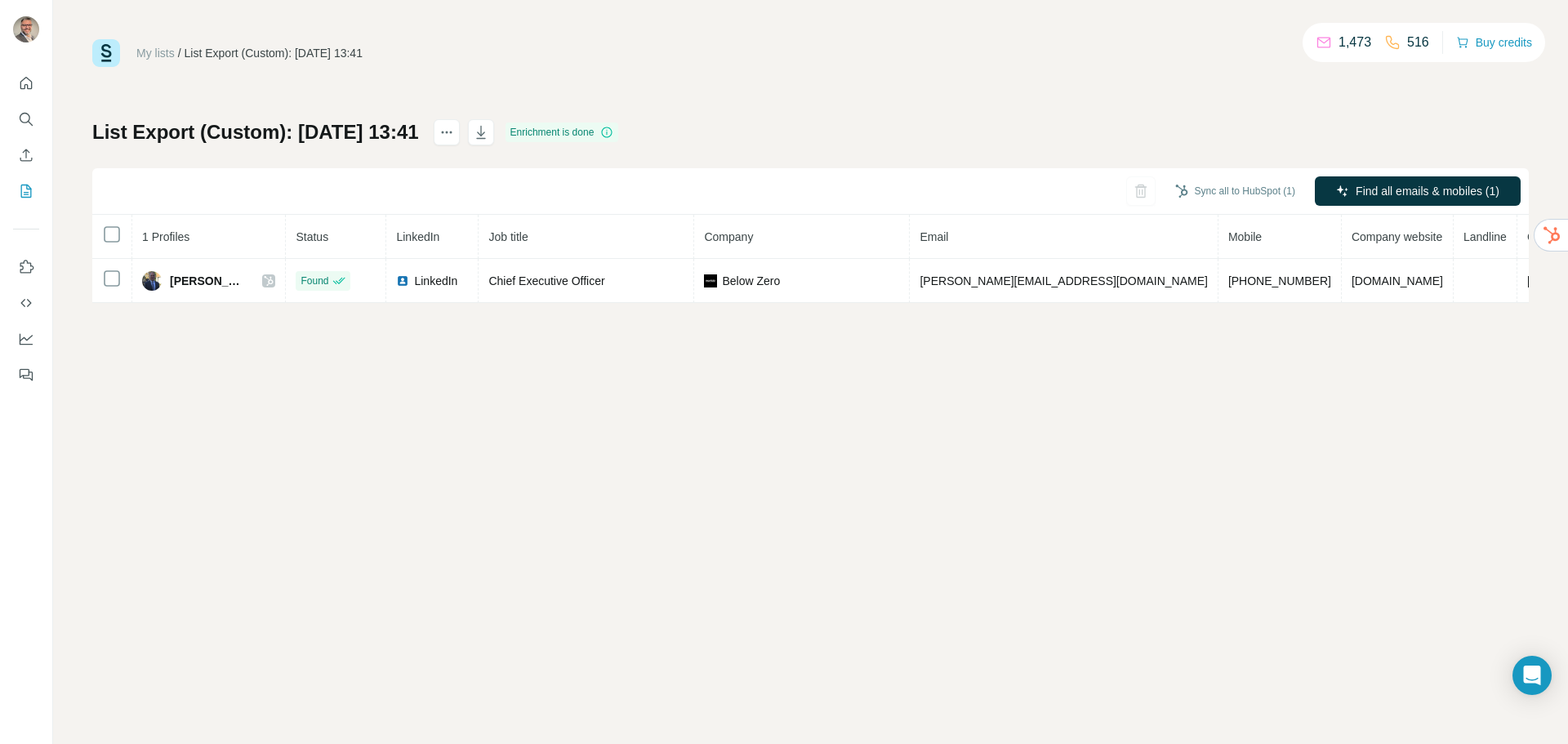
click at [728, 534] on div "My lists / List Export (Custom): 19/08/2025 13:41 1,473 516 Buy credits List Ex…" at bounding box center [810, 372] width 1515 height 744
drag, startPoint x: 1122, startPoint y: 505, endPoint x: 1057, endPoint y: 495, distance: 65.8
click at [1118, 507] on div "My lists / List Export (Custom): 19/08/2025 13:41 1,473 516 Buy credits List Ex…" at bounding box center [810, 372] width 1515 height 744
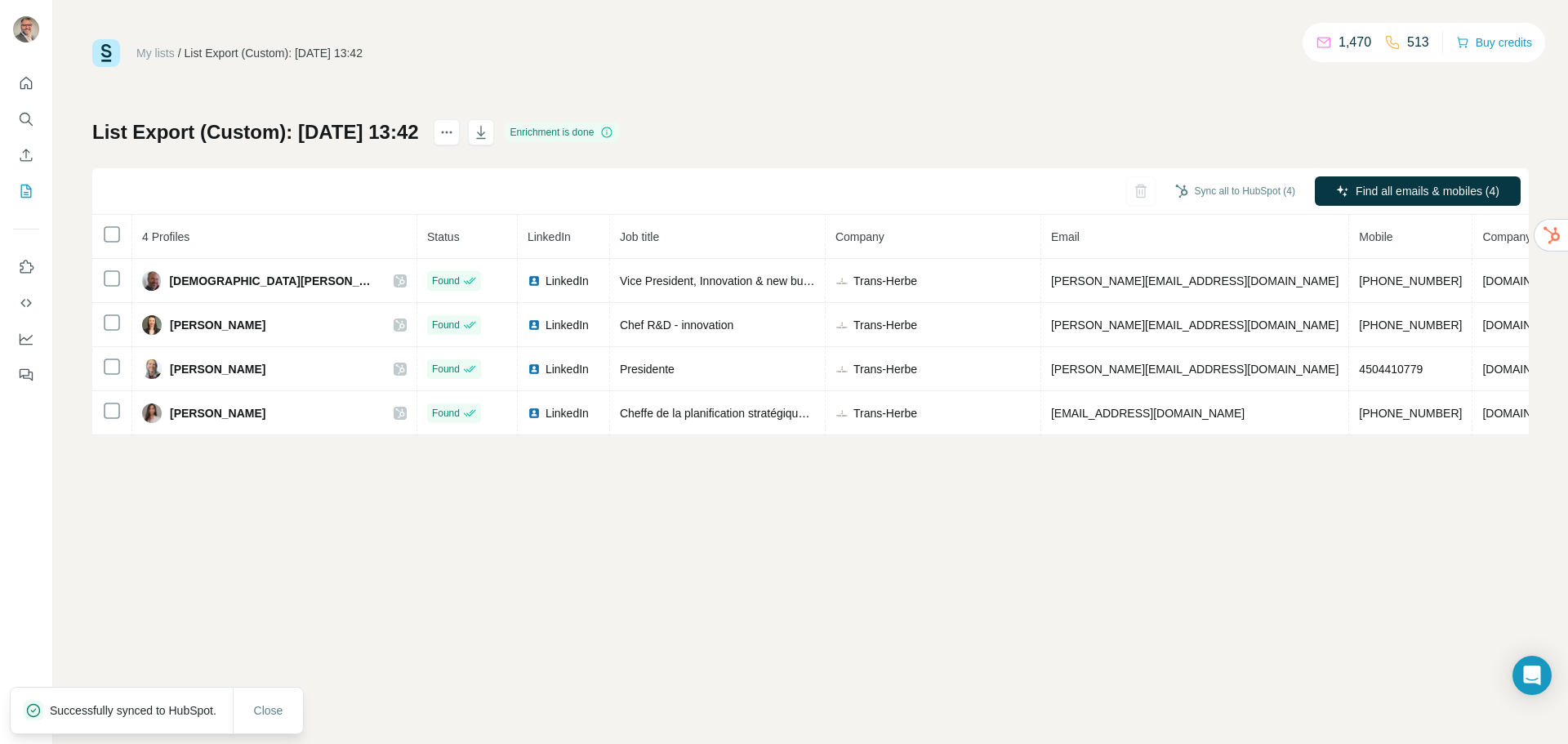
click at [350, 598] on div "My lists / List Export (Custom): 19/08/2025 13:42 1,470 513 Buy credits List Ex…" at bounding box center [810, 372] width 1515 height 744
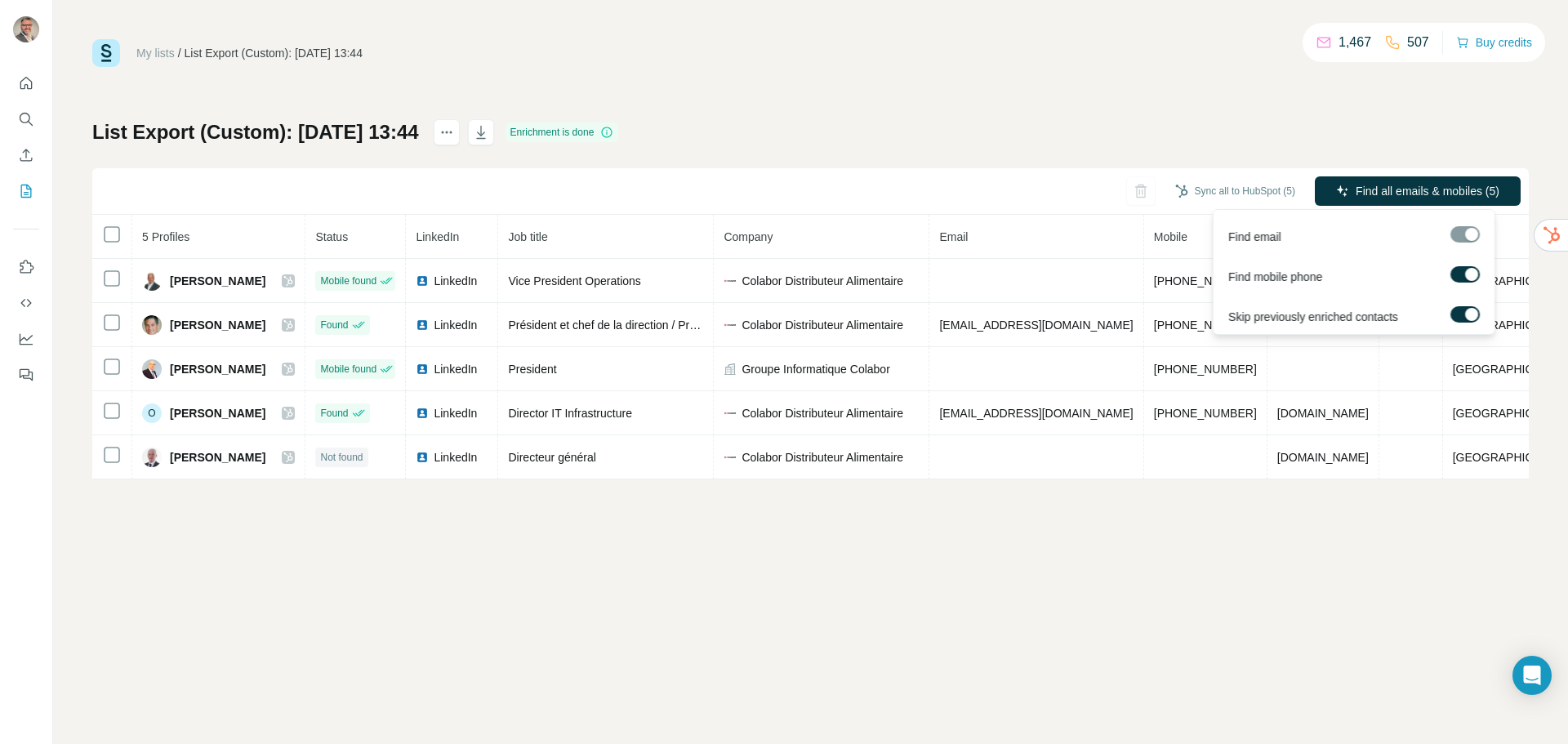
click at [1446, 186] on span "Find all emails & mobiles (5)" at bounding box center [1428, 191] width 144 height 16
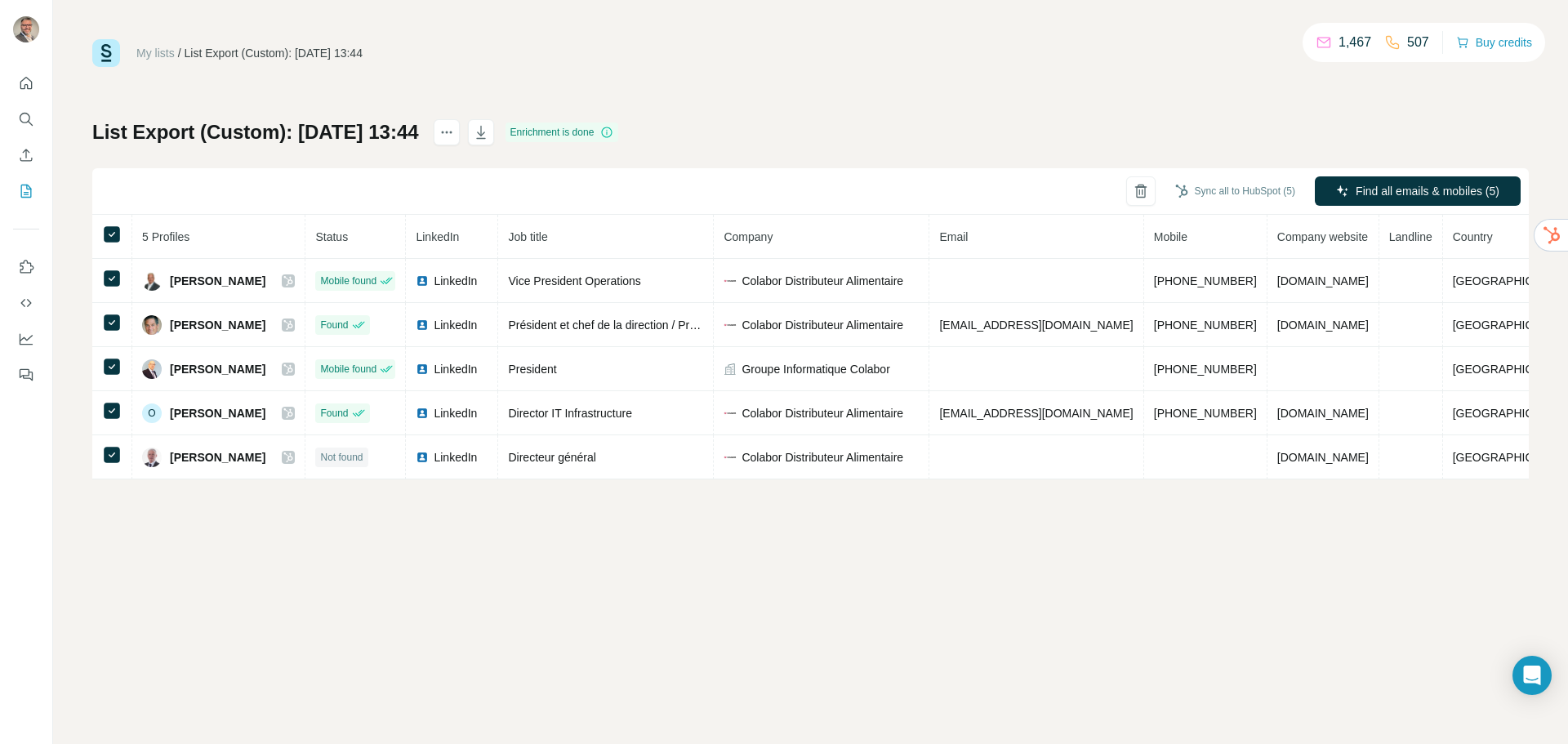
click at [1202, 124] on div "List Export (Custom): [DATE] 13:44 Enrichment is done Sync all to HubSpot (5) F…" at bounding box center [811, 299] width 1437 height 361
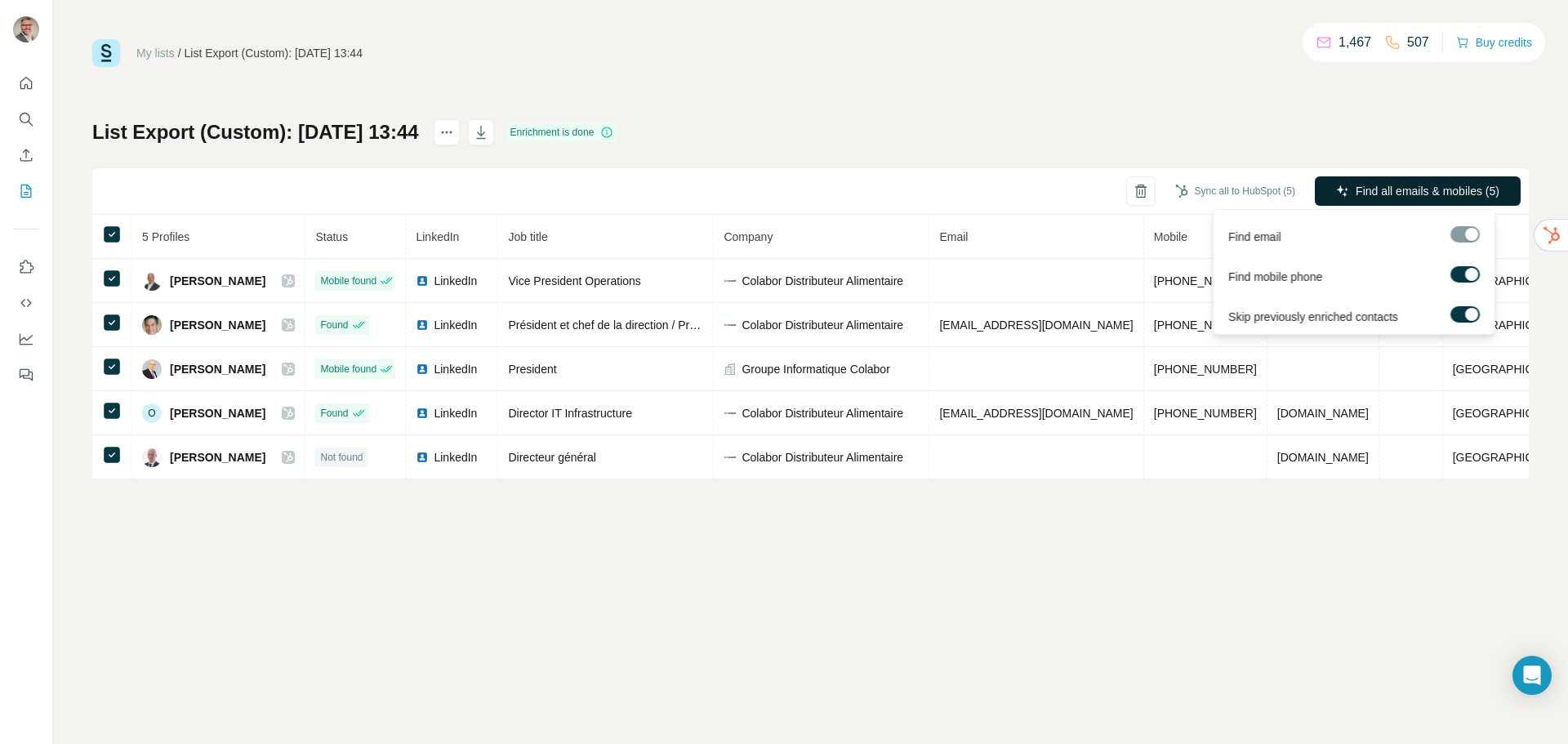
click at [1381, 187] on span "Find all emails & mobiles (5)" at bounding box center [1428, 191] width 144 height 16
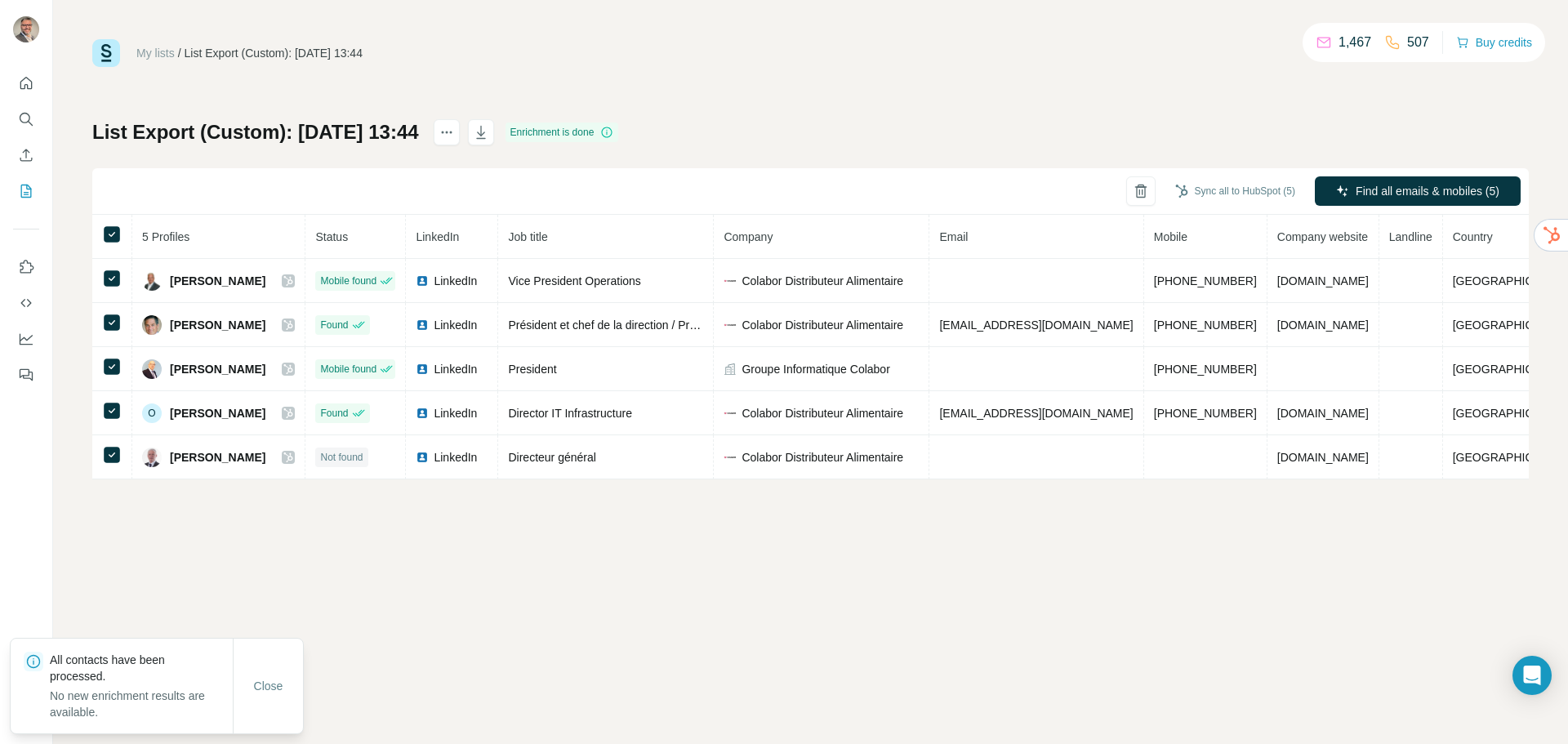
click at [1081, 578] on div "My lists / List Export (Custom): [DATE] 13:44 1,467 507 Buy credits List Export…" at bounding box center [810, 372] width 1515 height 744
